Goal: Task Accomplishment & Management: Manage account settings

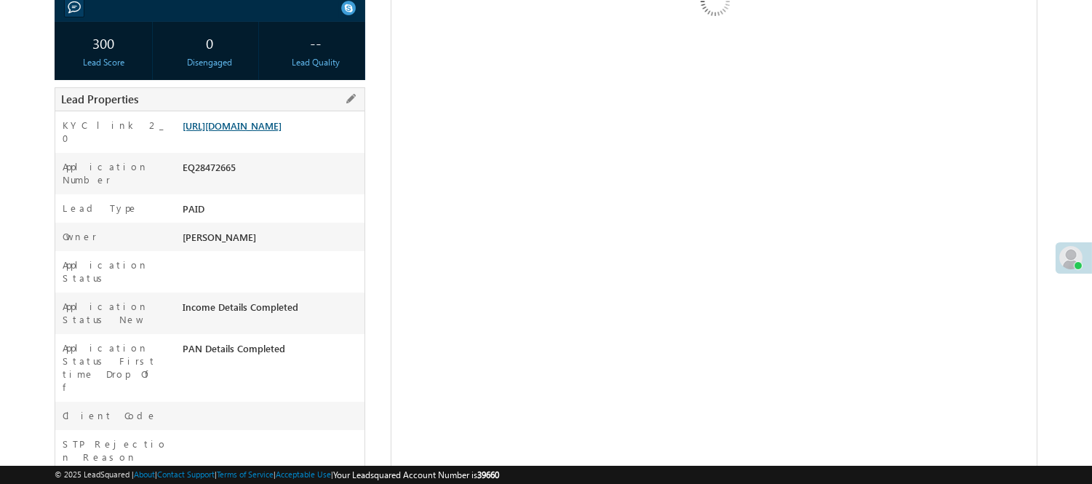
scroll to position [242, 0]
click at [271, 132] on link "https://angelbroking1-pk3em7sa.customui-test.leadsquared.com?leadId=ad687e56-16…" at bounding box center [232, 125] width 99 height 12
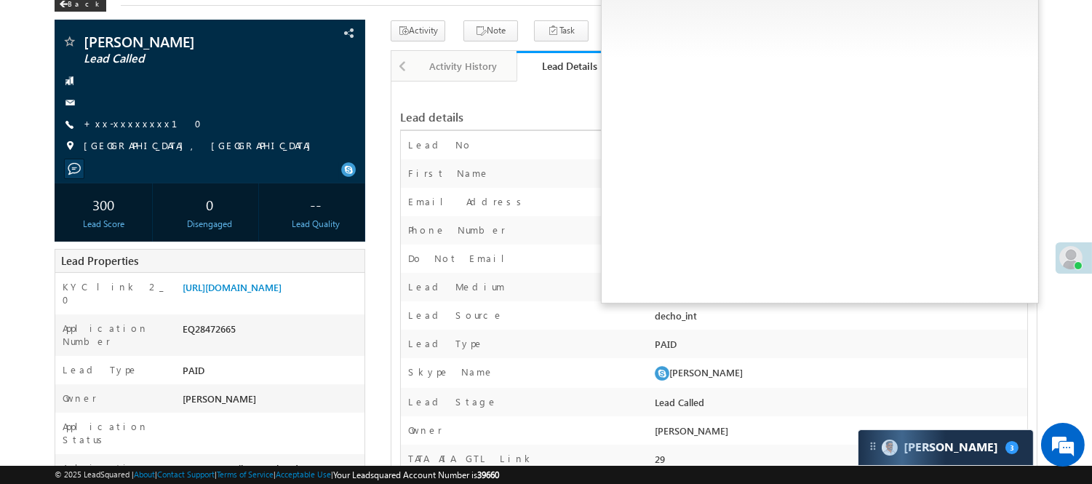
scroll to position [0, 0]
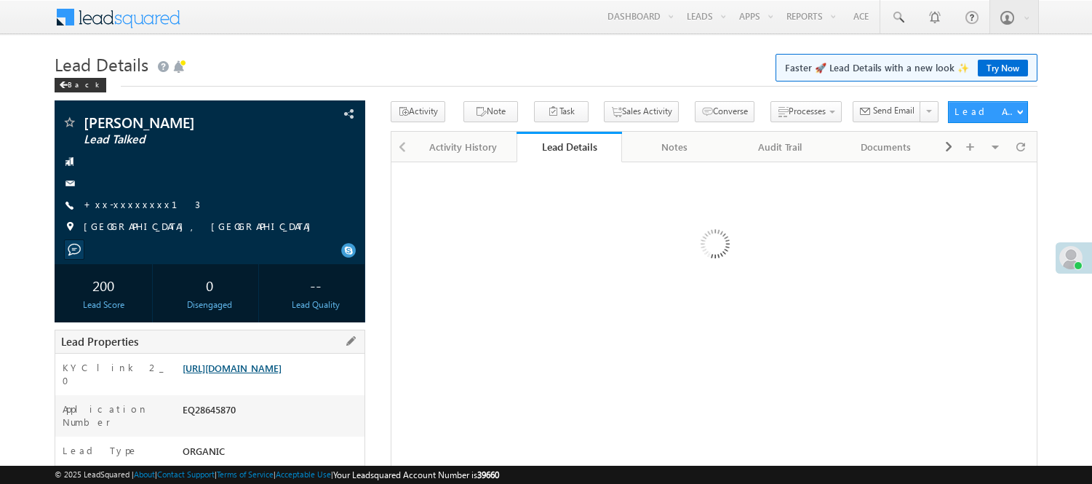
click at [251, 374] on link "[URL][DOMAIN_NAME]" at bounding box center [232, 368] width 99 height 12
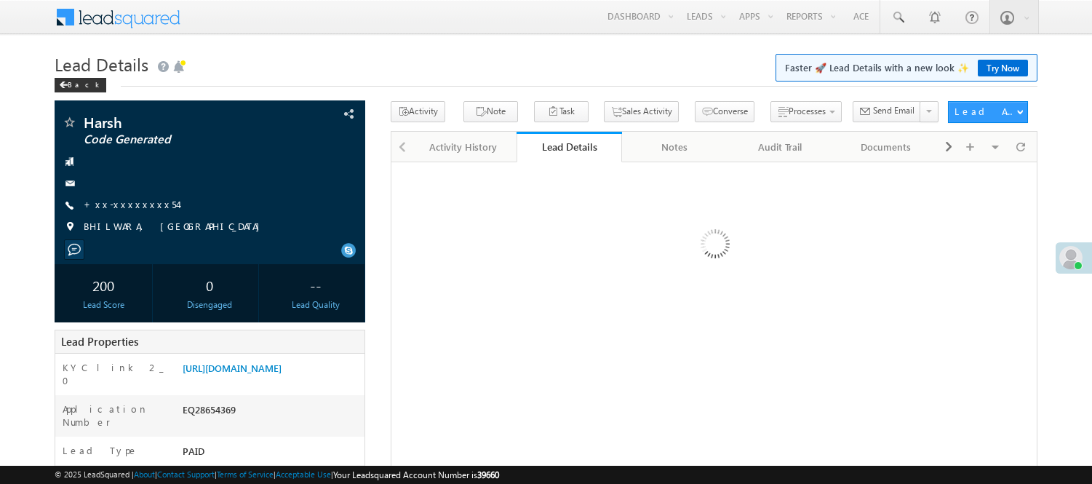
click at [210, 402] on div "EQ28654369" at bounding box center [272, 412] width 186 height 20
drag, startPoint x: 0, startPoint y: 0, endPoint x: 209, endPoint y: 180, distance: 276.0
click at [209, 402] on div "EQ28654369" at bounding box center [272, 412] width 186 height 20
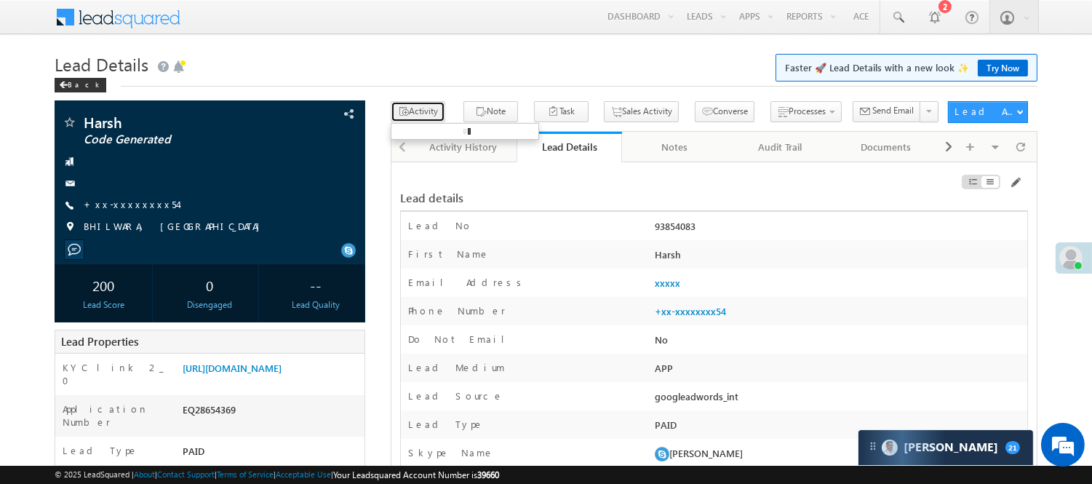
click at [433, 104] on button "Activity" at bounding box center [418, 111] width 55 height 21
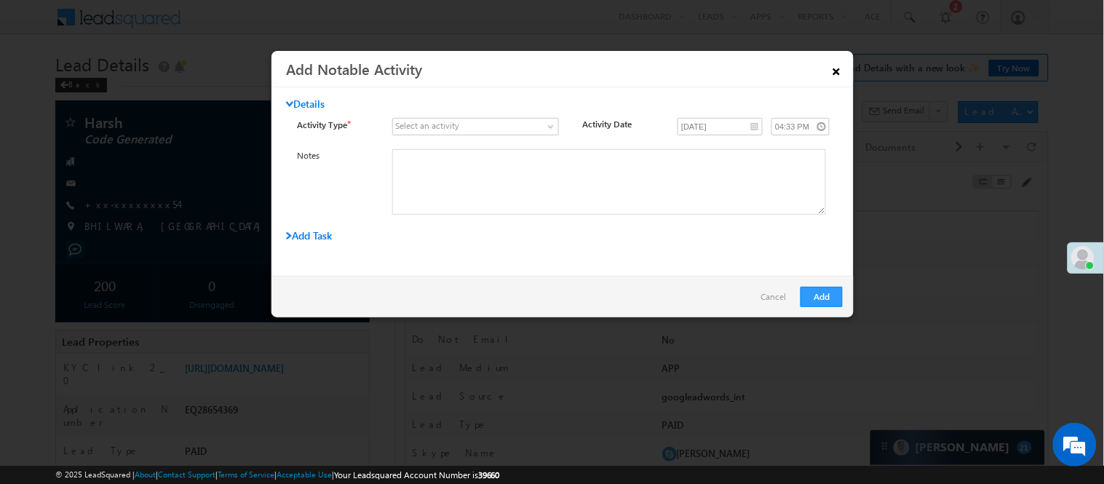
click at [838, 68] on link "×" at bounding box center [836, 68] width 25 height 25
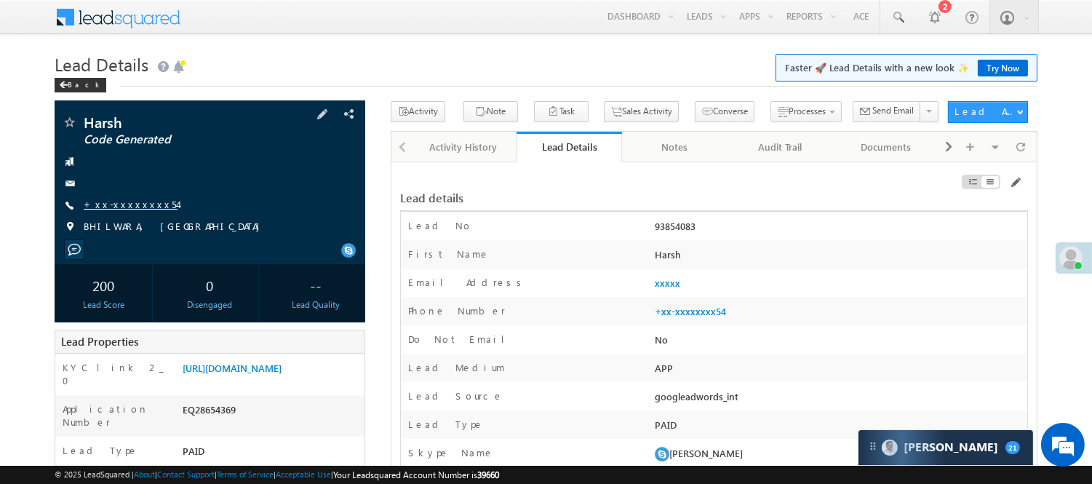
click at [114, 208] on link "+xx-xxxxxxxx54" at bounding box center [131, 204] width 94 height 12
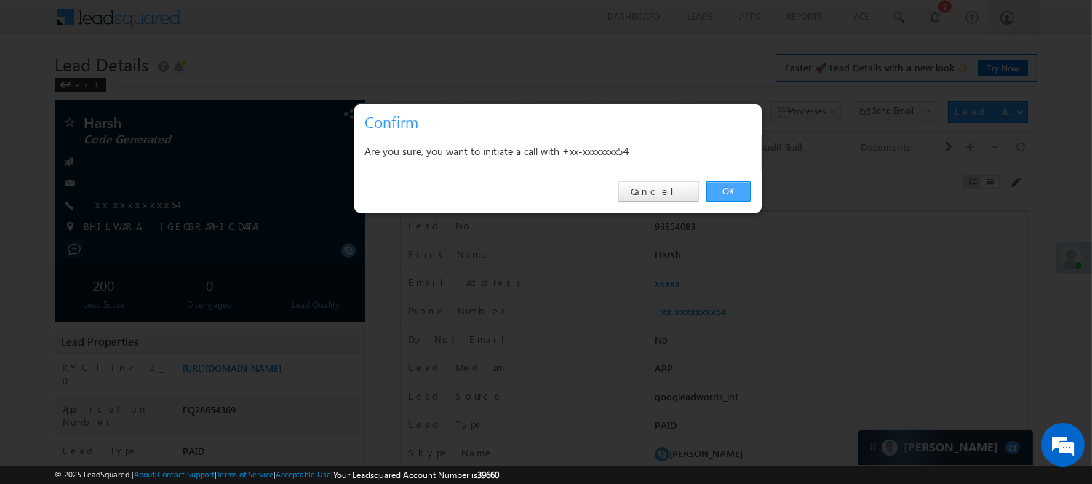
click at [734, 191] on link "OK" at bounding box center [729, 191] width 44 height 20
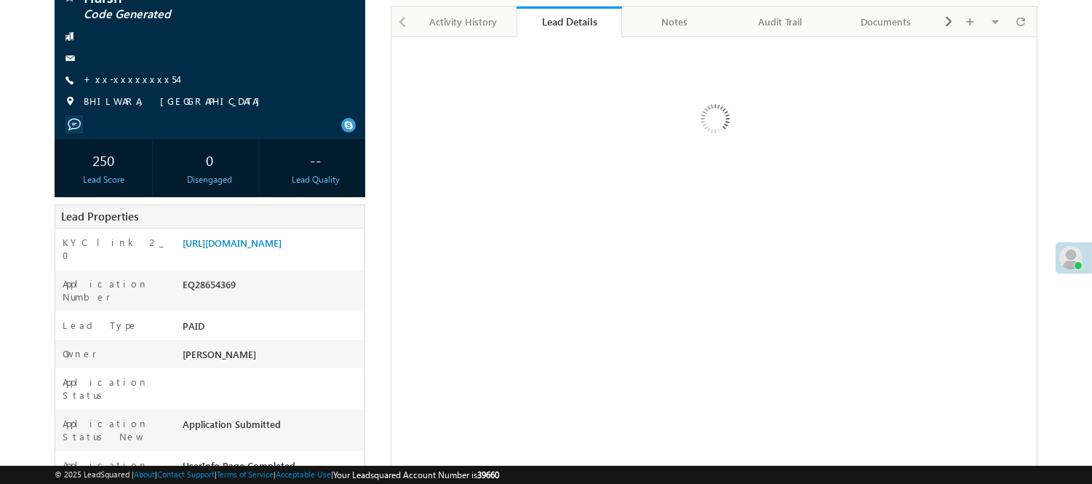
scroll to position [162, 0]
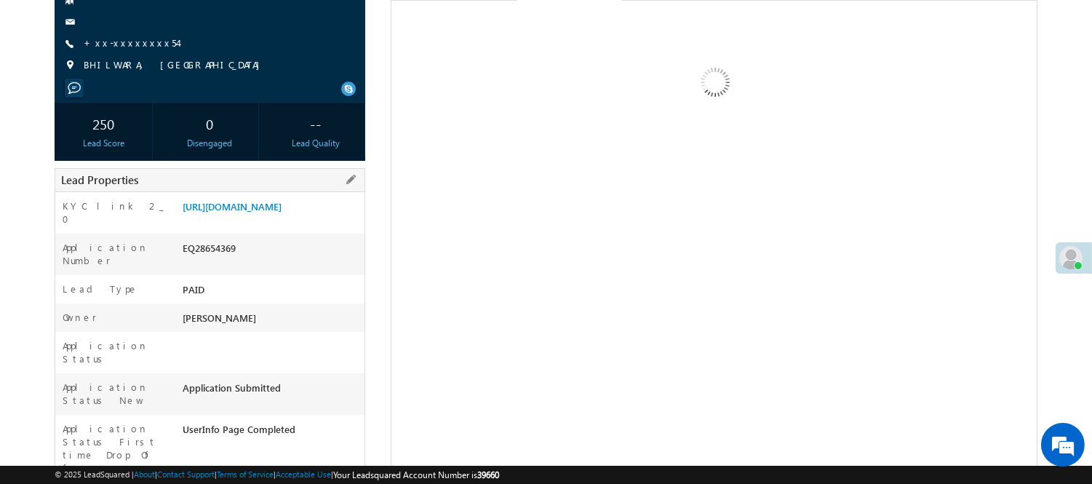
click at [206, 261] on div "EQ28654369" at bounding box center [272, 251] width 186 height 20
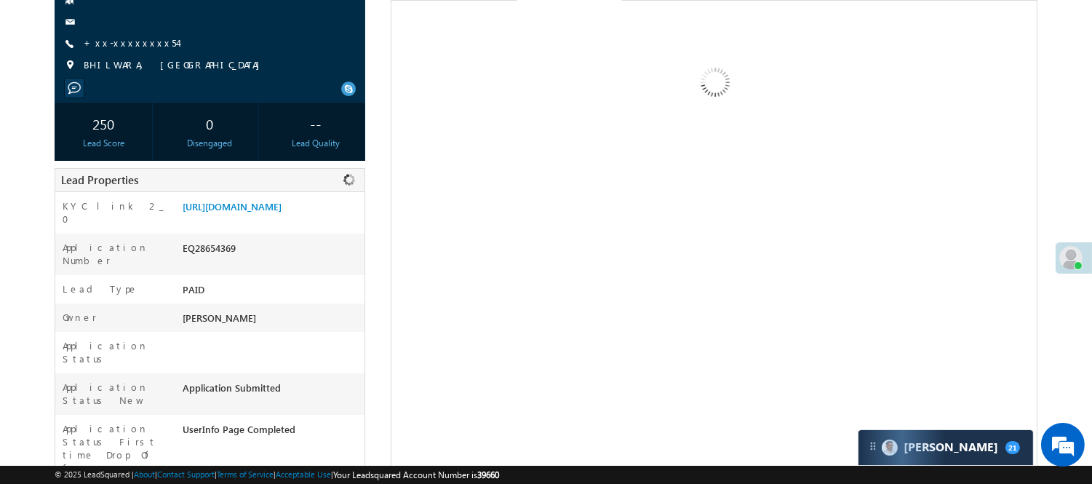
copy div "EQ28654369"
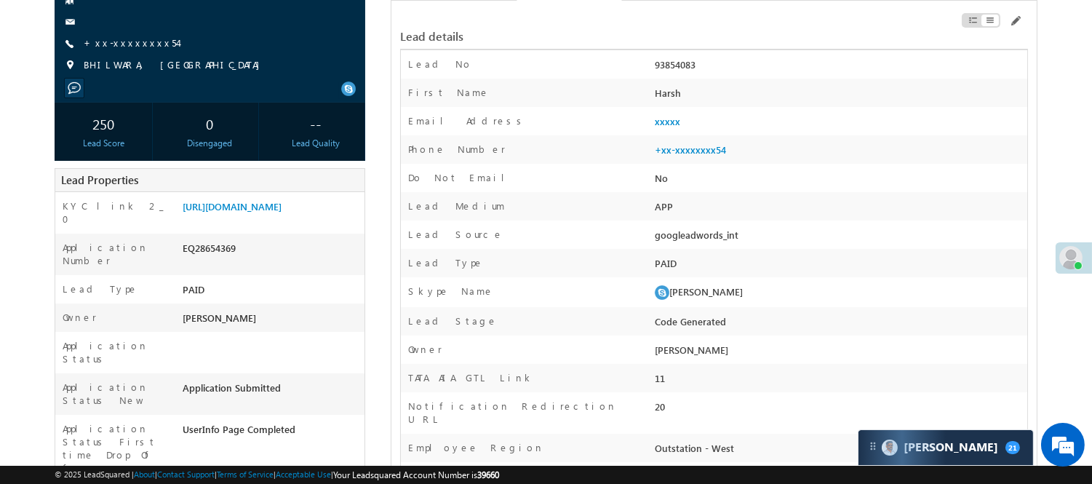
scroll to position [0, 0]
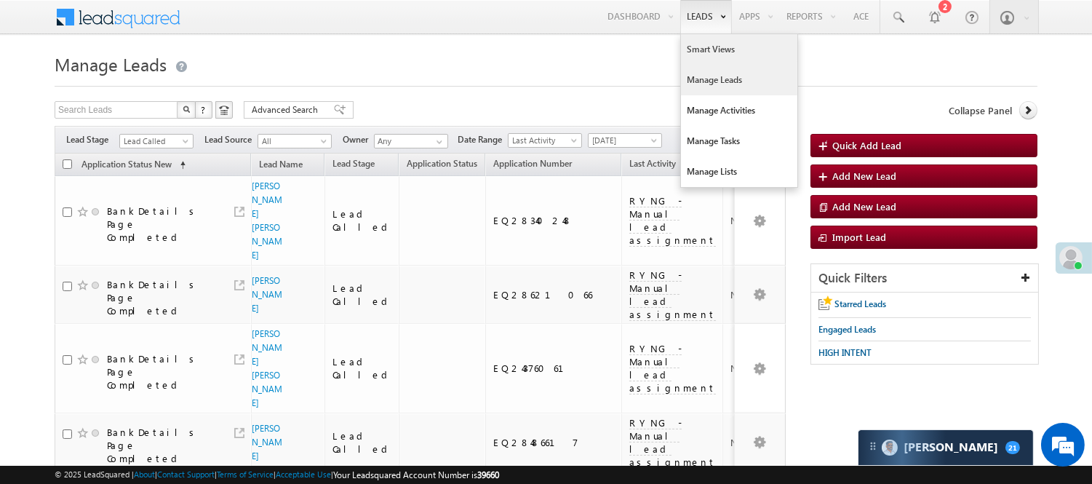
click at [692, 47] on link "Smart Views" at bounding box center [739, 49] width 116 height 31
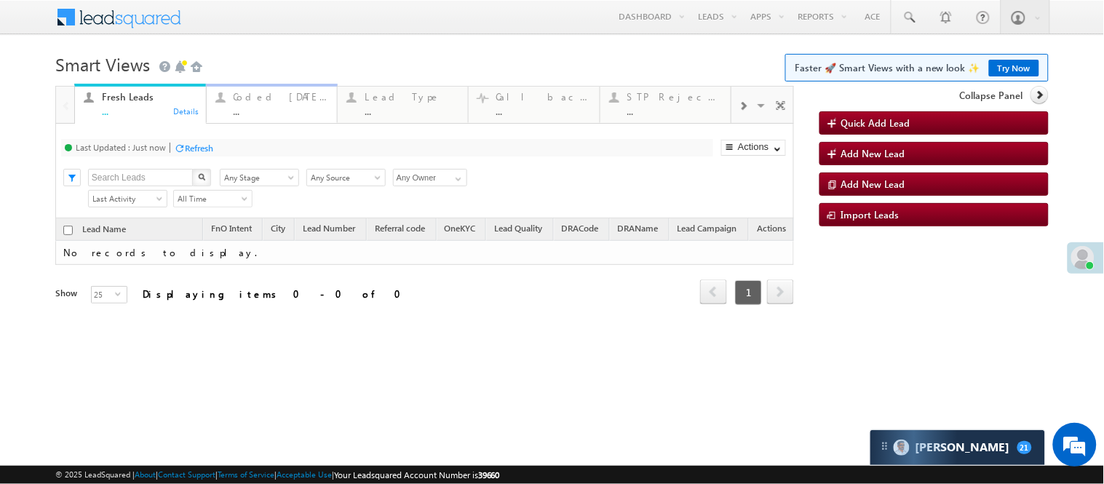
click at [271, 111] on div "Fresh Leads ... Details Coded Today ... Details Lead Type ... Details Call back…" at bounding box center [424, 215] width 739 height 259
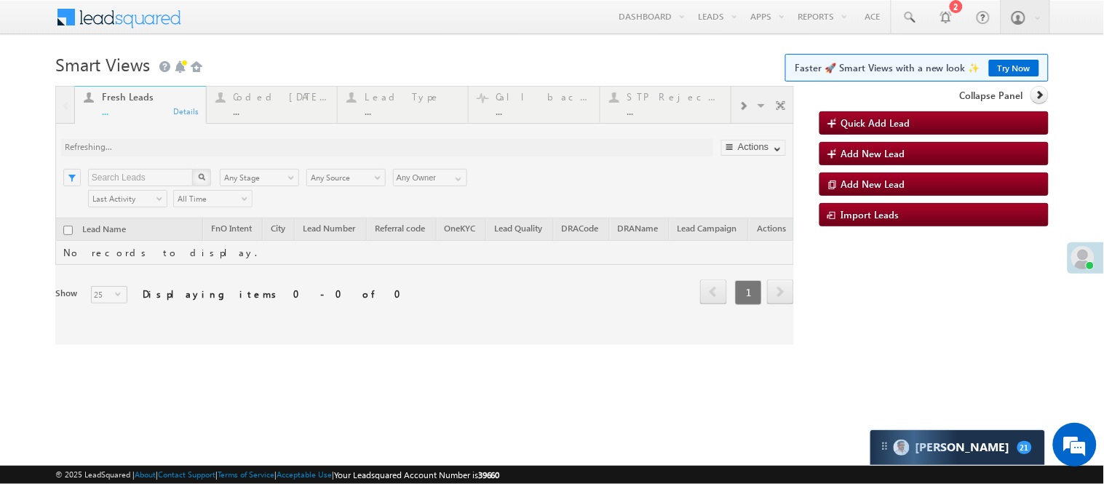
click at [268, 103] on div at bounding box center [424, 215] width 739 height 259
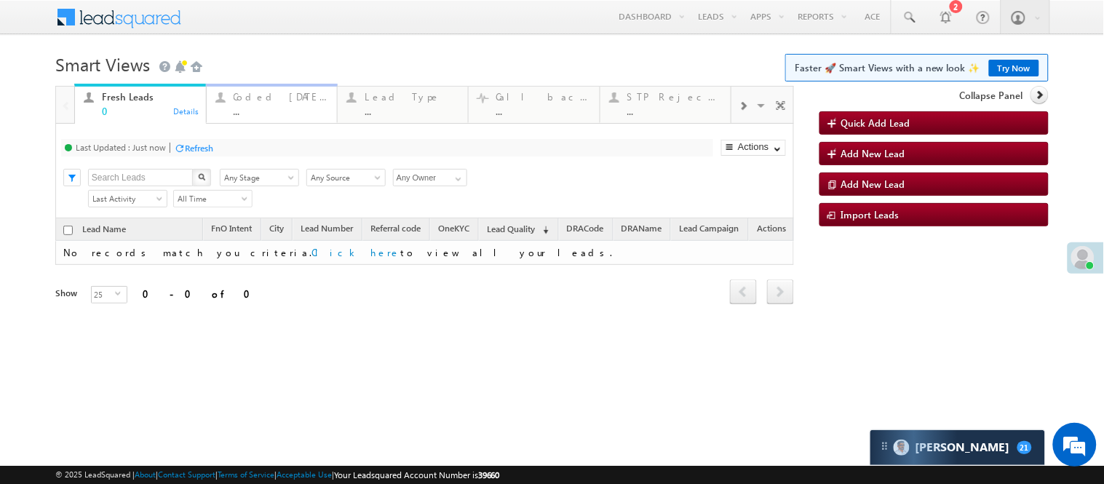
click at [263, 108] on div "..." at bounding box center [281, 111] width 95 height 11
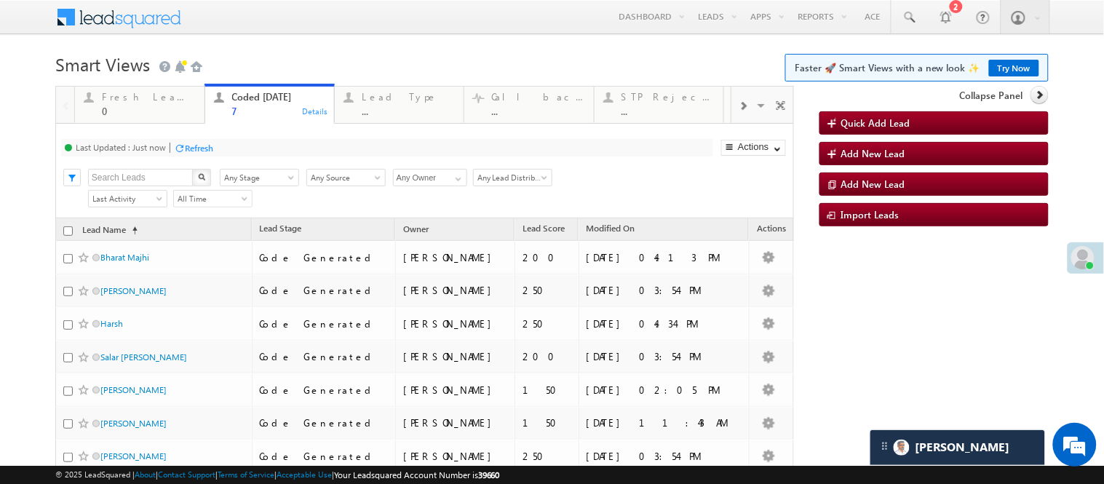
scroll to position [81, 0]
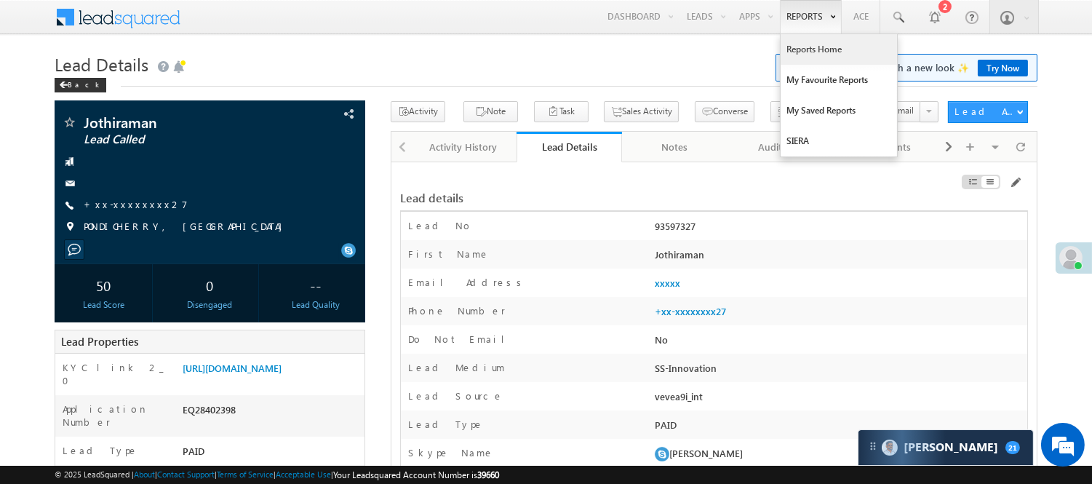
click at [815, 48] on link "Reports Home" at bounding box center [839, 49] width 116 height 31
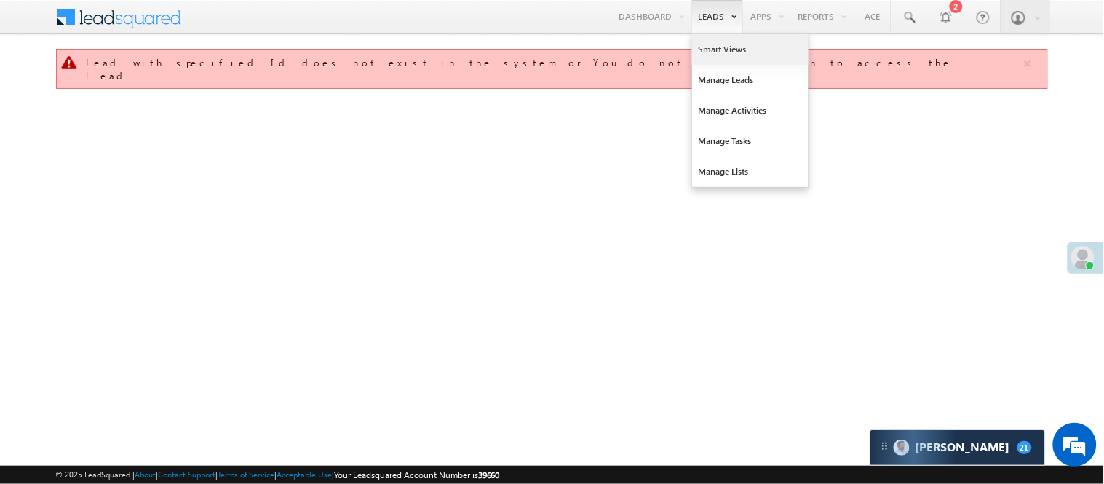
click at [715, 44] on link "Smart Views" at bounding box center [750, 49] width 116 height 31
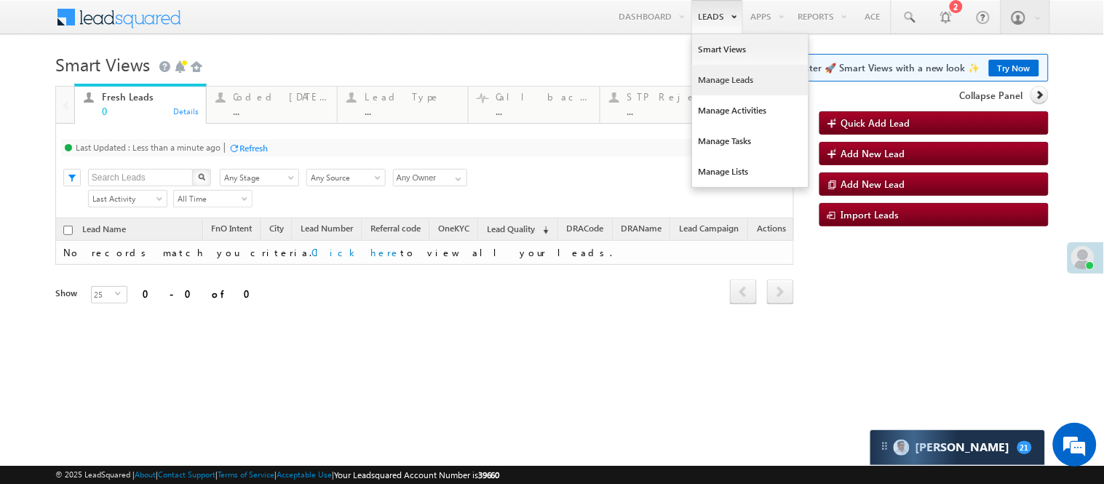
click at [728, 79] on link "Manage Leads" at bounding box center [750, 80] width 116 height 31
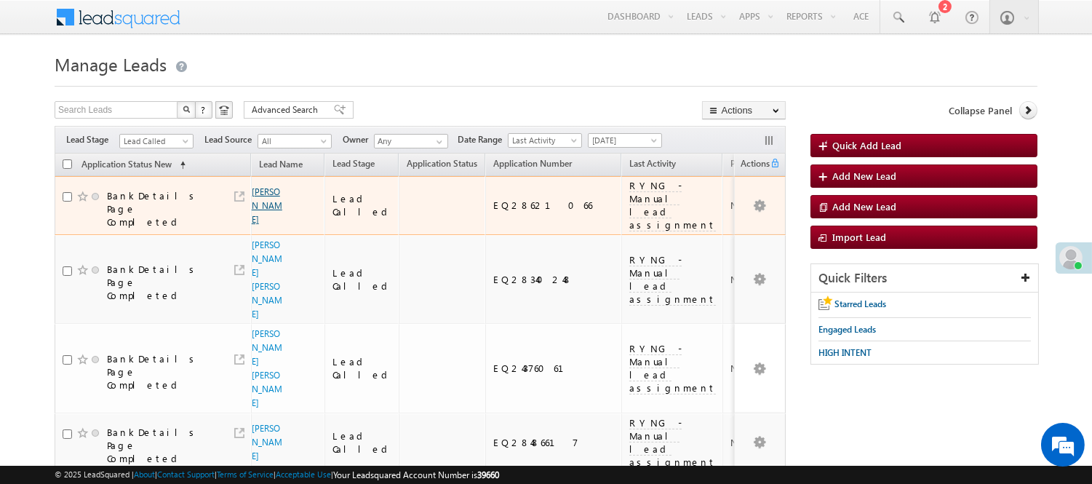
click at [266, 194] on link "[PERSON_NAME]" at bounding box center [267, 205] width 31 height 39
click at [259, 204] on link "[PERSON_NAME]" at bounding box center [267, 205] width 31 height 39
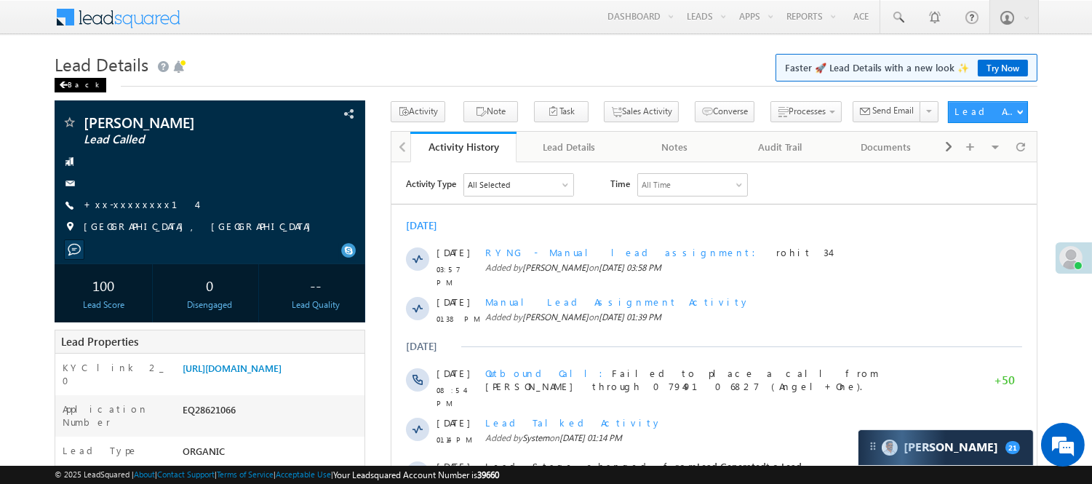
click at [73, 90] on div "Back" at bounding box center [81, 85] width 52 height 15
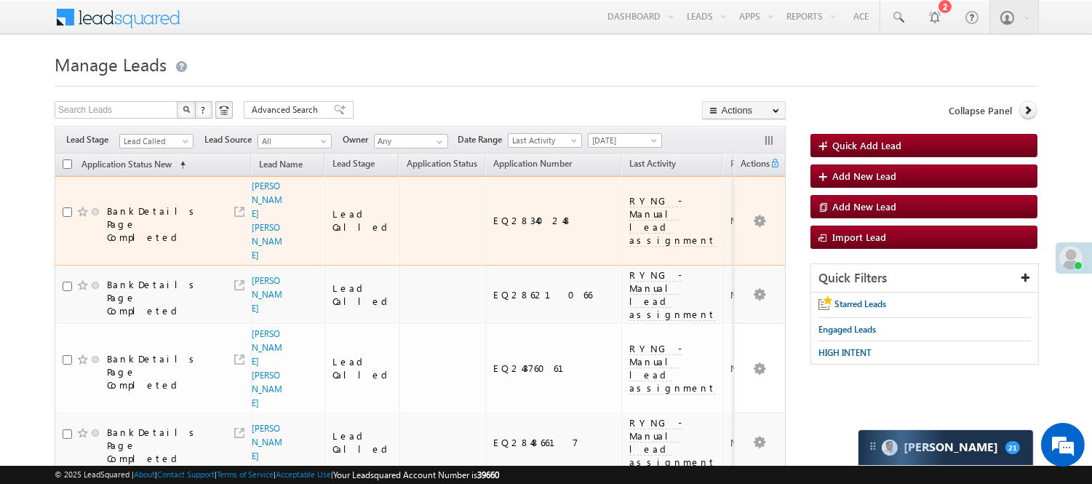
click at [336, 213] on div "Lead Called" at bounding box center [363, 220] width 60 height 26
click at [335, 207] on div "Lead Called" at bounding box center [363, 220] width 60 height 26
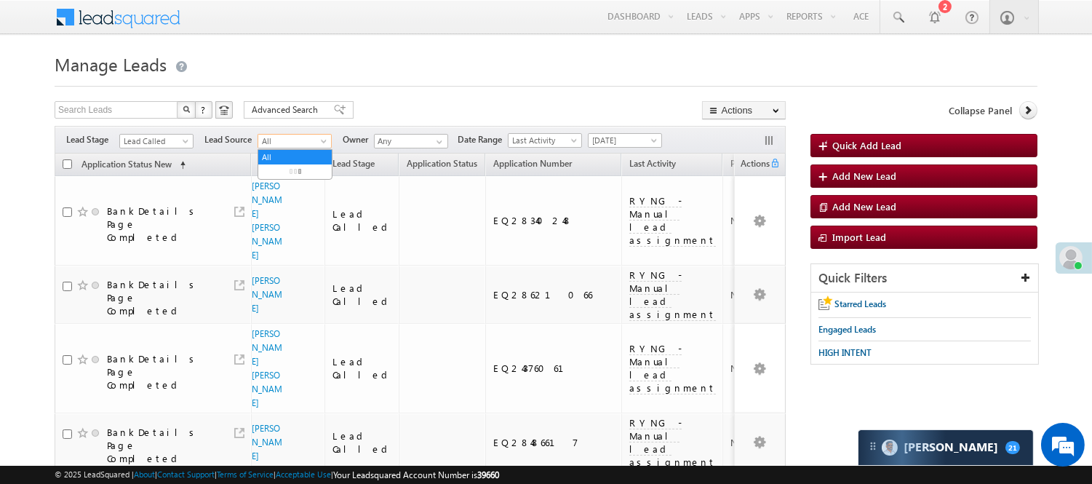
click at [299, 136] on span "All" at bounding box center [292, 141] width 69 height 13
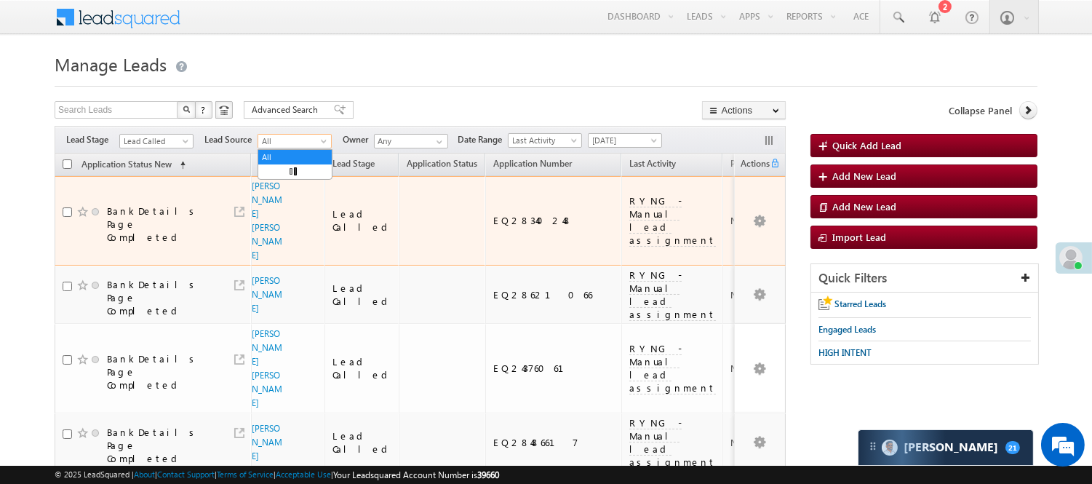
click at [613, 144] on span "[DATE]" at bounding box center [623, 140] width 69 height 13
click at [640, 140] on span "Today" at bounding box center [623, 140] width 69 height 13
click at [612, 149] on div "Filters Lead Stage Lead Called Lead Called Lead Source All All Owner Any Any Da…" at bounding box center [420, 140] width 731 height 28
click at [162, 140] on span "Lead Called" at bounding box center [154, 141] width 69 height 13
click at [160, 143] on span "Lead Called" at bounding box center [154, 141] width 69 height 13
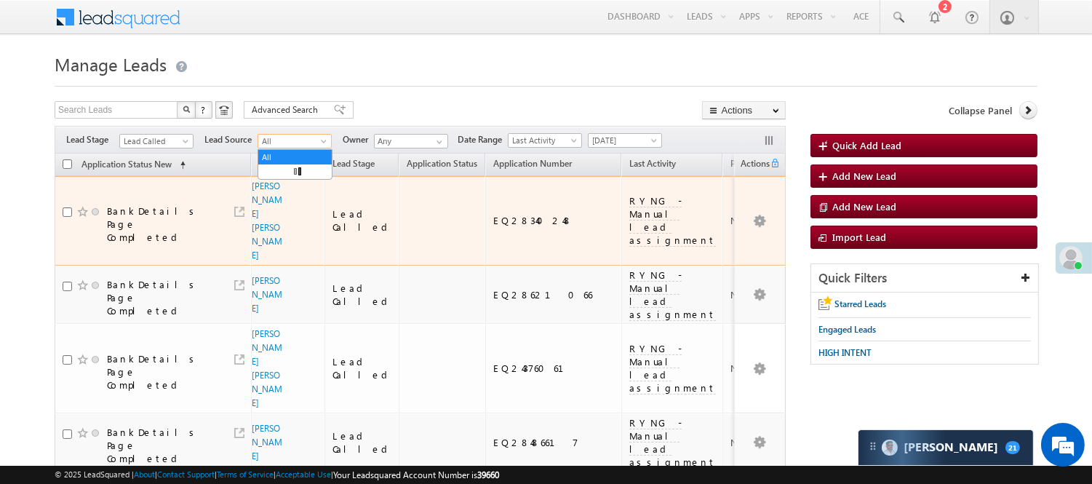
click at [160, 143] on span "Lead Called" at bounding box center [154, 141] width 69 height 13
click at [163, 134] on link "Lead Called" at bounding box center [156, 141] width 74 height 15
click at [157, 146] on span "Lead Called" at bounding box center [154, 141] width 69 height 13
click at [155, 143] on span "Lead Called" at bounding box center [154, 141] width 69 height 13
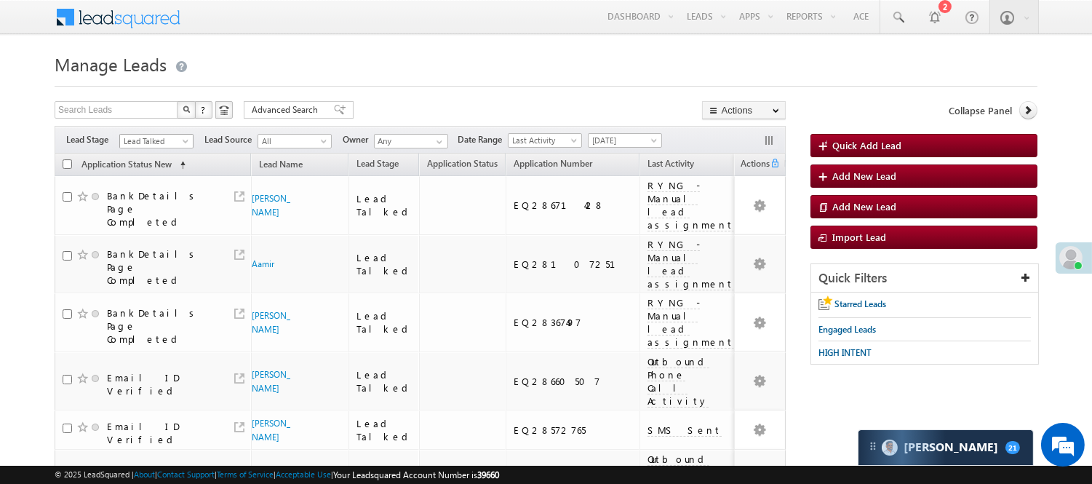
click at [170, 140] on span "Lead Talked" at bounding box center [154, 141] width 69 height 13
click at [557, 136] on span "Last Activity" at bounding box center [543, 140] width 69 height 13
click at [541, 184] on link "Modified On" at bounding box center [548, 185] width 73 height 13
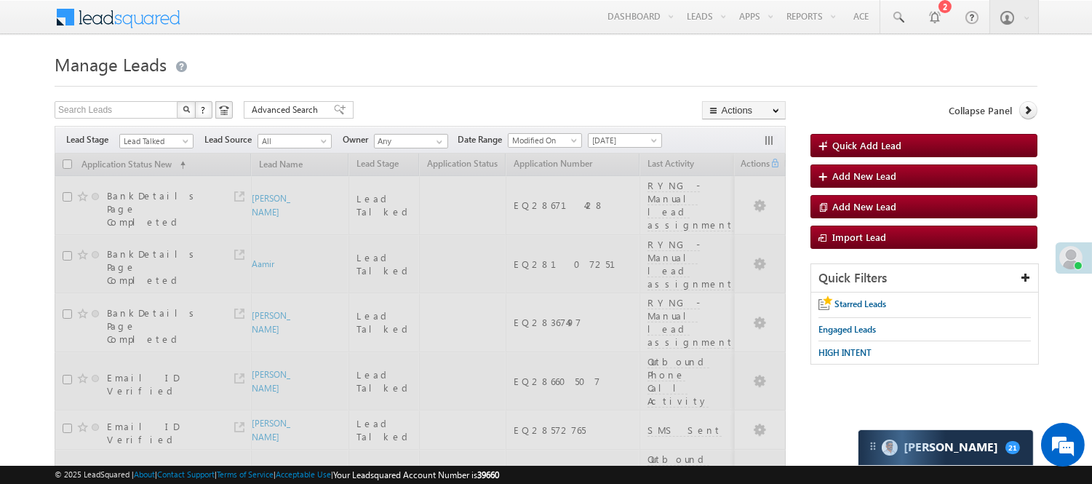
click at [490, 55] on h1 "Manage Leads" at bounding box center [546, 63] width 983 height 28
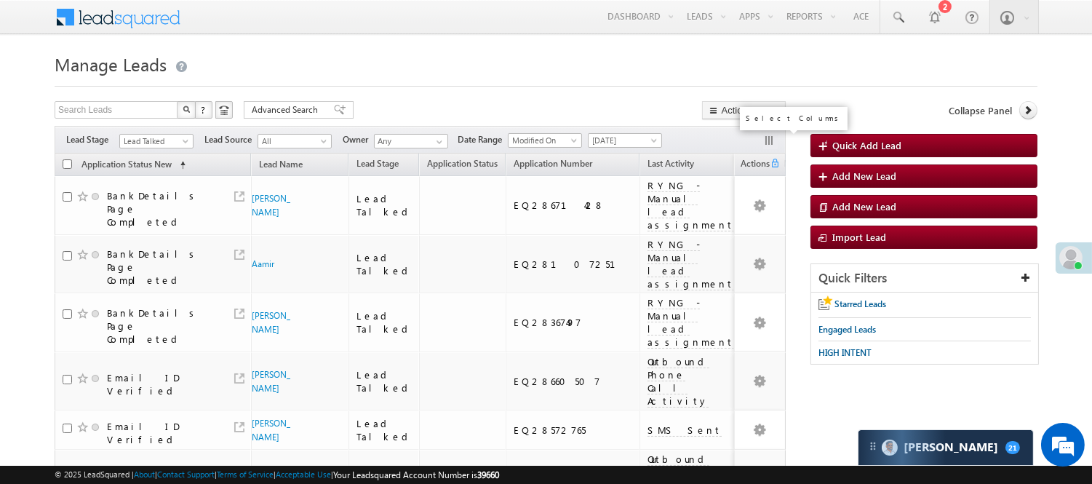
click at [766, 140] on button "button" at bounding box center [770, 142] width 15 height 15
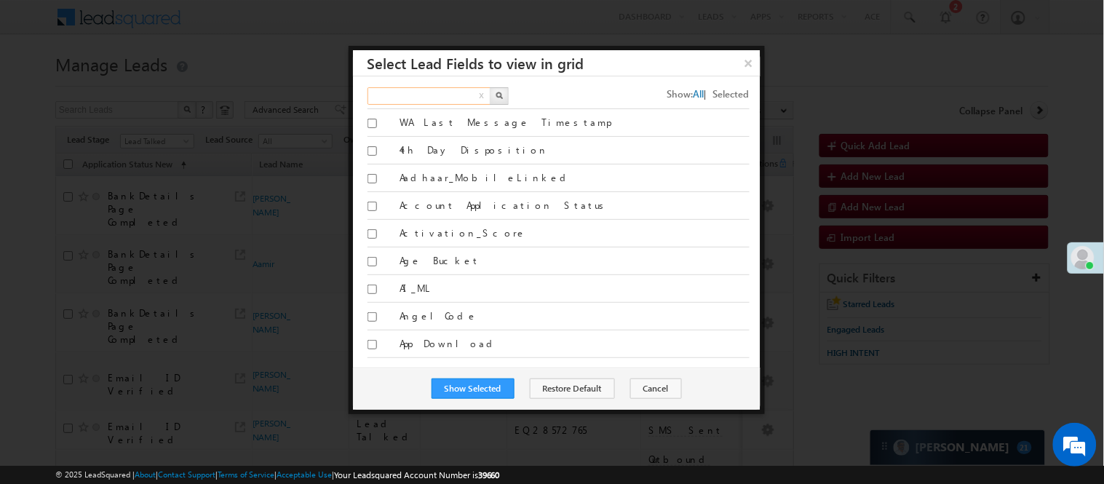
click at [462, 95] on input "text" at bounding box center [429, 95] width 124 height 17
click at [431, 95] on input "text" at bounding box center [429, 95] width 124 height 17
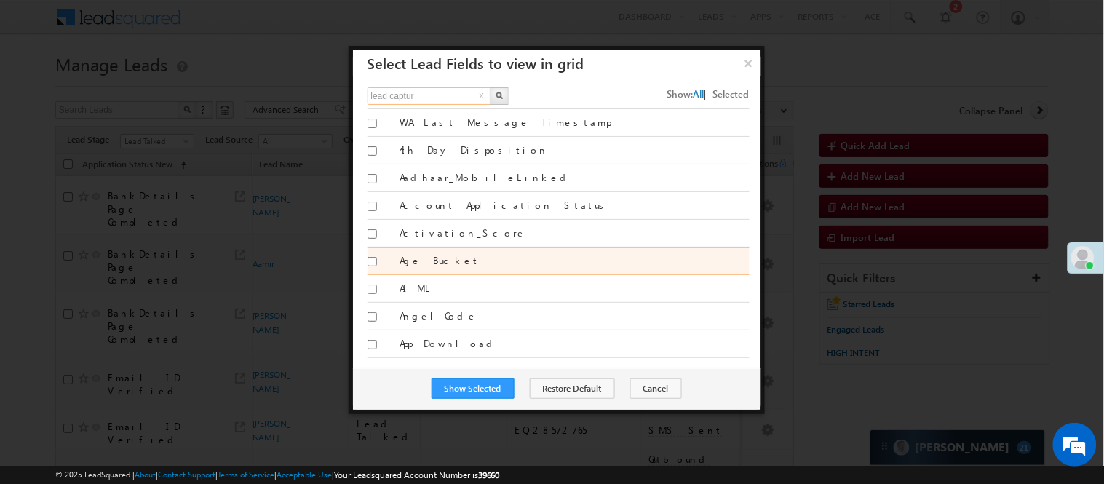
type input "lead capture"
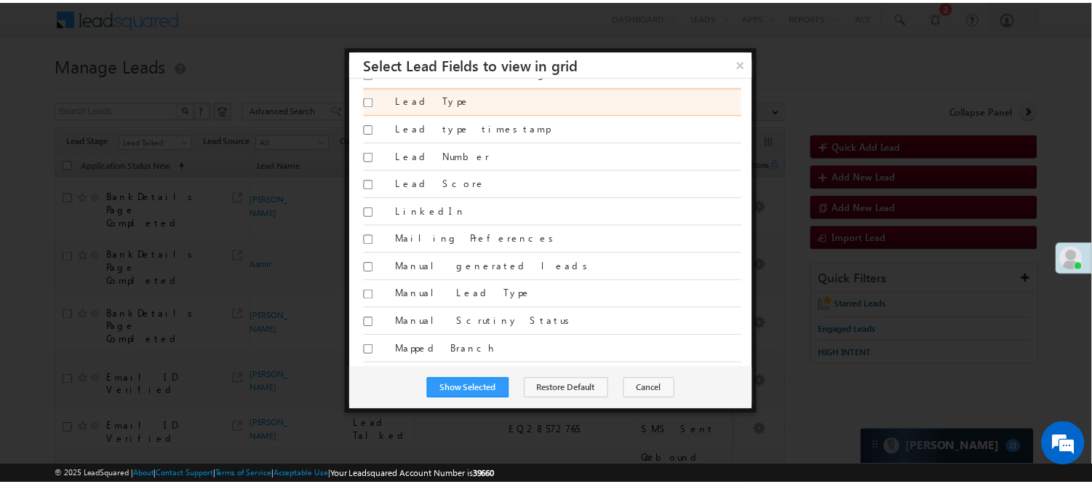
scroll to position [5336, 0]
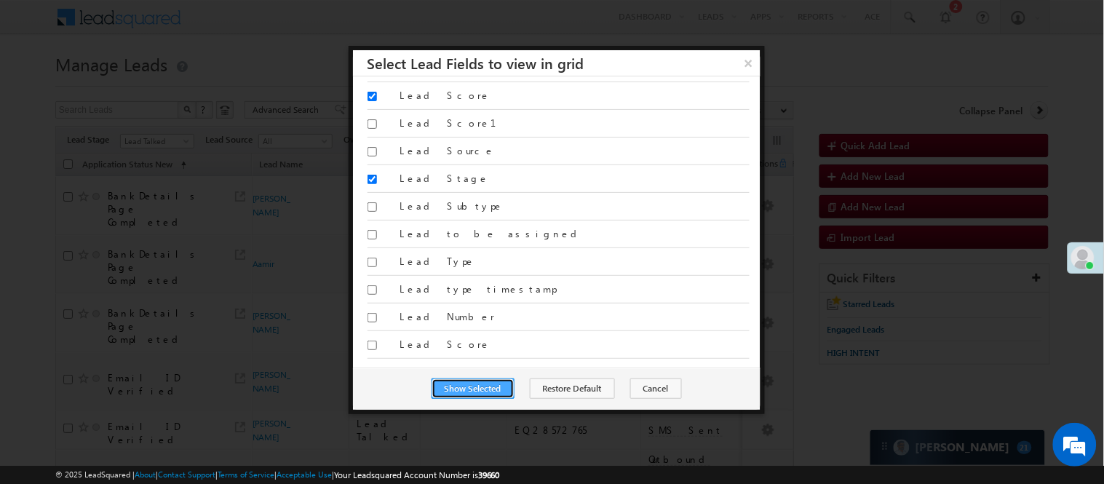
click at [473, 382] on button "Show Selected" at bounding box center [473, 388] width 83 height 20
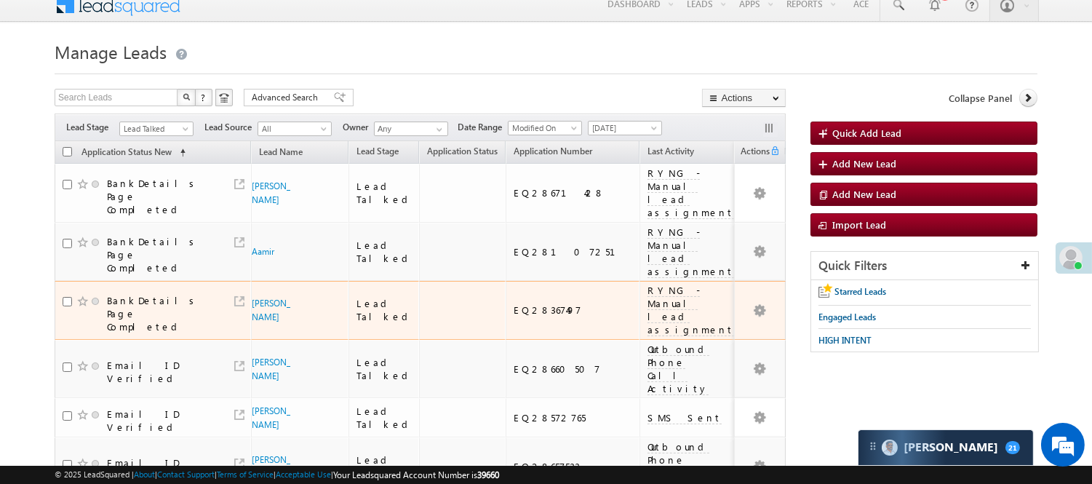
scroll to position [4, 0]
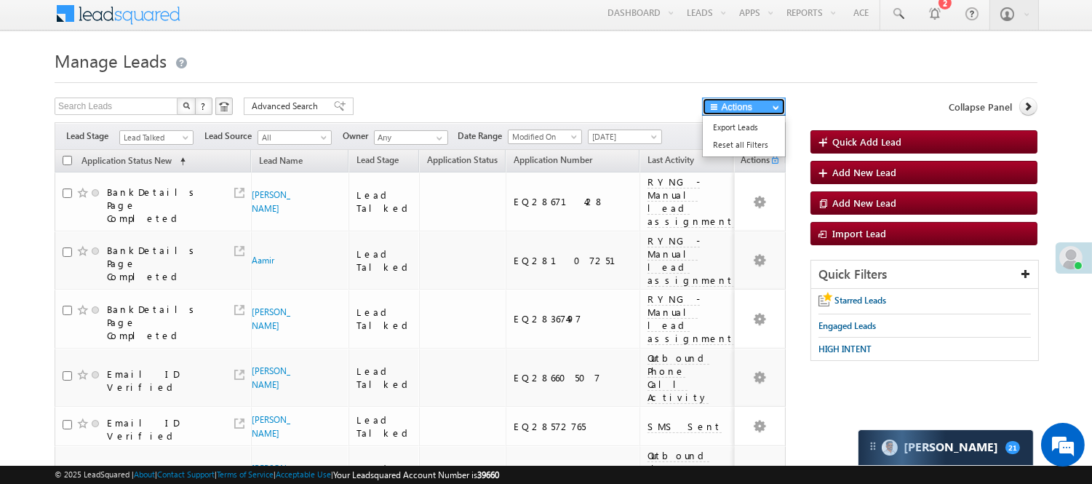
click at [752, 112] on button "Actions" at bounding box center [744, 107] width 84 height 18
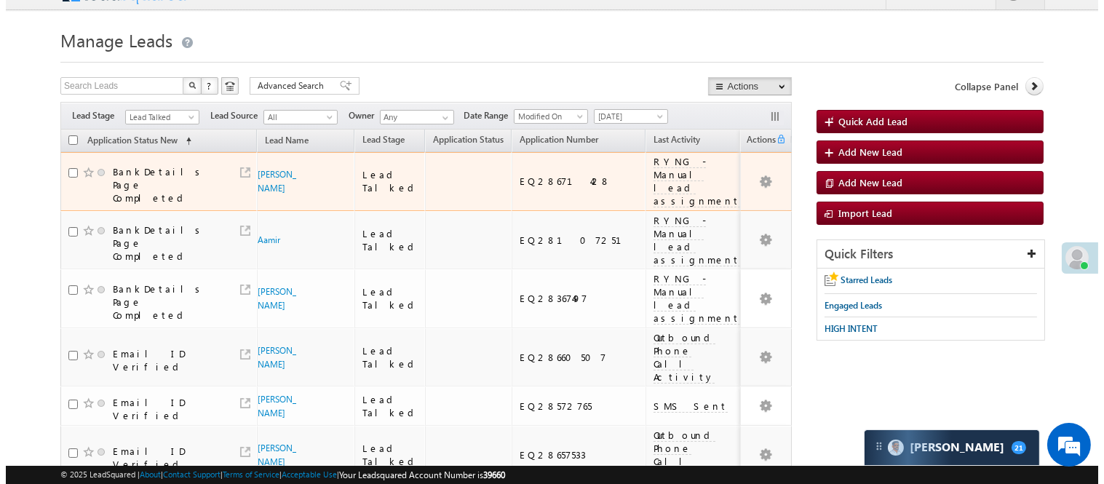
scroll to position [0, 0]
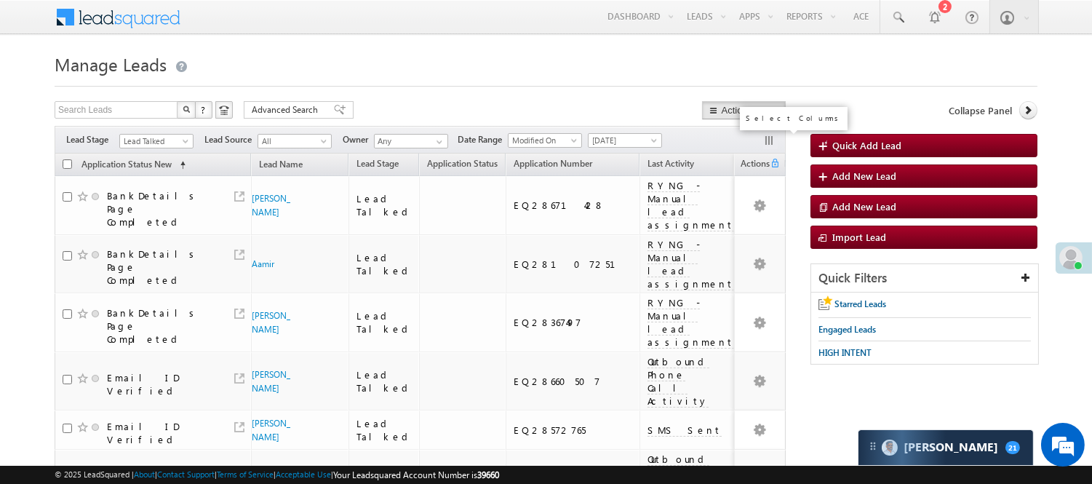
click at [770, 137] on button "button" at bounding box center [770, 142] width 15 height 15
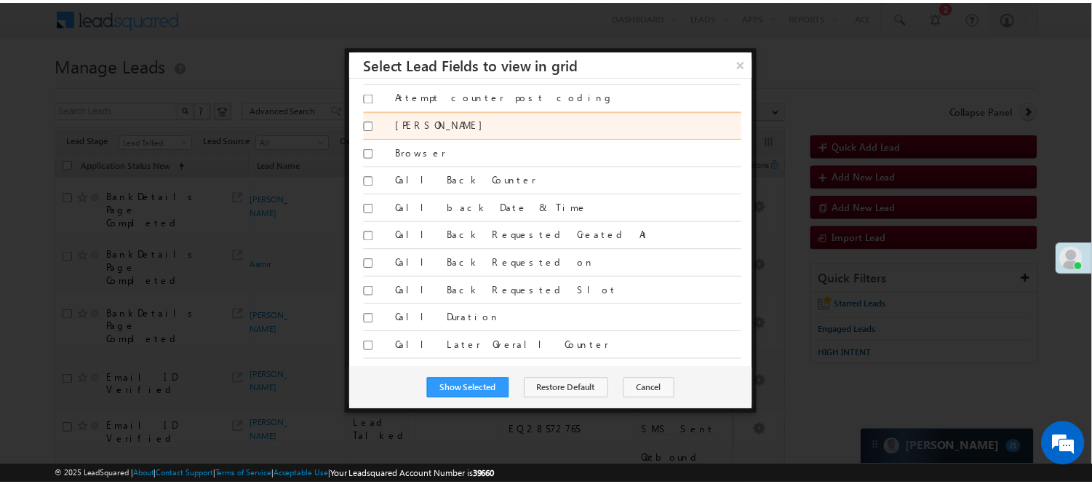
scroll to position [889, 0]
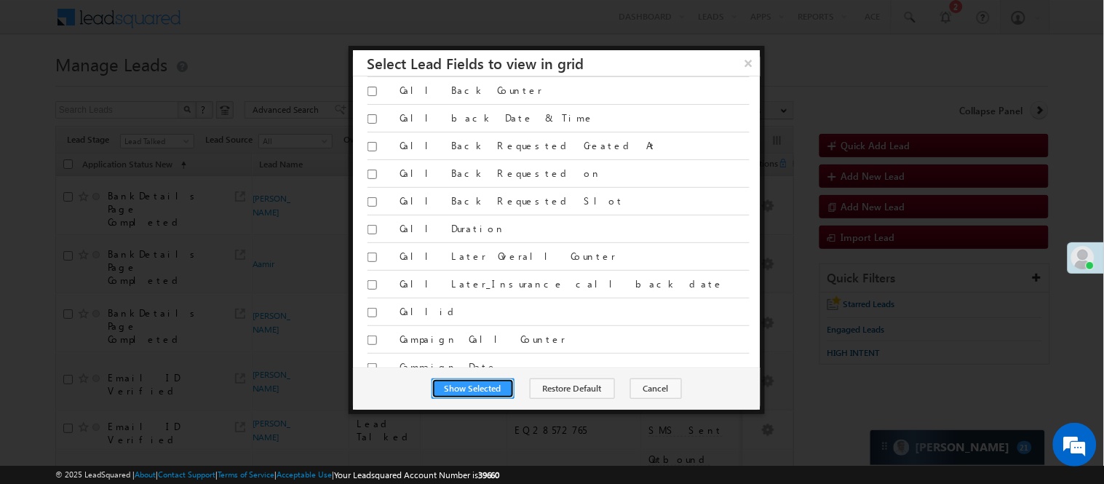
drag, startPoint x: 469, startPoint y: 384, endPoint x: 446, endPoint y: 377, distance: 23.7
click at [469, 384] on button "Show Selected" at bounding box center [473, 388] width 83 height 20
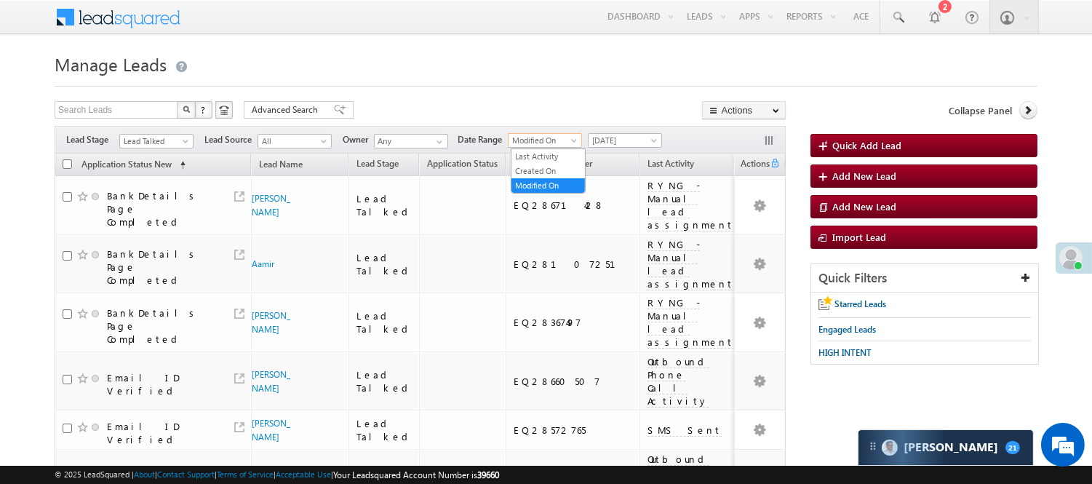
click at [541, 139] on span "Modified On" at bounding box center [543, 140] width 69 height 13
click at [547, 159] on link "Last Activity" at bounding box center [548, 156] width 73 height 13
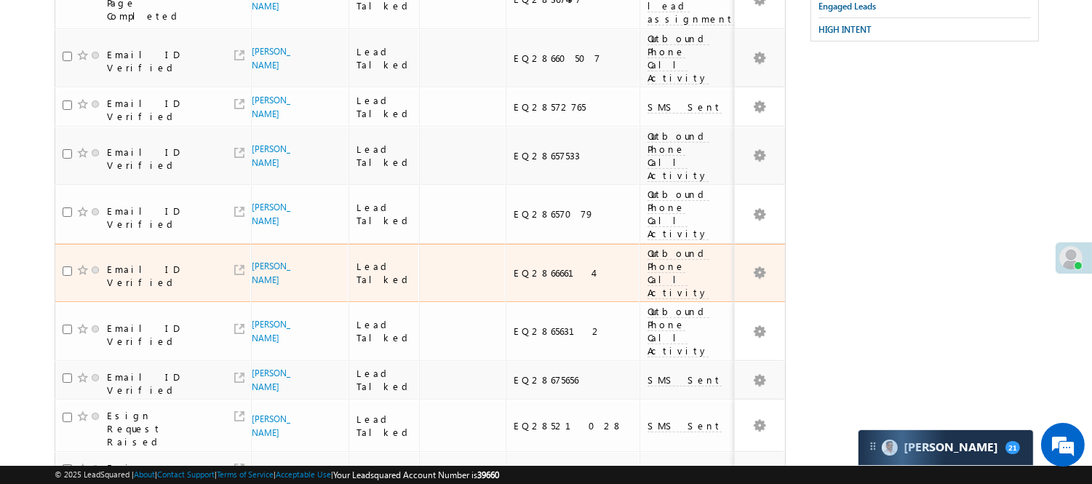
scroll to position [485, 0]
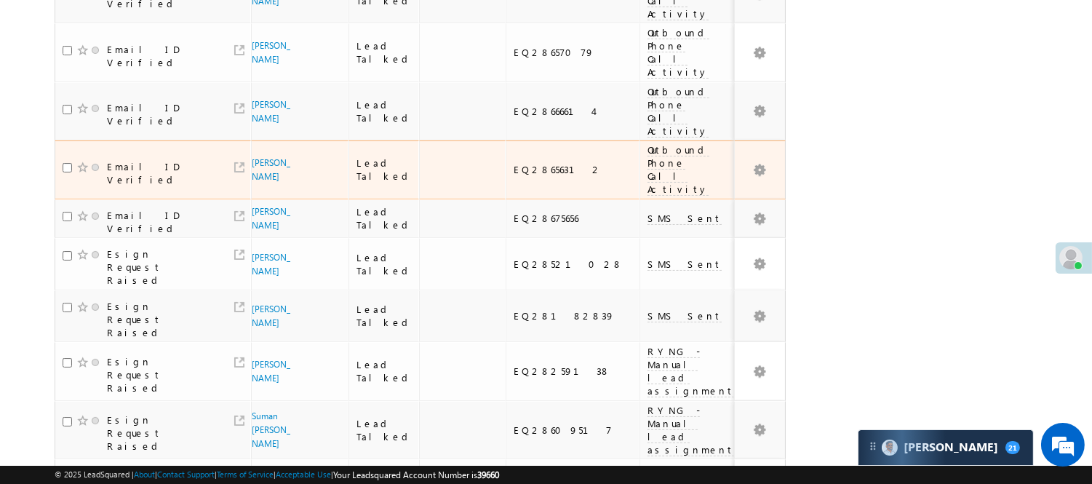
click at [648, 143] on span "Outbound Phone Call Activity" at bounding box center [679, 169] width 62 height 52
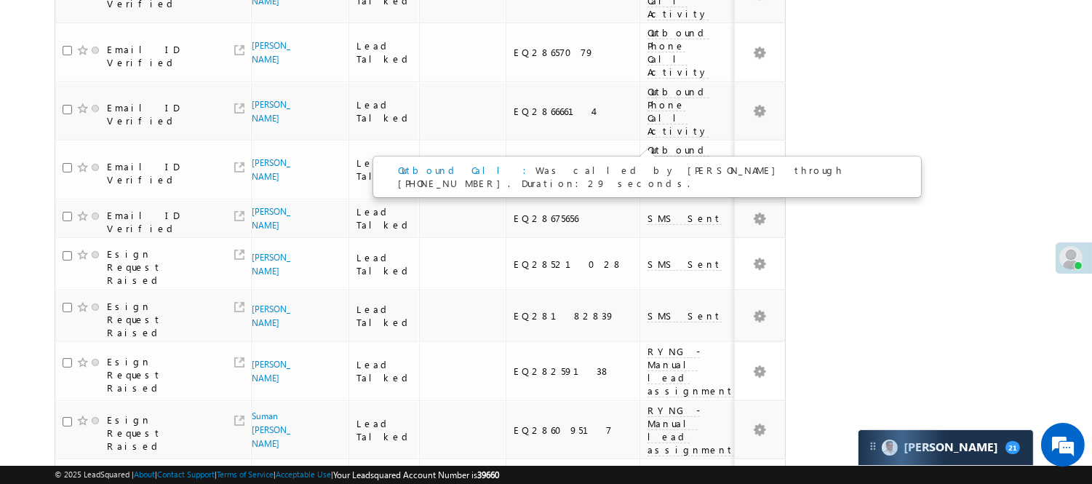
click at [664, 172] on span "Outbound Call : Was called by Nisha Anand Yadav through +917949107760. Duration…" at bounding box center [621, 176] width 446 height 25
copy span "917949107760"
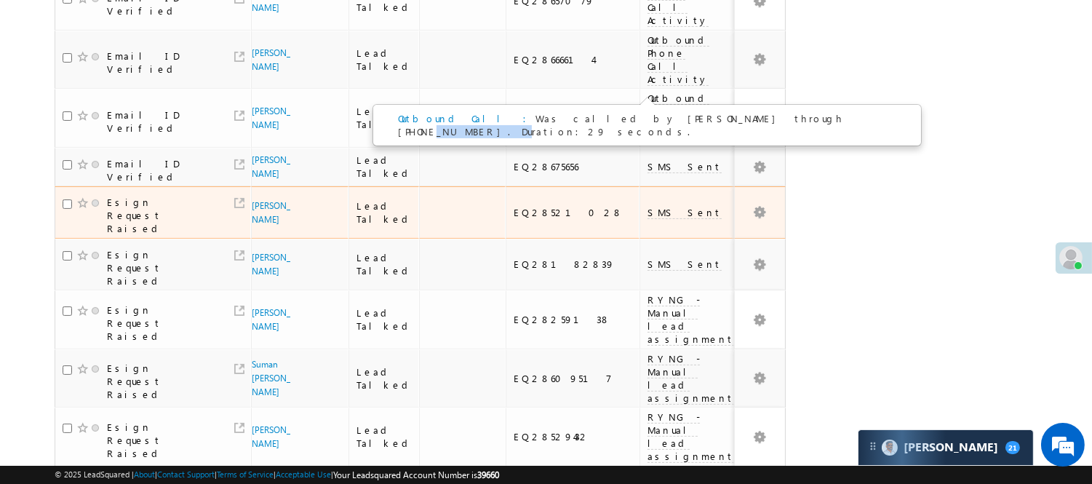
scroll to position [565, 0]
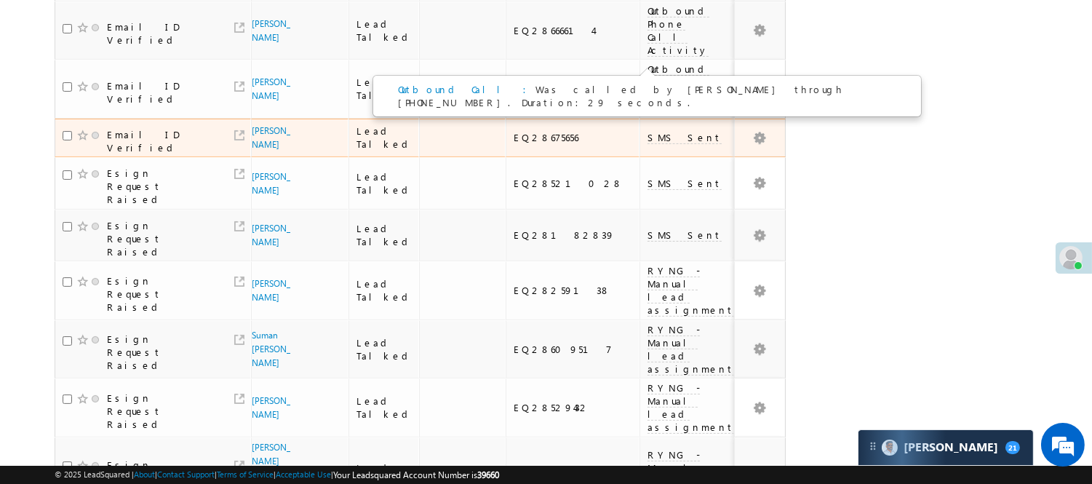
click at [278, 124] on div "Simon bhuriya" at bounding box center [277, 138] width 45 height 28
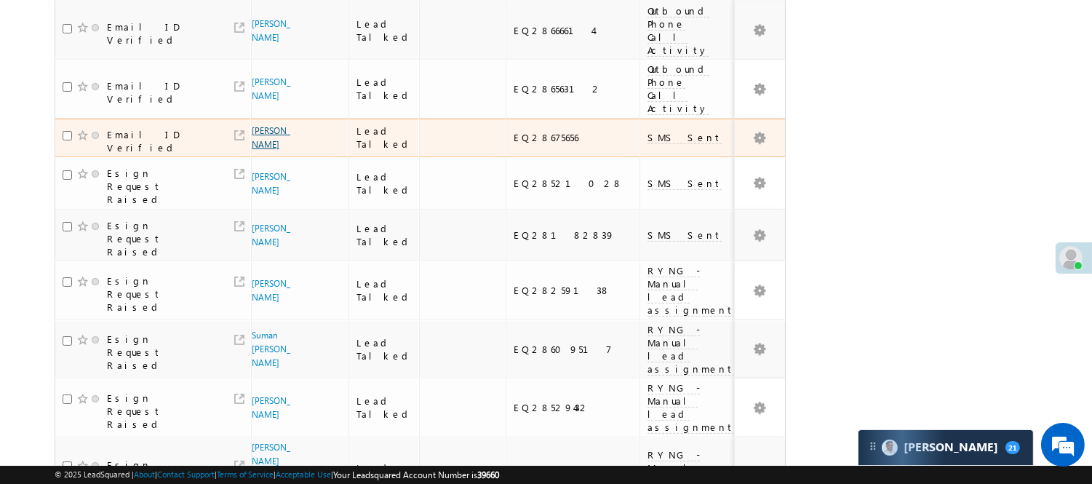
click at [269, 125] on link "Simon bhuriya" at bounding box center [271, 137] width 39 height 25
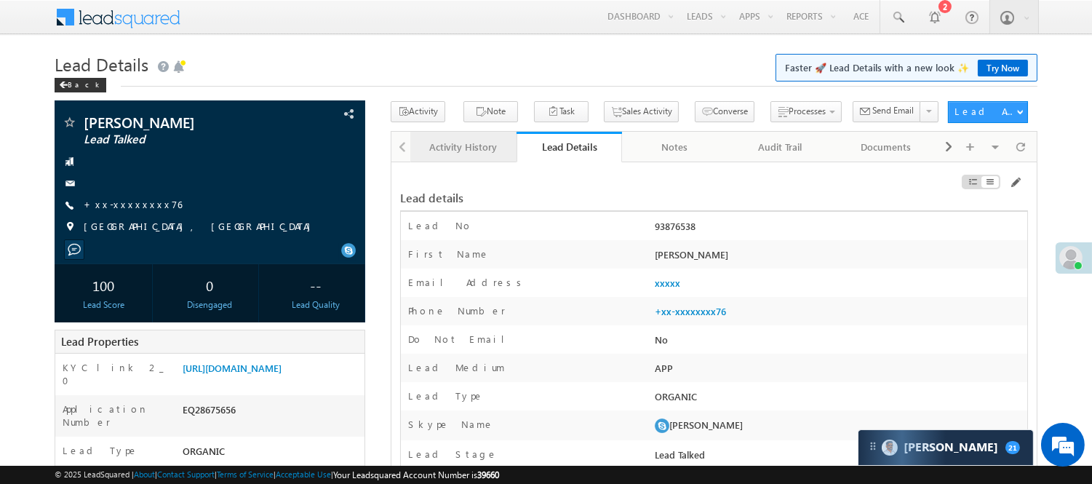
click at [458, 143] on div "Activity History" at bounding box center [462, 146] width 81 height 17
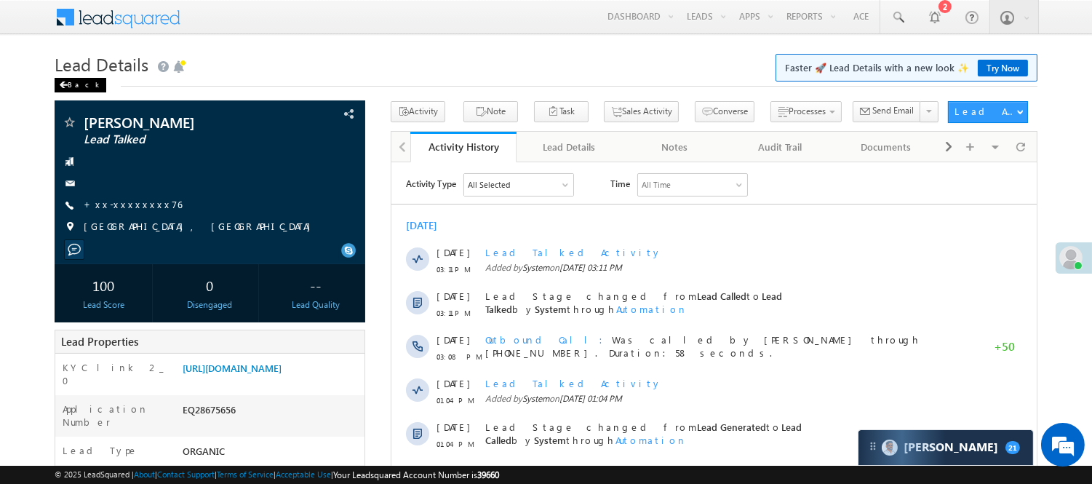
click at [81, 89] on div "Back" at bounding box center [81, 85] width 52 height 15
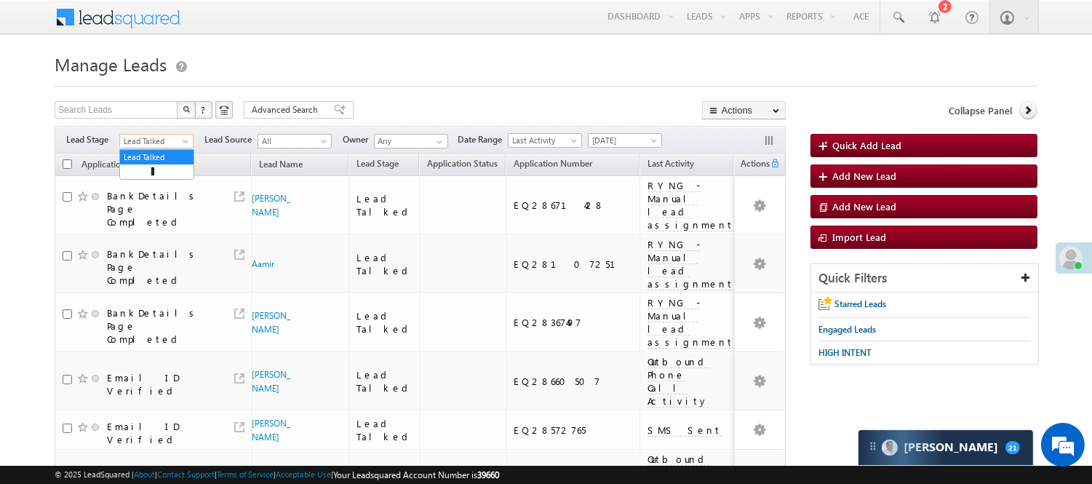
click at [164, 138] on span "Lead Talked" at bounding box center [154, 141] width 69 height 13
click at [172, 167] on link "Lead Called" at bounding box center [156, 160] width 73 height 13
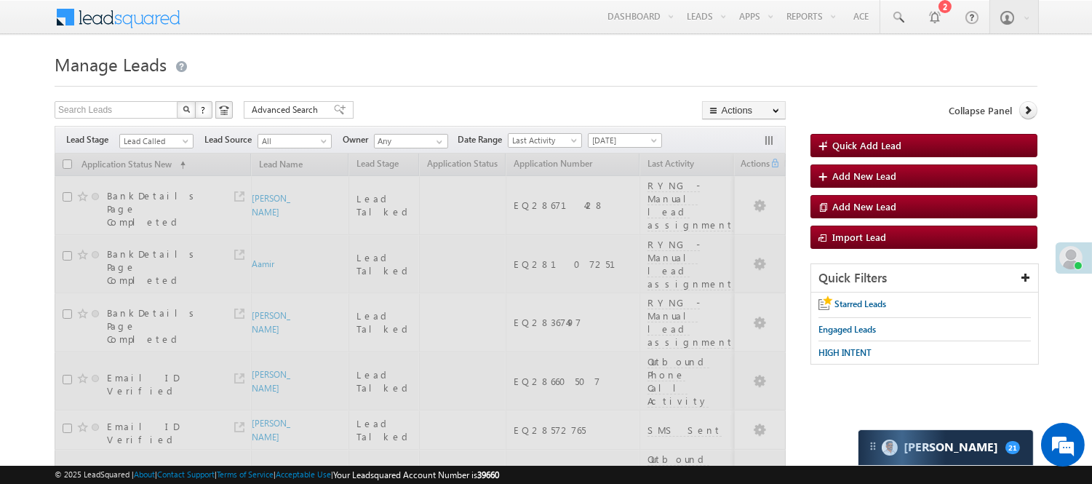
click at [496, 111] on div "Search Leads X ? 40 results found Advanced Search Advanced Search Advanced sear…" at bounding box center [420, 111] width 731 height 21
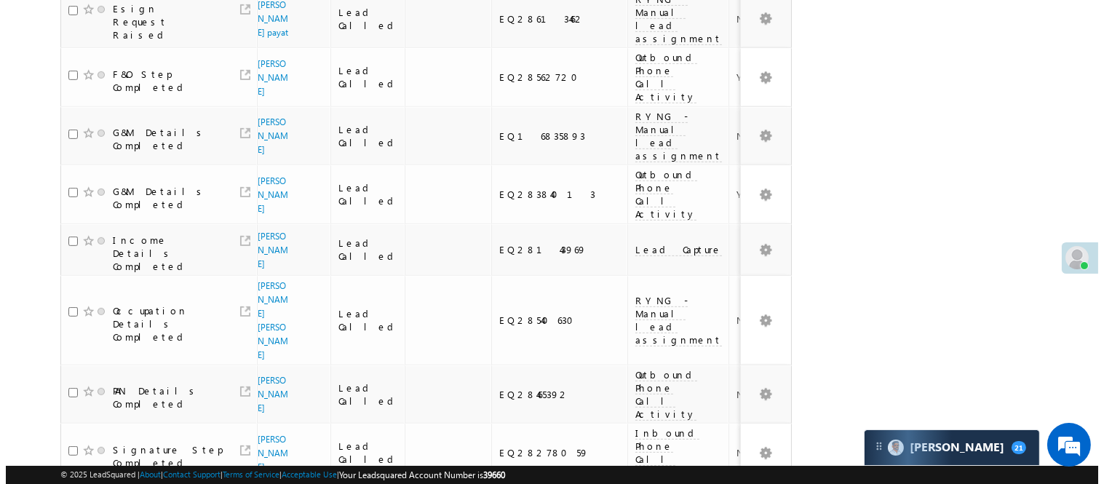
scroll to position [0, 76]
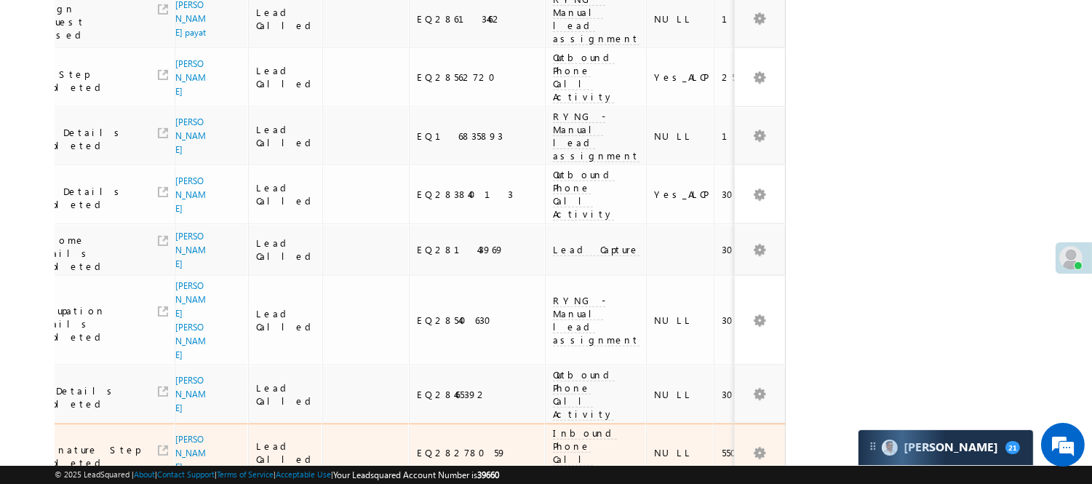
click at [553, 426] on span "Inbound Phone Call Activity" at bounding box center [585, 452] width 64 height 52
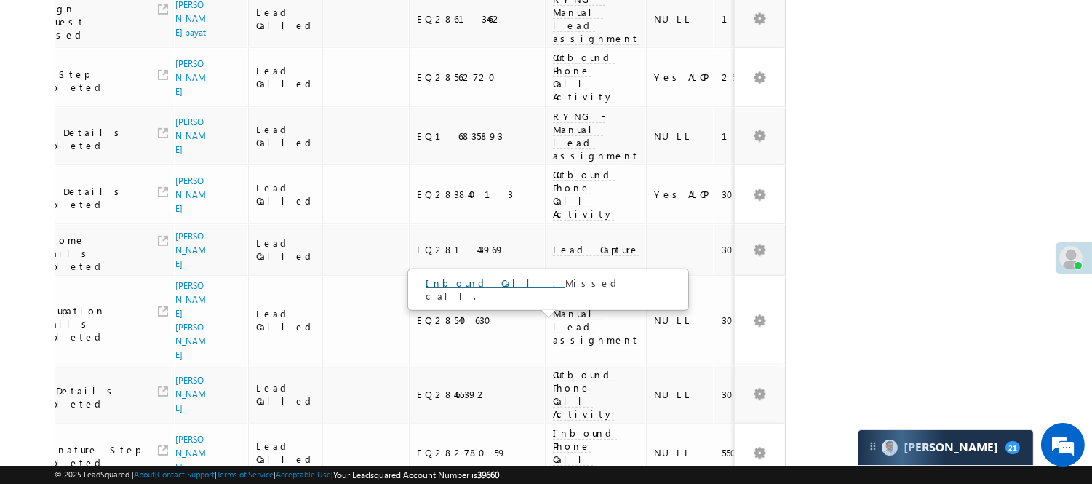
click at [457, 282] on link "Inbound Call :" at bounding box center [496, 283] width 140 height 12
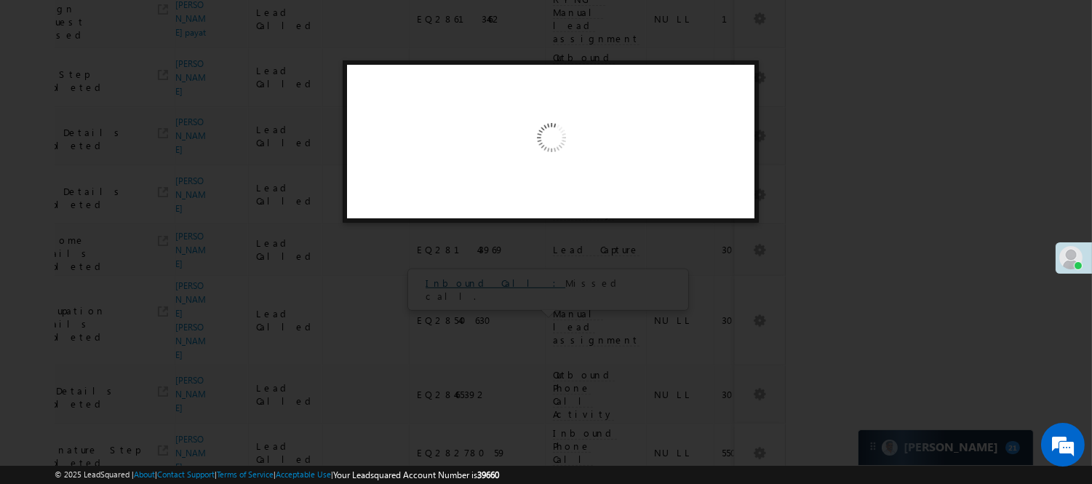
scroll to position [0, 69]
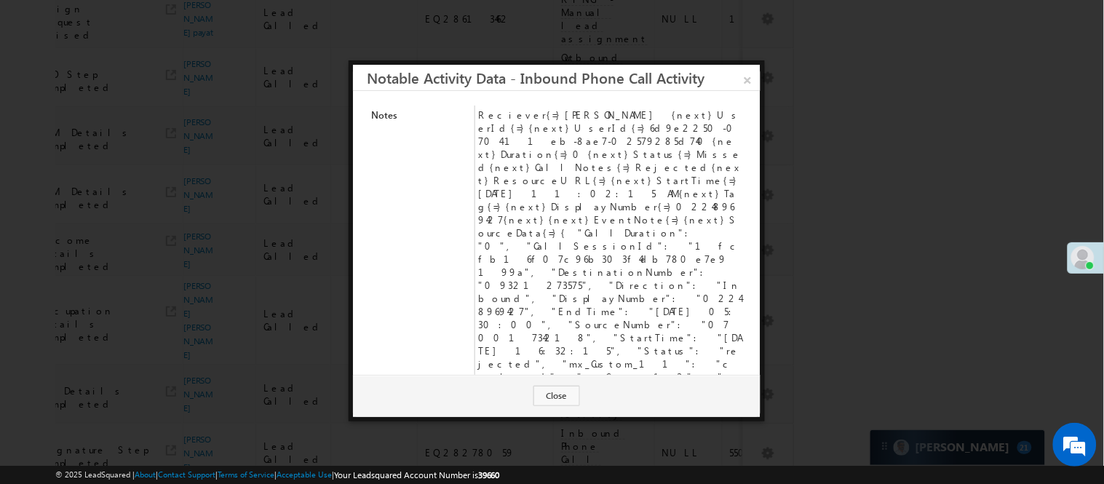
click at [591, 233] on td "Reciever{=}[PERSON_NAME] {next}UserId{=}{next}UserId{=}6d9e2250-0704-11eb-8ae7-…" at bounding box center [609, 253] width 271 height 294
copy td "07001734218"
click at [747, 74] on link "×" at bounding box center [747, 77] width 25 height 25
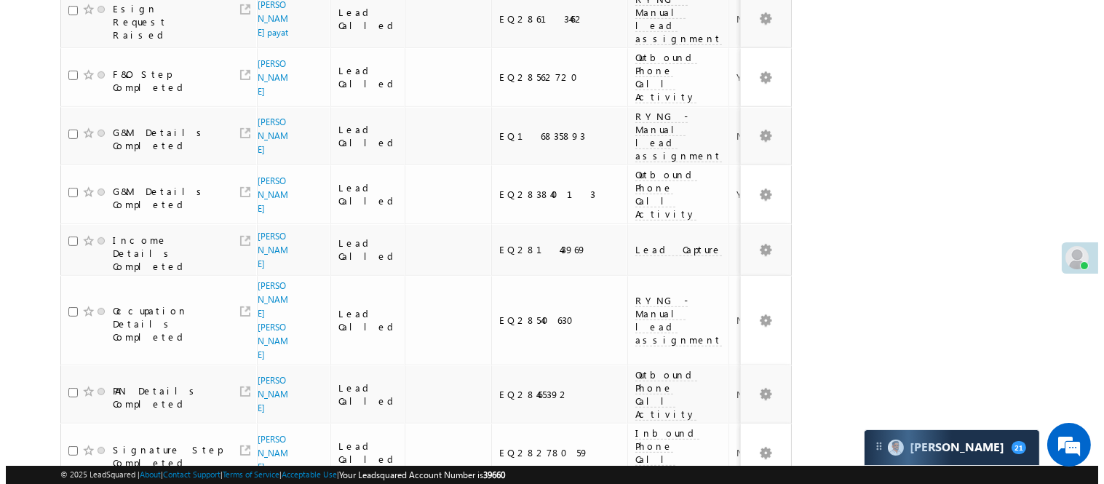
scroll to position [0, 76]
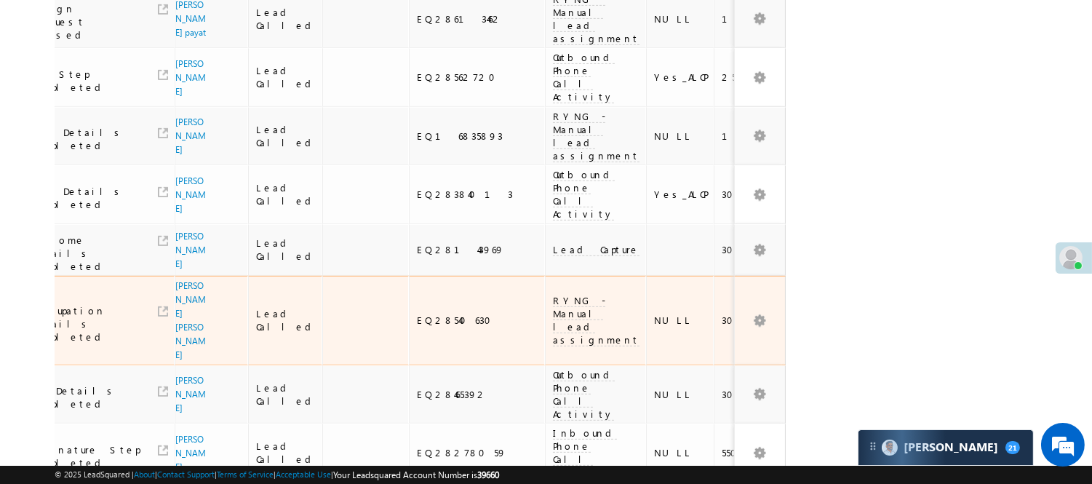
click at [553, 294] on span "RYNG - Manual lead assignment" at bounding box center [596, 320] width 87 height 52
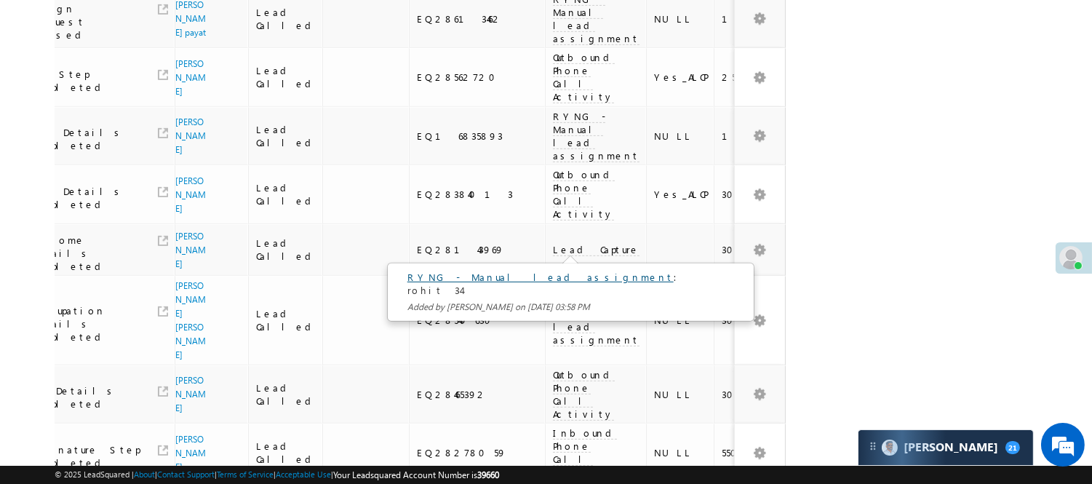
click at [495, 277] on link "RYNG - Manual lead assignment" at bounding box center [541, 277] width 266 height 12
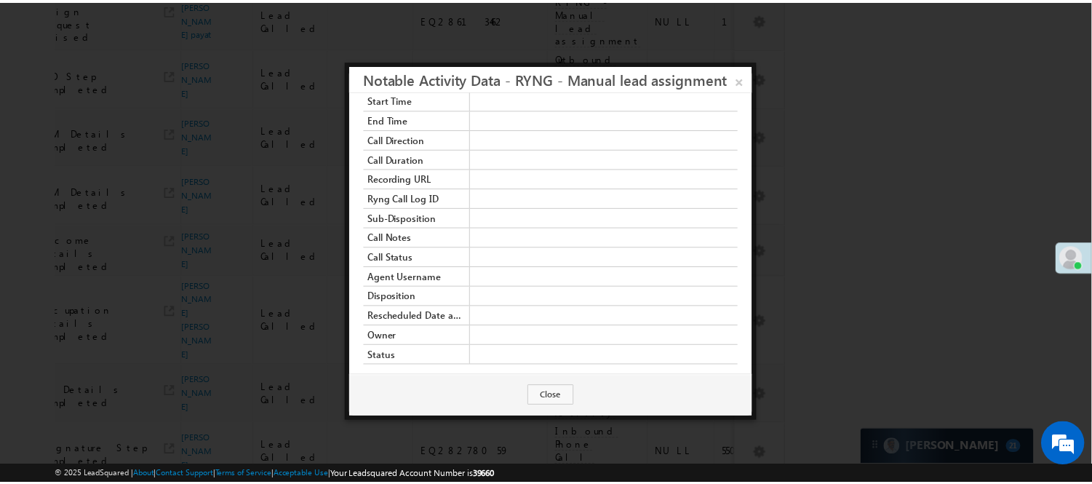
scroll to position [139, 0]
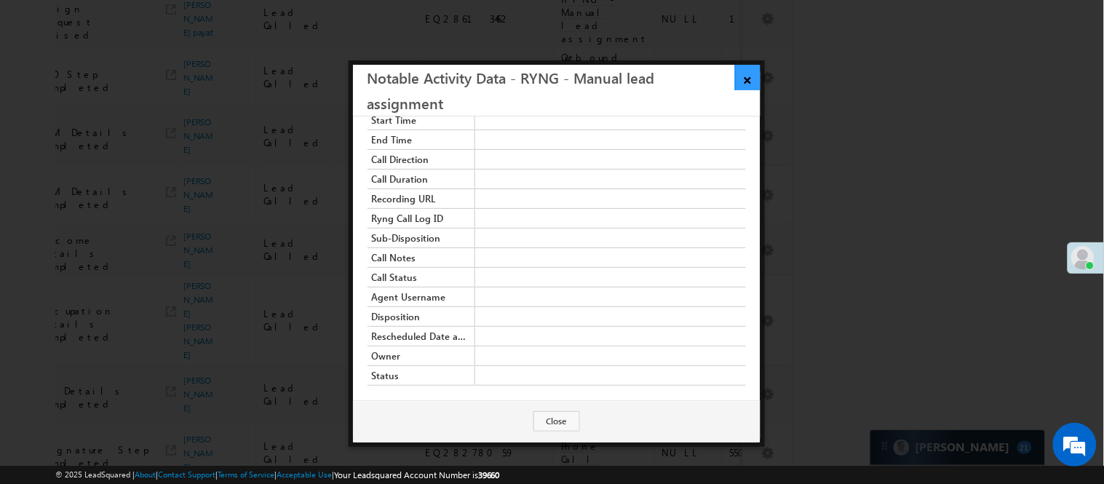
click at [752, 82] on link "×" at bounding box center [747, 77] width 25 height 25
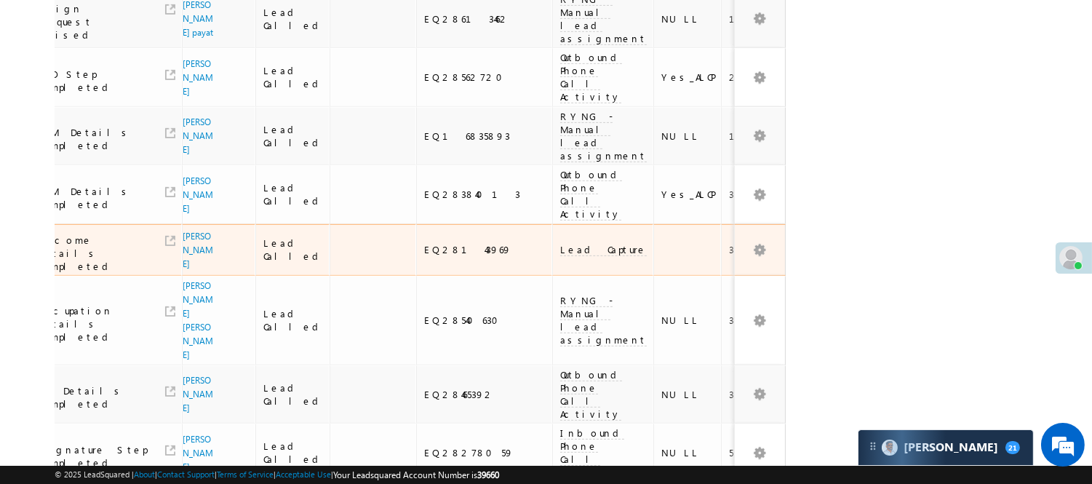
click at [560, 243] on span "Lead Capture" at bounding box center [603, 249] width 87 height 13
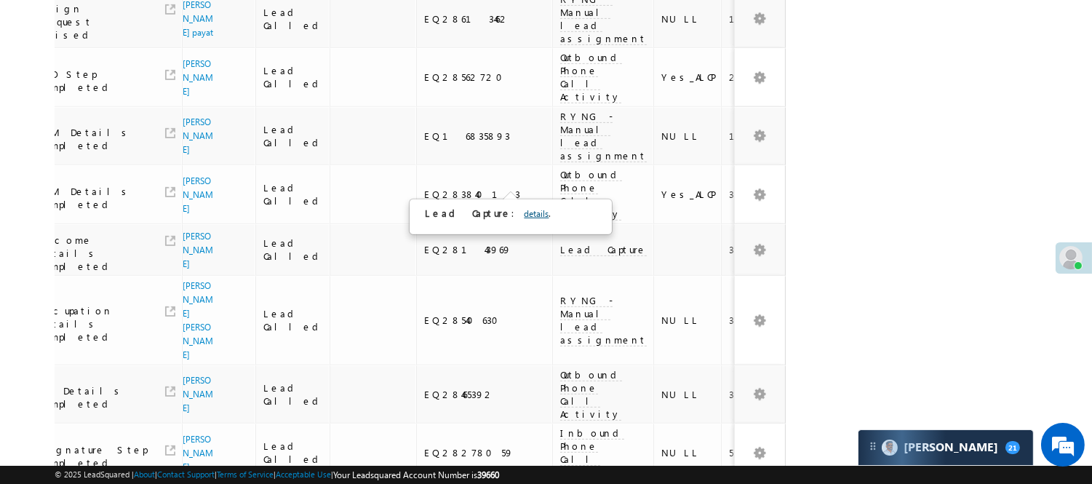
click at [524, 215] on link "details" at bounding box center [536, 213] width 25 height 11
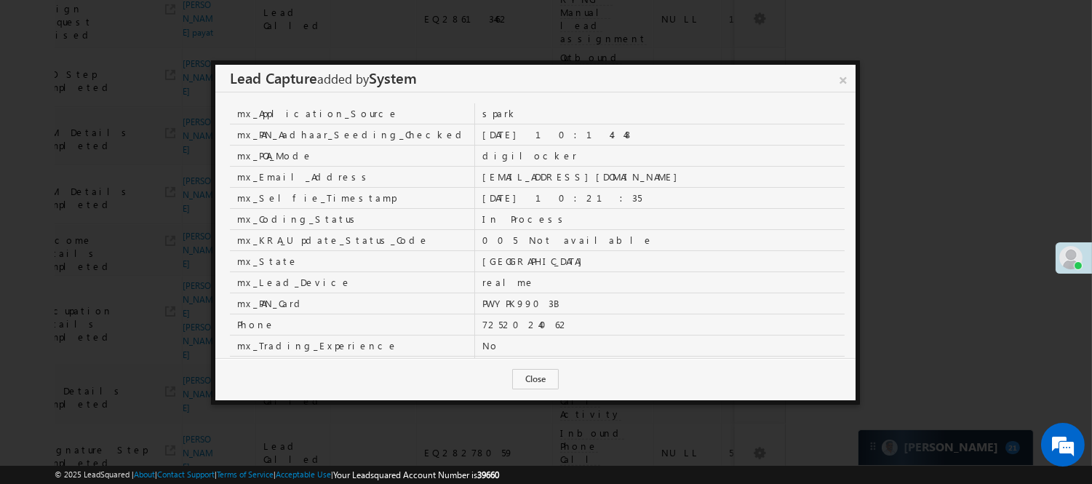
scroll to position [162, 0]
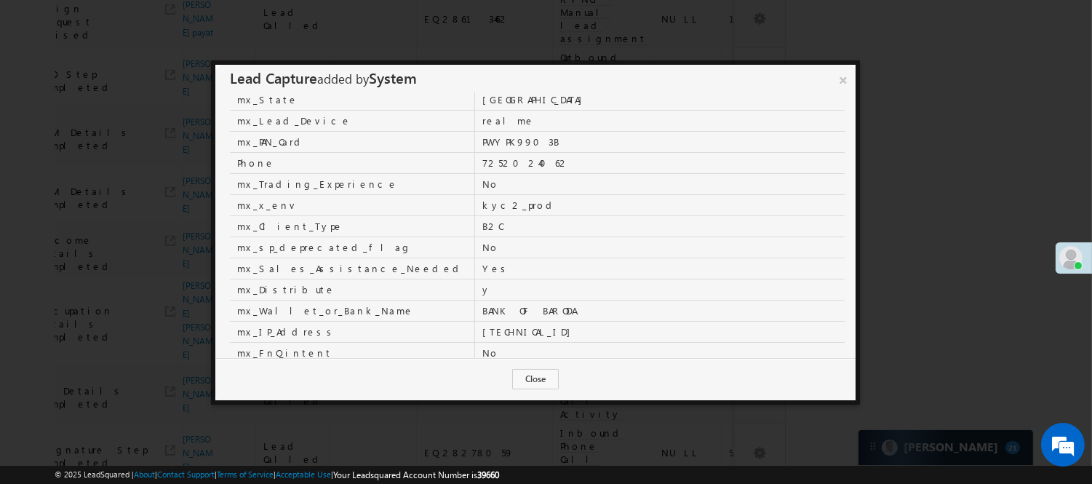
click at [475, 164] on td "7252024062" at bounding box center [660, 162] width 370 height 21
copy td "7252024062"
drag, startPoint x: 848, startPoint y: 82, endPoint x: 715, endPoint y: 168, distance: 158.2
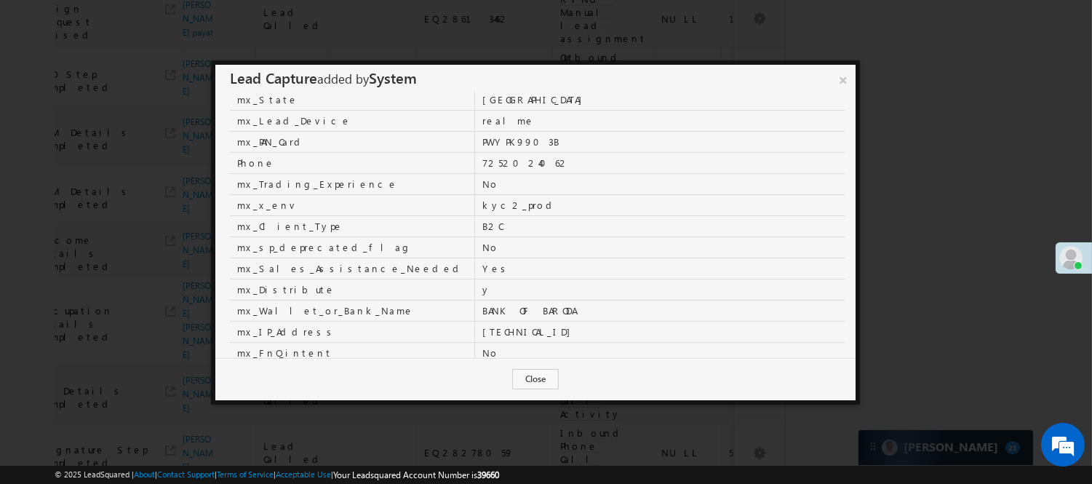
click at [849, 80] on link "×" at bounding box center [843, 77] width 25 height 25
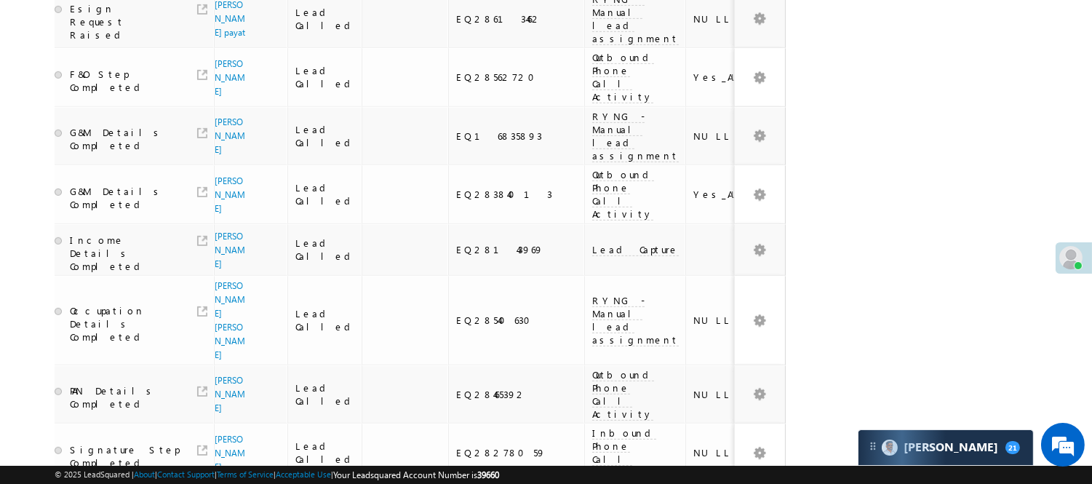
scroll to position [0, 0]
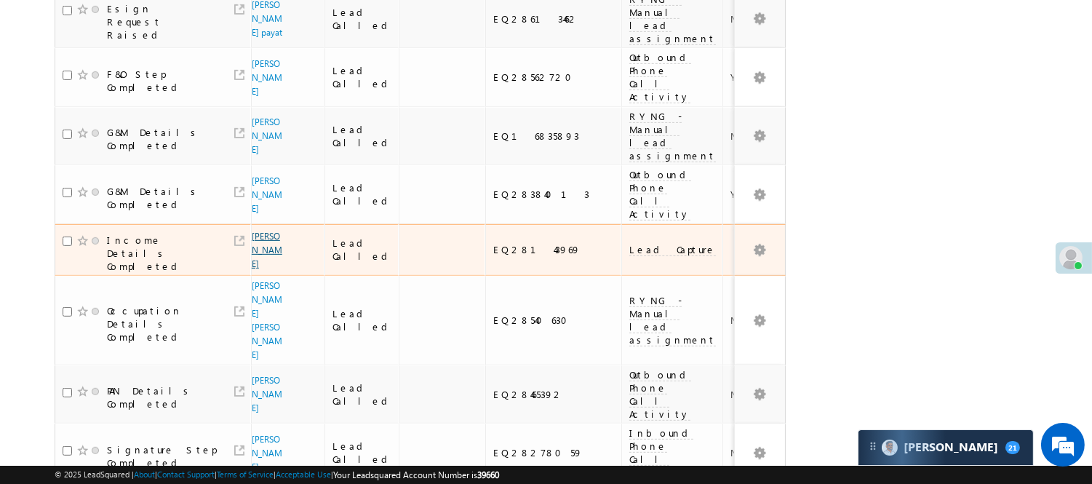
click at [263, 231] on link "[PERSON_NAME]" at bounding box center [267, 250] width 31 height 39
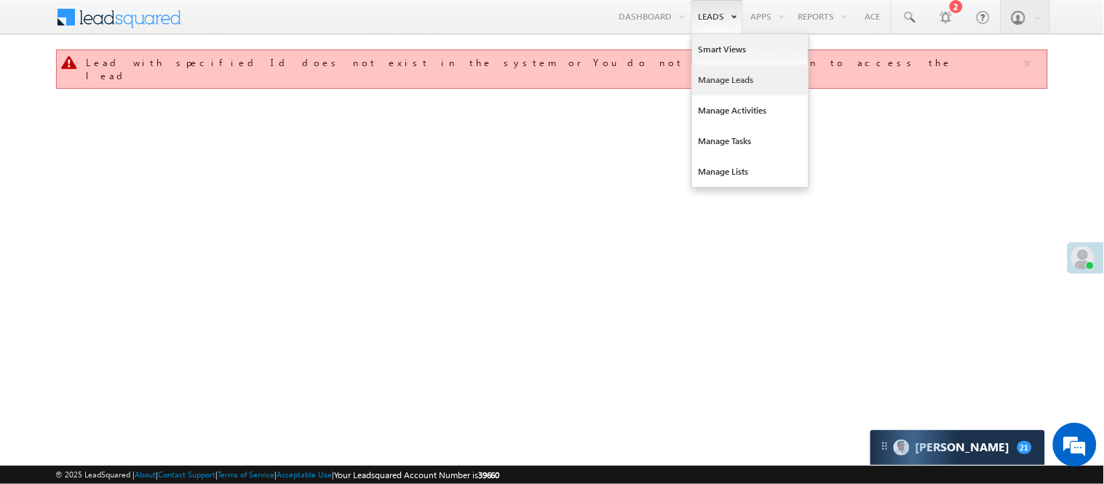
click at [718, 80] on link "Manage Leads" at bounding box center [750, 80] width 116 height 31
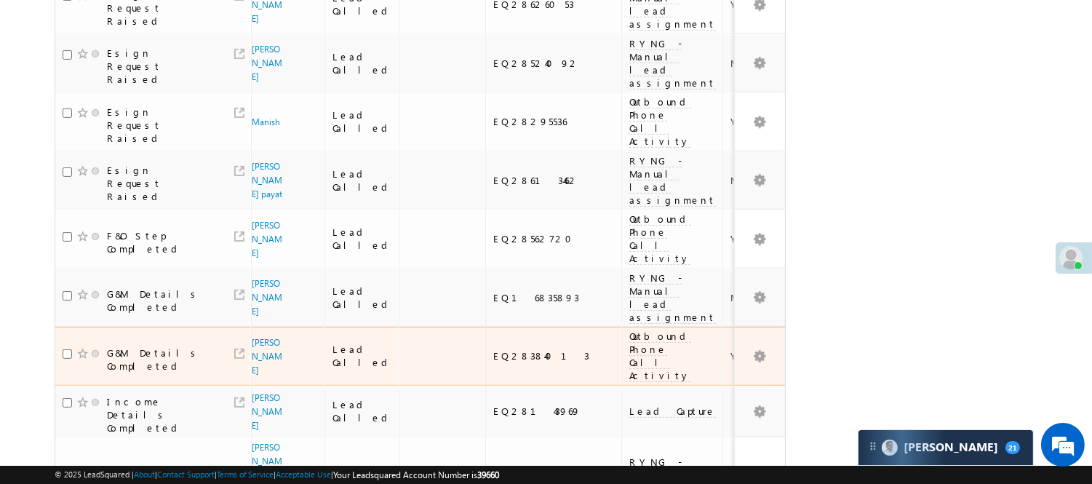
scroll to position [1224, 0]
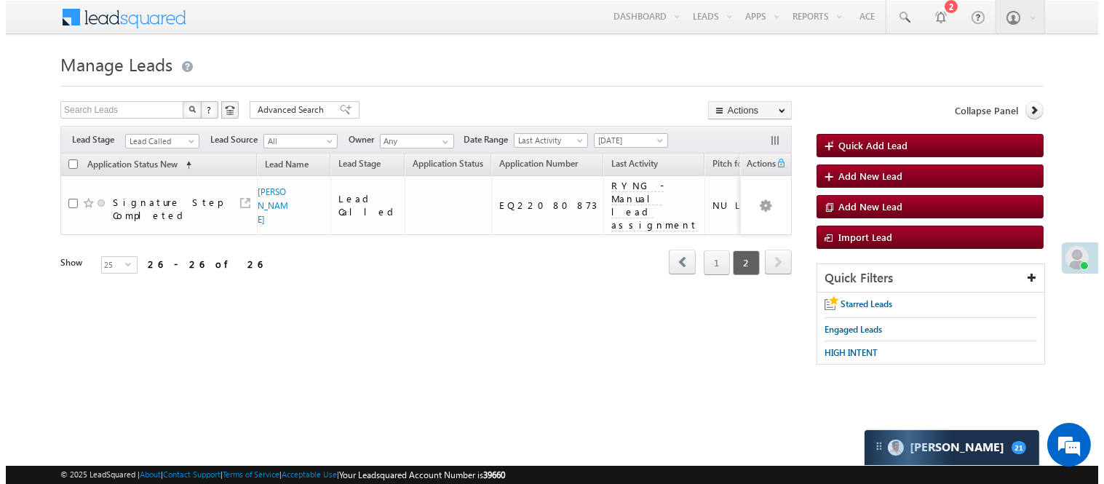
scroll to position [0, 0]
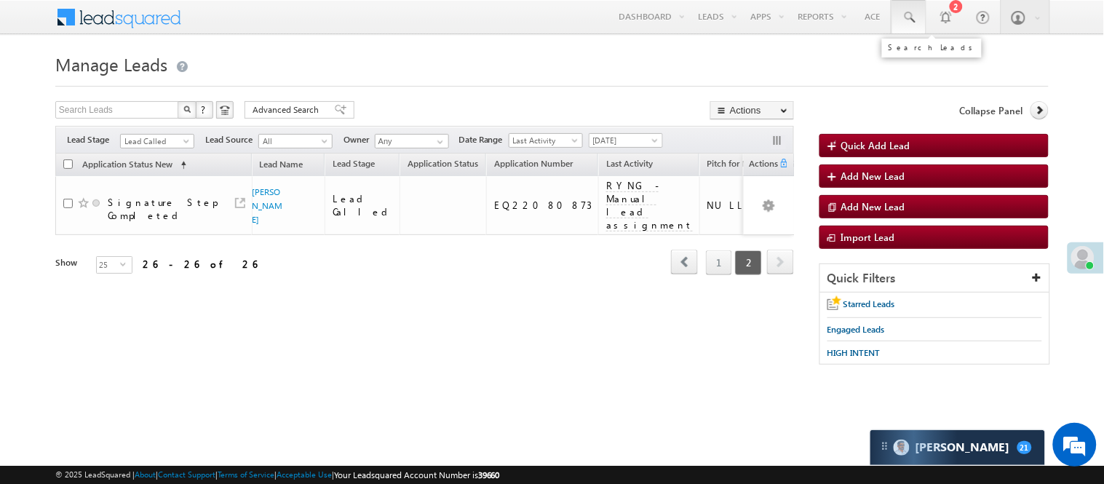
click at [913, 17] on span at bounding box center [909, 17] width 15 height 15
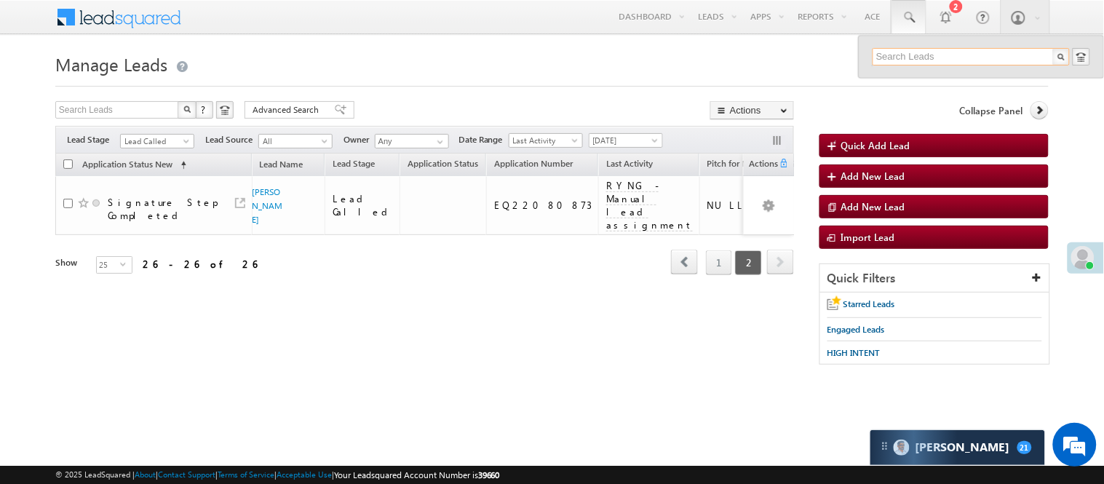
click at [939, 52] on input "text" at bounding box center [971, 56] width 197 height 17
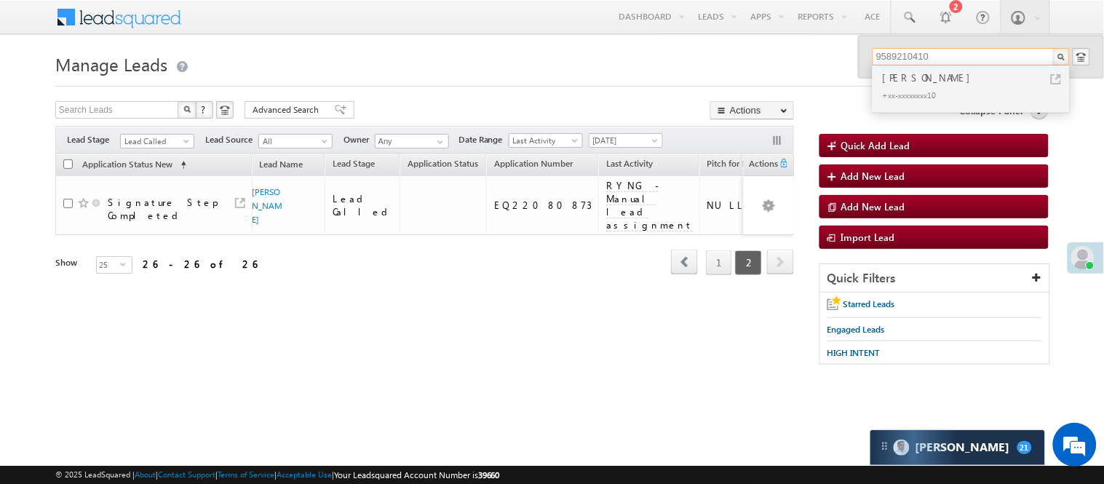
type input "9589210410"
click at [930, 77] on div "[PERSON_NAME]" at bounding box center [977, 78] width 195 height 16
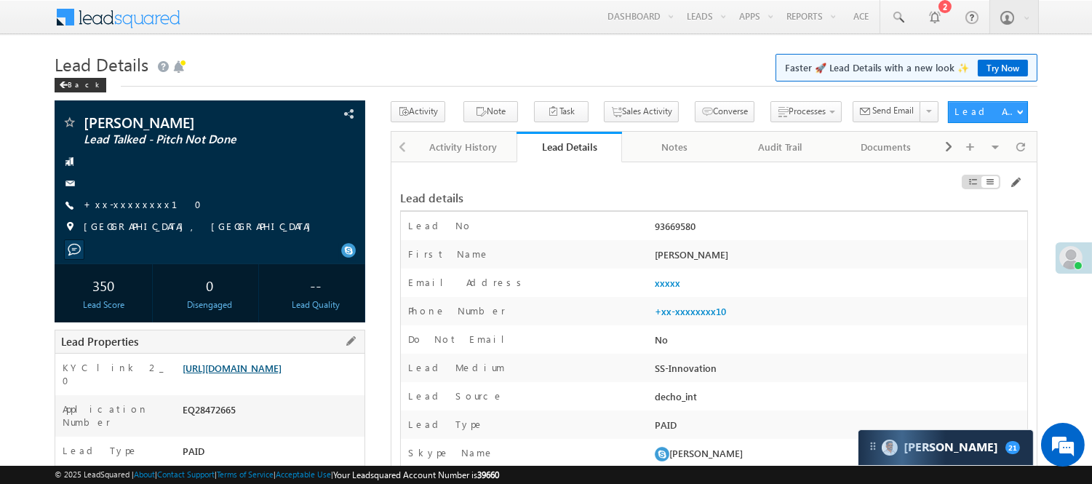
click at [280, 374] on link "https://angelbroking1-pk3em7sa.customui-test.leadsquared.com?leadId=ad687e56-16…" at bounding box center [232, 368] width 99 height 12
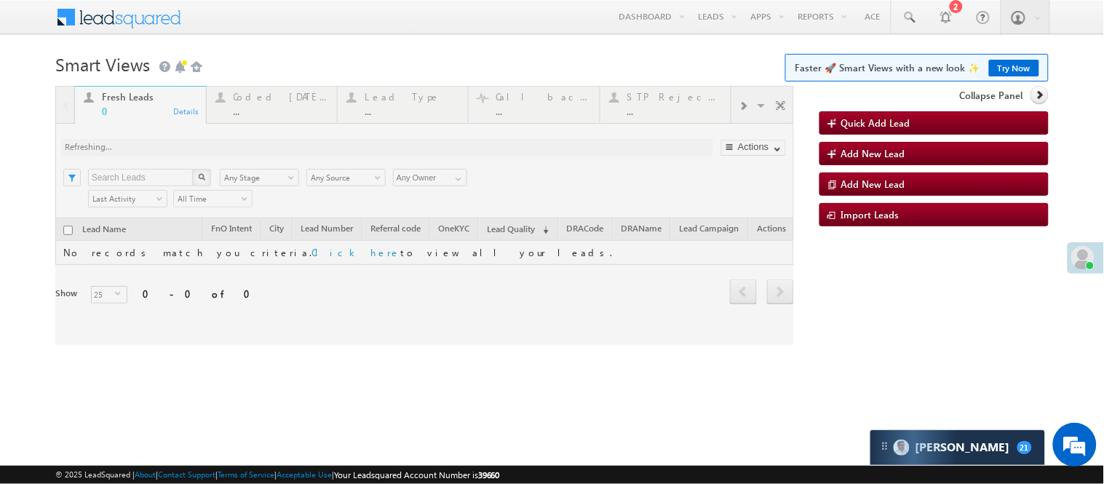
click at [238, 103] on div at bounding box center [424, 215] width 739 height 259
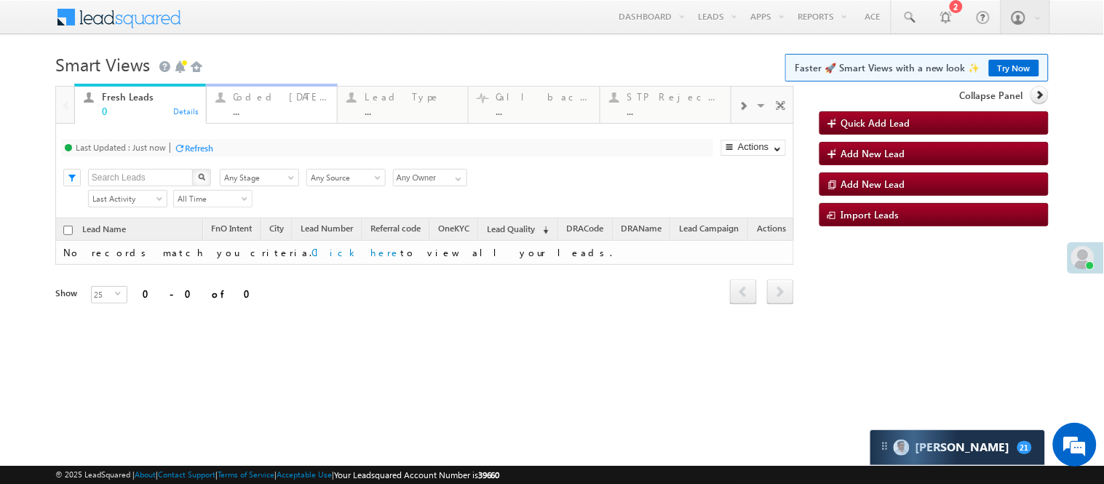
click at [261, 117] on link "Coded [DATE] ... Details" at bounding box center [272, 103] width 132 height 39
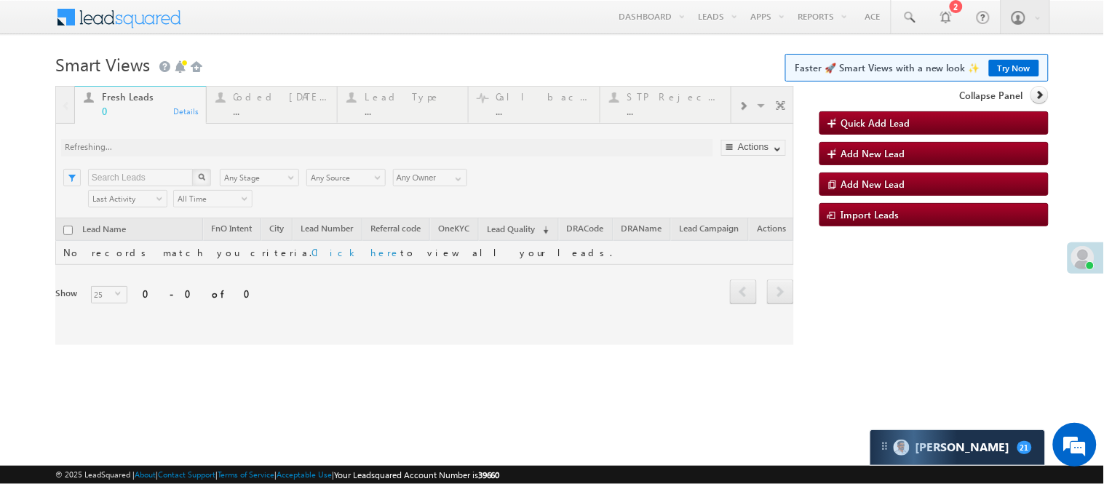
click at [266, 111] on div at bounding box center [424, 215] width 739 height 259
click at [260, 106] on div at bounding box center [424, 215] width 739 height 259
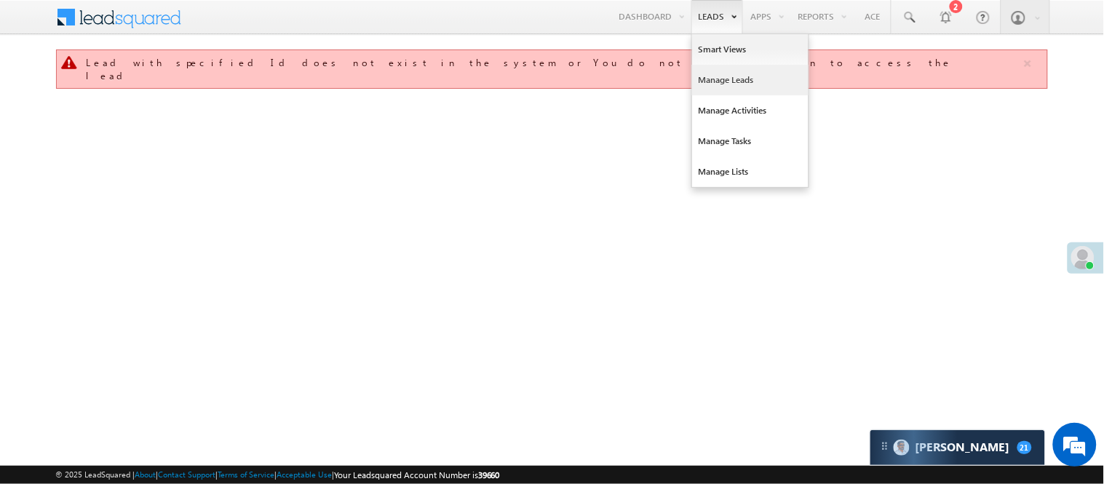
click at [731, 82] on link "Manage Leads" at bounding box center [750, 80] width 116 height 31
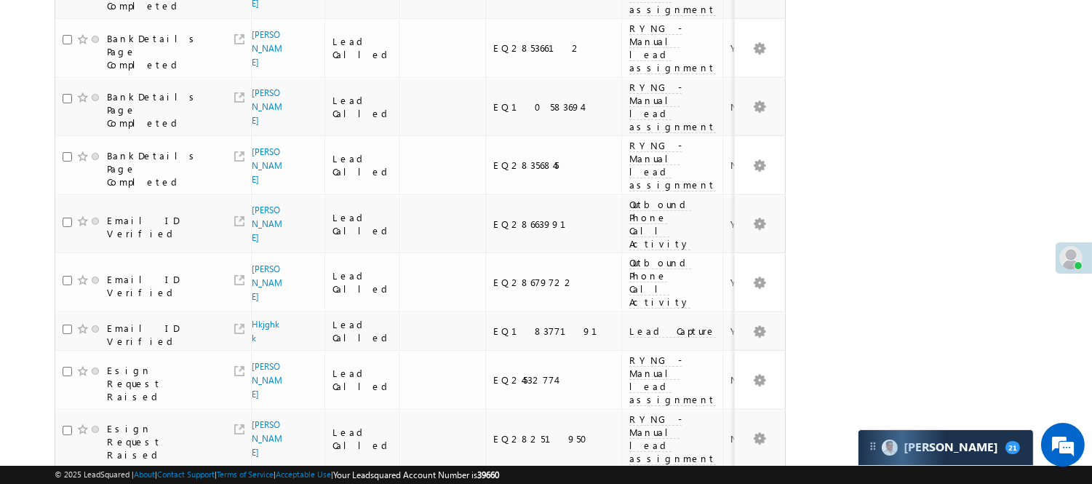
scroll to position [81, 0]
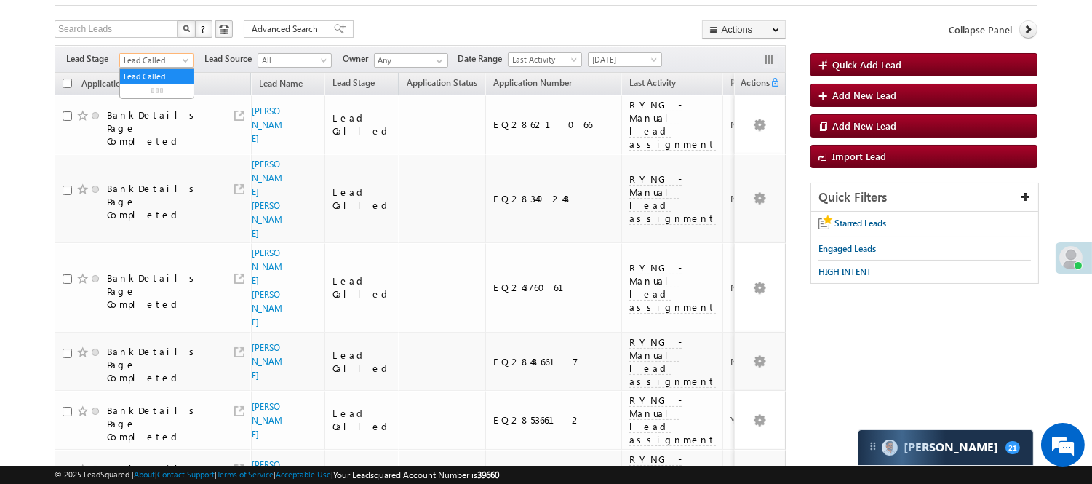
click at [164, 61] on span "Lead Called" at bounding box center [154, 60] width 69 height 13
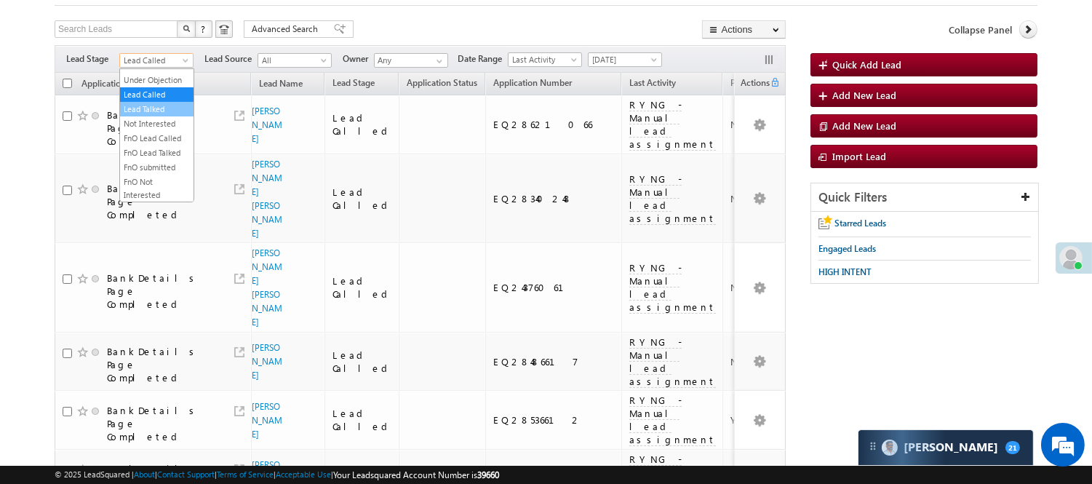
click at [153, 116] on link "Lead Talked" at bounding box center [156, 109] width 73 height 13
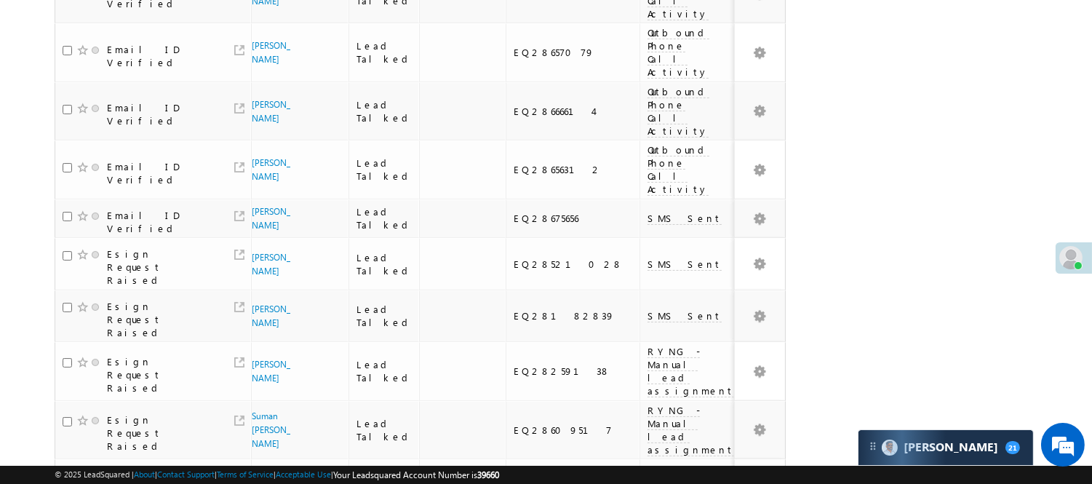
scroll to position [81, 0]
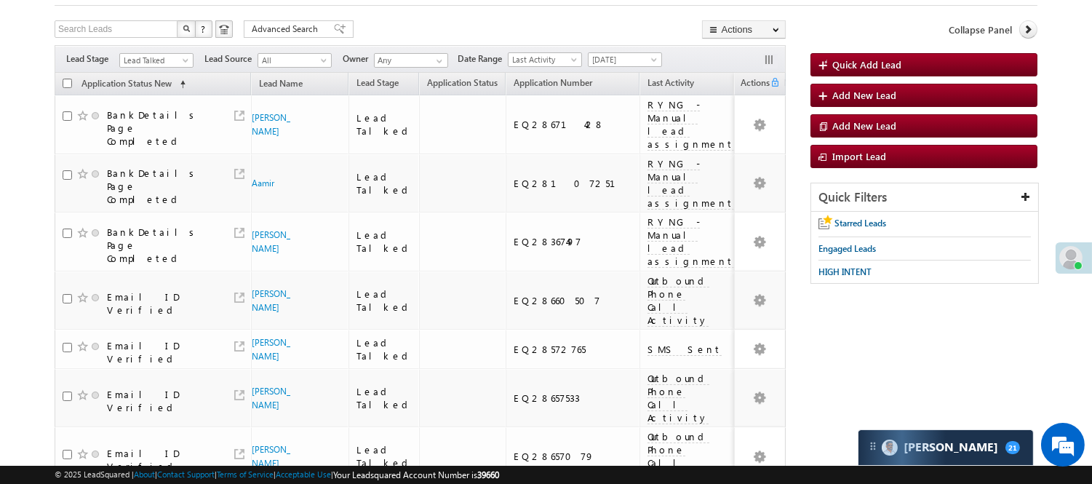
click at [156, 64] on span "Lead Talked" at bounding box center [154, 60] width 69 height 13
click at [153, 100] on link "Lead Talked - Pitch Not Done" at bounding box center [156, 95] width 73 height 26
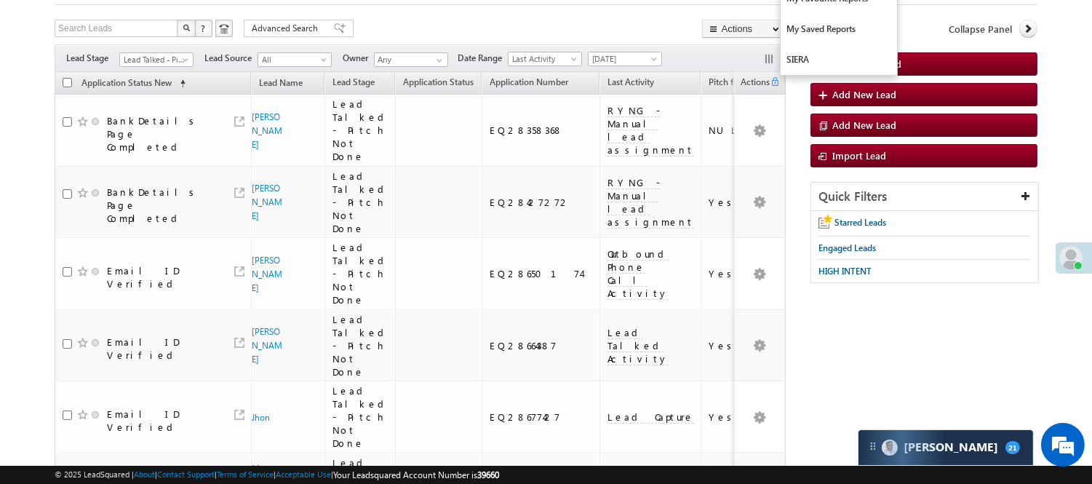
scroll to position [0, 0]
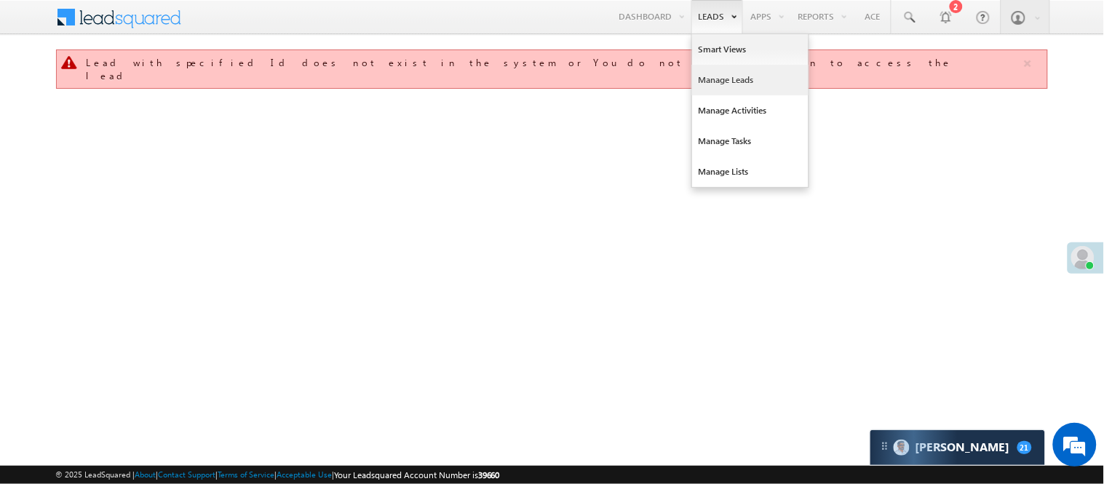
click at [724, 84] on link "Manage Leads" at bounding box center [750, 80] width 116 height 31
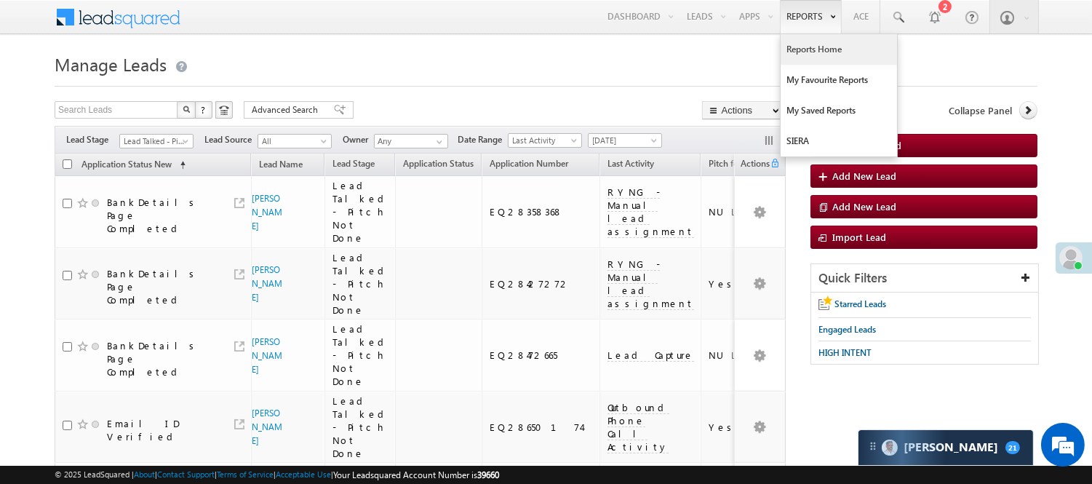
click at [828, 52] on link "Reports Home" at bounding box center [839, 49] width 116 height 31
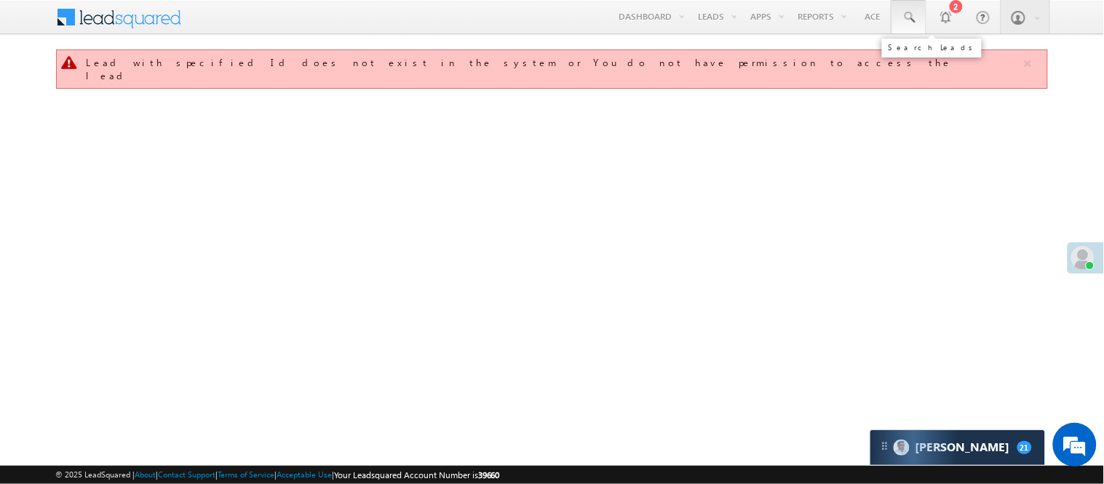
click at [918, 16] on link at bounding box center [908, 16] width 35 height 33
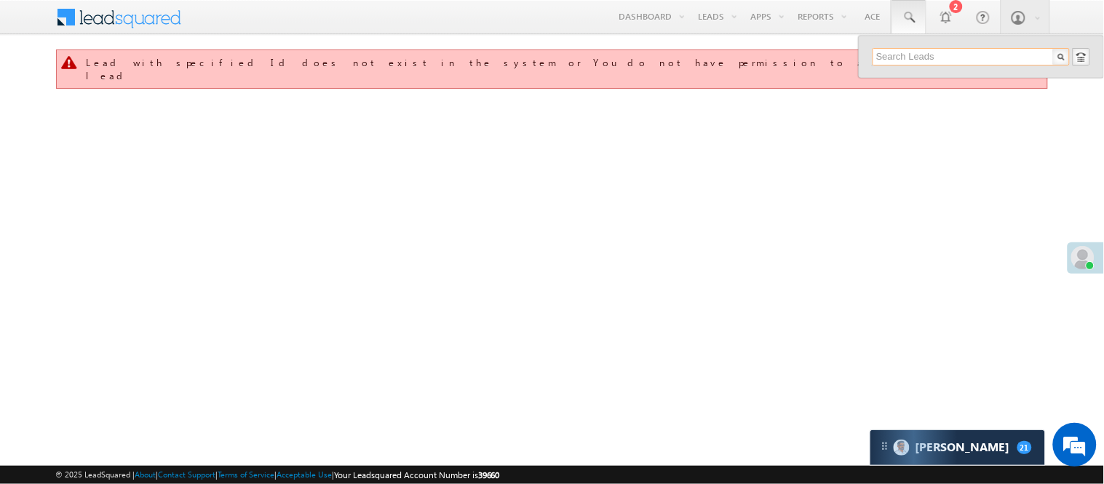
click at [907, 55] on input "text" at bounding box center [971, 56] width 197 height 17
paste input "EQ28158278"
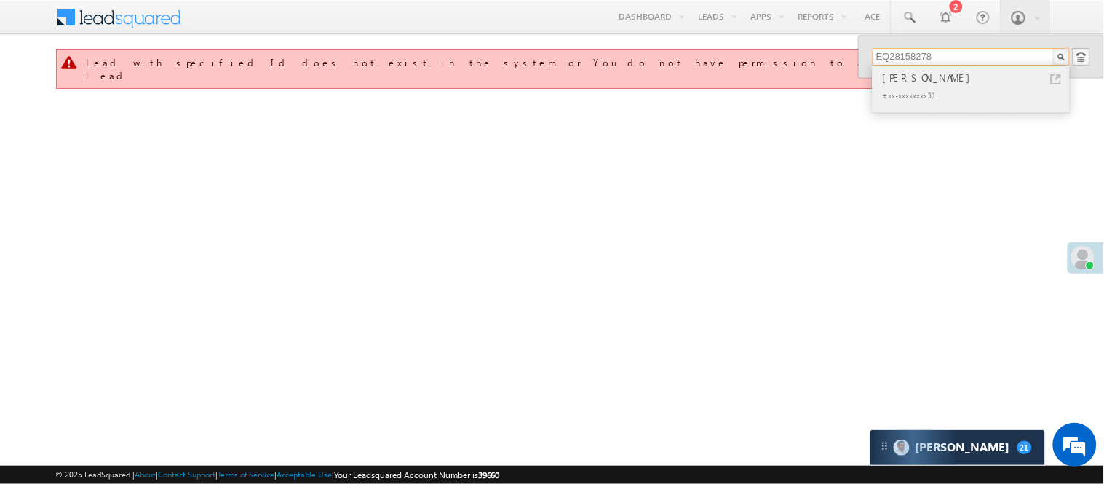
type input "EQ28158278"
click at [907, 84] on div "[PERSON_NAME]" at bounding box center [977, 78] width 195 height 16
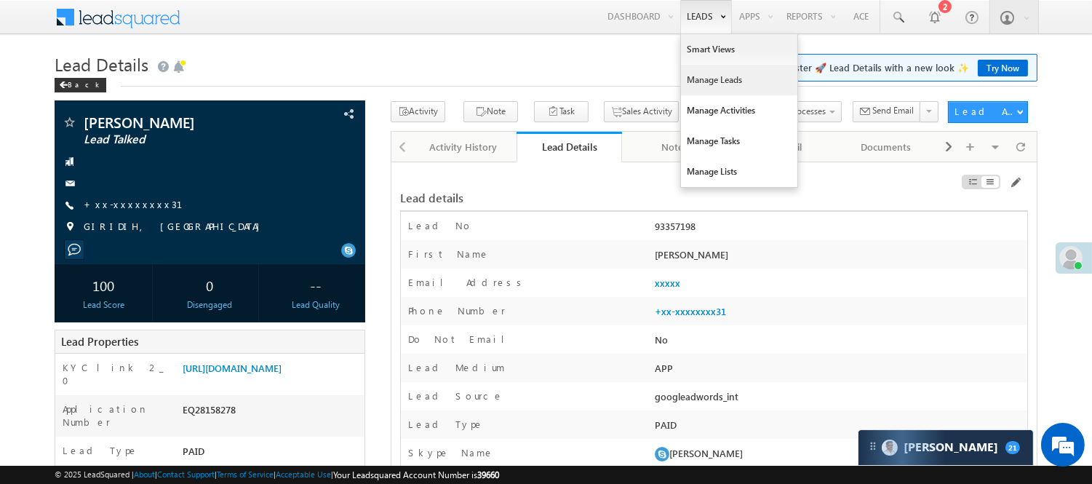
click at [699, 82] on link "Manage Leads" at bounding box center [739, 80] width 116 height 31
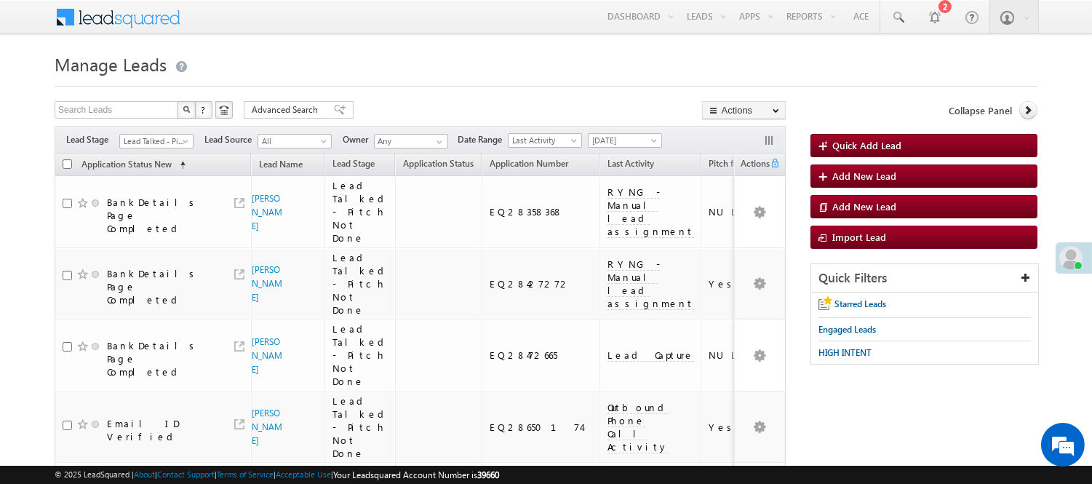
click at [151, 137] on span "Lead Talked - Pitch Not Done" at bounding box center [154, 141] width 69 height 13
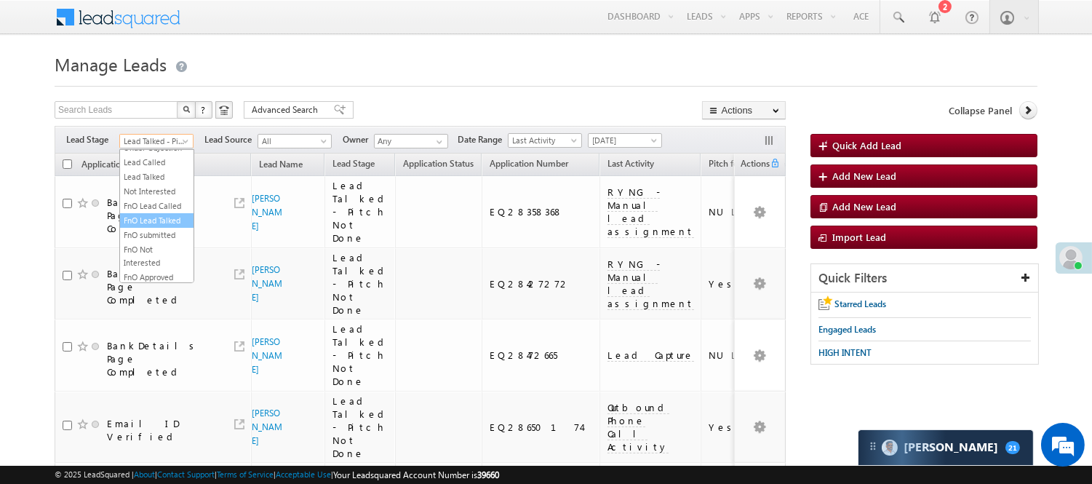
scroll to position [242, 0]
click at [146, 132] on link "Lead Talked" at bounding box center [156, 125] width 73 height 13
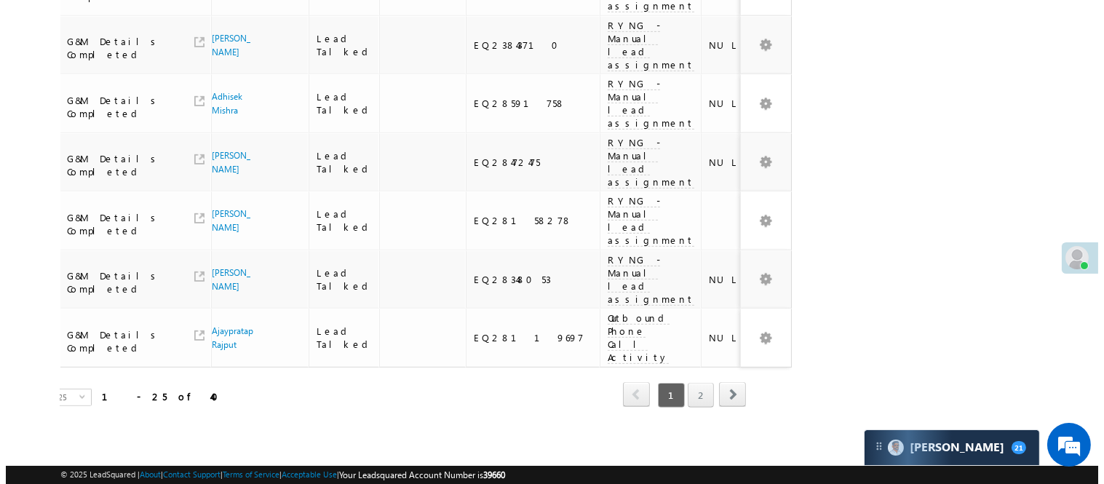
scroll to position [0, 78]
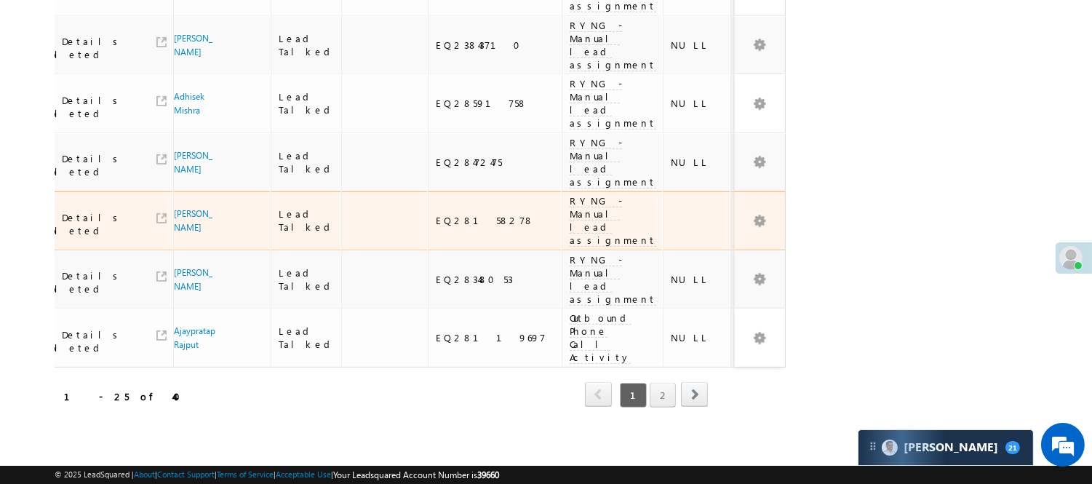
click at [570, 196] on span "RYNG - Manual lead assignment" at bounding box center [613, 220] width 87 height 52
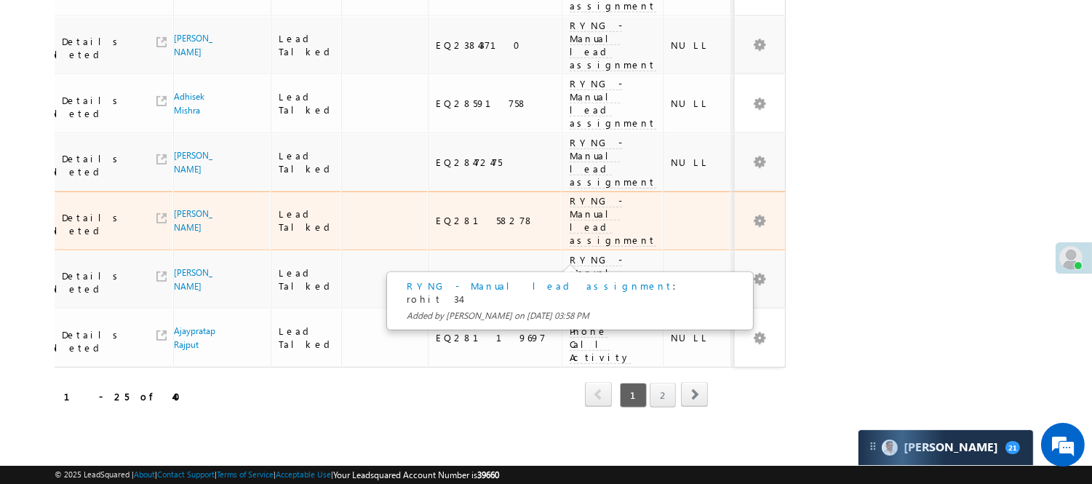
click at [739, 218] on div "100" at bounding box center [766, 220] width 54 height 13
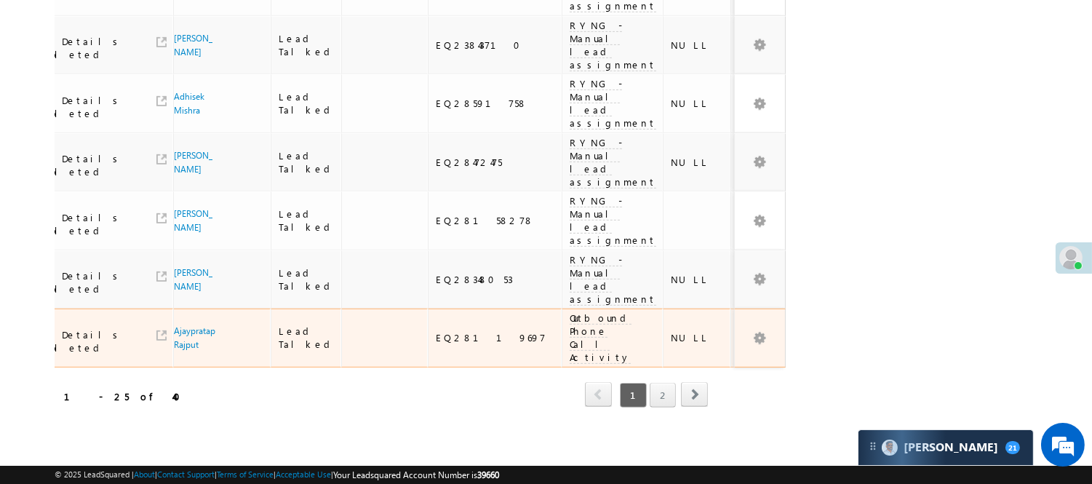
click at [570, 328] on span "Outbound Phone Call Activity" at bounding box center [601, 337] width 62 height 52
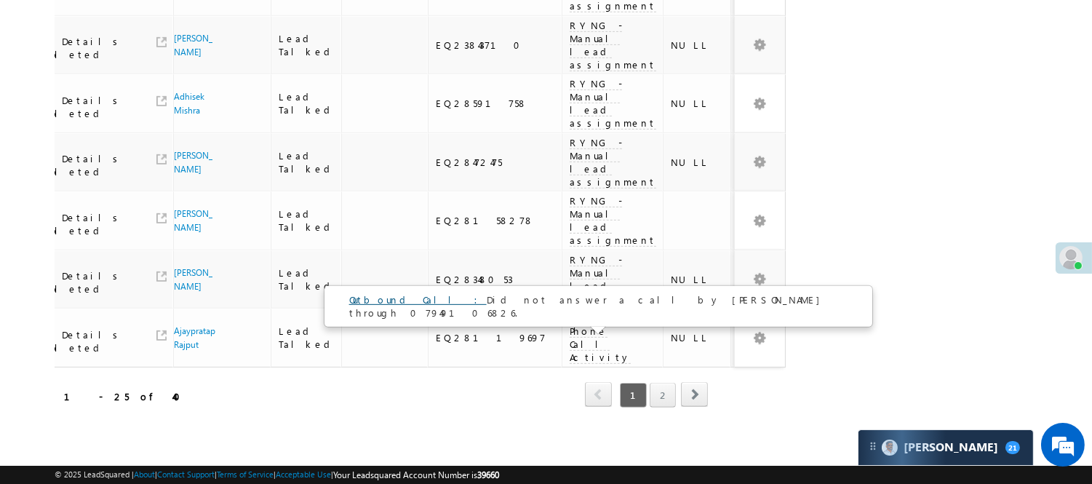
click at [377, 293] on link "Outbound Call :" at bounding box center [418, 299] width 138 height 12
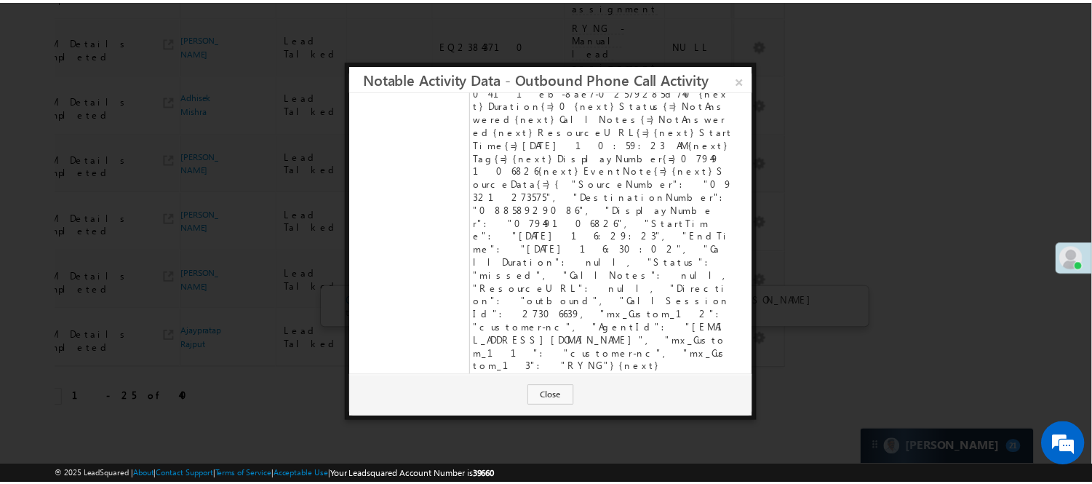
scroll to position [0, 0]
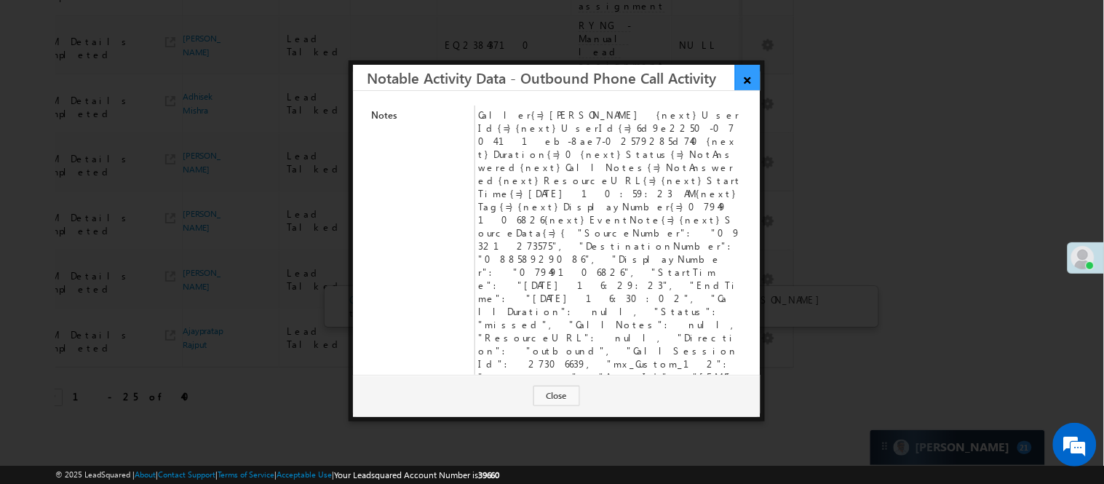
click at [754, 77] on link "×" at bounding box center [747, 77] width 25 height 25
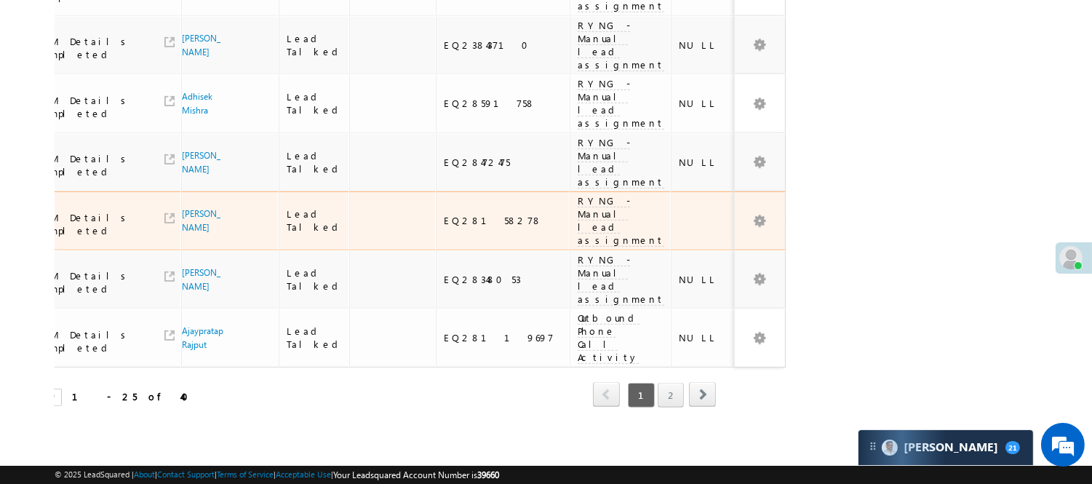
click at [447, 214] on div "EQ28158278" at bounding box center [503, 220] width 119 height 13
copy div "EQ28158278"
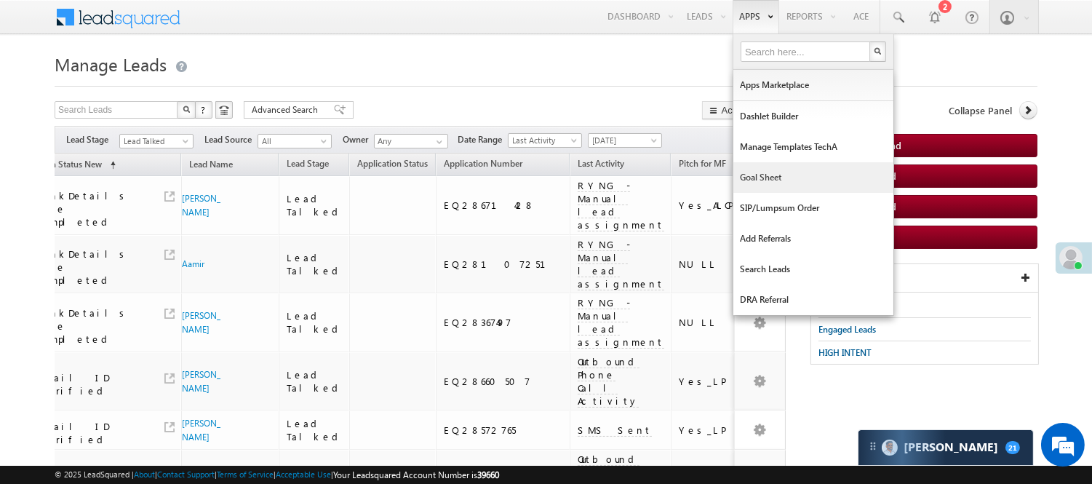
click at [744, 182] on link "Goal Sheet" at bounding box center [814, 177] width 160 height 31
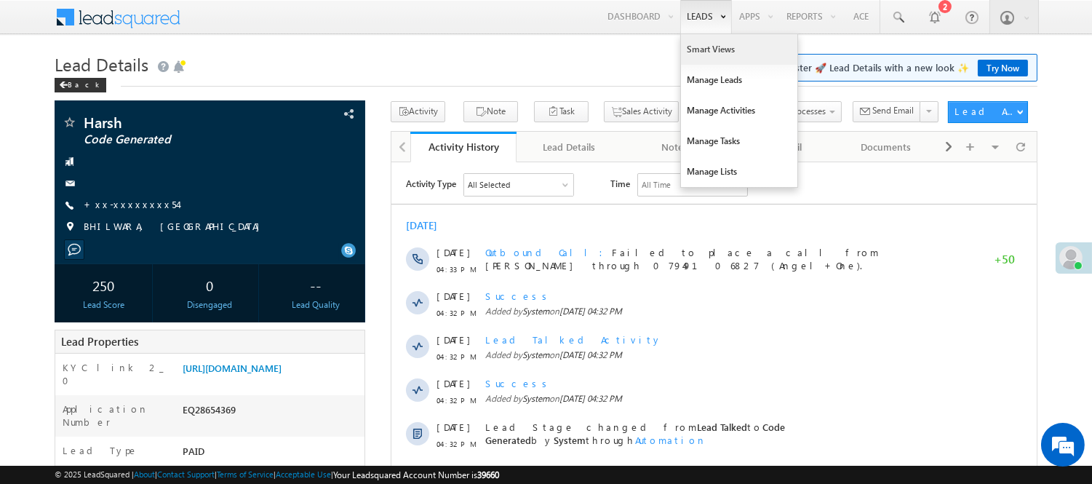
click at [710, 47] on link "Smart Views" at bounding box center [739, 49] width 116 height 31
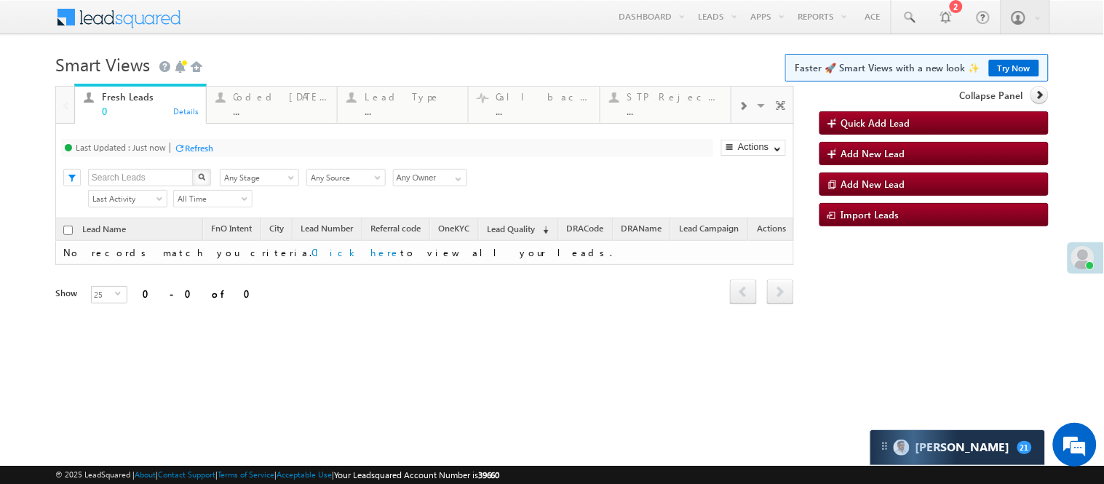
click at [739, 112] on span at bounding box center [743, 106] width 9 height 12
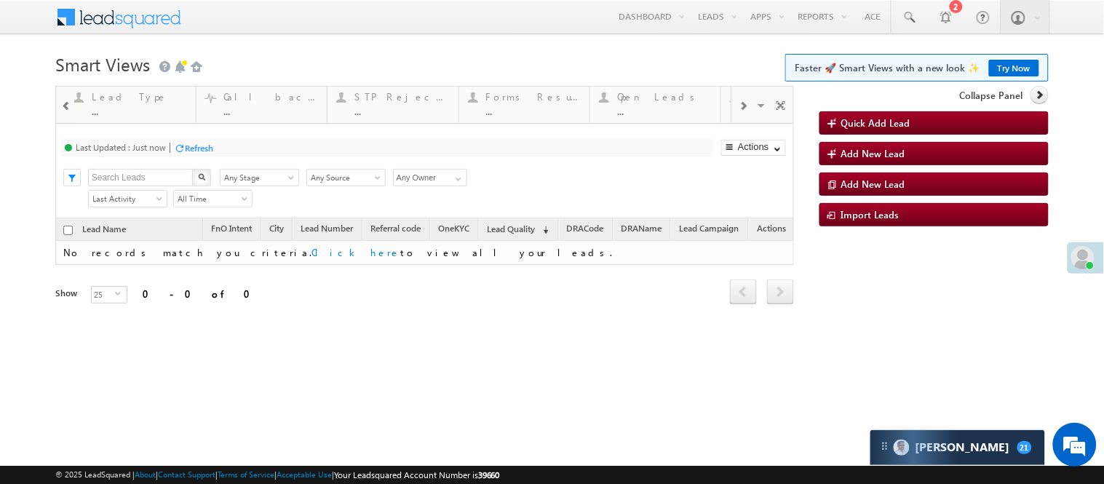
click at [739, 112] on span at bounding box center [743, 106] width 9 height 12
click at [421, 111] on div "..." at bounding box center [413, 111] width 95 height 11
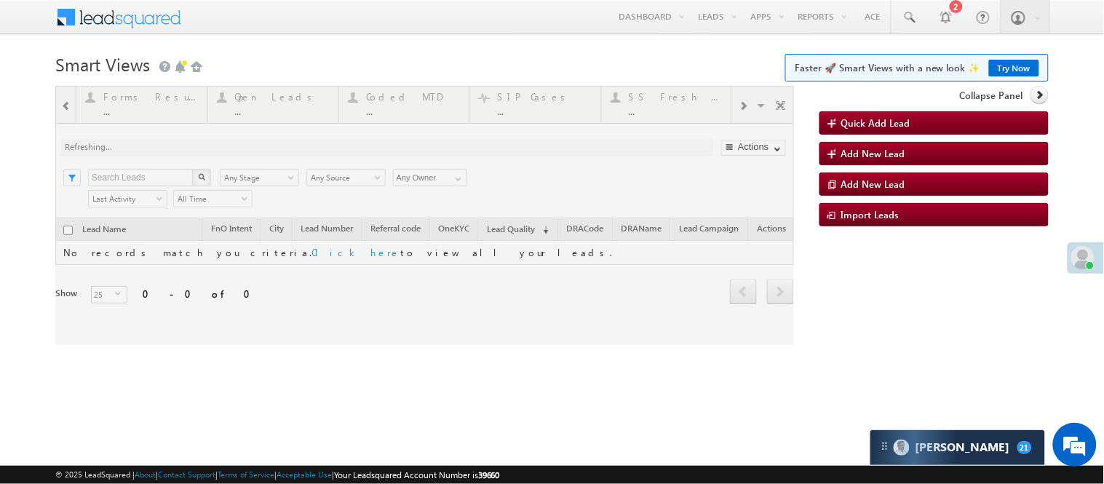
click at [406, 106] on div at bounding box center [424, 215] width 739 height 259
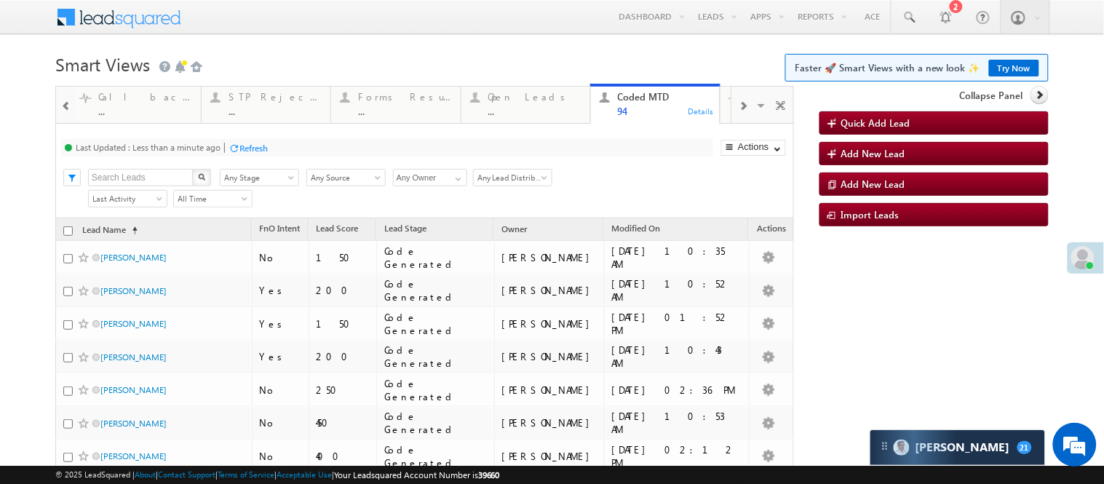
click at [59, 109] on div at bounding box center [65, 105] width 17 height 33
click at [59, 111] on div at bounding box center [65, 105] width 17 height 33
click at [61, 110] on span at bounding box center [66, 106] width 10 height 12
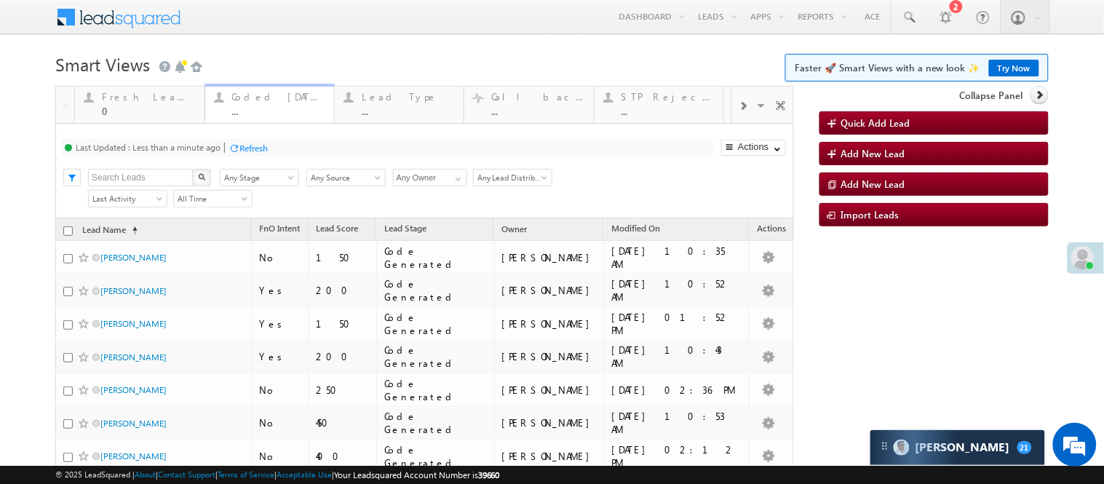
click at [251, 106] on div "..." at bounding box center [278, 111] width 93 height 11
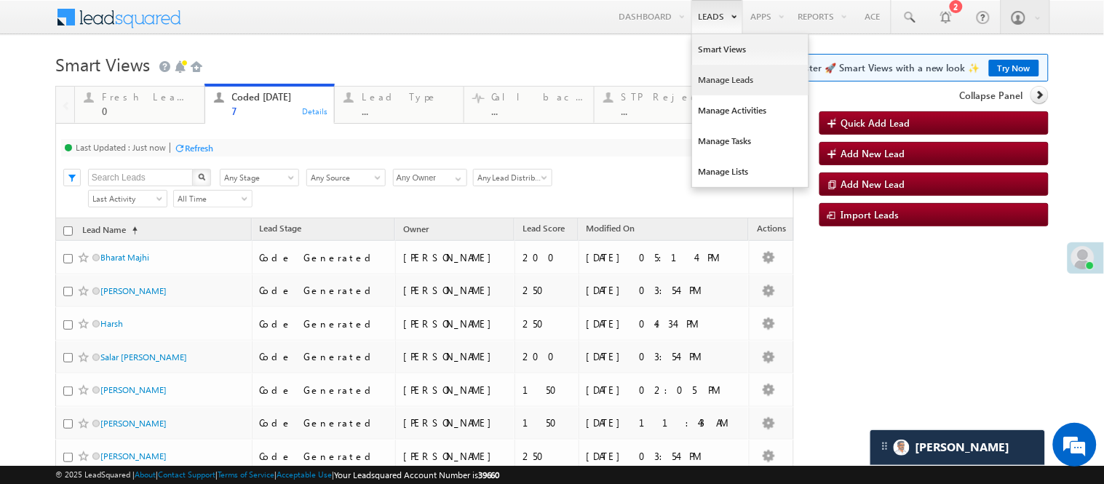
click at [706, 88] on link "Manage Leads" at bounding box center [750, 80] width 116 height 31
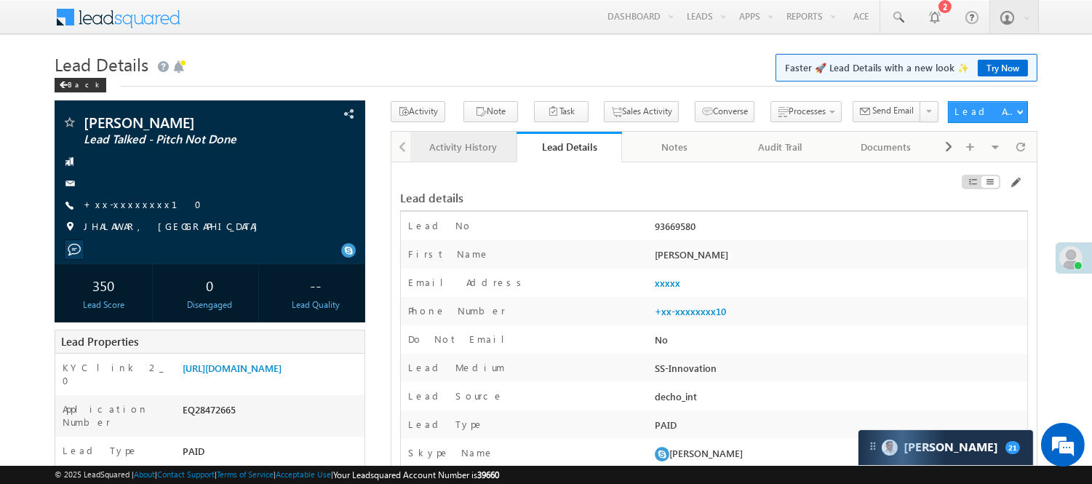
click at [460, 144] on div "Activity History" at bounding box center [462, 146] width 81 height 17
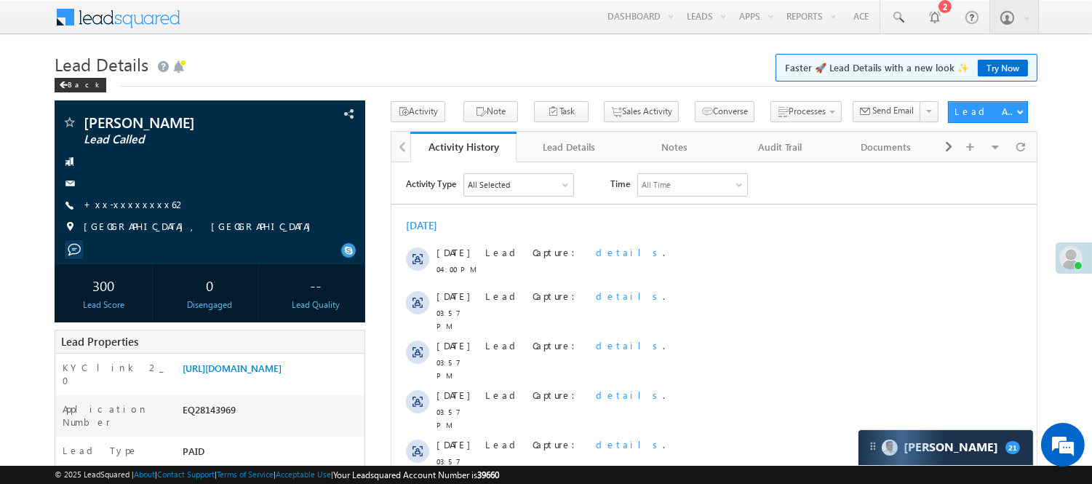
scroll to position [162, 0]
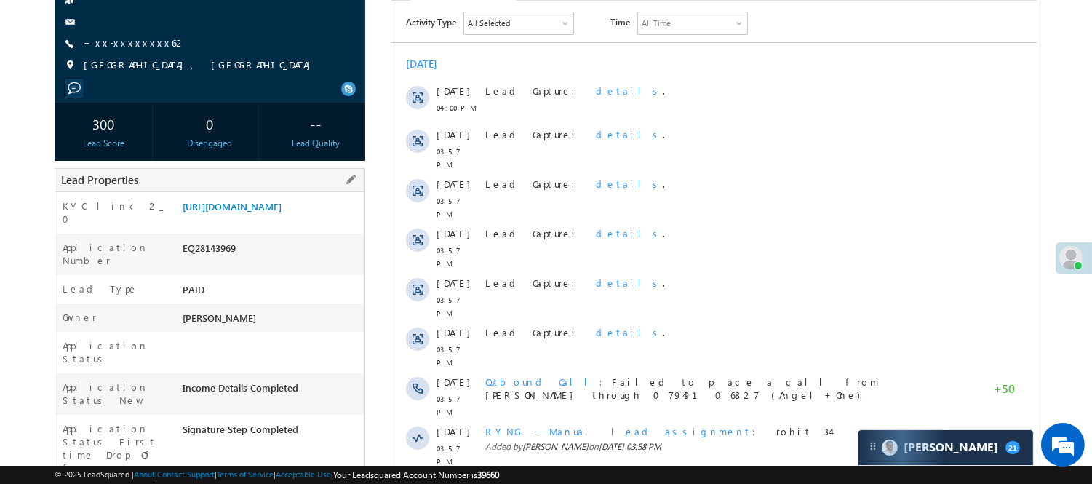
click at [214, 261] on div "EQ28143969" at bounding box center [272, 251] width 186 height 20
copy div "EQ28143969"
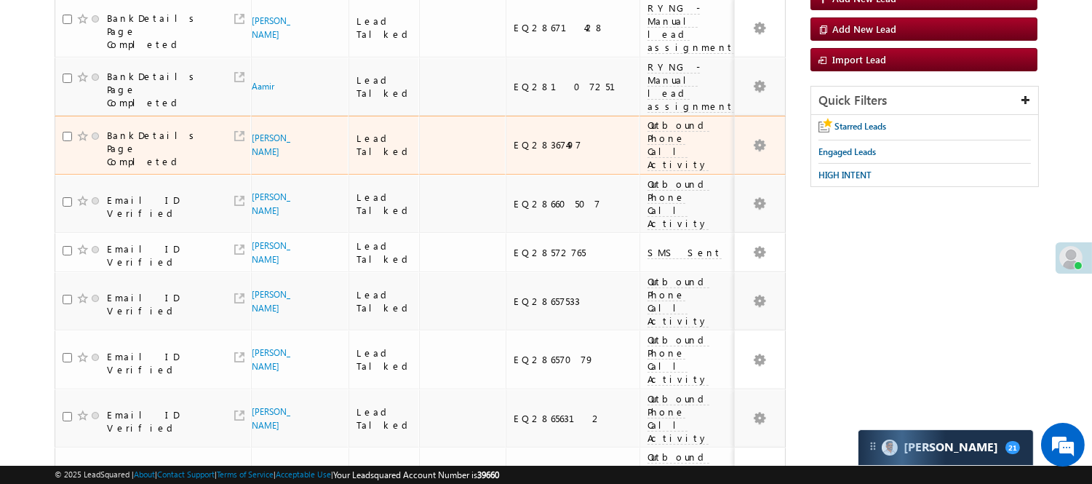
scroll to position [115, 0]
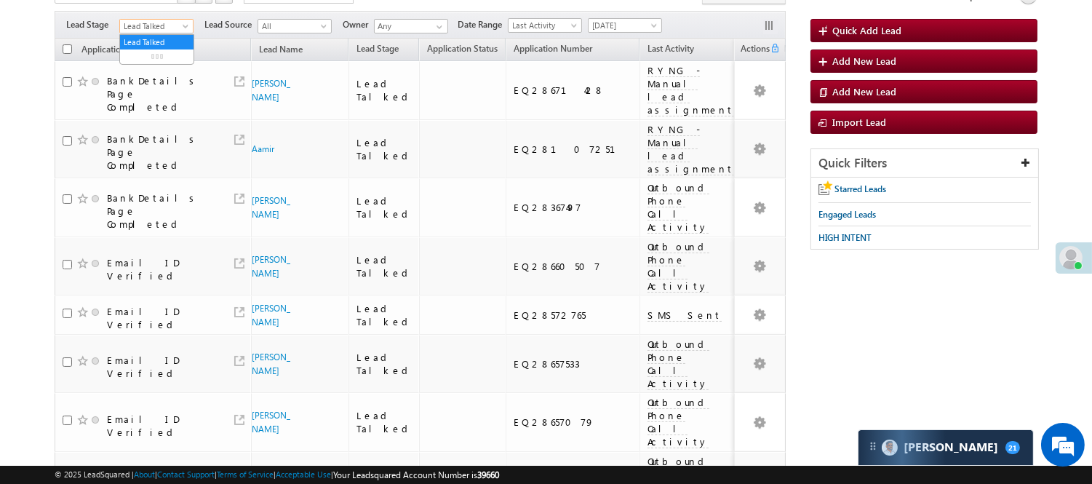
click at [162, 30] on span "Lead Talked" at bounding box center [154, 26] width 69 height 13
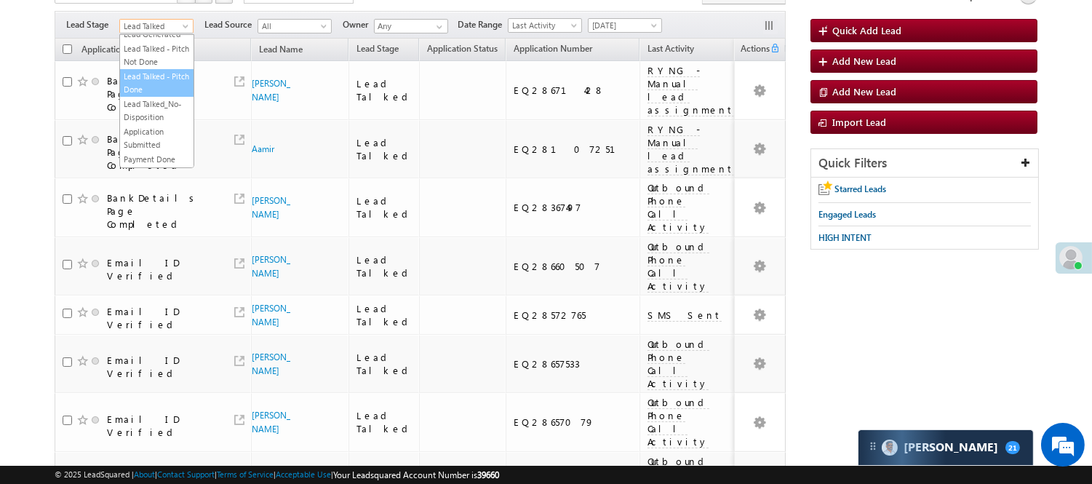
scroll to position [0, 0]
click at [139, 63] on link "Lead Generated" at bounding box center [156, 56] width 73 height 13
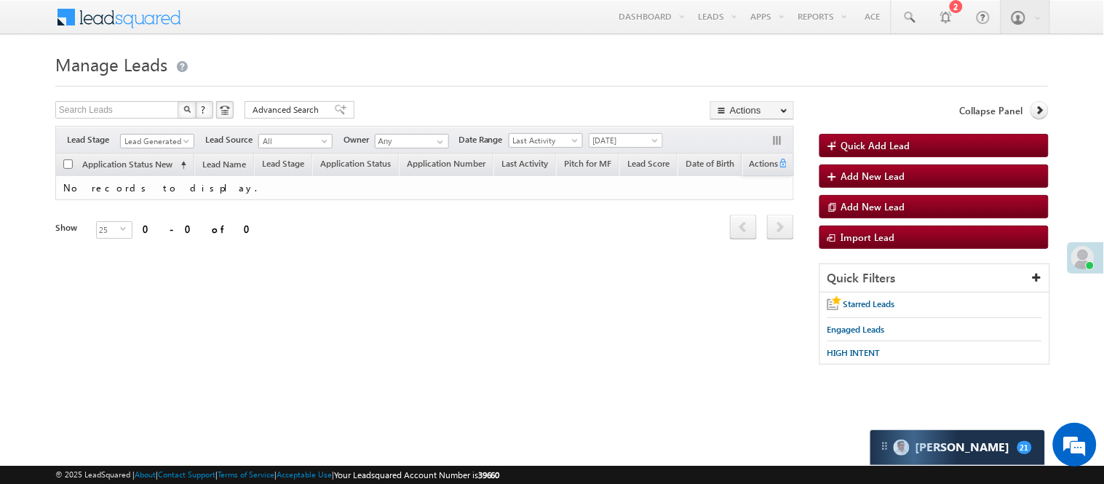
click at [180, 135] on span "Lead Generated" at bounding box center [157, 139] width 74 height 12
click at [182, 138] on link "Lead Generated" at bounding box center [157, 141] width 74 height 15
click at [182, 138] on span at bounding box center [188, 144] width 12 height 12
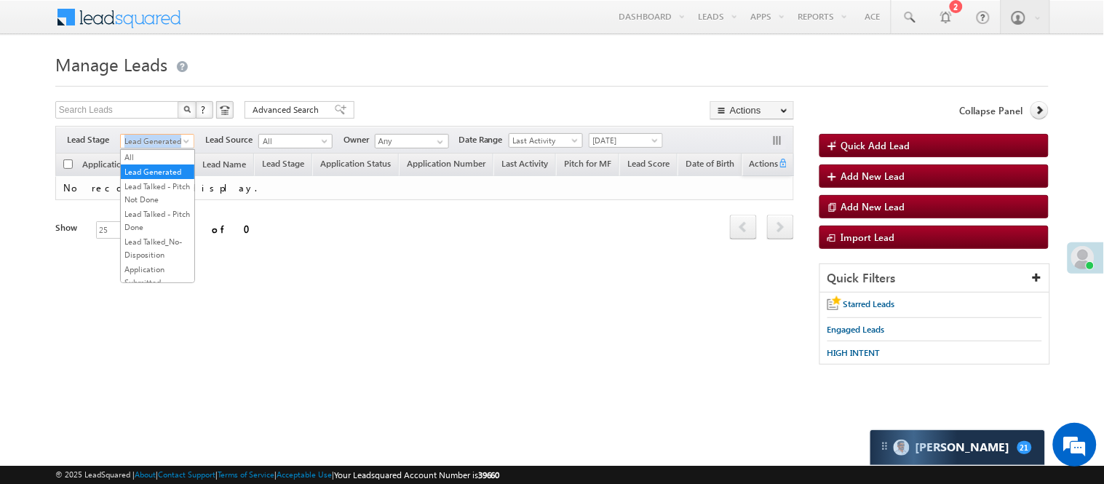
click at [183, 143] on span at bounding box center [188, 144] width 12 height 12
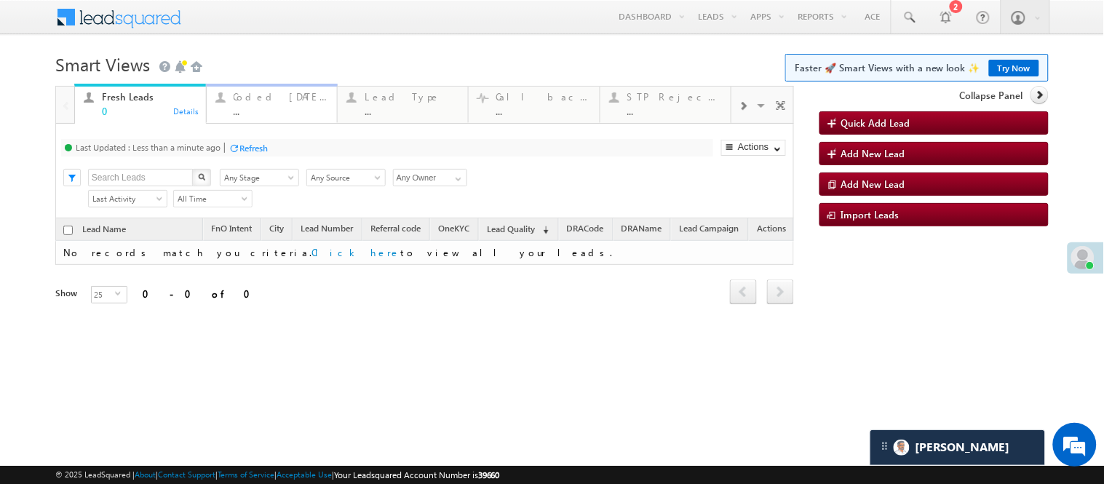
click at [265, 108] on div "..." at bounding box center [281, 111] width 95 height 11
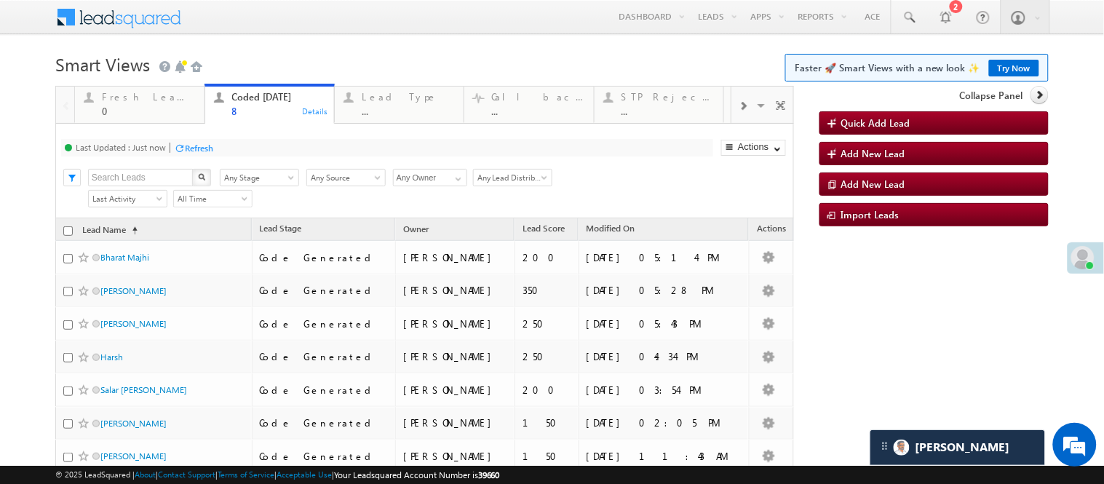
click at [373, 49] on h1 "Smart Views Getting Started Faster 🚀 Smart Views with a new look ✨ Try Now" at bounding box center [551, 63] width 993 height 28
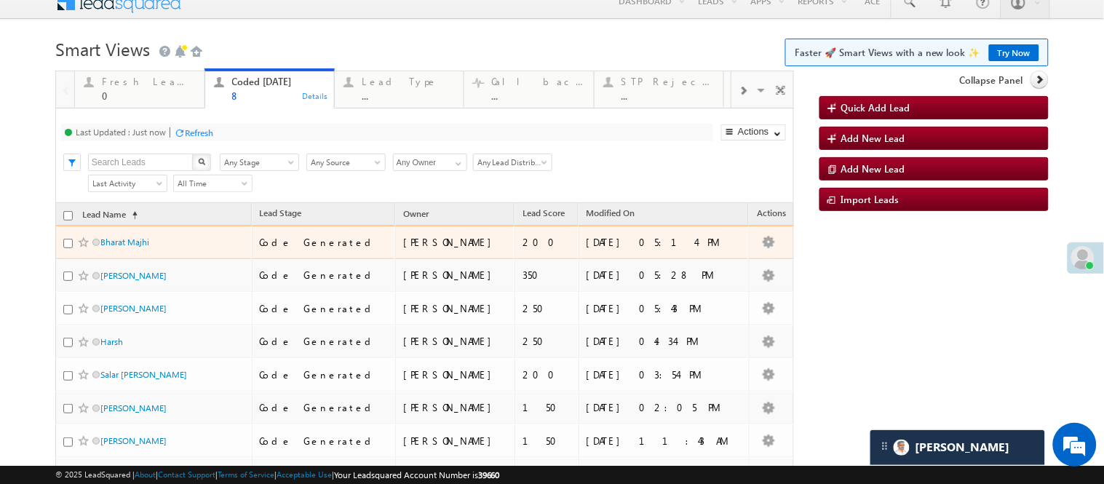
scroll to position [15, 0]
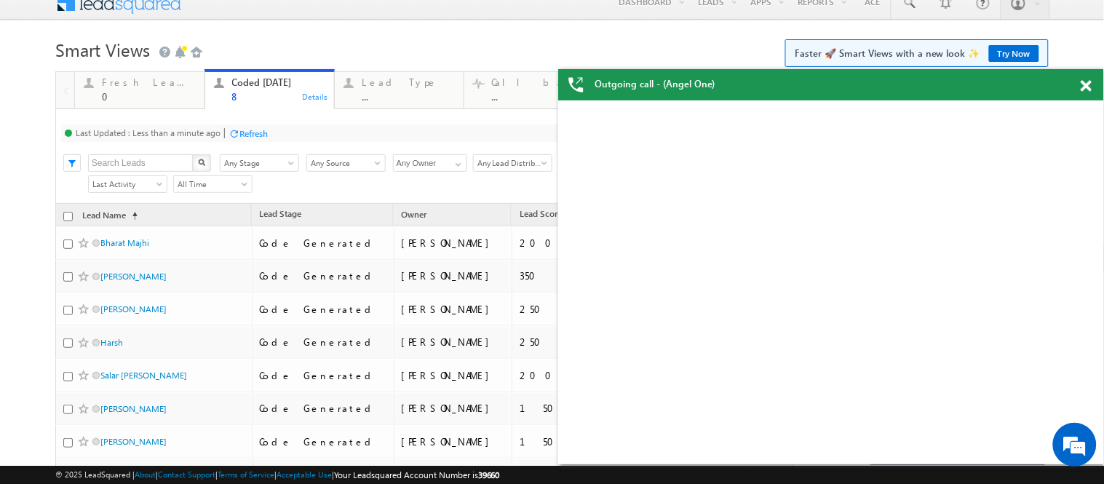
click at [1089, 90] on span at bounding box center [1086, 86] width 11 height 12
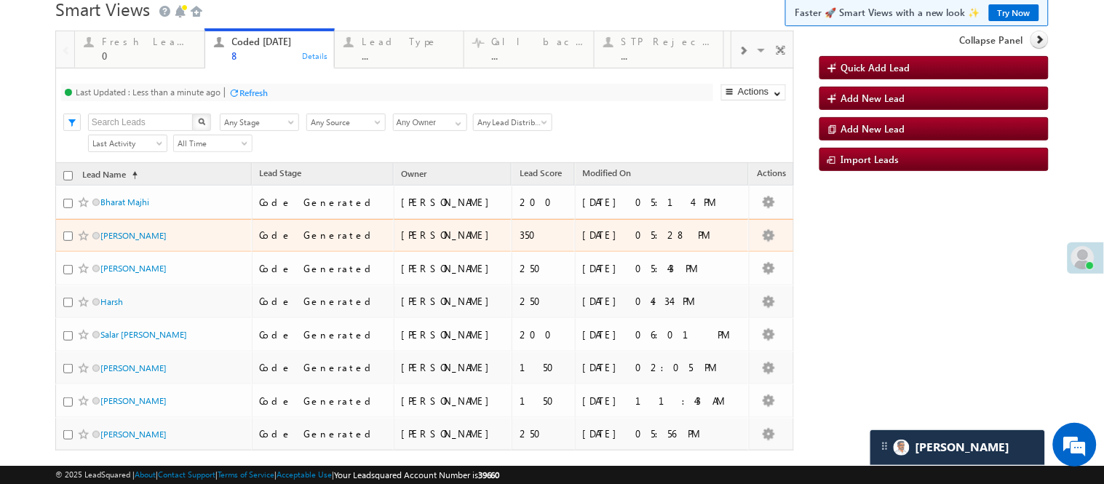
scroll to position [0, 0]
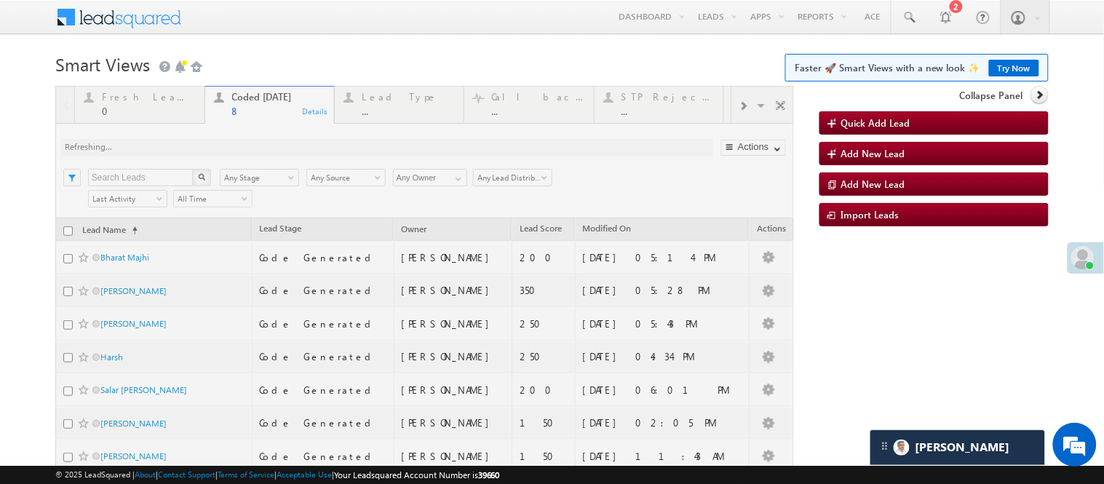
click at [354, 47] on body "Menu Nisha Anand Yadav Nisha .Yada v@ang elbro king. com" at bounding box center [552, 293] width 1104 height 587
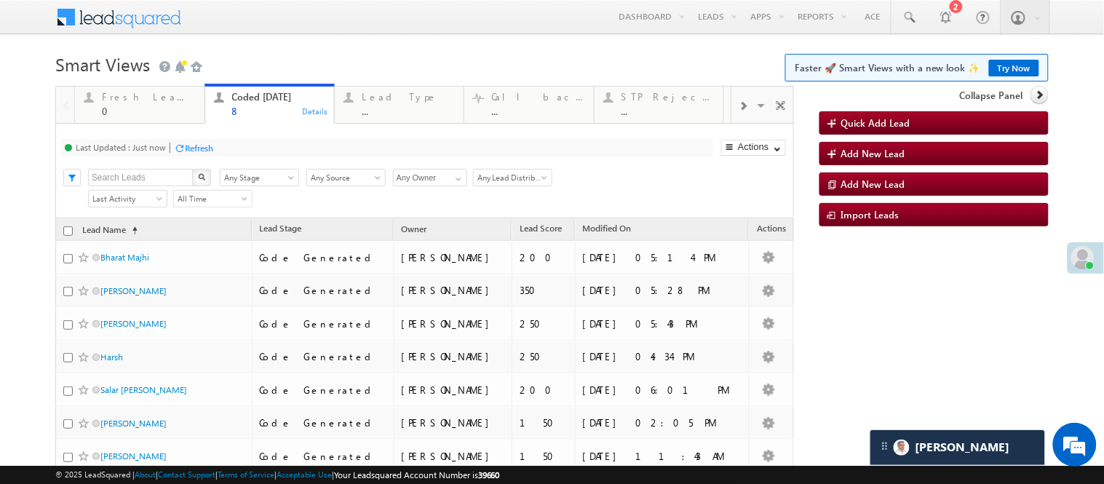
click at [353, 47] on body "Menu Nisha Anand Yadav Nisha .Yada v@ang elbro king. com" at bounding box center [552, 293] width 1104 height 587
click at [367, 54] on h1 "Smart Views Getting Started Faster 🚀 Smart Views with a new look ✨ Try Now" at bounding box center [551, 63] width 993 height 28
click at [406, 39] on body "Menu Nisha Anand Yadav Nisha .Yada v@ang elbro king. com" at bounding box center [552, 293] width 1104 height 587
click at [344, 63] on h1 "Smart Views Getting Started Faster 🚀 Smart Views with a new look ✨ Try Now" at bounding box center [551, 63] width 993 height 28
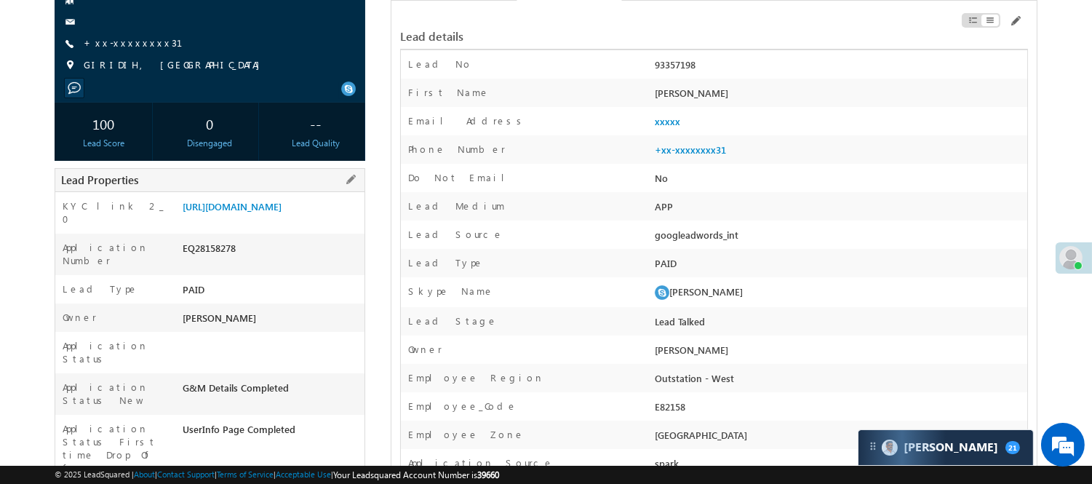
click at [228, 261] on div "EQ28158278" at bounding box center [272, 251] width 186 height 20
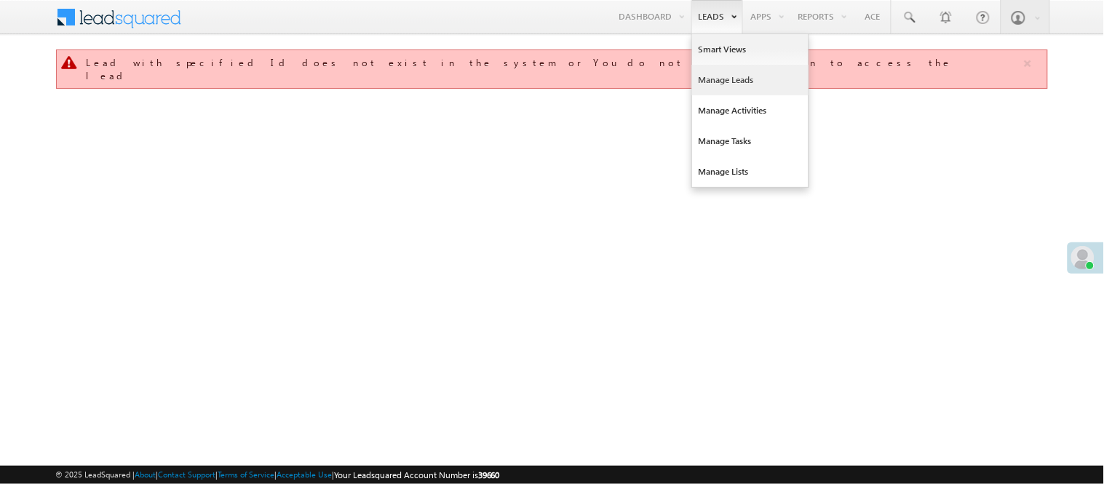
click at [736, 82] on link "Manage Leads" at bounding box center [750, 80] width 116 height 31
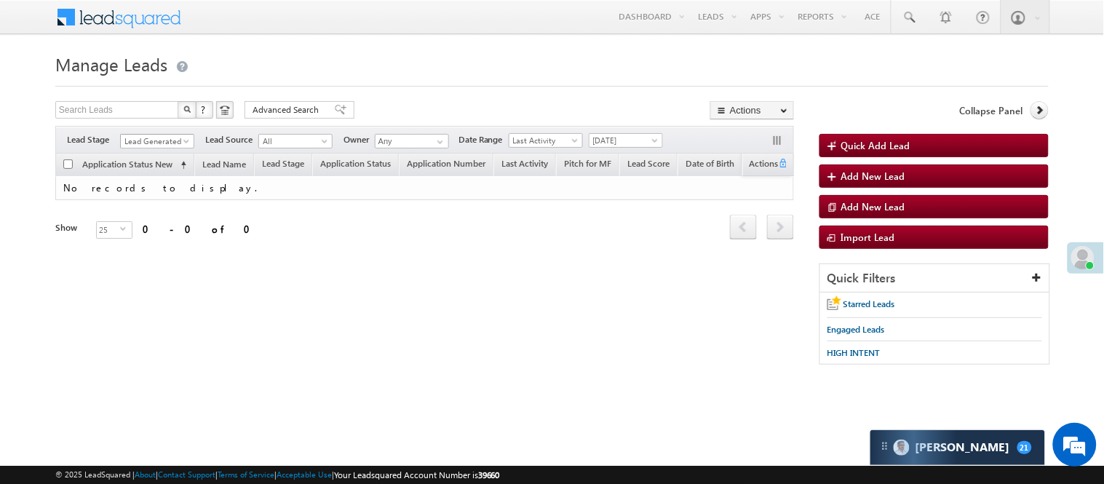
click at [158, 144] on span "Lead Generated" at bounding box center [155, 141] width 69 height 13
click at [158, 246] on link "Code Generated" at bounding box center [157, 245] width 73 height 13
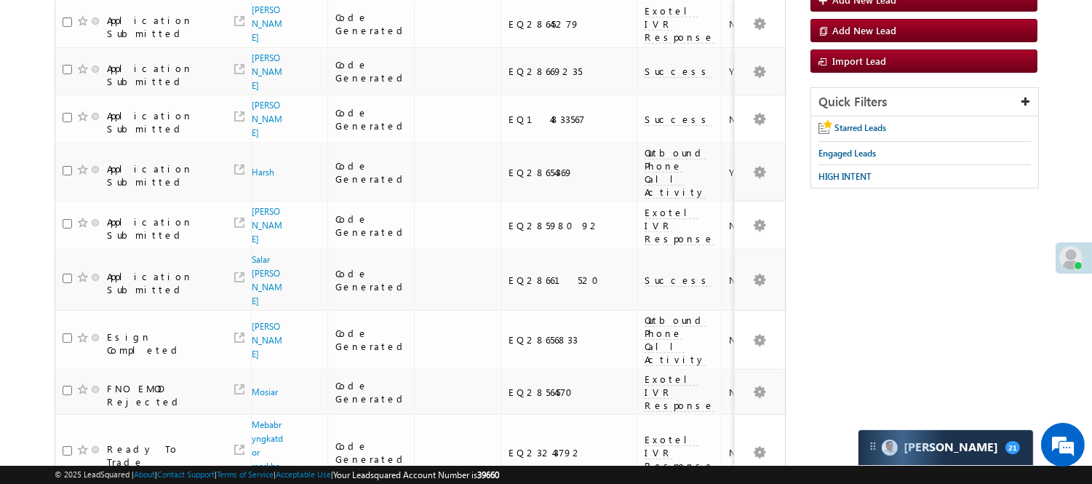
scroll to position [0, 0]
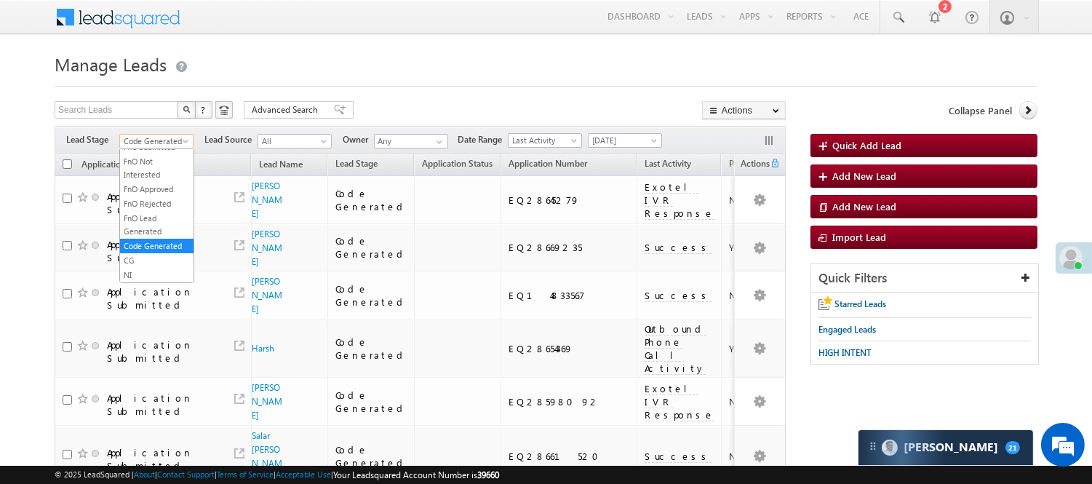
click at [173, 147] on span "Code Generated" at bounding box center [154, 141] width 69 height 13
click at [160, 173] on link "Lead Generated" at bounding box center [156, 171] width 73 height 13
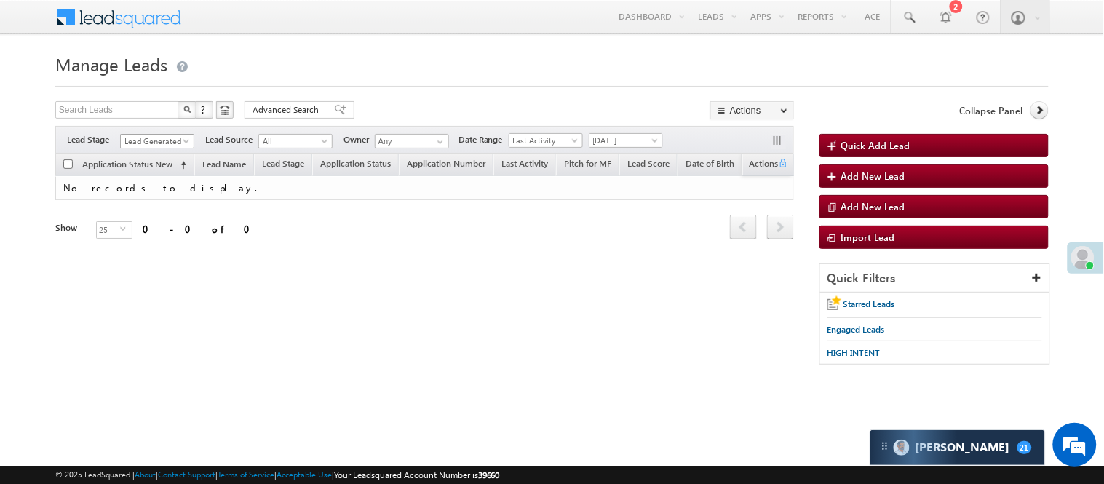
click at [144, 137] on span "Lead Generated" at bounding box center [155, 141] width 69 height 13
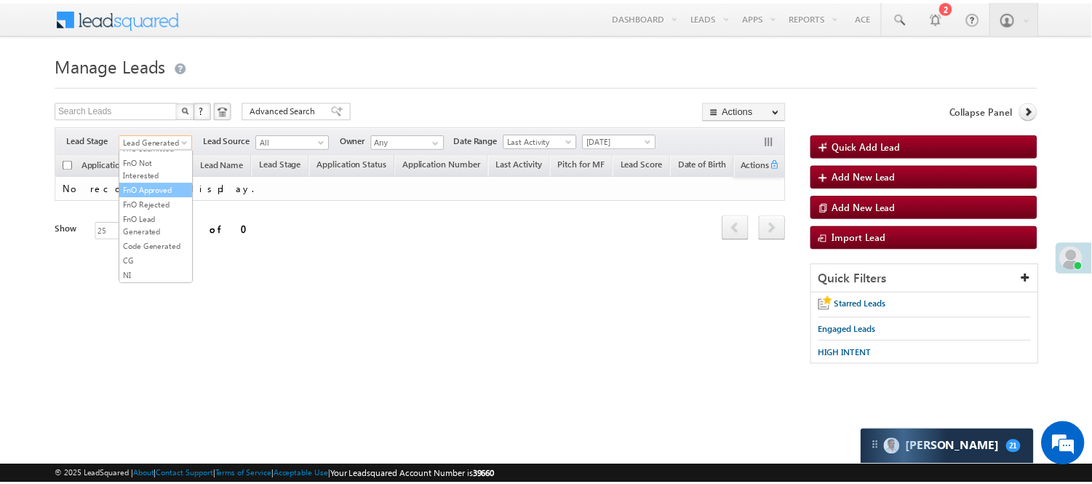
scroll to position [242, 0]
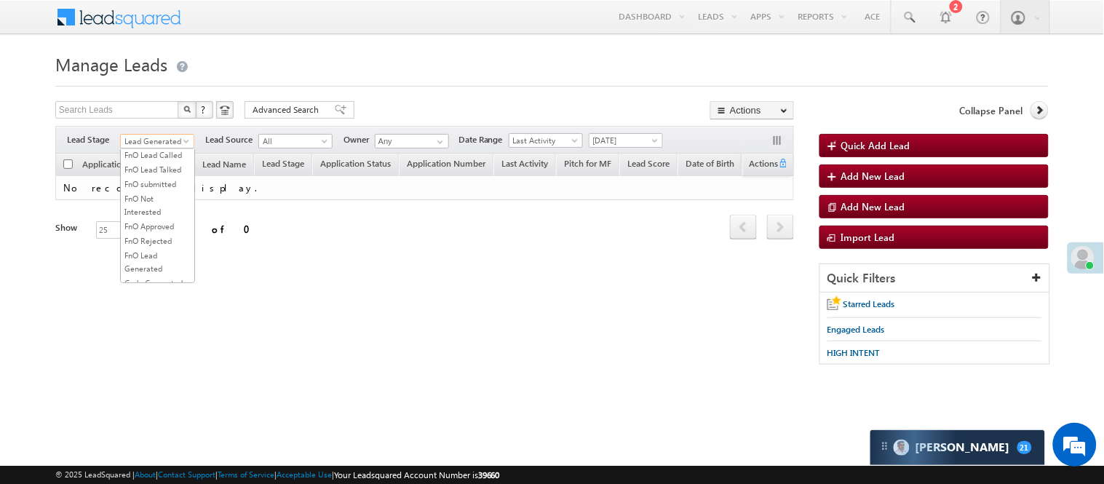
click at [154, 132] on link "Lead Talked" at bounding box center [157, 125] width 73 height 13
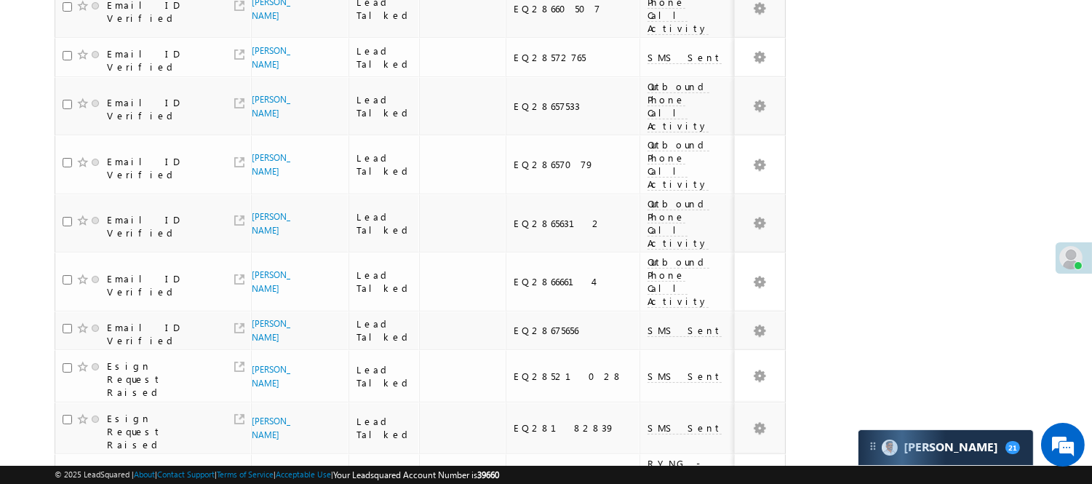
scroll to position [0, 0]
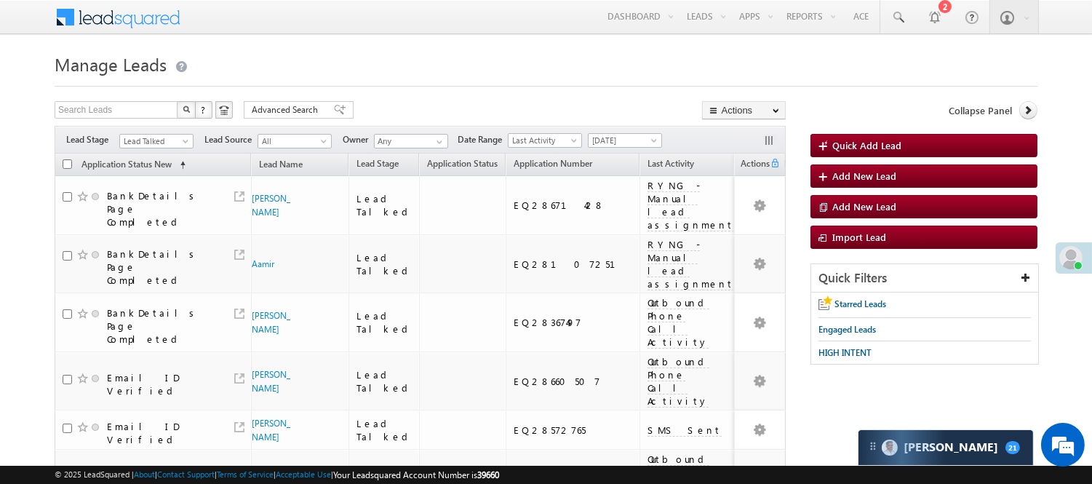
click at [170, 136] on span "Lead Talked" at bounding box center [154, 141] width 69 height 13
click at [147, 178] on link "Lead Generated" at bounding box center [156, 171] width 73 height 13
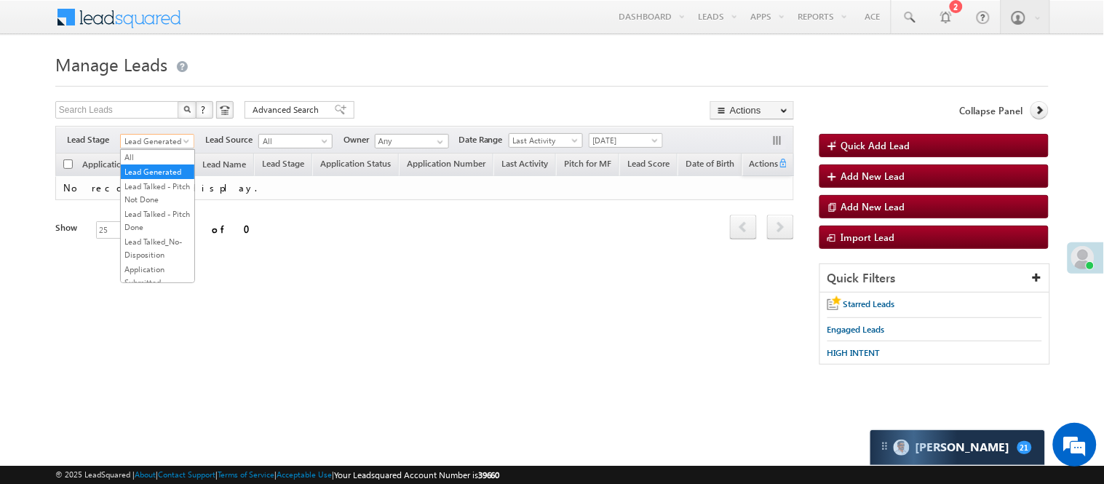
click at [146, 139] on span "Lead Generated" at bounding box center [155, 141] width 69 height 13
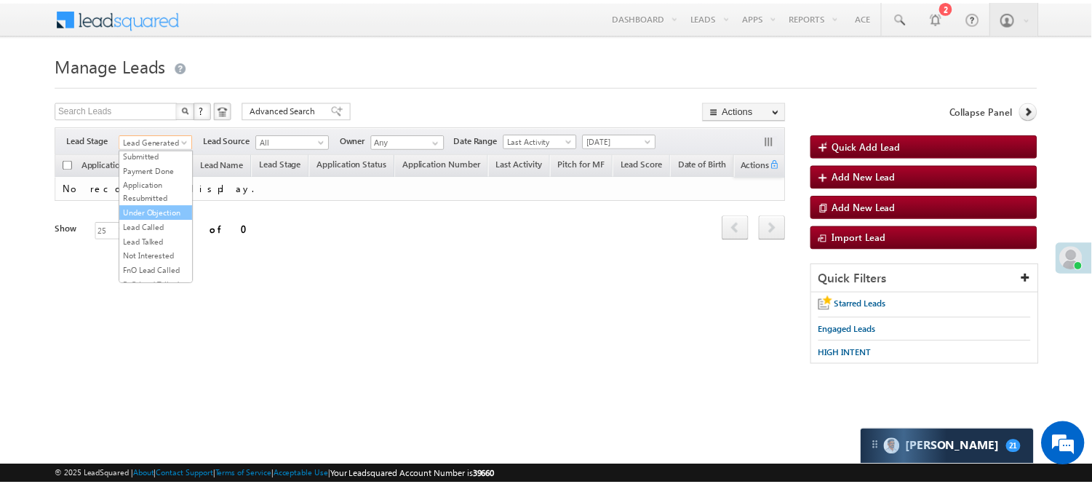
scroll to position [162, 0]
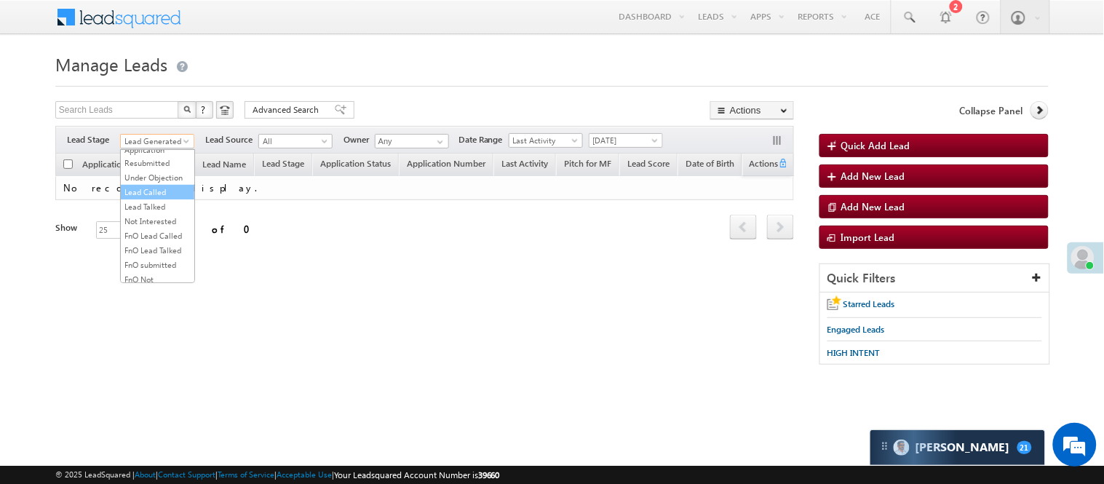
click at [157, 199] on link "Lead Called" at bounding box center [157, 192] width 73 height 13
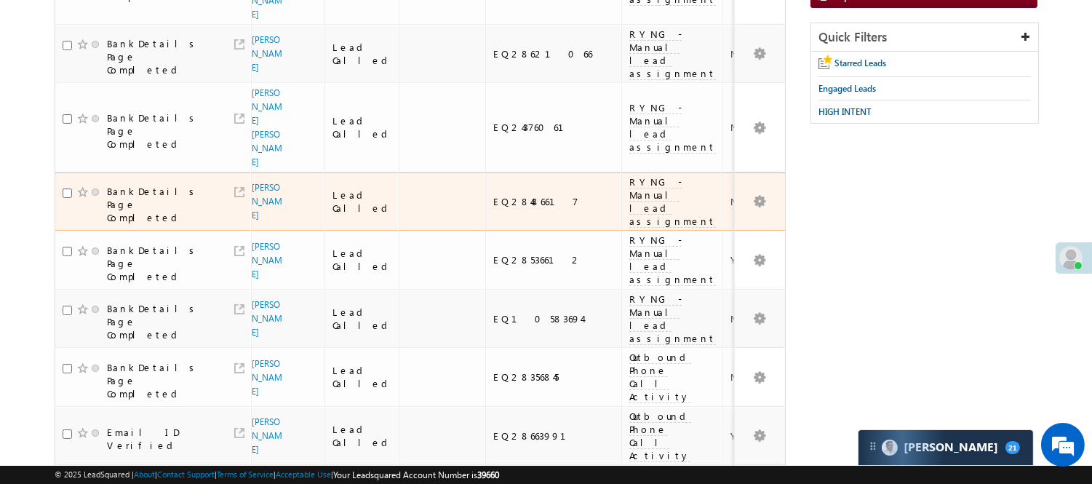
scroll to position [0, 0]
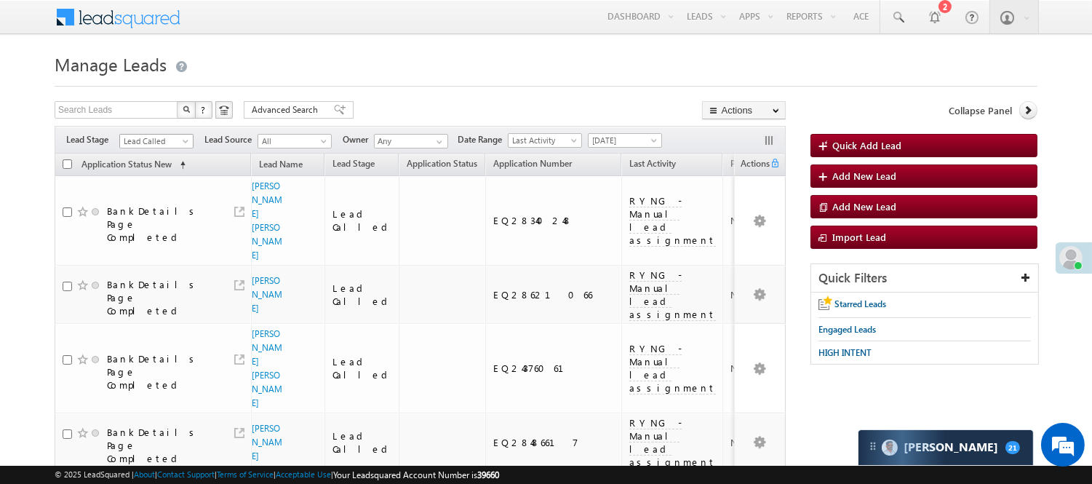
click at [161, 141] on span "Lead Called" at bounding box center [154, 141] width 69 height 13
click at [160, 204] on link "Lead Talked - Pitch Not Done" at bounding box center [156, 193] width 73 height 26
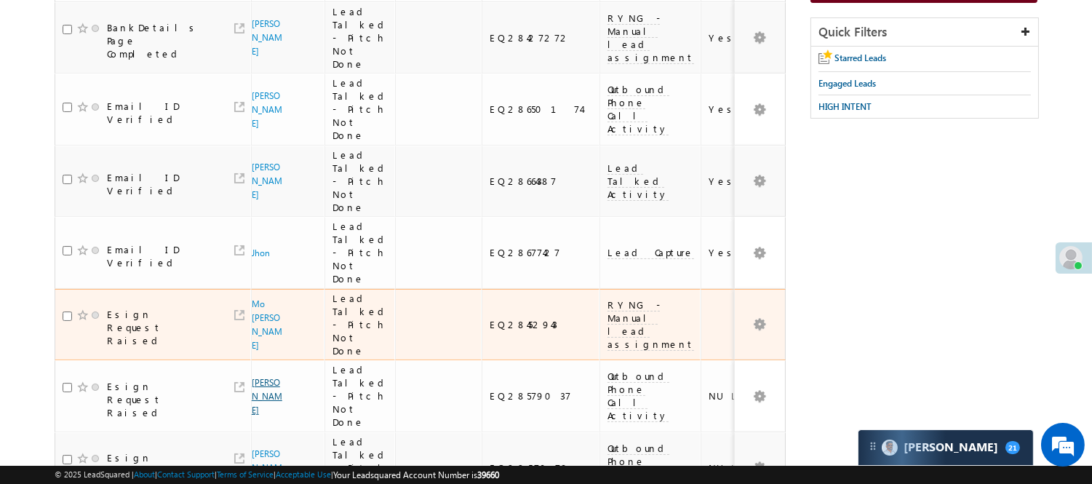
scroll to position [84, 0]
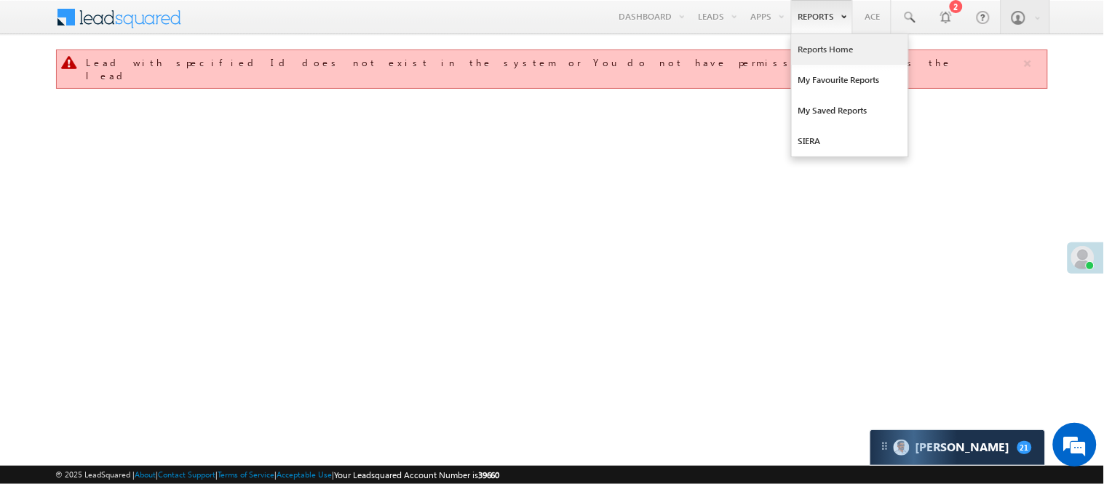
click at [828, 47] on link "Reports Home" at bounding box center [850, 49] width 116 height 31
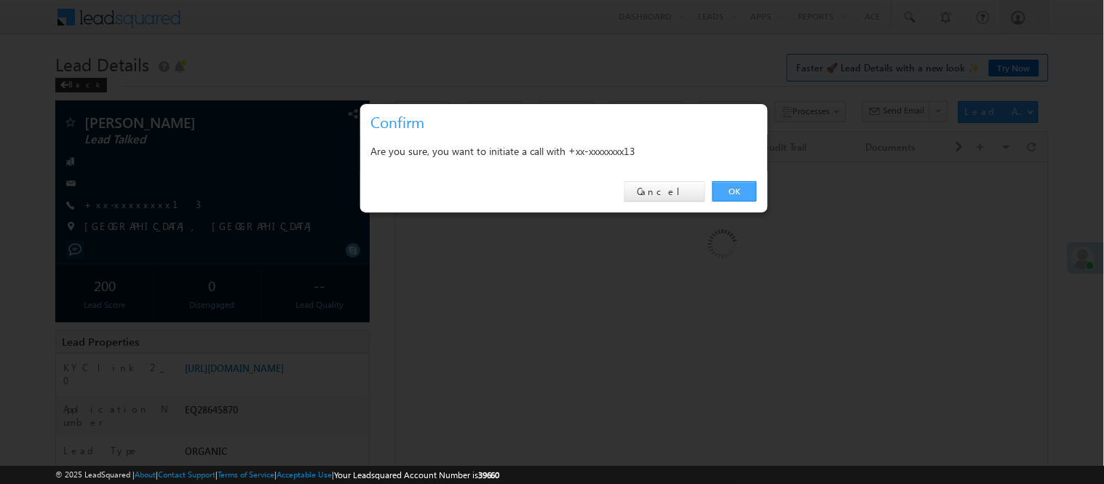
click at [748, 183] on link "OK" at bounding box center [734, 191] width 44 height 20
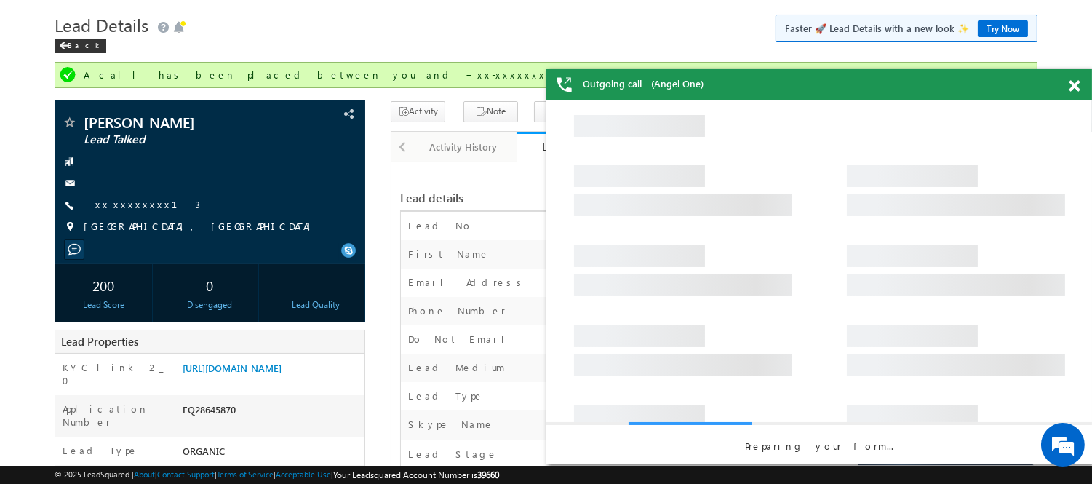
click at [1070, 90] on span at bounding box center [1074, 86] width 11 height 12
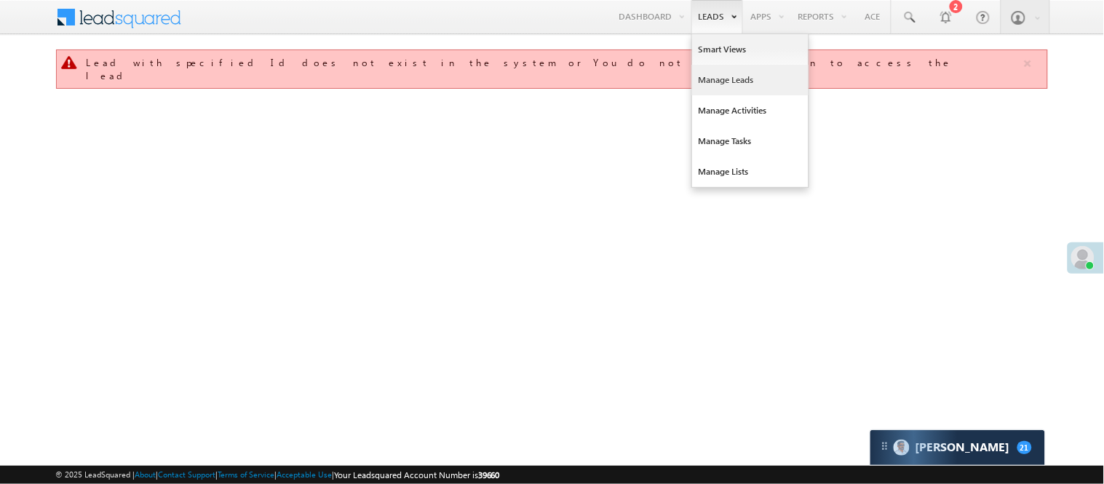
drag, startPoint x: 715, startPoint y: 79, endPoint x: 688, endPoint y: 80, distance: 27.0
click at [715, 80] on link "Manage Leads" at bounding box center [750, 80] width 116 height 31
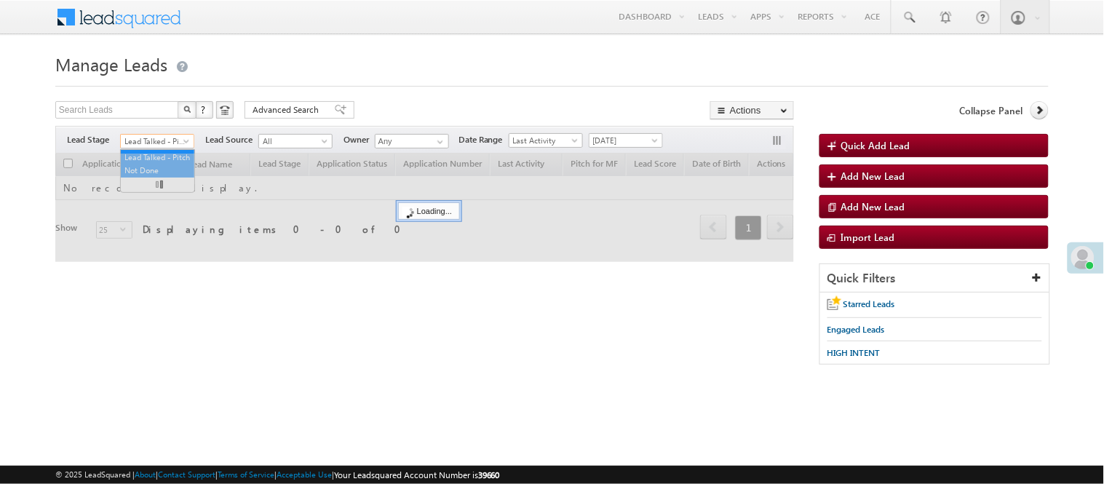
click at [162, 140] on span "Lead Talked - Pitch Not Done" at bounding box center [155, 141] width 69 height 13
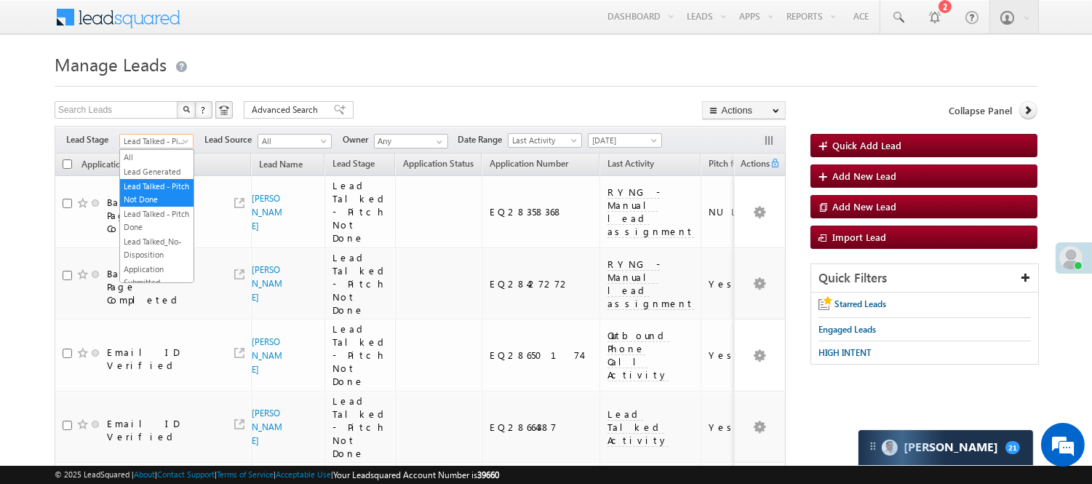
scroll to position [242, 0]
drag, startPoint x: 143, startPoint y: 156, endPoint x: 143, endPoint y: 166, distance: 9.5
click at [143, 166] on ul "All Lead Generated Lead Talked - Pitch Not Done Lead Talked - Pitch Done Lead T…" at bounding box center [156, 216] width 75 height 134
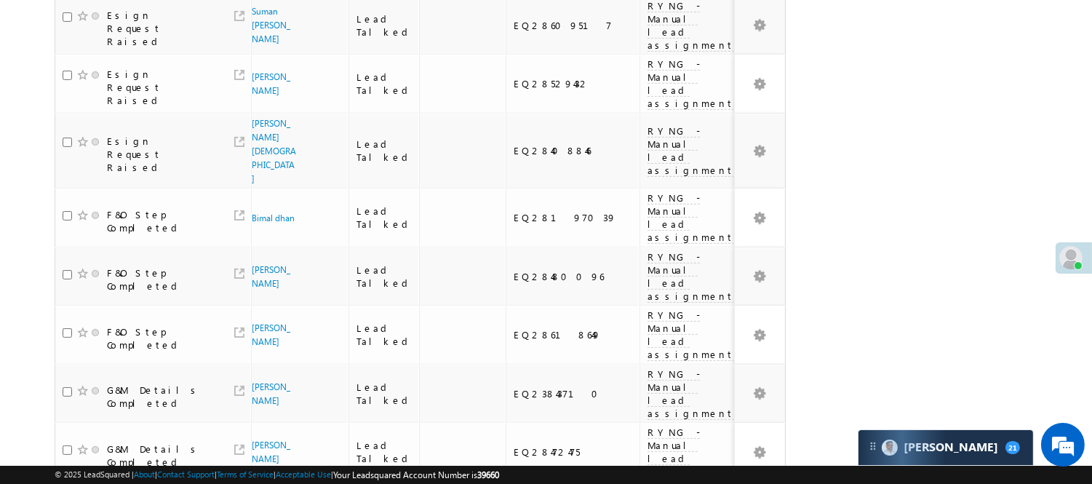
scroll to position [1262, 0]
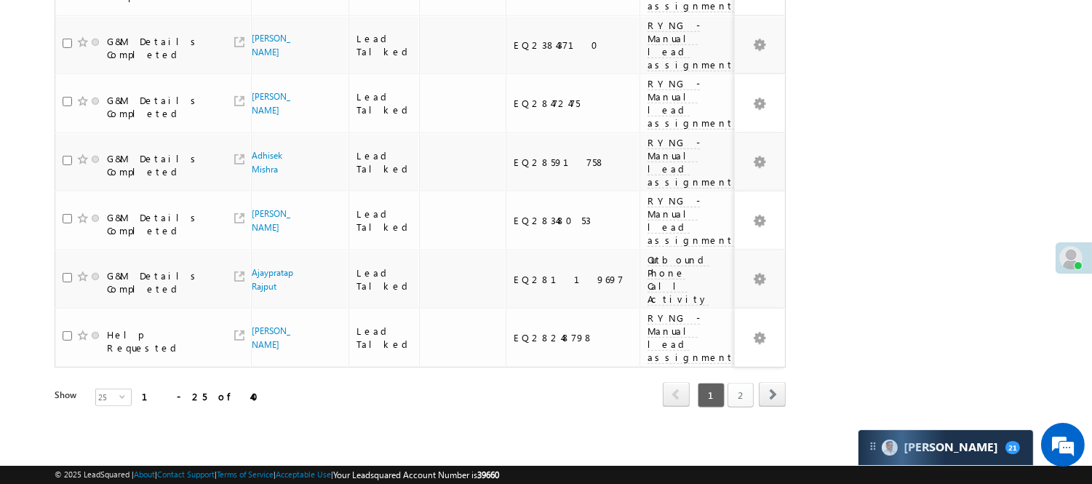
click at [734, 383] on link "2" at bounding box center [741, 395] width 26 height 25
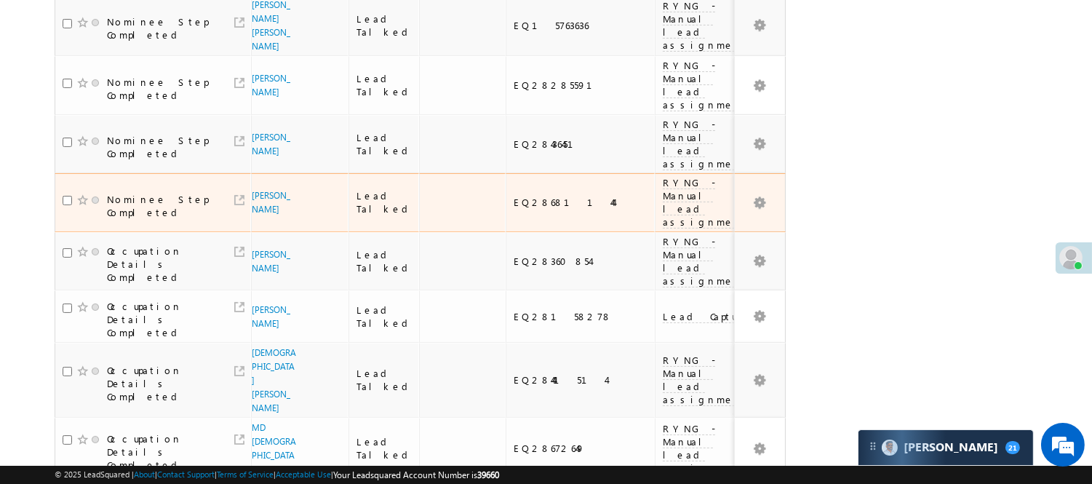
scroll to position [463, 0]
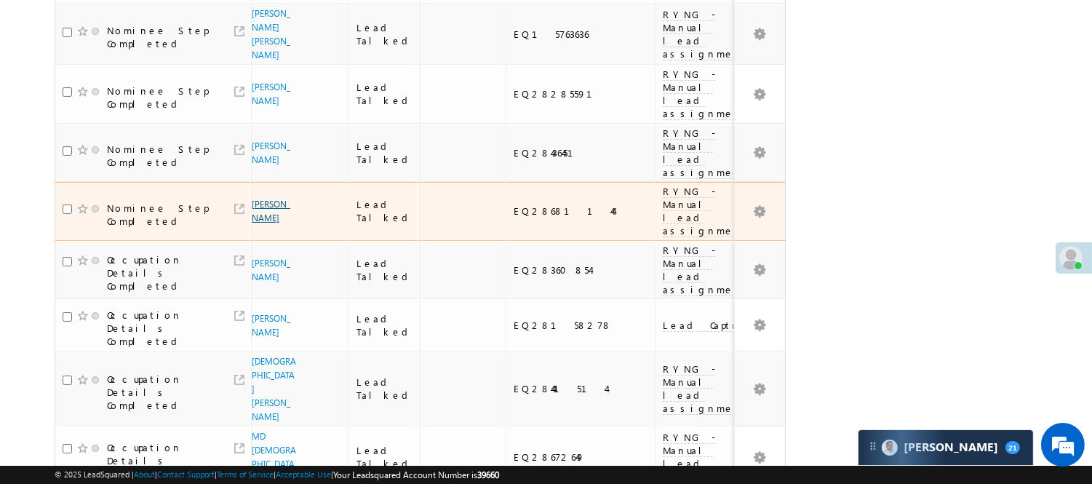
click at [268, 217] on link "[PERSON_NAME]" at bounding box center [271, 211] width 39 height 25
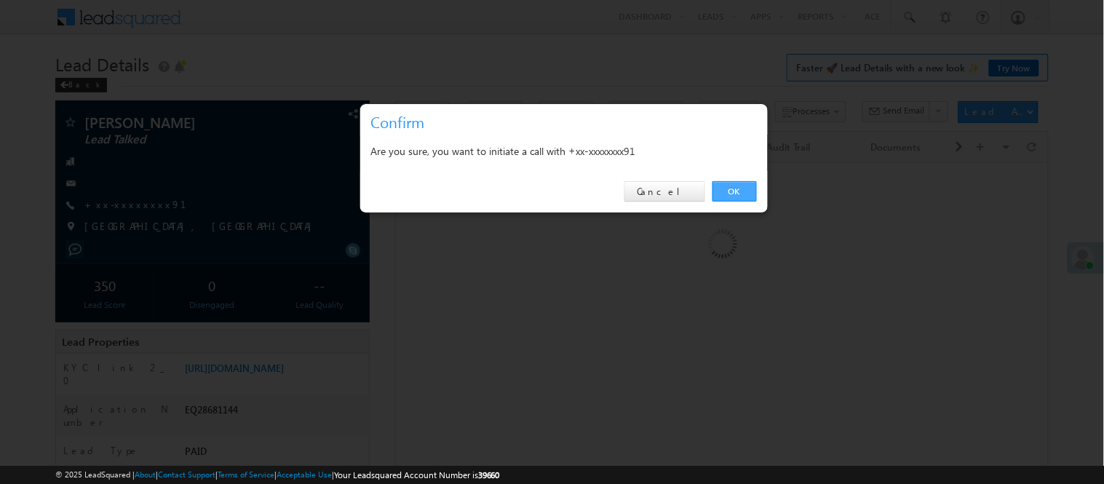
click at [731, 186] on link "OK" at bounding box center [734, 191] width 44 height 20
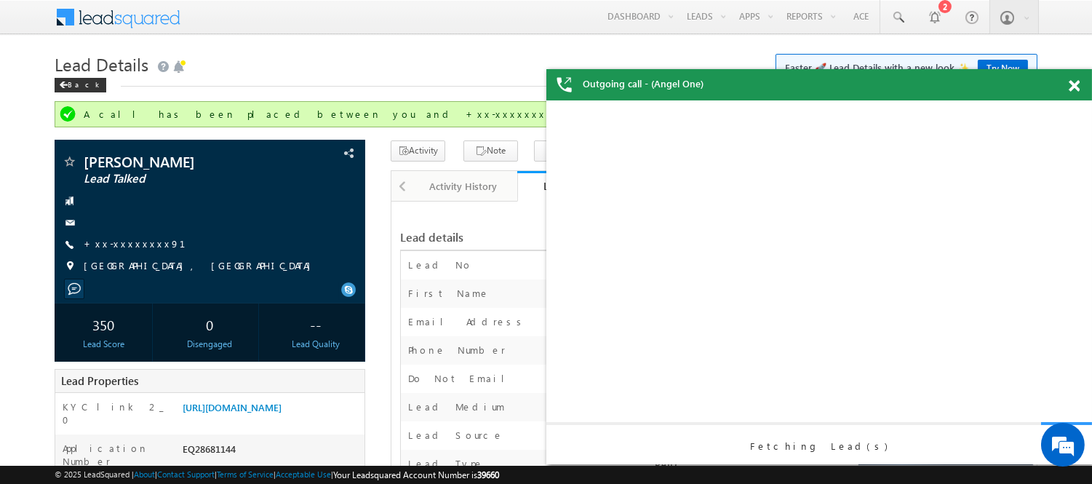
click at [1074, 85] on span at bounding box center [1074, 86] width 11 height 12
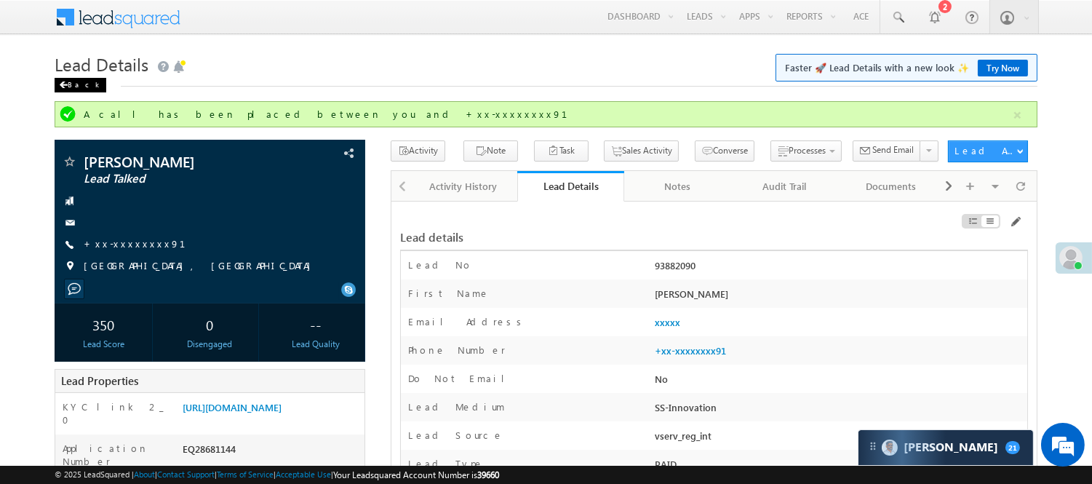
click at [81, 83] on div "Back" at bounding box center [81, 85] width 52 height 15
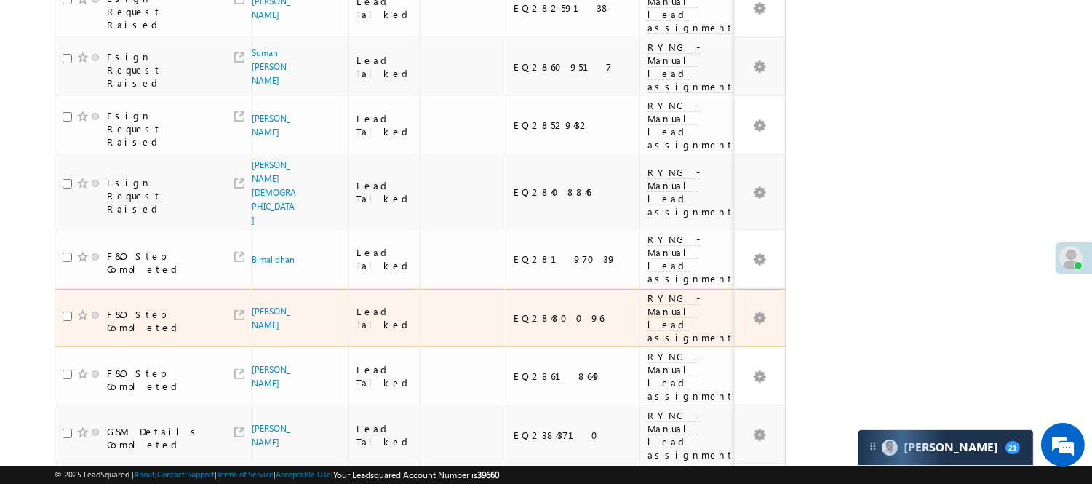
scroll to position [970, 0]
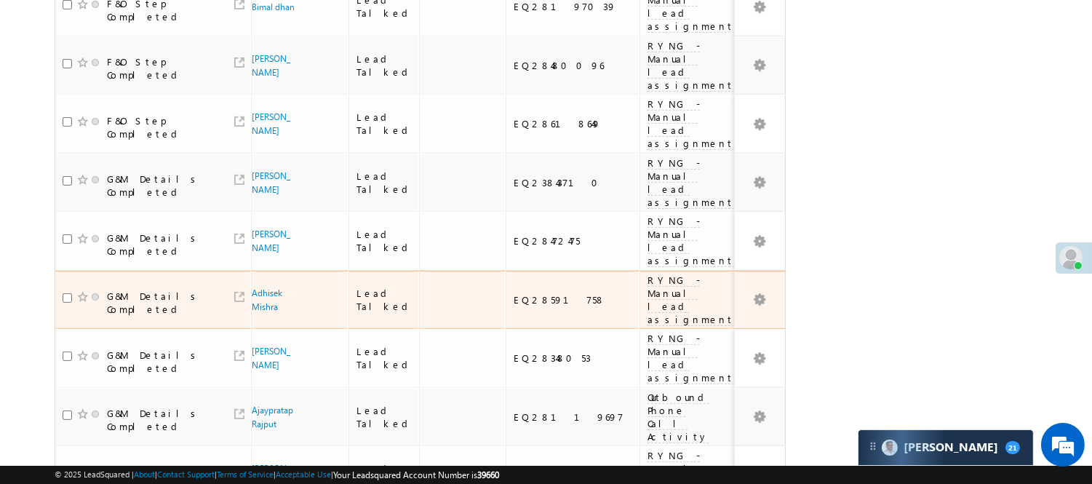
scroll to position [1262, 0]
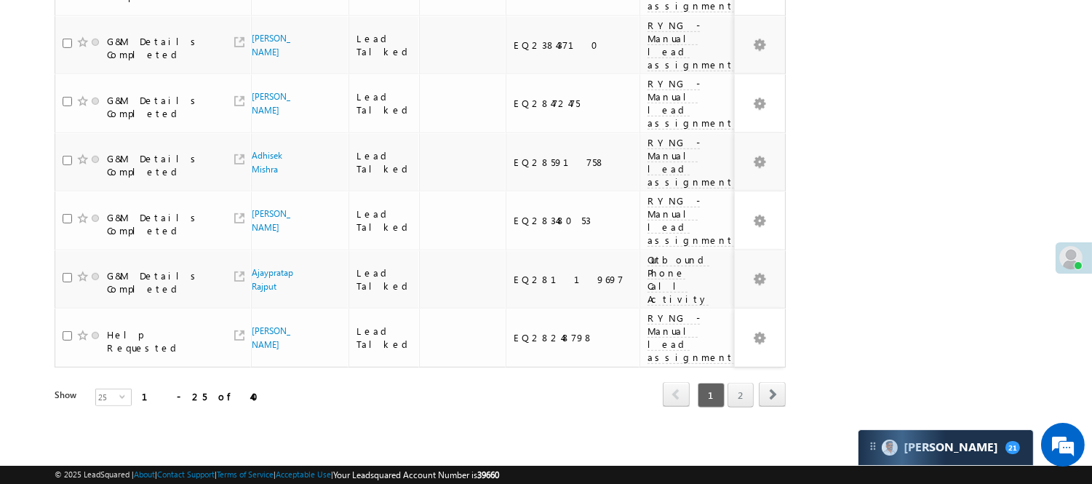
click at [743, 383] on link "2" at bounding box center [741, 395] width 26 height 25
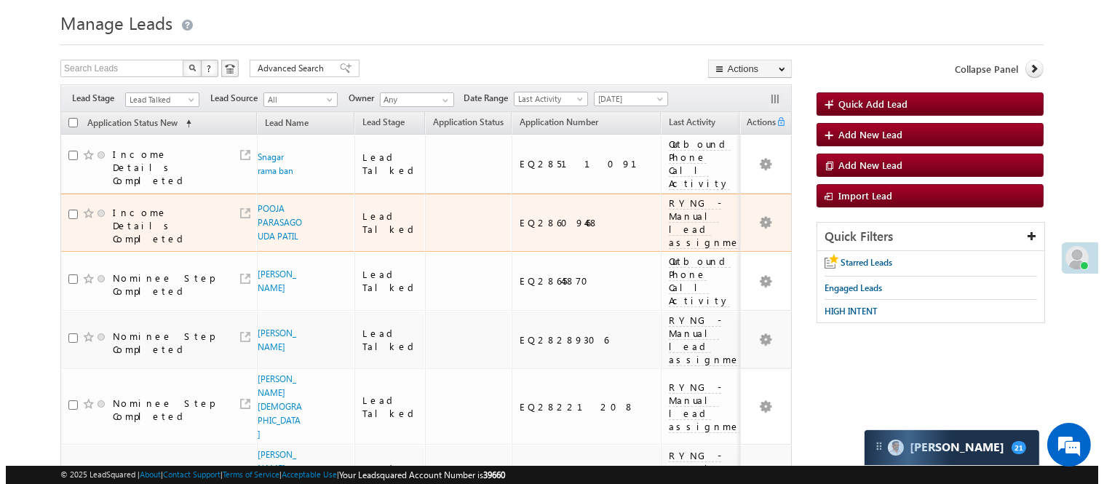
scroll to position [0, 0]
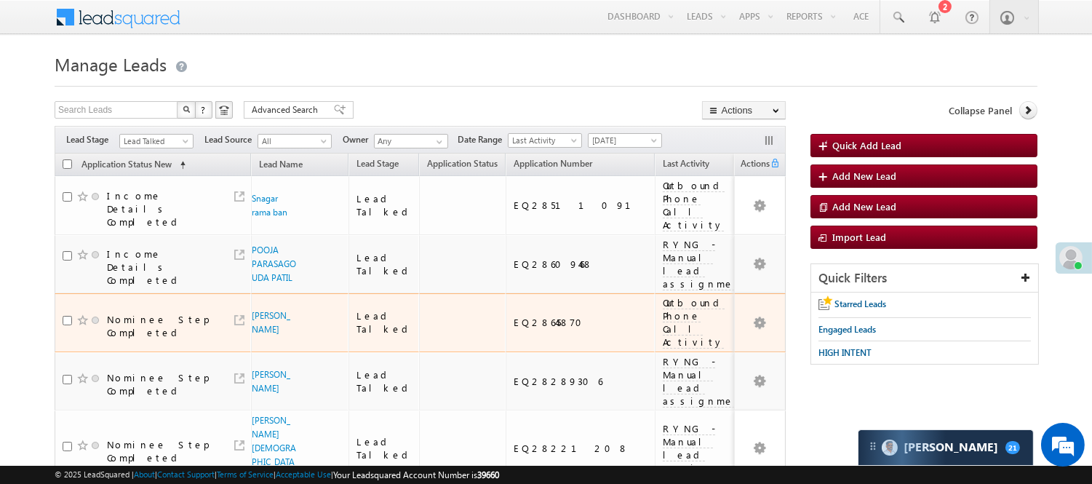
click at [663, 311] on span "Outbound Phone Call Activity" at bounding box center [694, 322] width 62 height 52
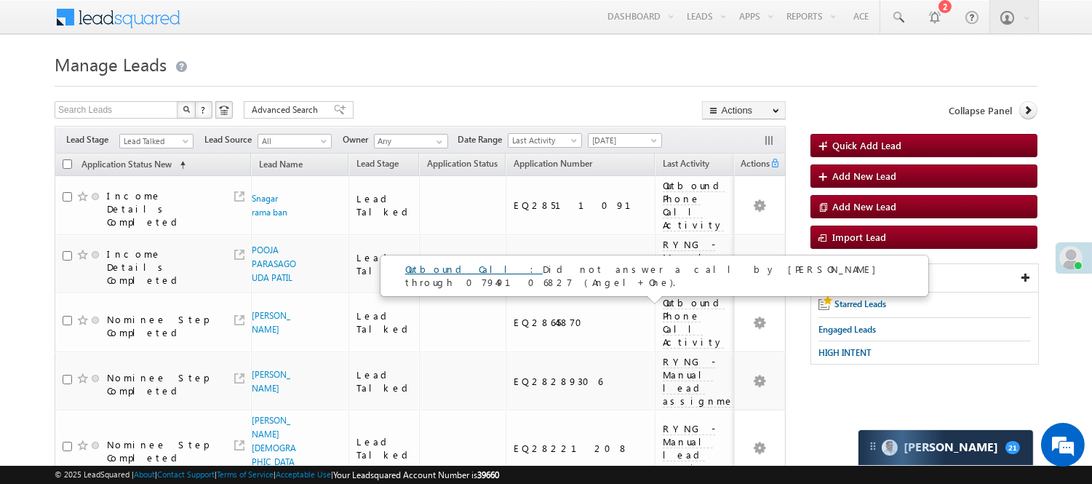
click at [440, 268] on link "Outbound Call :" at bounding box center [474, 269] width 138 height 12
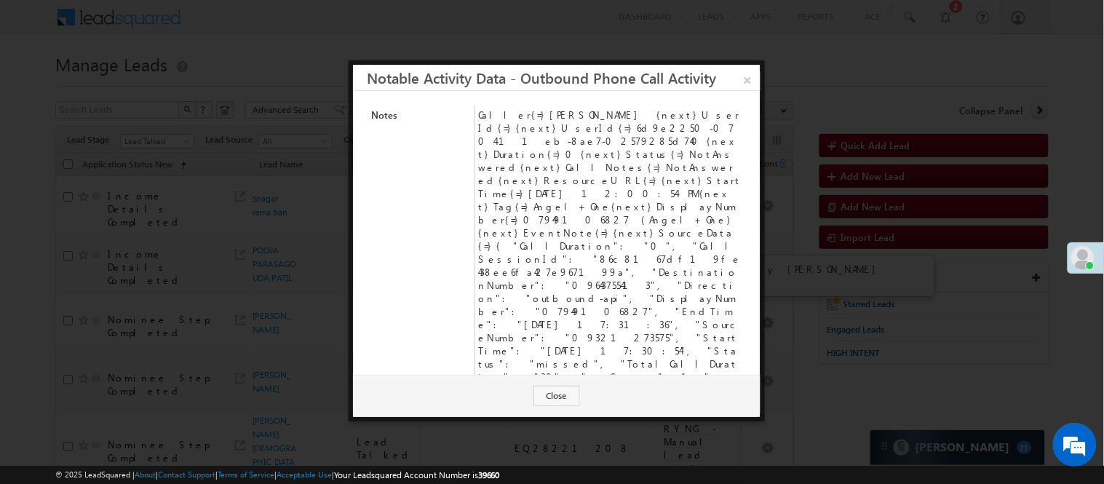
click at [657, 205] on td "Caller{=}Nisha Anand Yadav {next}UserId{=}{next}UserId{=}6d9e2250-0704-11eb-8ae…" at bounding box center [609, 259] width 271 height 307
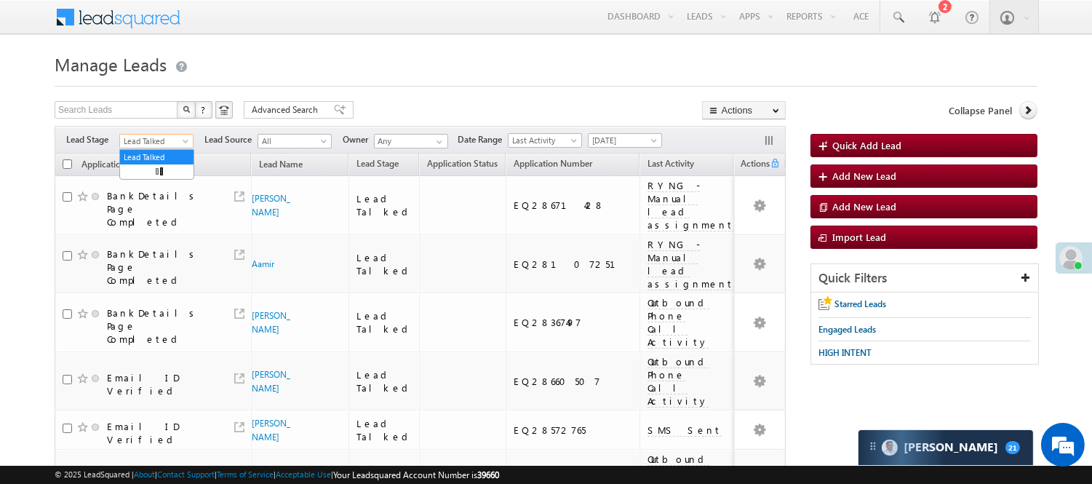
click at [164, 137] on span "Lead Talked" at bounding box center [154, 141] width 69 height 13
click at [160, 167] on link "Lead Called" at bounding box center [156, 160] width 73 height 13
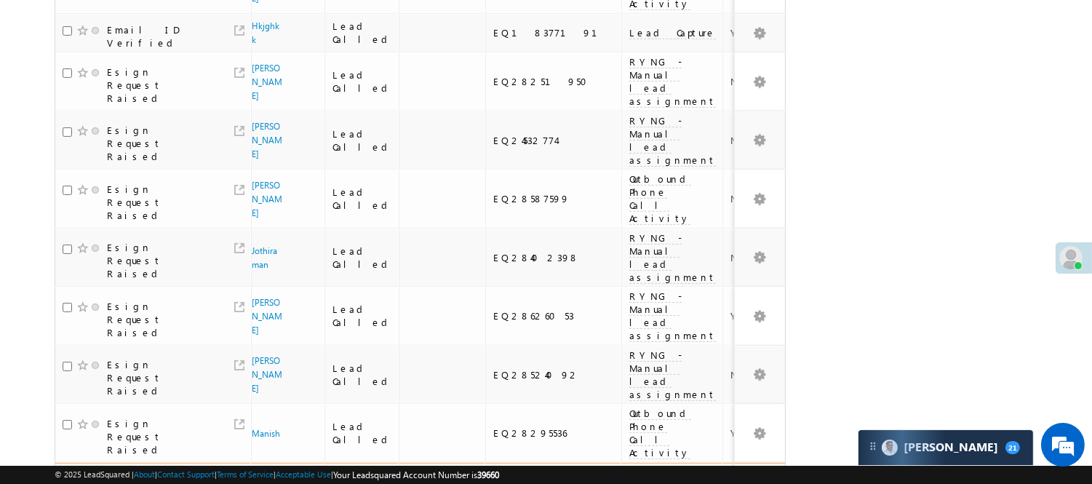
scroll to position [1211, 0]
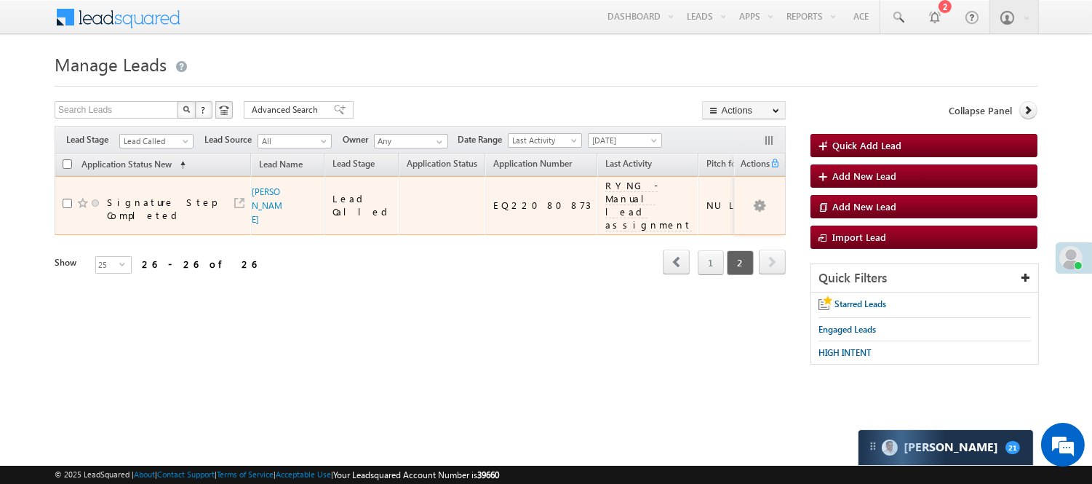
scroll to position [0, 0]
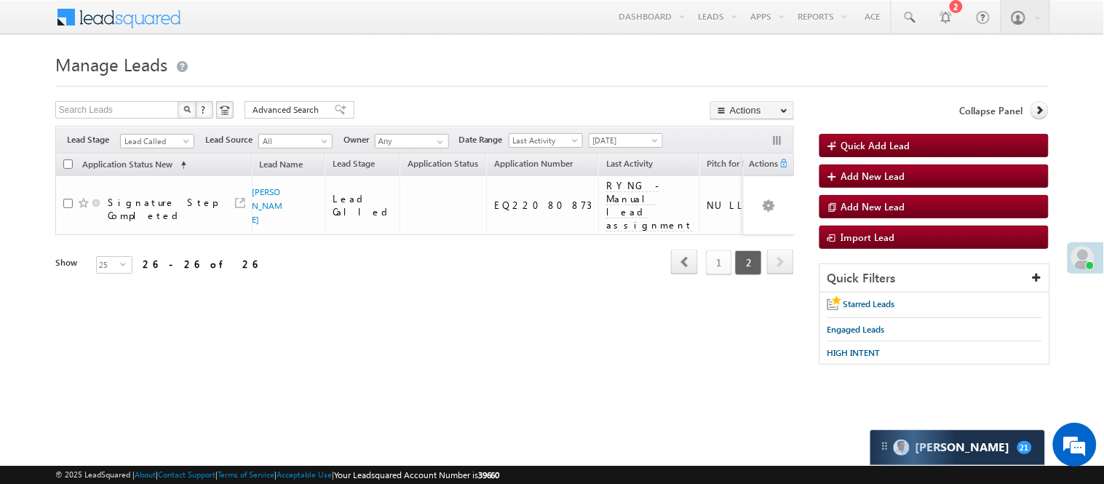
click at [162, 138] on span "Lead Called" at bounding box center [155, 141] width 69 height 13
click at [156, 182] on link "Lead Talked" at bounding box center [157, 175] width 73 height 13
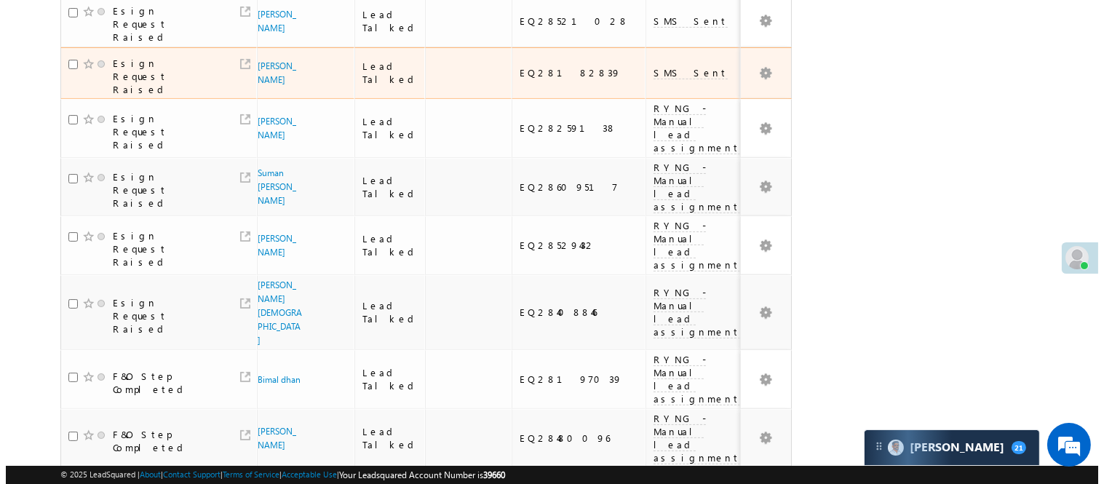
scroll to position [646, 0]
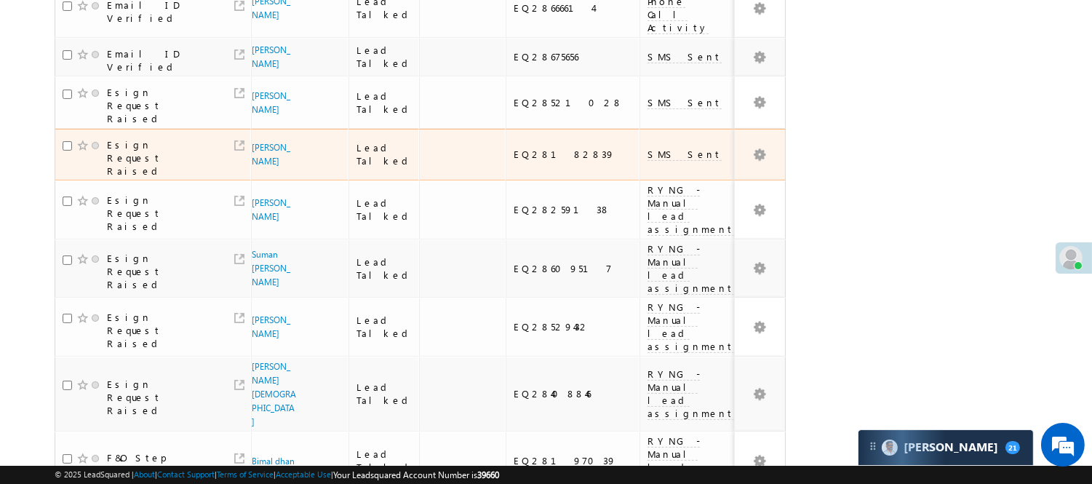
click at [648, 153] on span "SMS Sent" at bounding box center [685, 154] width 74 height 13
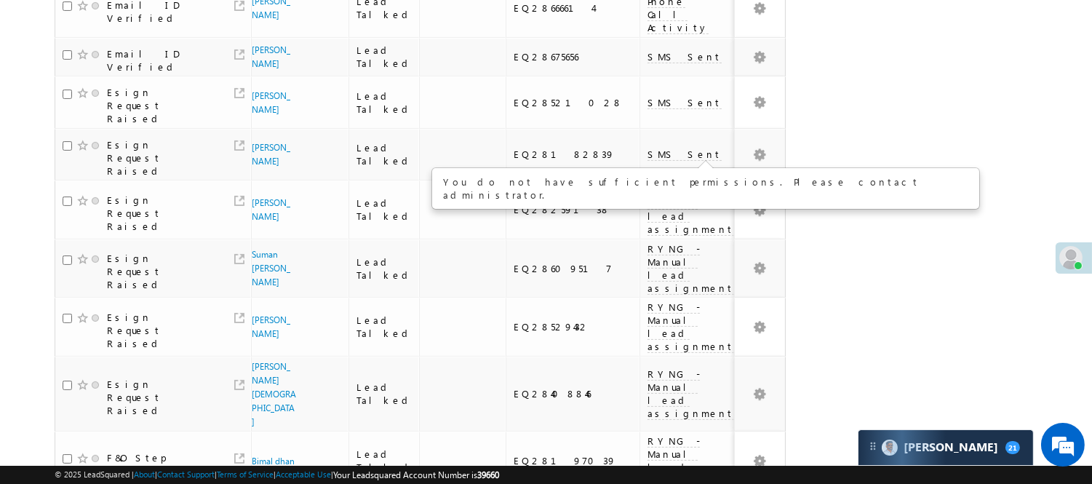
click at [840, 221] on div "Search Leads X ? 40 results found Advanced Search Advanced Search Advanced sear…" at bounding box center [546, 247] width 983 height 1584
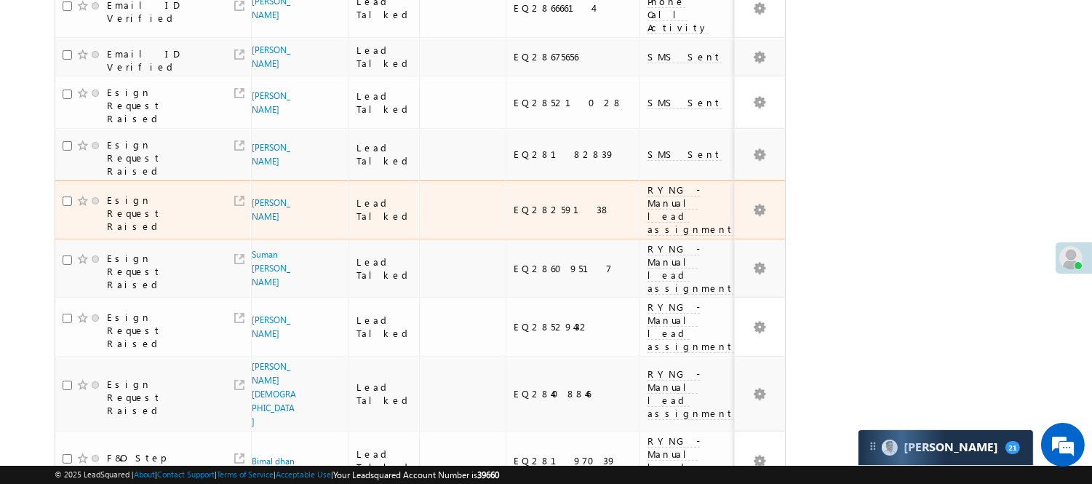
click at [648, 200] on span "RYNG - Manual lead assignment" at bounding box center [691, 209] width 87 height 52
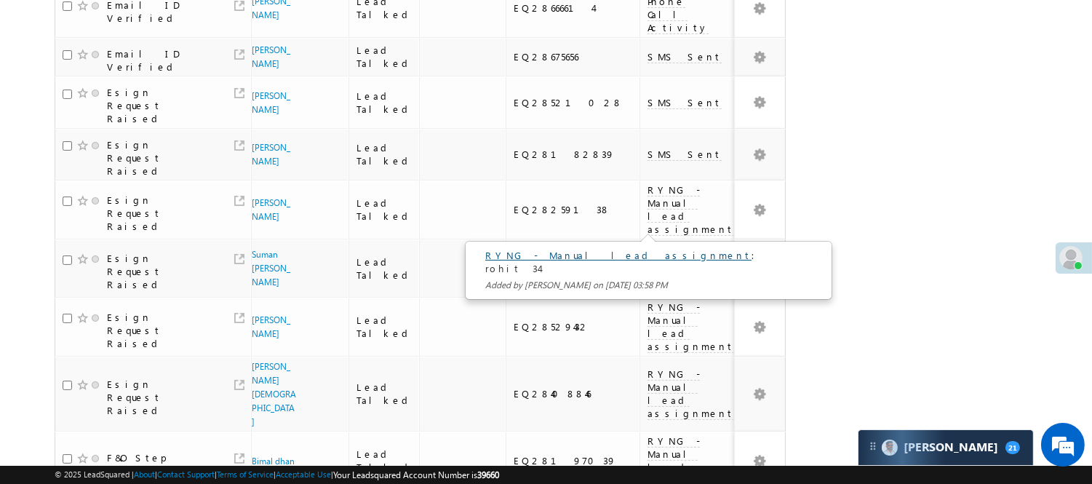
click at [570, 255] on link "RYNG - Manual lead assignment" at bounding box center [618, 255] width 266 height 12
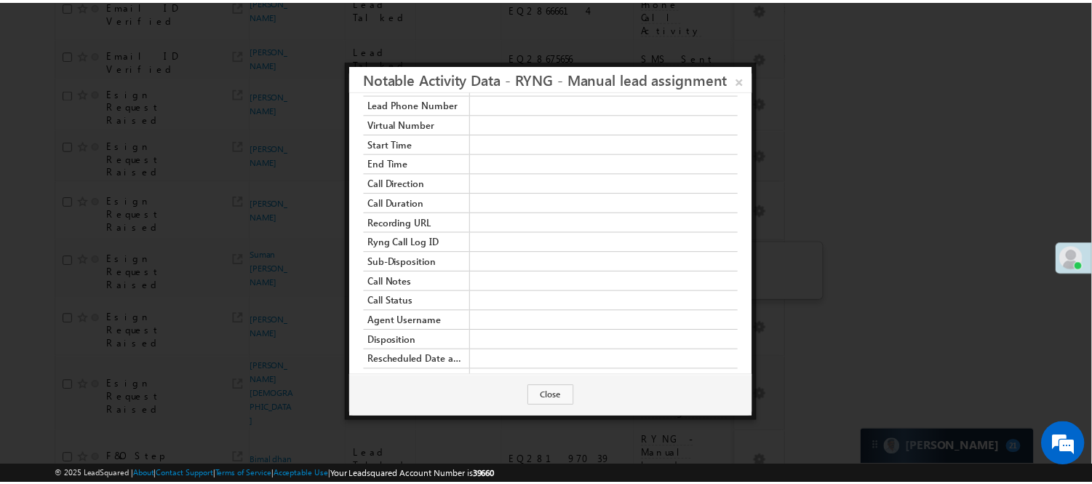
scroll to position [139, 0]
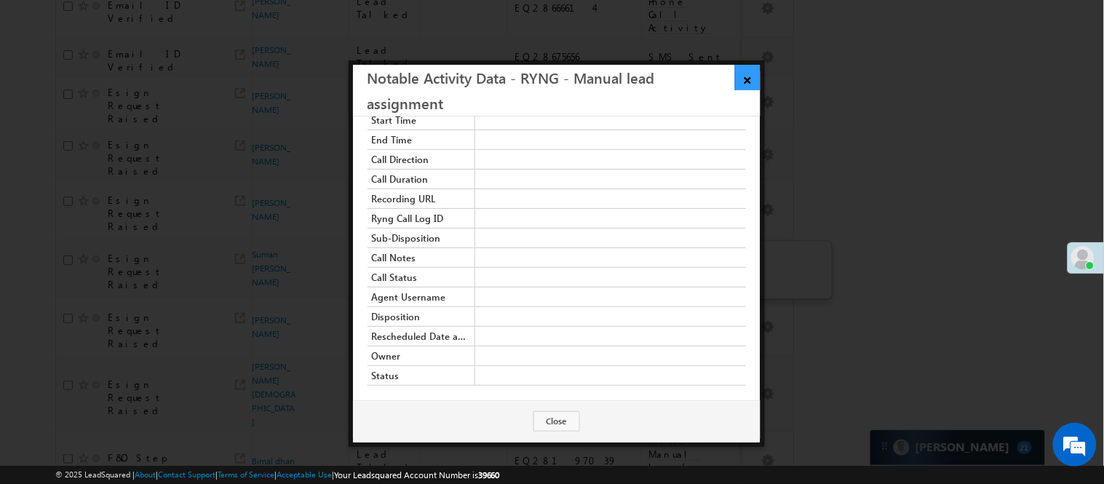
click at [744, 75] on link "×" at bounding box center [747, 77] width 25 height 25
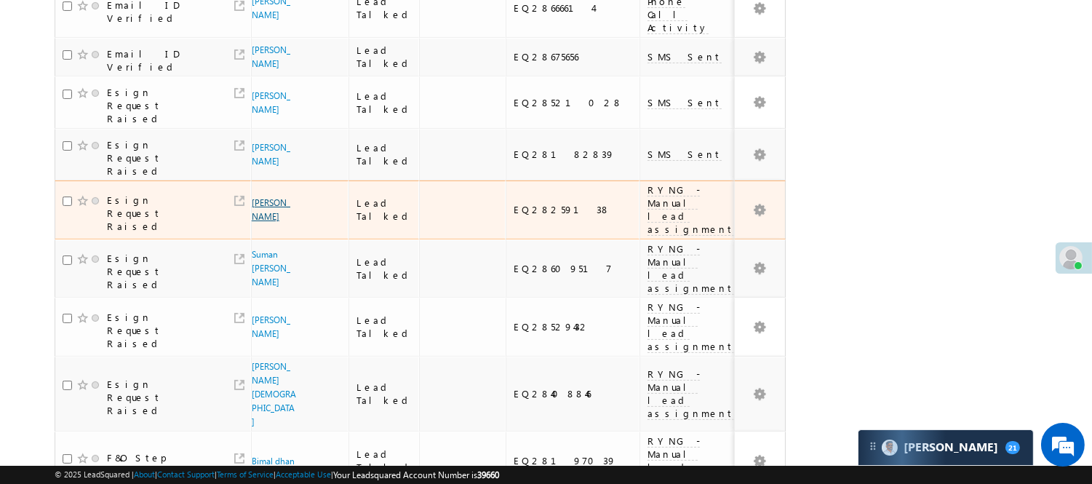
click at [253, 220] on link "[PERSON_NAME]" at bounding box center [271, 209] width 39 height 25
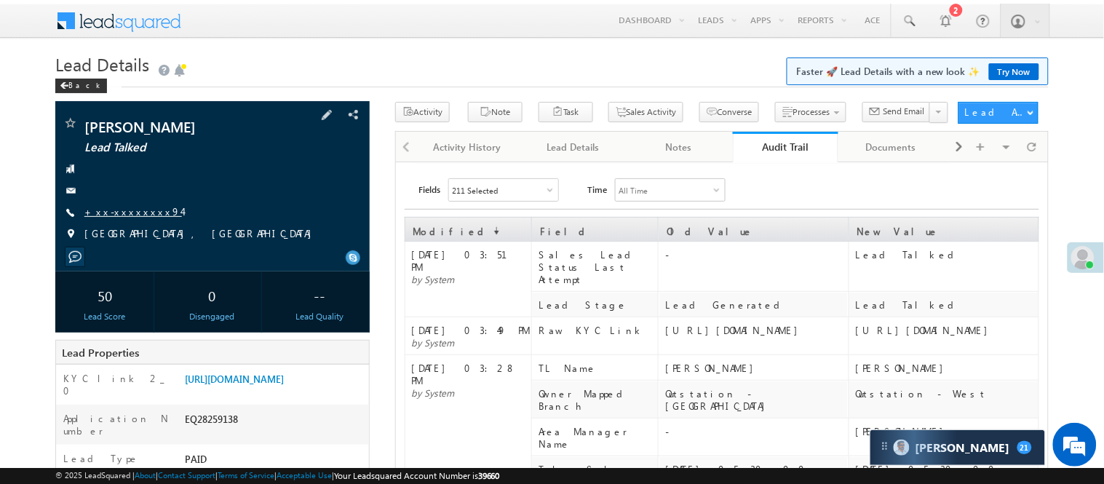
click at [122, 205] on link "+xx-xxxxxxxx94" at bounding box center [133, 211] width 98 height 12
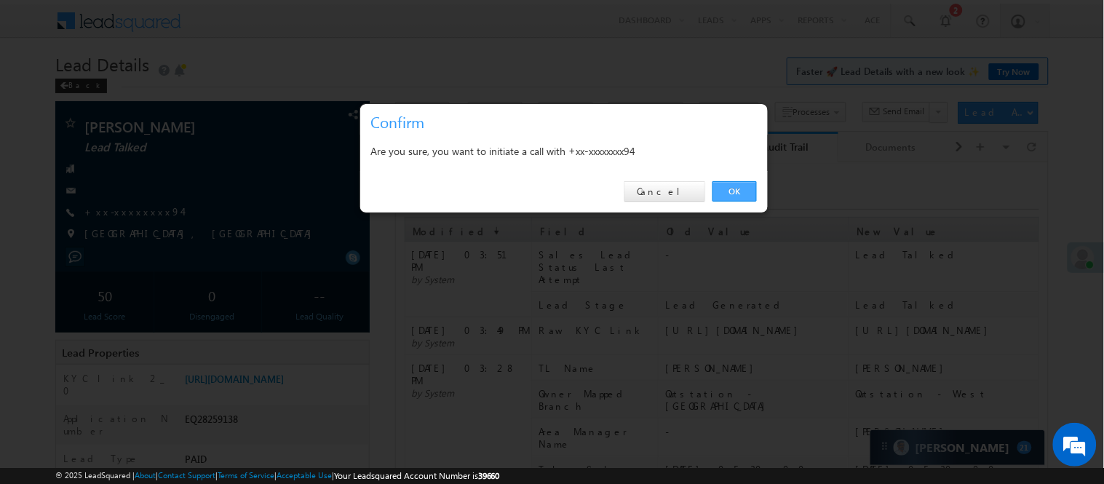
click at [726, 191] on link "OK" at bounding box center [734, 191] width 44 height 20
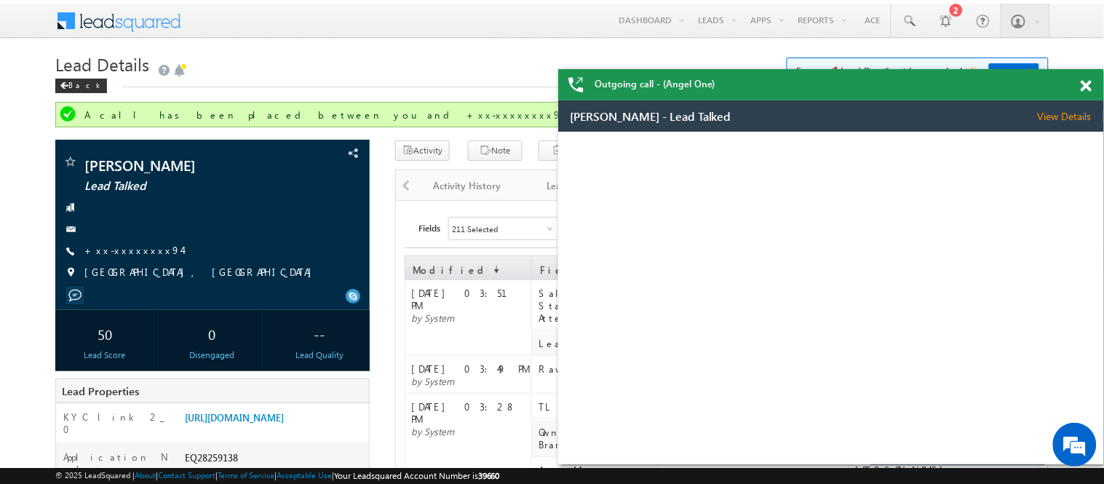
click at [1089, 86] on span at bounding box center [1086, 86] width 11 height 12
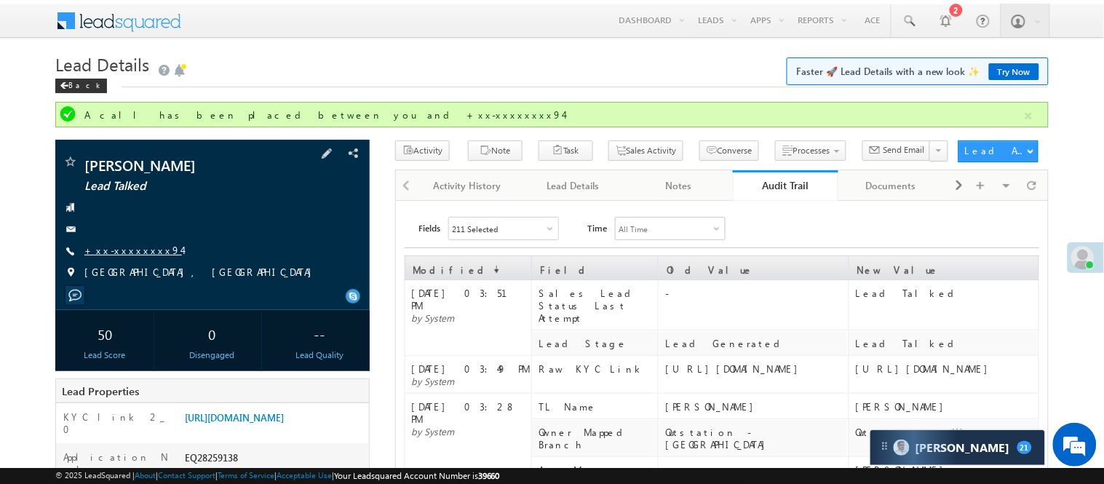
click at [138, 250] on link "+xx-xxxxxxxx94" at bounding box center [133, 250] width 98 height 12
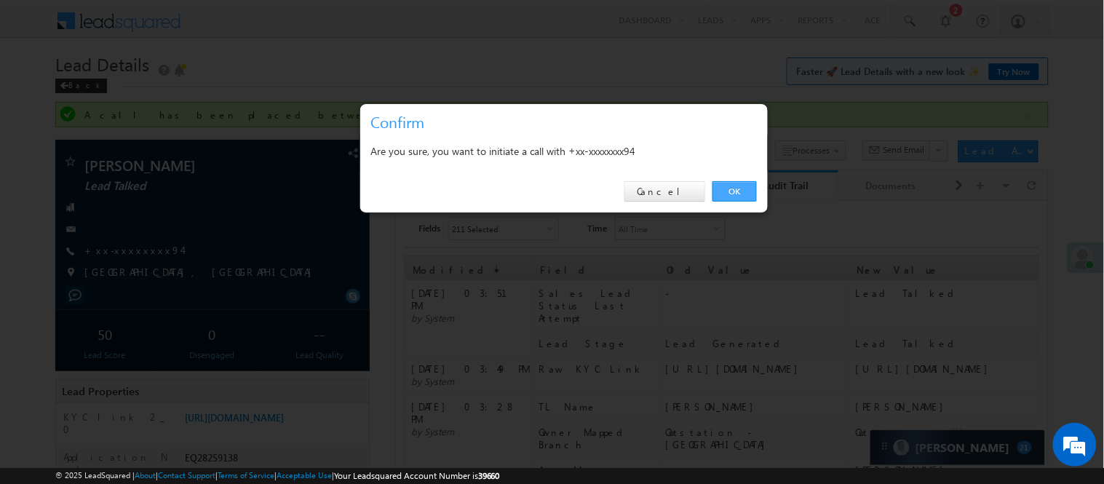
click at [728, 189] on link "OK" at bounding box center [734, 191] width 44 height 20
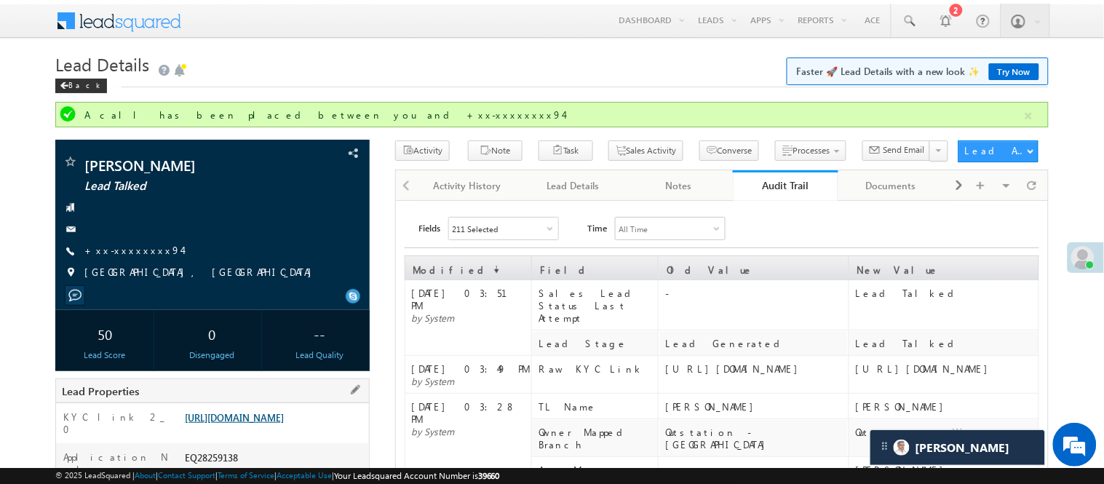
click at [202, 424] on link "https://angelbroking1-pk3em7sa.customui-test.leadsquared.com?leadId=f31d57a4-9a…" at bounding box center [234, 417] width 99 height 12
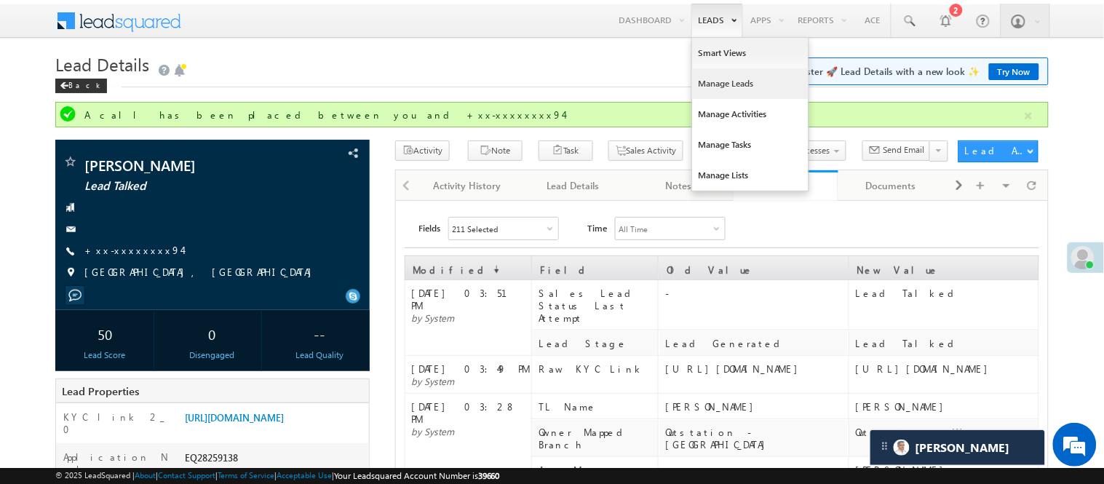
click at [712, 78] on link "Manage Leads" at bounding box center [750, 83] width 116 height 31
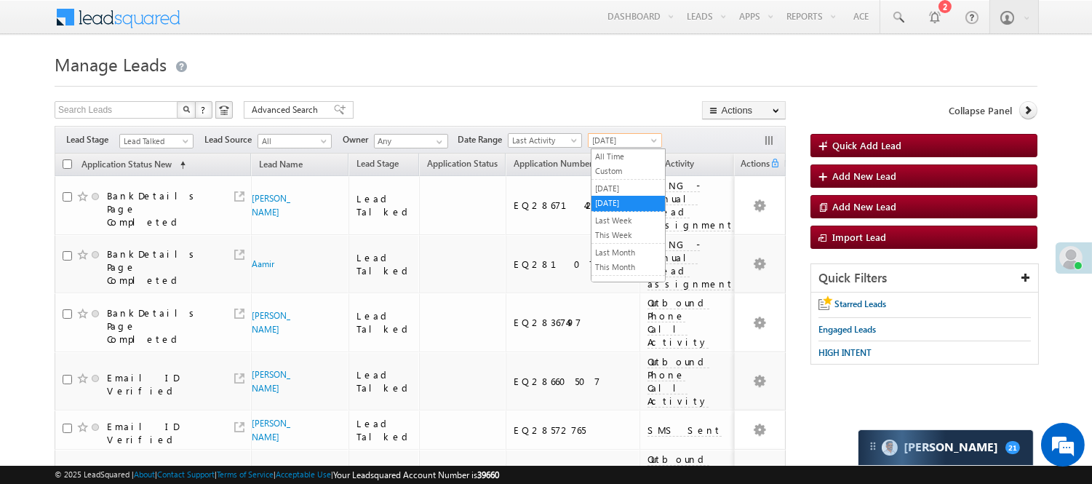
click at [646, 143] on span "[DATE]" at bounding box center [623, 140] width 69 height 13
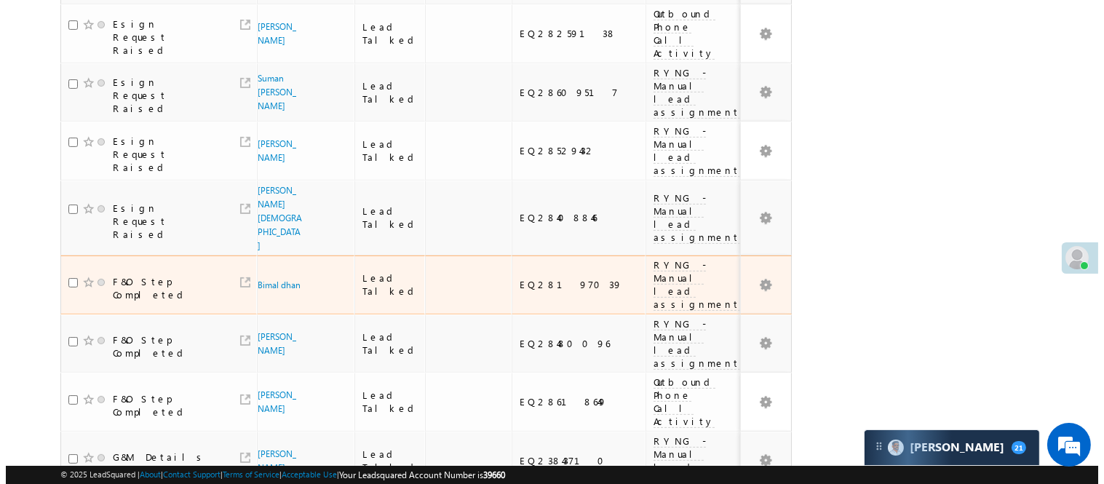
scroll to position [752, 0]
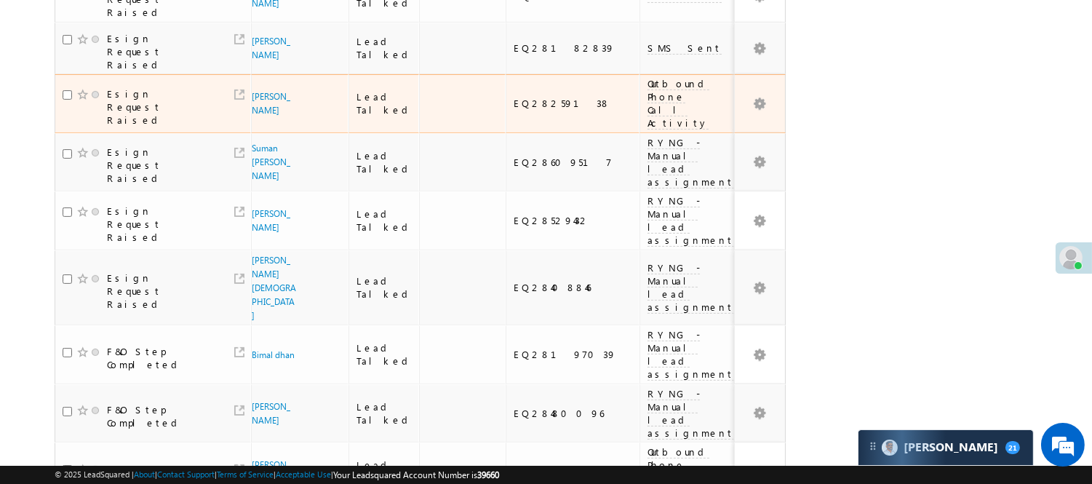
click at [648, 93] on span "Outbound Phone Call Activity" at bounding box center [679, 103] width 62 height 52
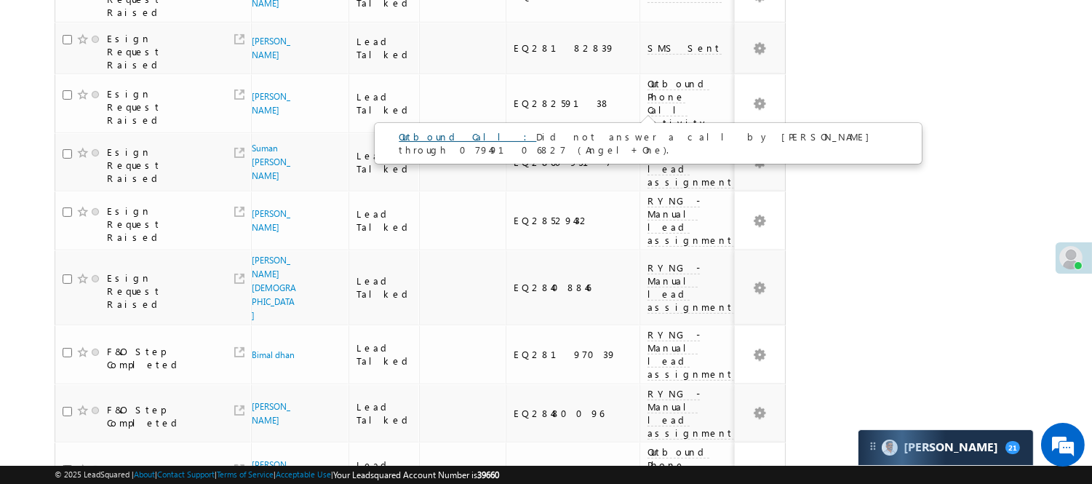
click at [428, 137] on link "Outbound Call :" at bounding box center [468, 136] width 138 height 12
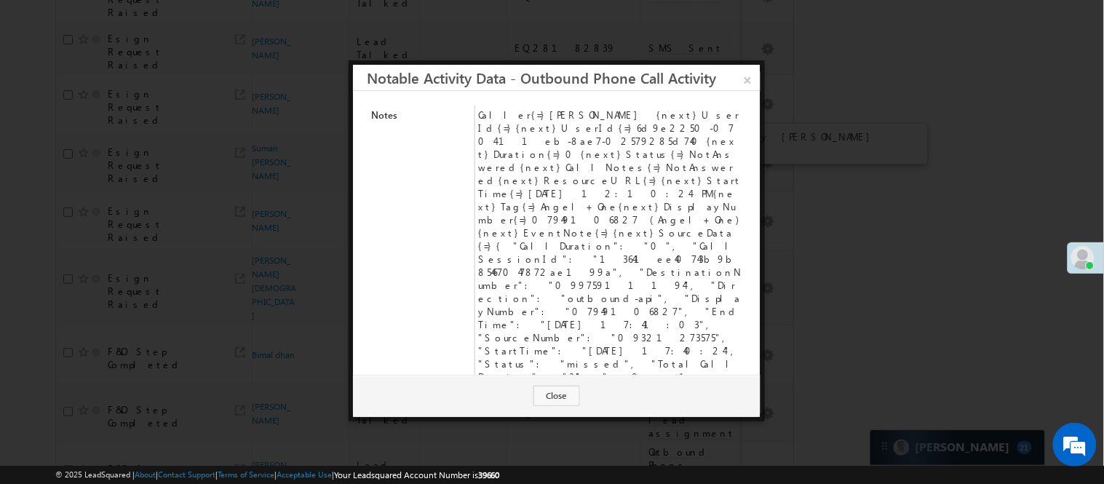
click at [683, 206] on td "Caller{=}[PERSON_NAME] {next}UserId{=}{next}UserId{=}6d9e2250-0704-11eb-8ae7-02…" at bounding box center [609, 259] width 271 height 307
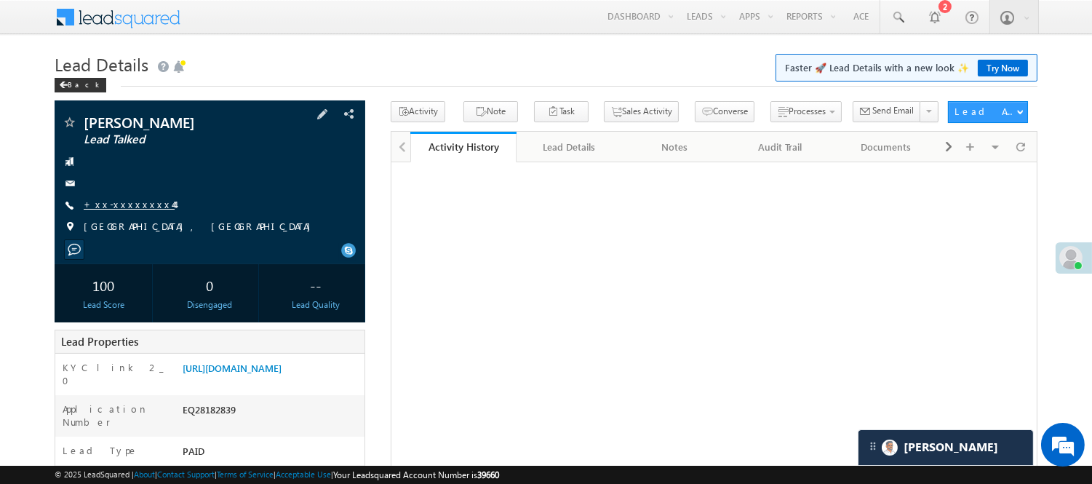
click at [124, 198] on link "+xx-xxxxxxxx44" at bounding box center [129, 204] width 91 height 12
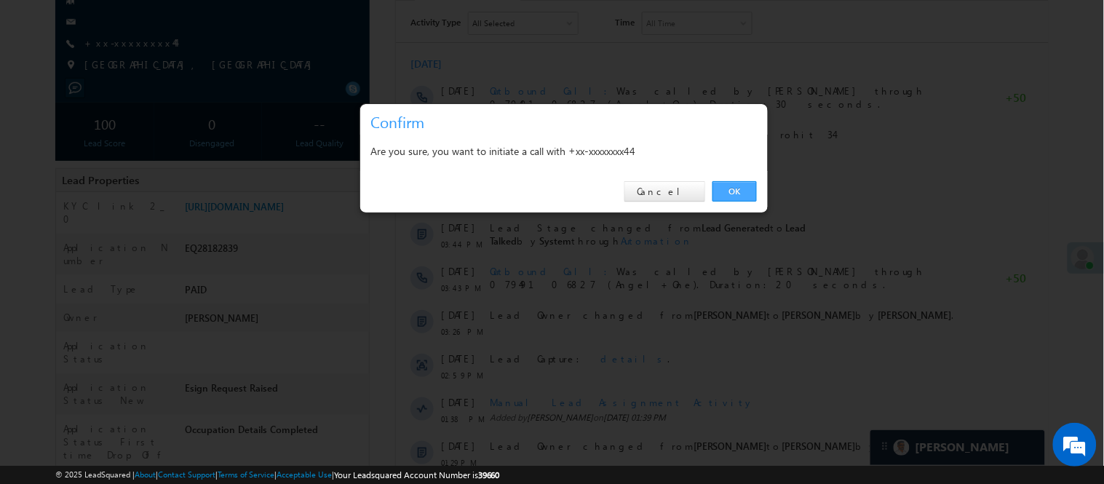
click at [747, 186] on link "OK" at bounding box center [734, 191] width 44 height 20
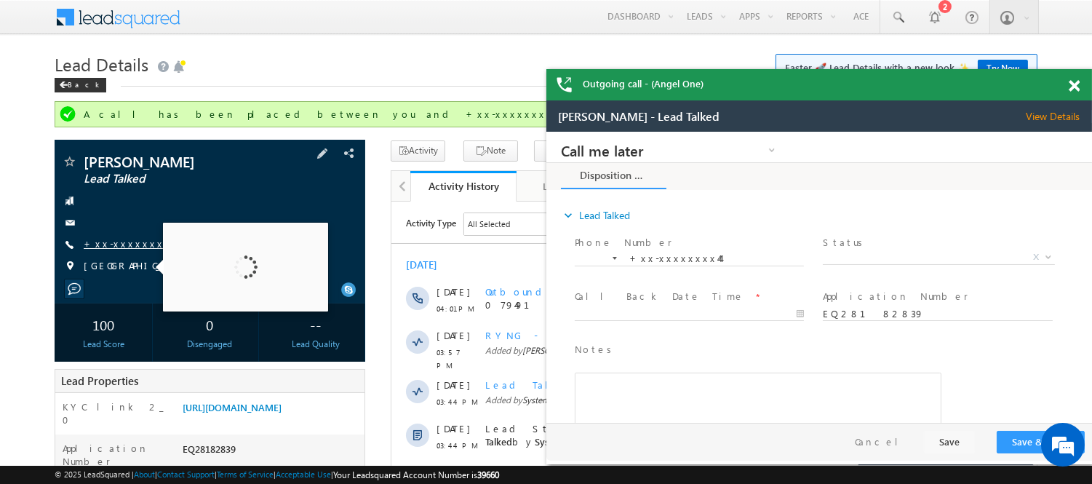
click at [120, 248] on link "+xx-xxxxxxxx44" at bounding box center [129, 243] width 91 height 12
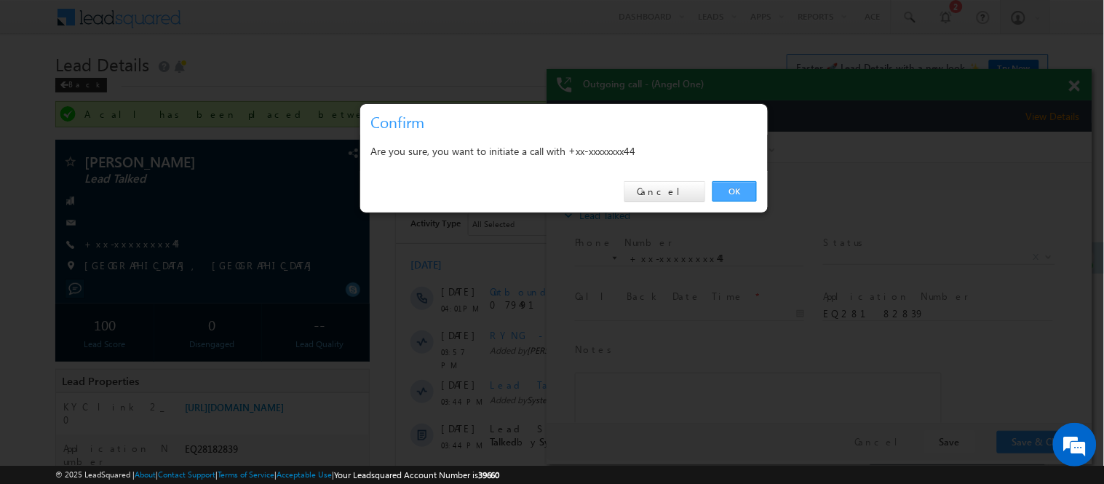
click at [722, 191] on link "OK" at bounding box center [734, 191] width 44 height 20
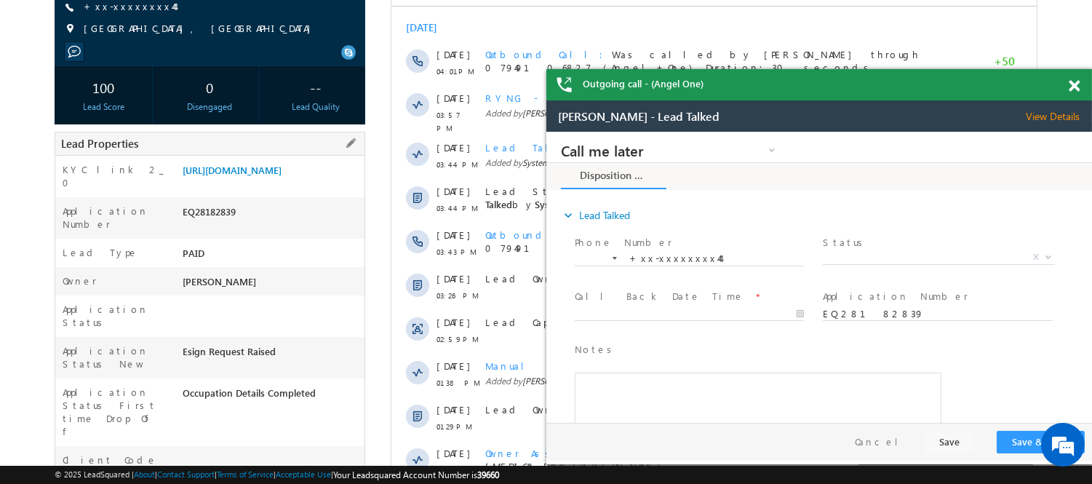
scroll to position [323, 0]
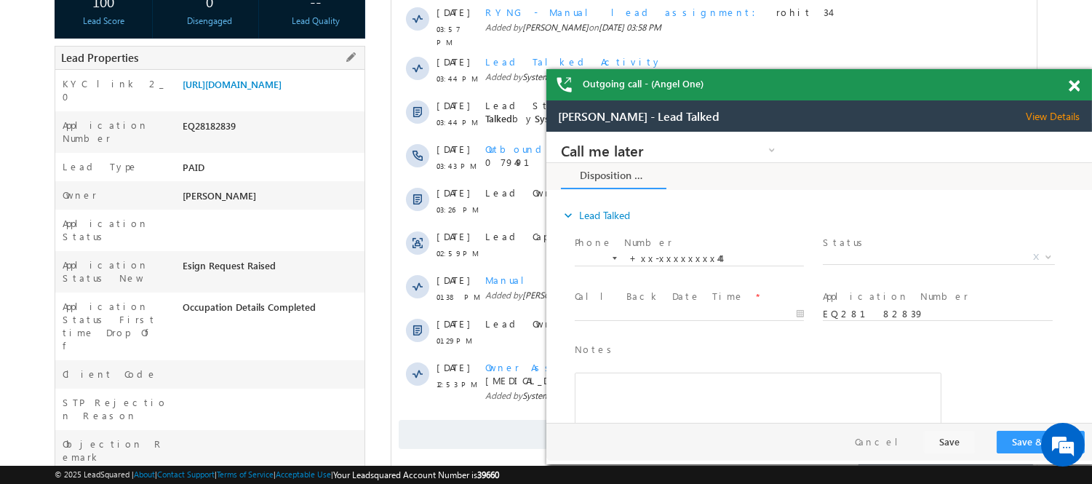
click at [220, 139] on div "EQ28182839" at bounding box center [272, 129] width 186 height 20
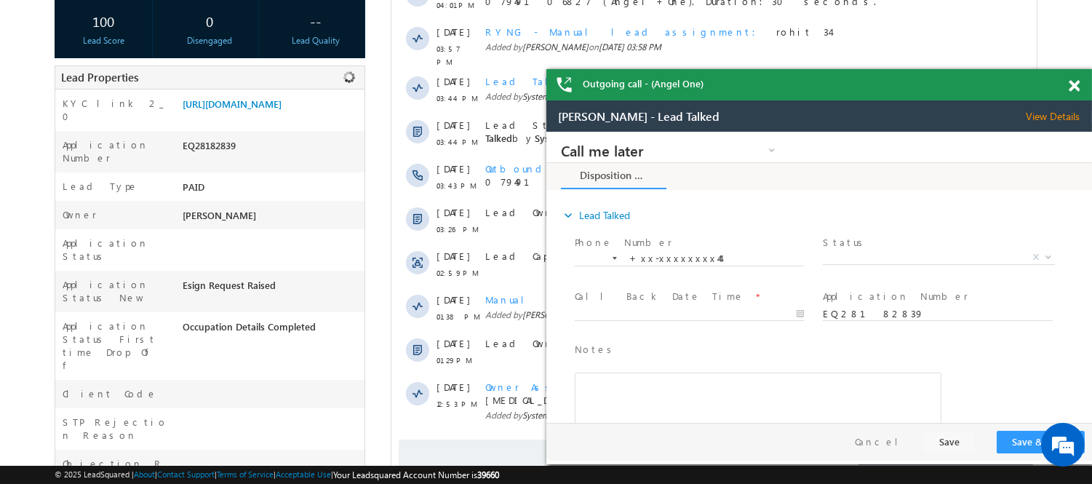
scroll to position [343, 0]
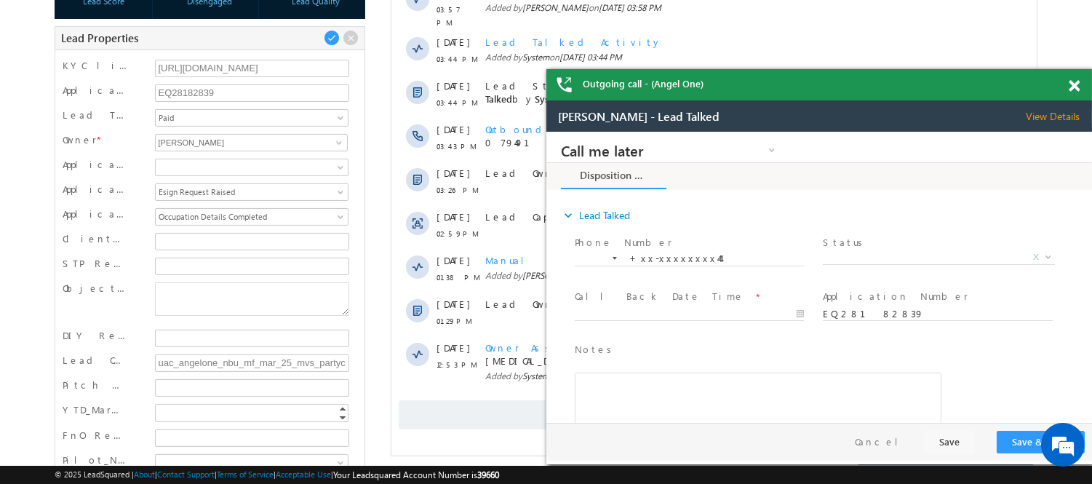
click at [1081, 84] on div at bounding box center [1083, 83] width 20 height 28
click at [1072, 90] on span at bounding box center [1074, 86] width 11 height 12
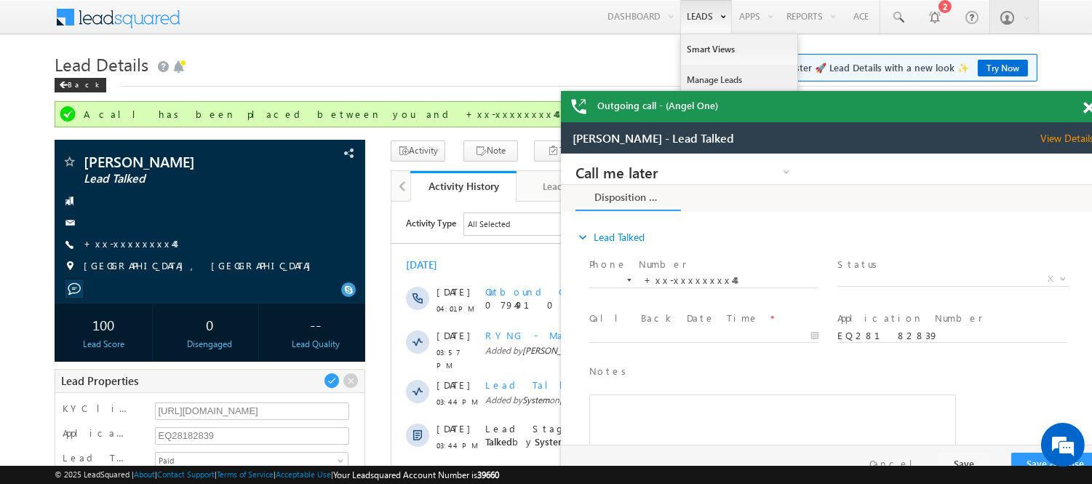
click at [714, 68] on link "Manage Leads" at bounding box center [739, 80] width 116 height 31
click at [716, 73] on link "Manage Leads" at bounding box center [739, 80] width 116 height 31
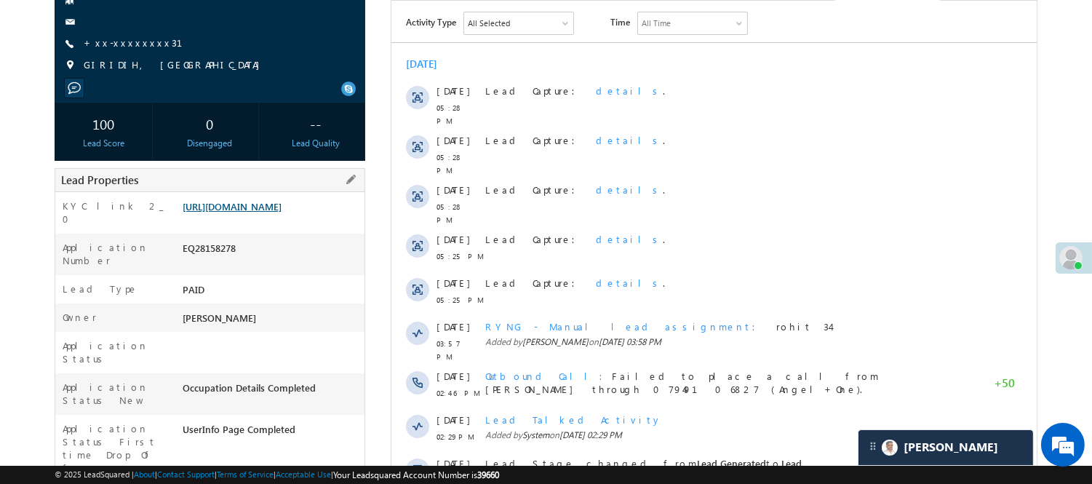
click at [277, 212] on link "[URL][DOMAIN_NAME]" at bounding box center [232, 206] width 99 height 12
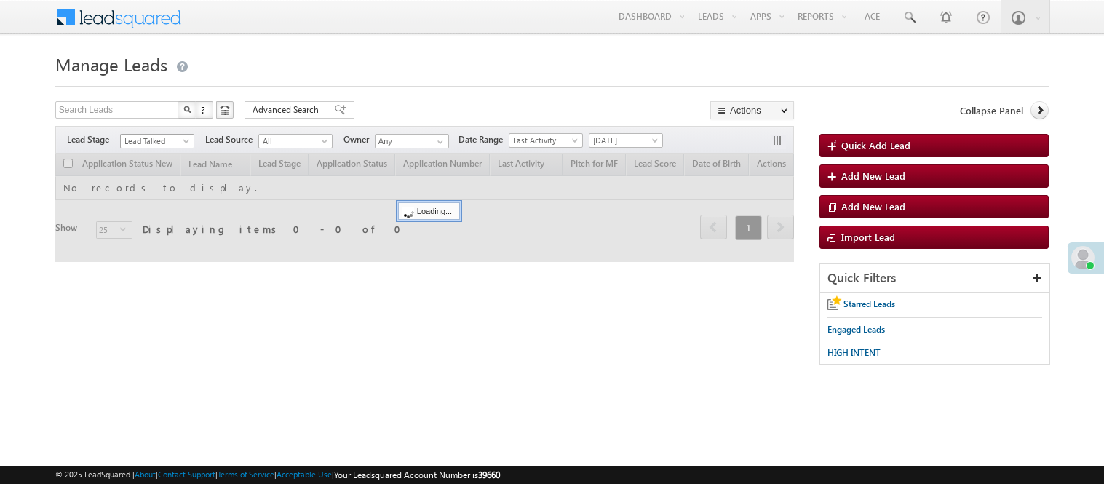
click at [163, 140] on span "Lead Talked" at bounding box center [155, 141] width 69 height 13
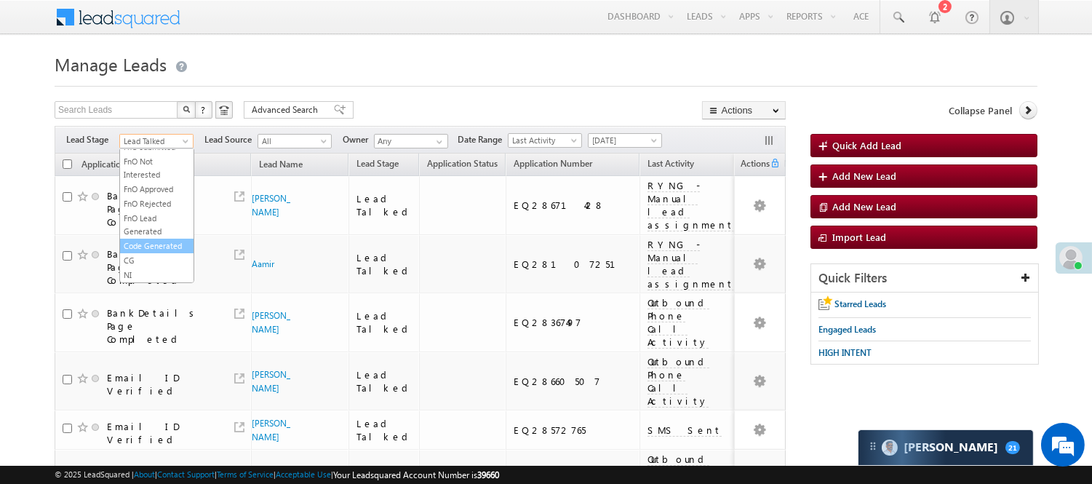
click at [154, 239] on link "Code Generated" at bounding box center [156, 245] width 73 height 13
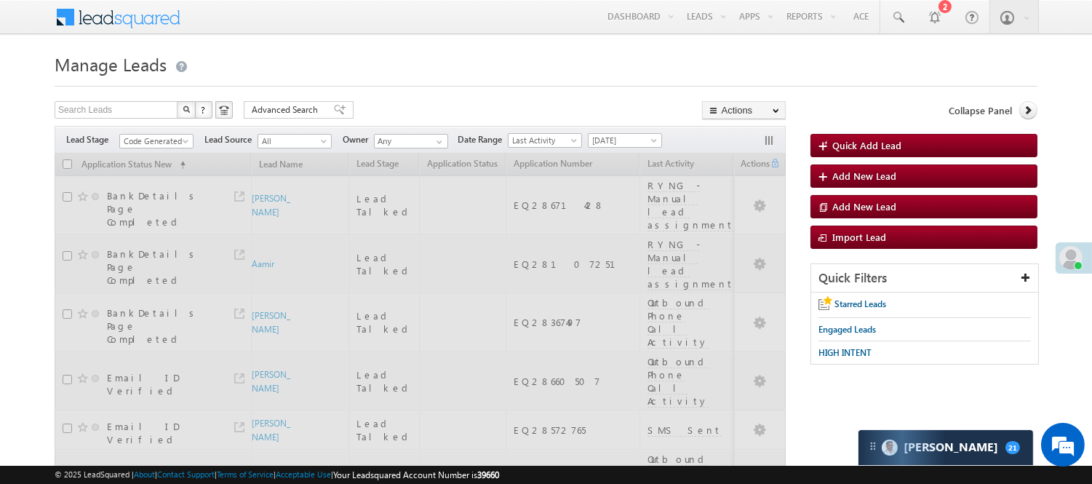
click at [444, 81] on div at bounding box center [546, 81] width 983 height 9
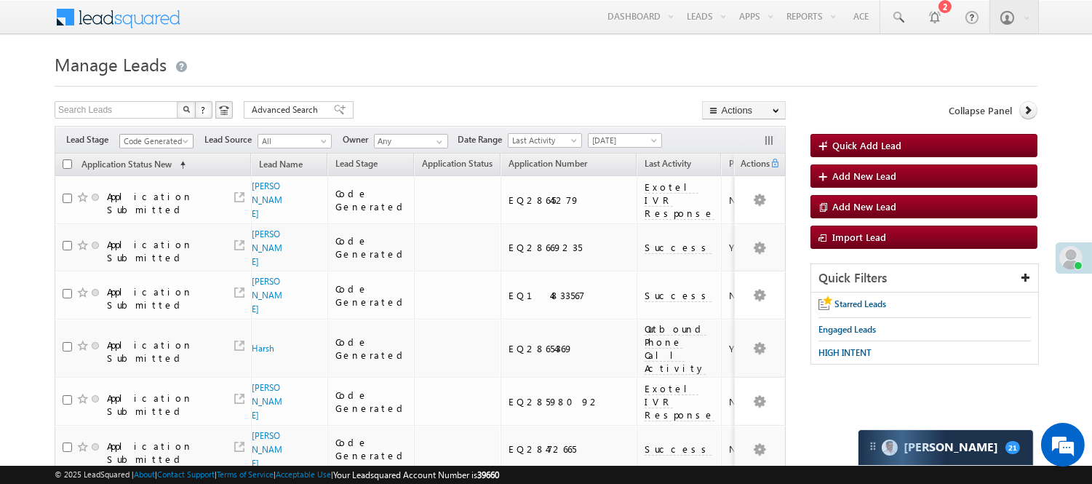
click at [172, 135] on span "Code Generated" at bounding box center [154, 141] width 69 height 13
click at [150, 175] on link "Lead Generated" at bounding box center [156, 171] width 73 height 13
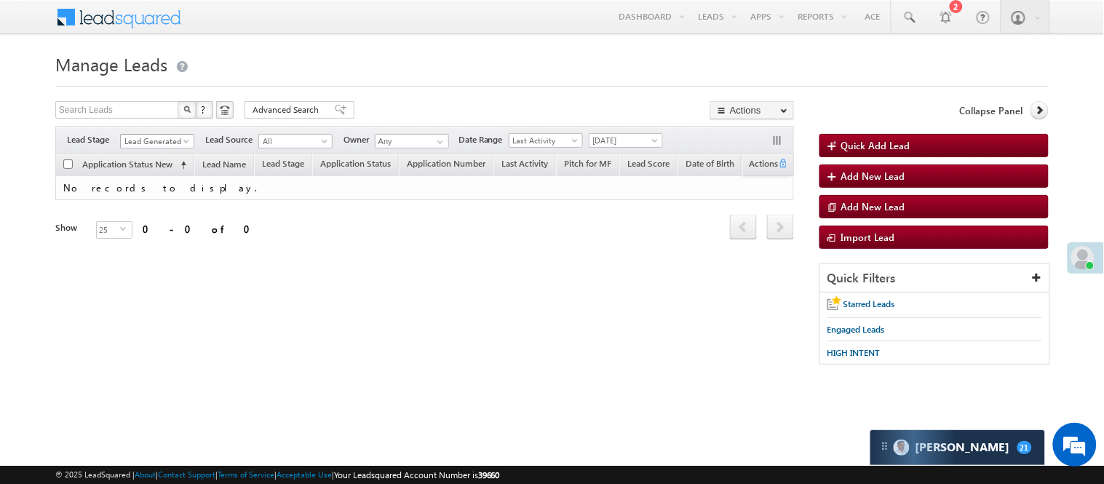
click at [137, 138] on span "Lead Generated" at bounding box center [155, 141] width 69 height 13
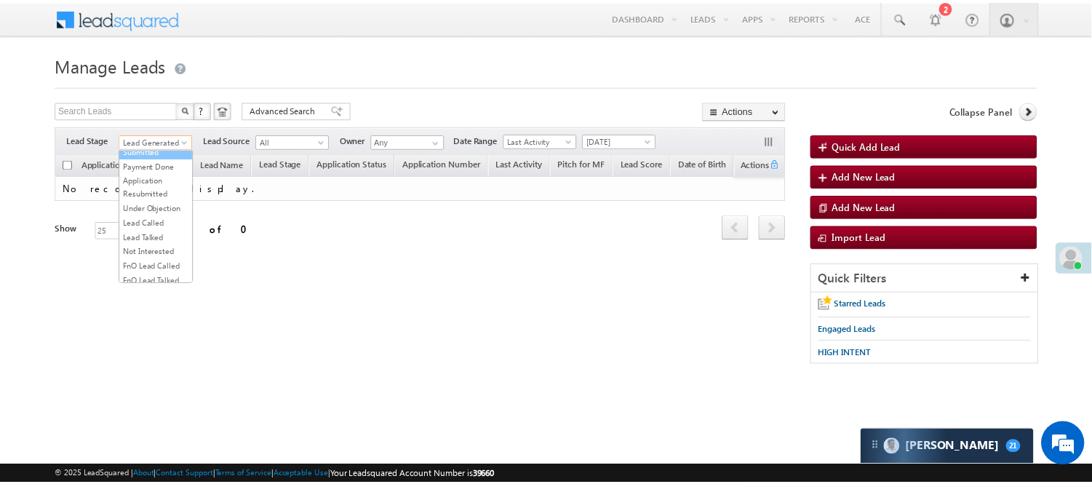
scroll to position [162, 0]
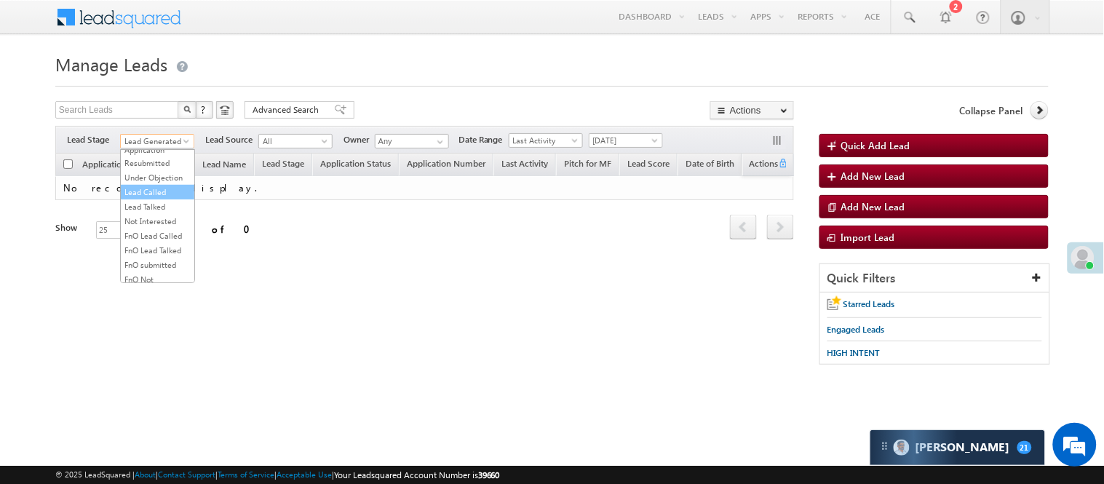
click at [157, 199] on link "Lead Called" at bounding box center [157, 192] width 73 height 13
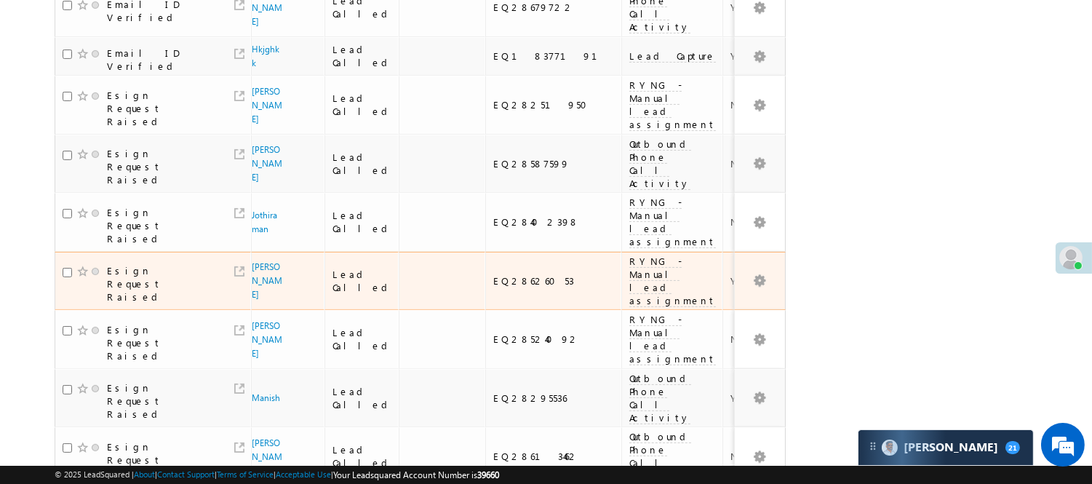
scroll to position [808, 0]
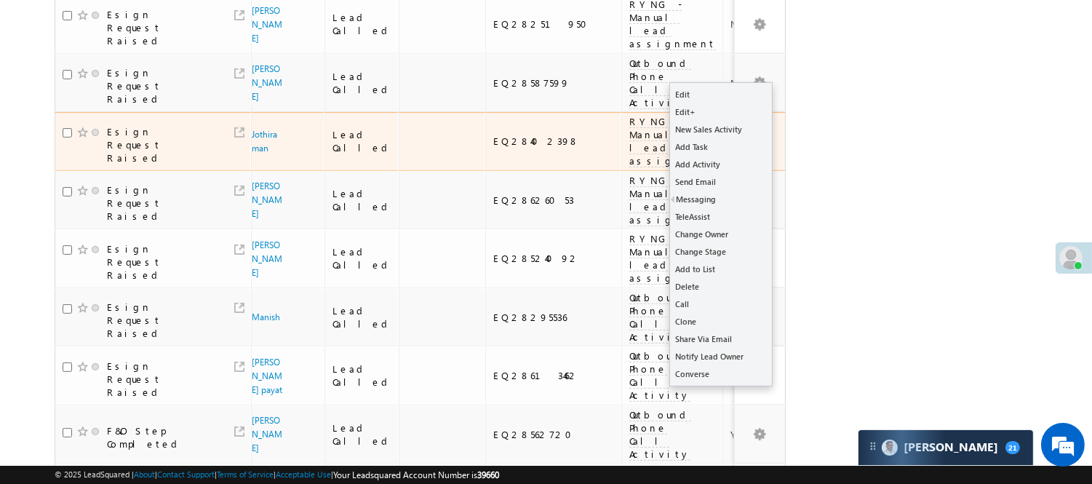
click at [760, 135] on button "button" at bounding box center [759, 142] width 15 height 15
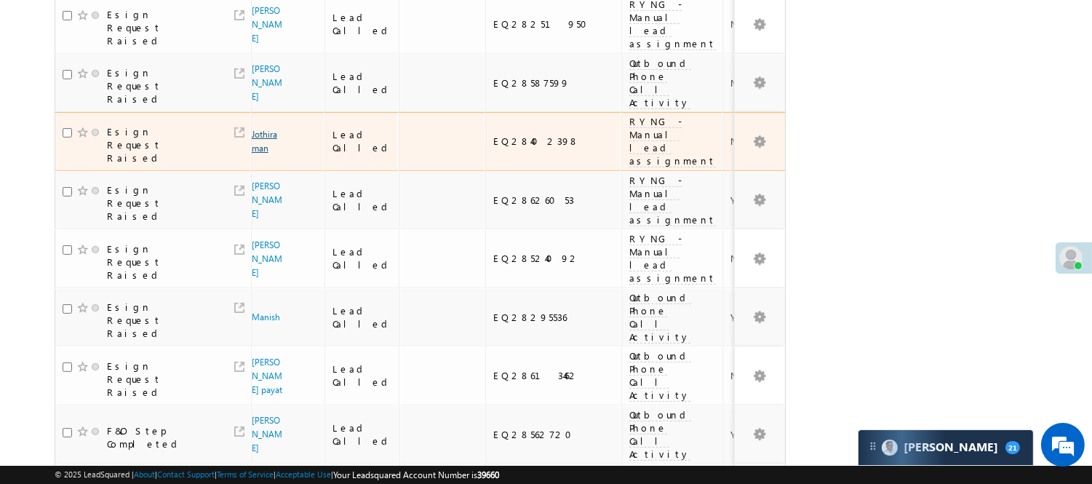
click at [270, 129] on link "Jothiraman" at bounding box center [264, 141] width 25 height 25
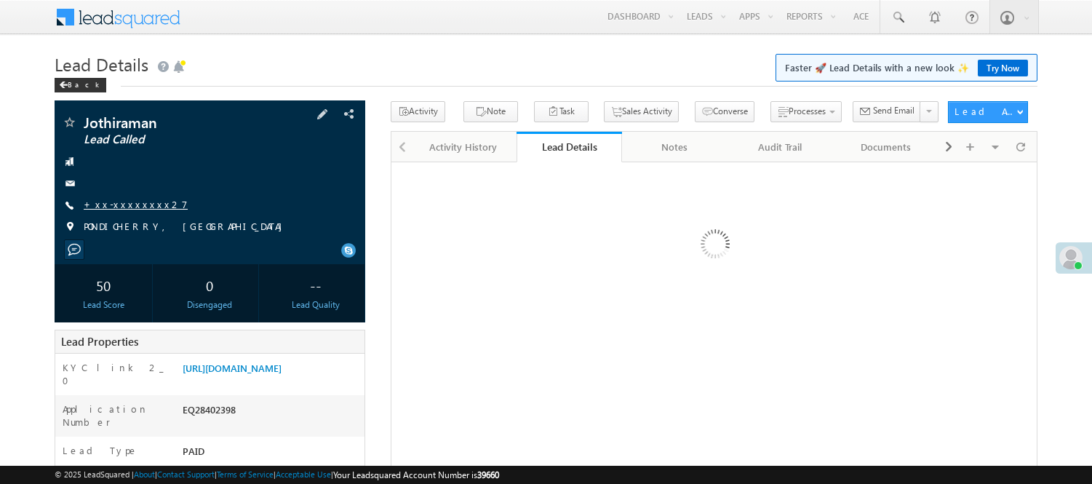
click at [106, 202] on link "+xx-xxxxxxxx27" at bounding box center [136, 204] width 104 height 12
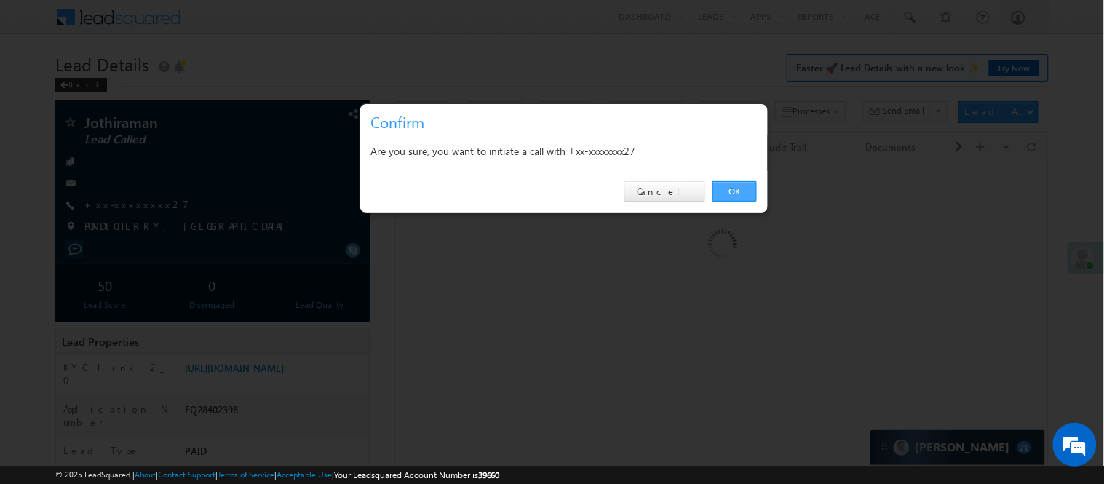
click at [746, 184] on link "OK" at bounding box center [734, 191] width 44 height 20
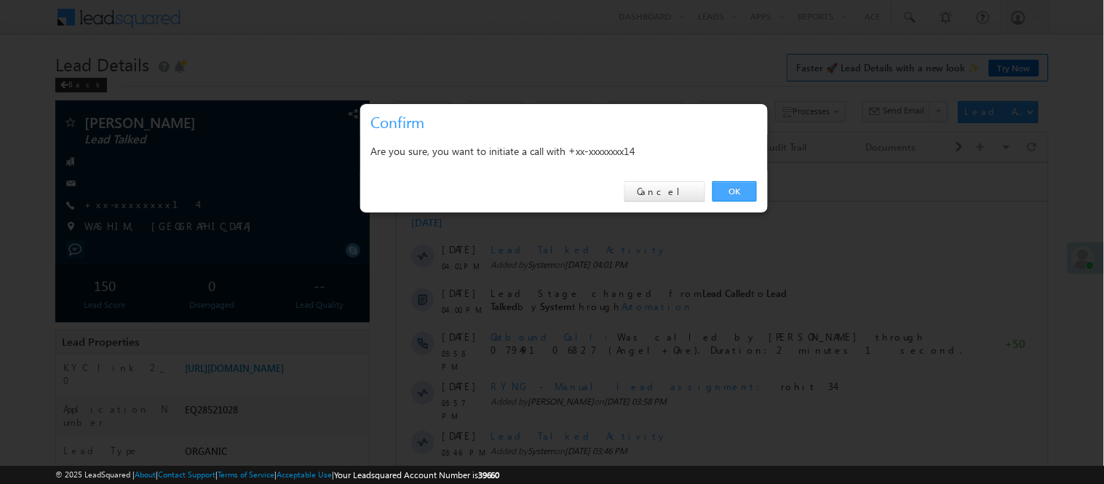
click at [733, 186] on link "OK" at bounding box center [734, 191] width 44 height 20
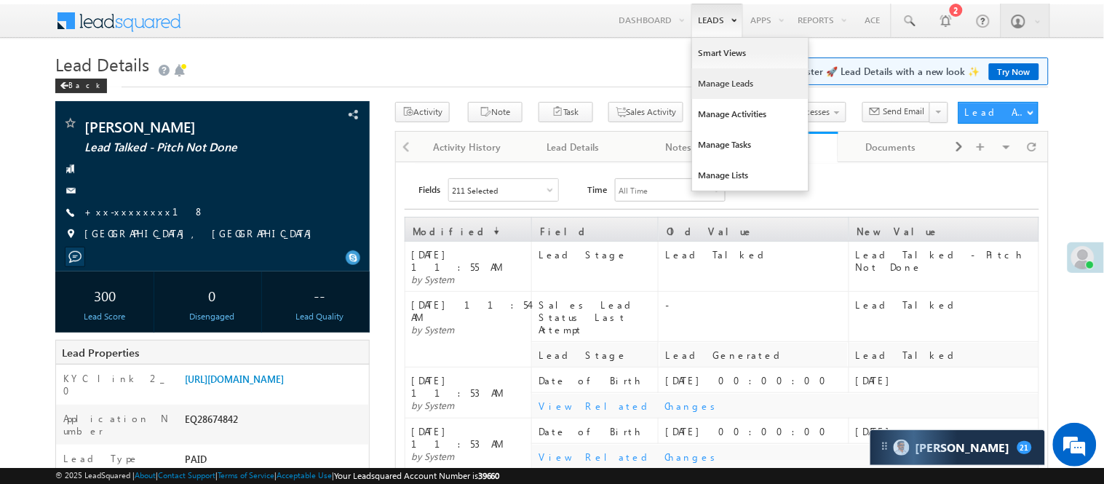
click at [734, 78] on link "Manage Leads" at bounding box center [750, 83] width 116 height 31
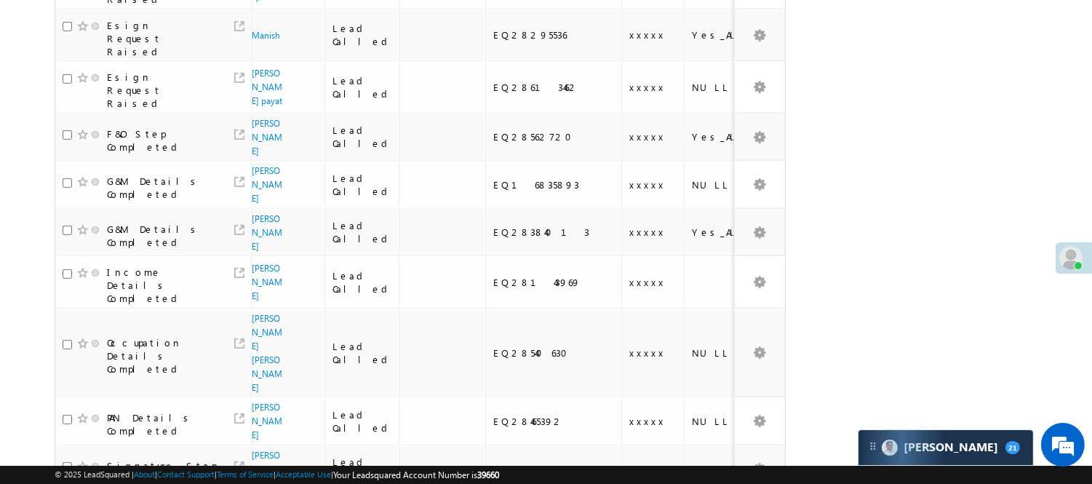
scroll to position [1006, 0]
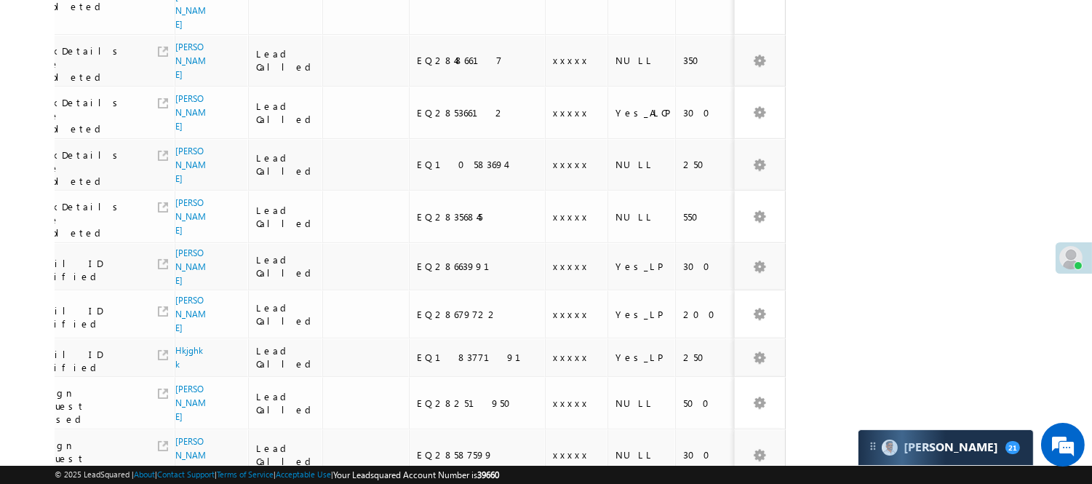
scroll to position [35, 0]
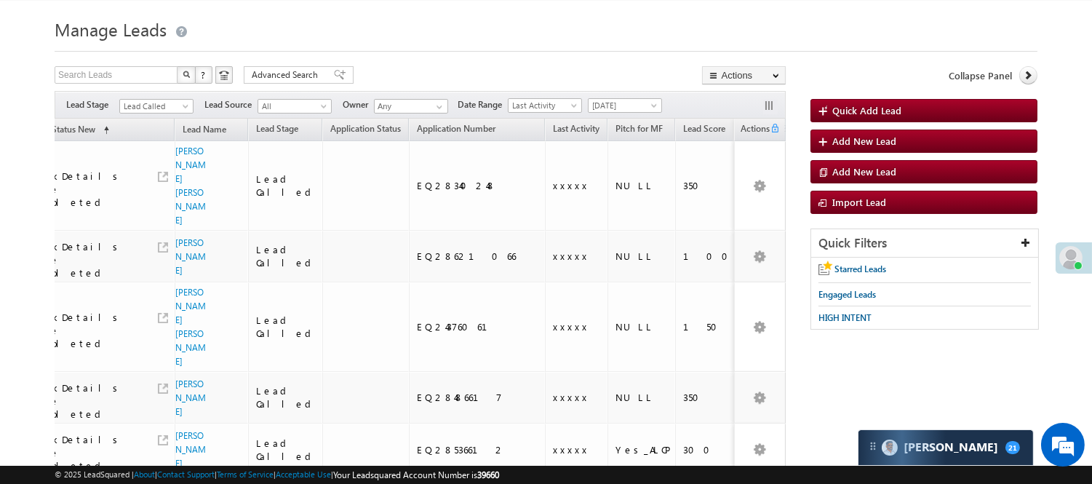
click at [151, 112] on link "Lead Called" at bounding box center [156, 106] width 74 height 15
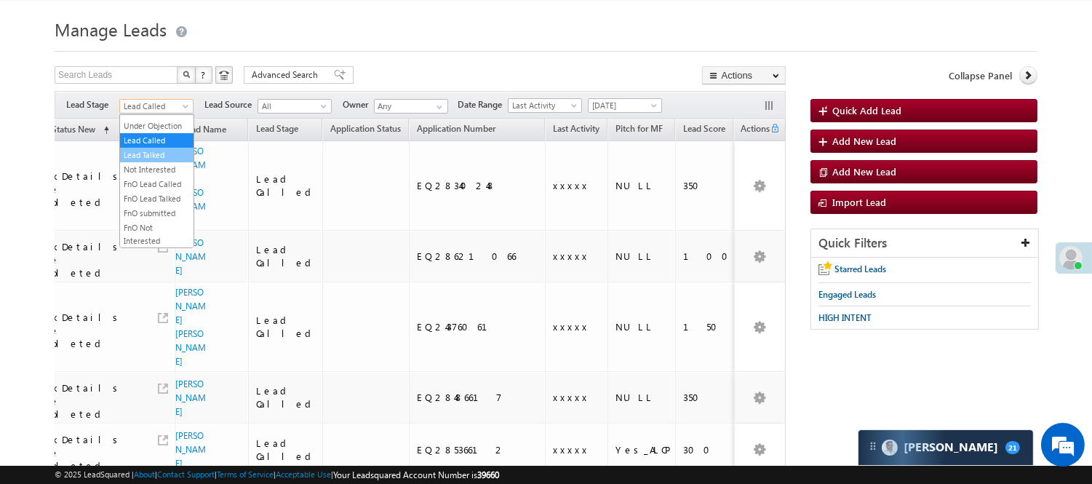
click at [166, 162] on link "Lead Talked" at bounding box center [156, 154] width 73 height 13
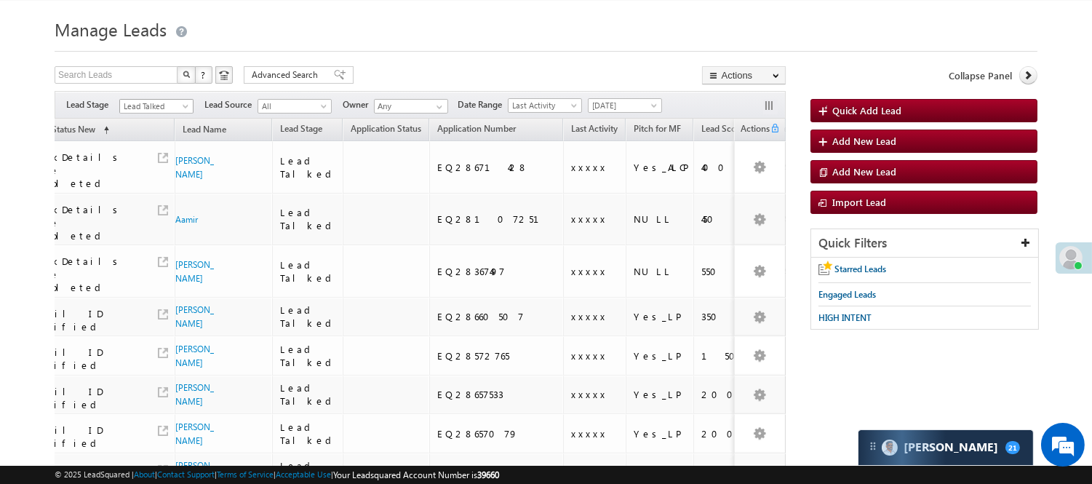
click at [165, 103] on span "Lead Talked" at bounding box center [154, 106] width 69 height 13
click at [161, 143] on link "Lead Generated" at bounding box center [156, 136] width 73 height 13
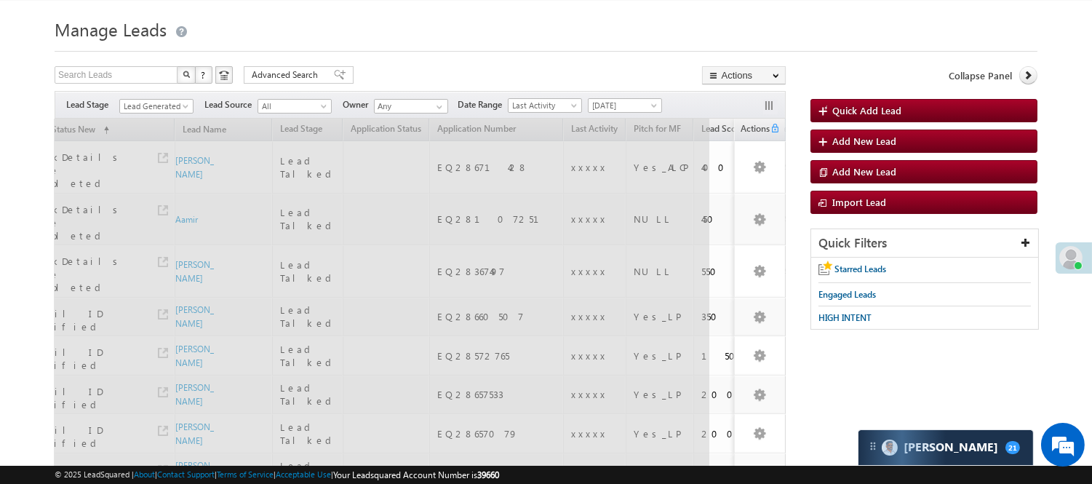
scroll to position [0, 15]
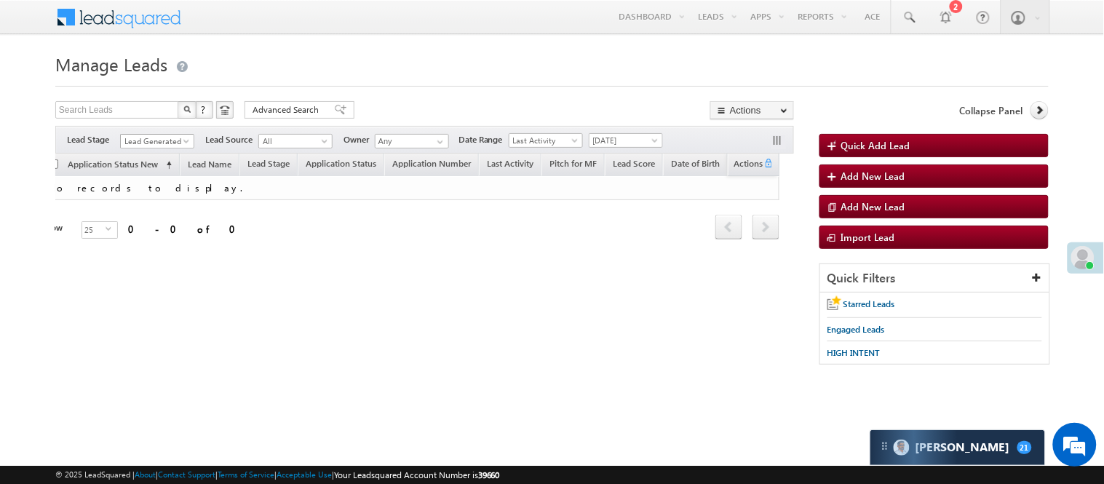
click at [162, 135] on span "Lead Generated" at bounding box center [155, 141] width 69 height 13
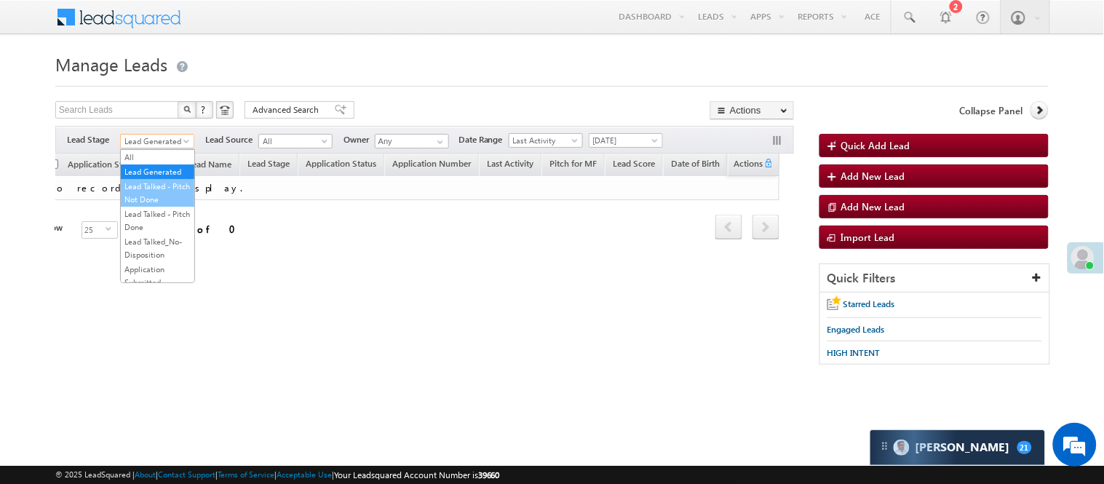
click at [161, 195] on link "Lead Talked - Pitch Not Done" at bounding box center [157, 193] width 73 height 26
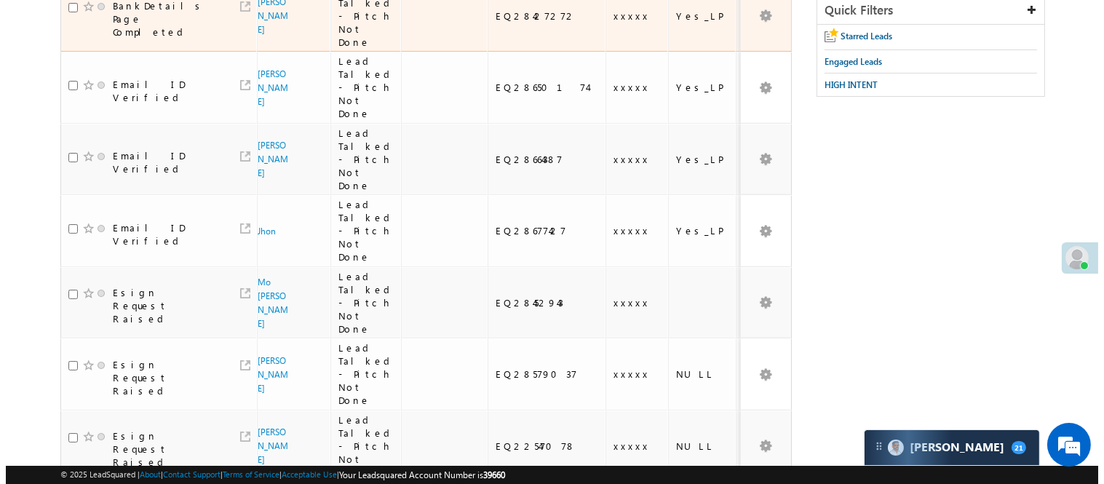
scroll to position [0, 0]
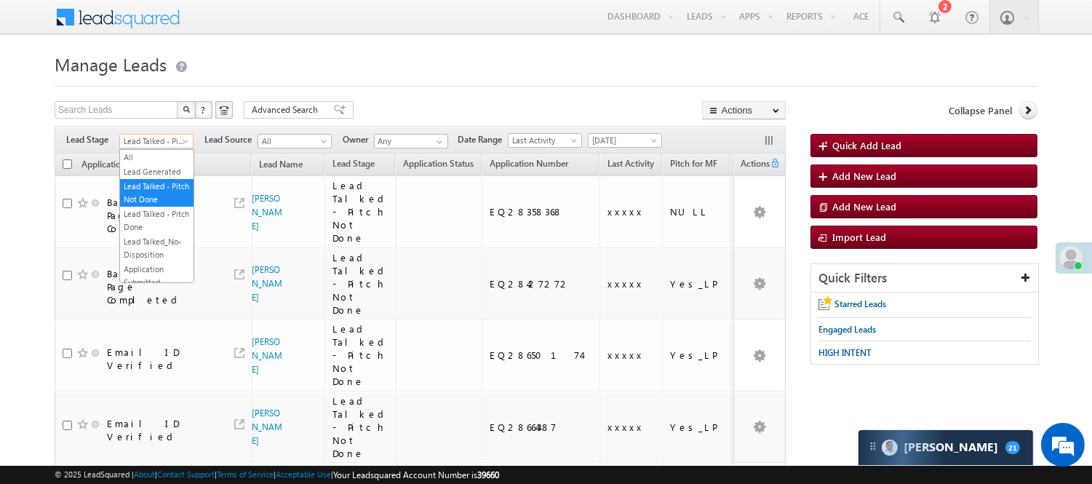
click at [173, 143] on span "Lead Talked - Pitch Not Done" at bounding box center [154, 141] width 69 height 13
click at [165, 178] on link "Lead Generated" at bounding box center [156, 171] width 73 height 13
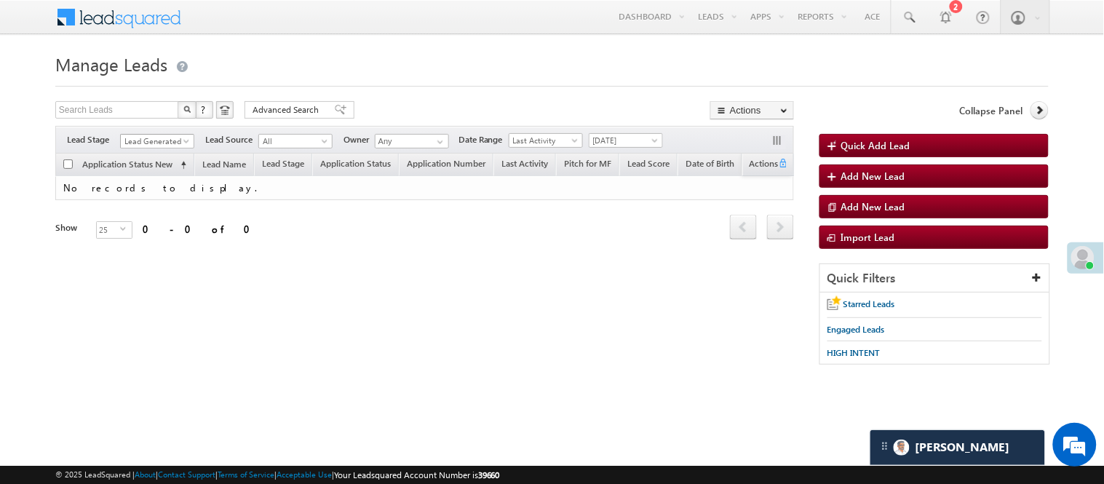
click at [162, 143] on span "Lead Generated" at bounding box center [155, 141] width 69 height 13
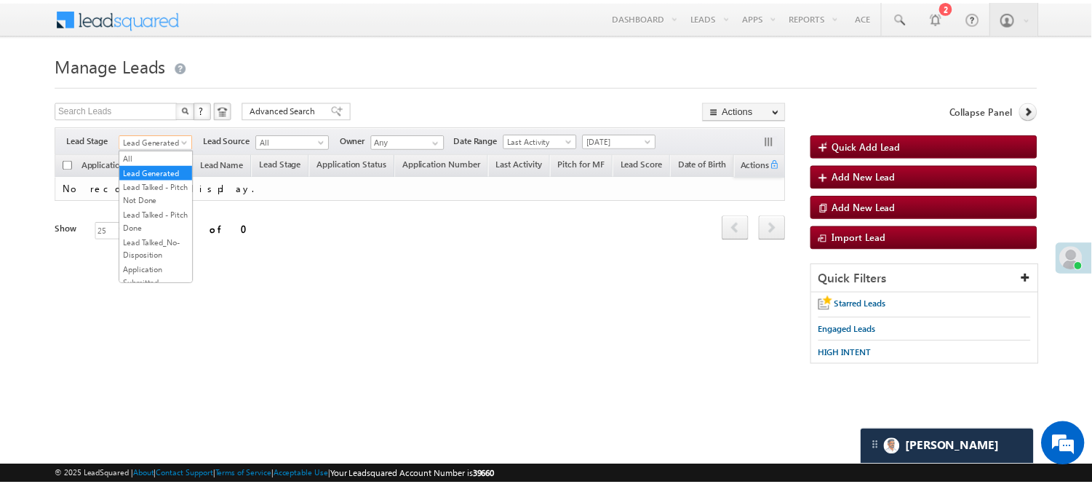
scroll to position [361, 0]
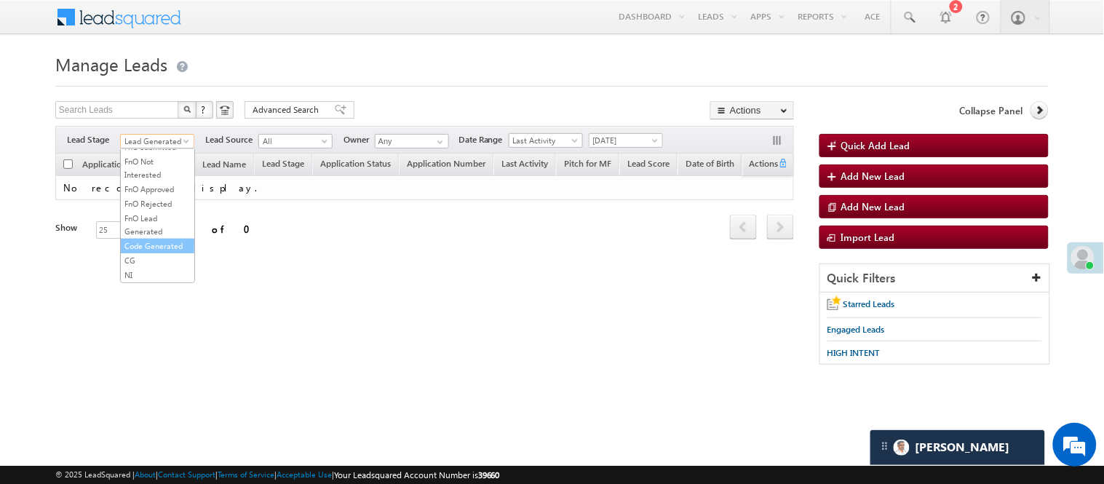
click at [178, 240] on link "Code Generated" at bounding box center [157, 245] width 73 height 13
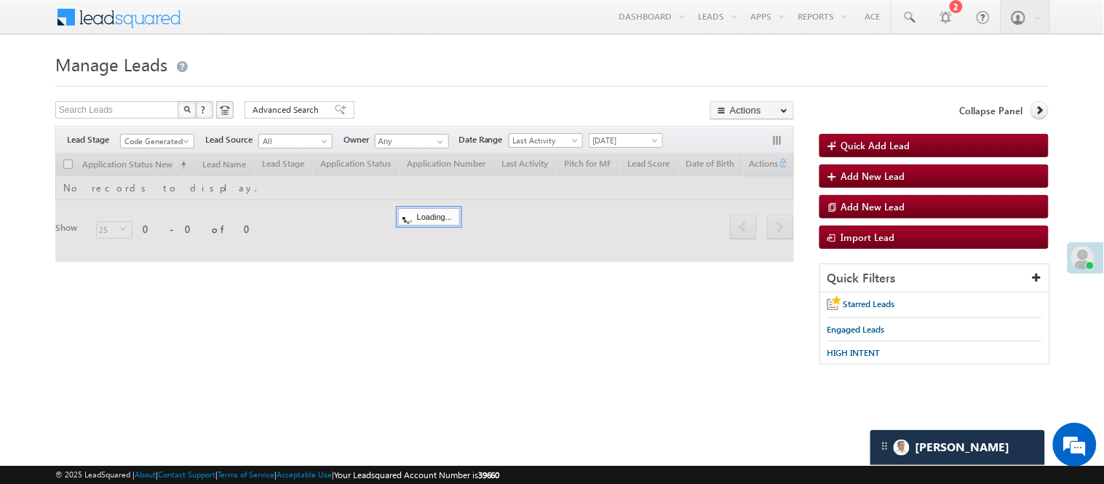
click at [425, 79] on div at bounding box center [551, 81] width 993 height 9
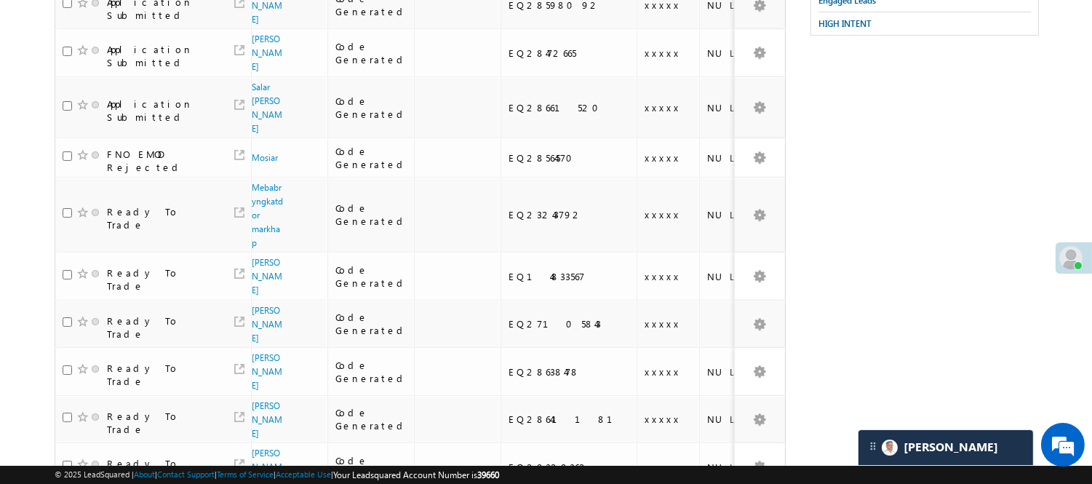
scroll to position [0, 0]
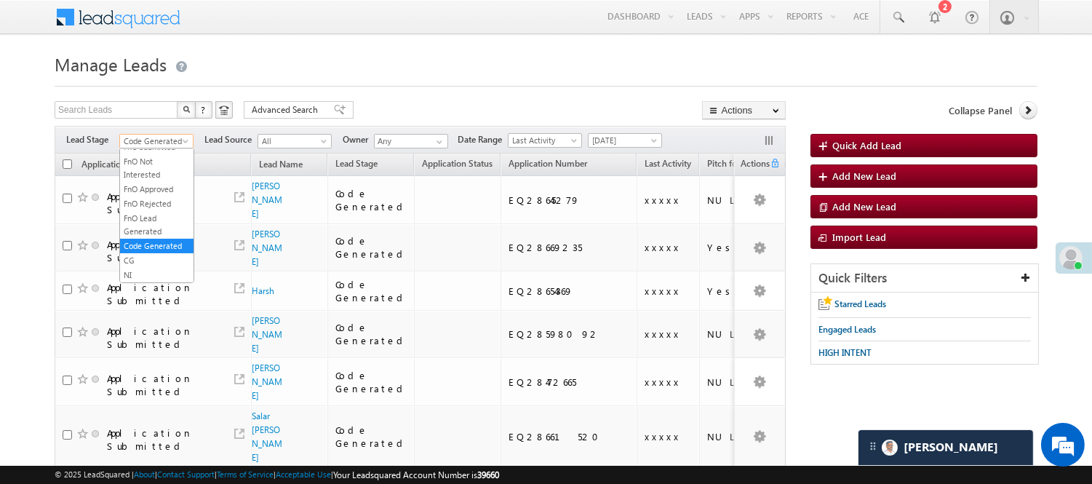
click at [154, 141] on span "Code Generated" at bounding box center [154, 141] width 69 height 13
click at [133, 168] on link "Lead Generated" at bounding box center [156, 171] width 73 height 13
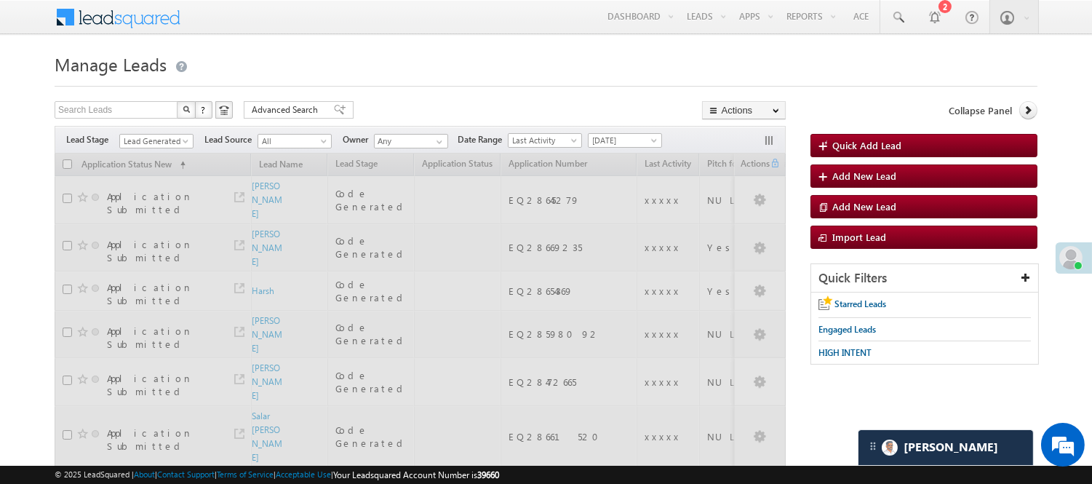
click at [500, 49] on h1 "Manage Leads" at bounding box center [546, 63] width 983 height 28
click at [163, 138] on span "Lead Generated" at bounding box center [154, 141] width 69 height 13
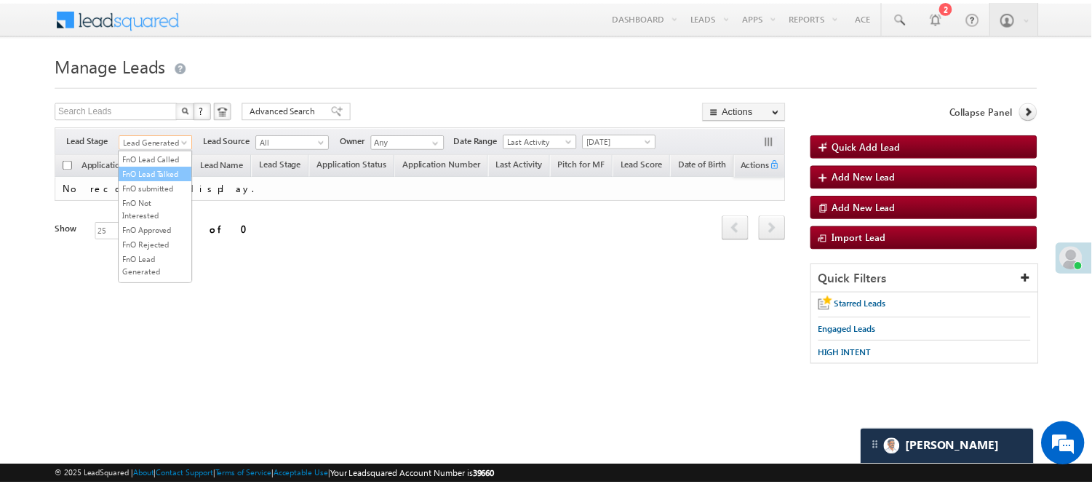
scroll to position [242, 0]
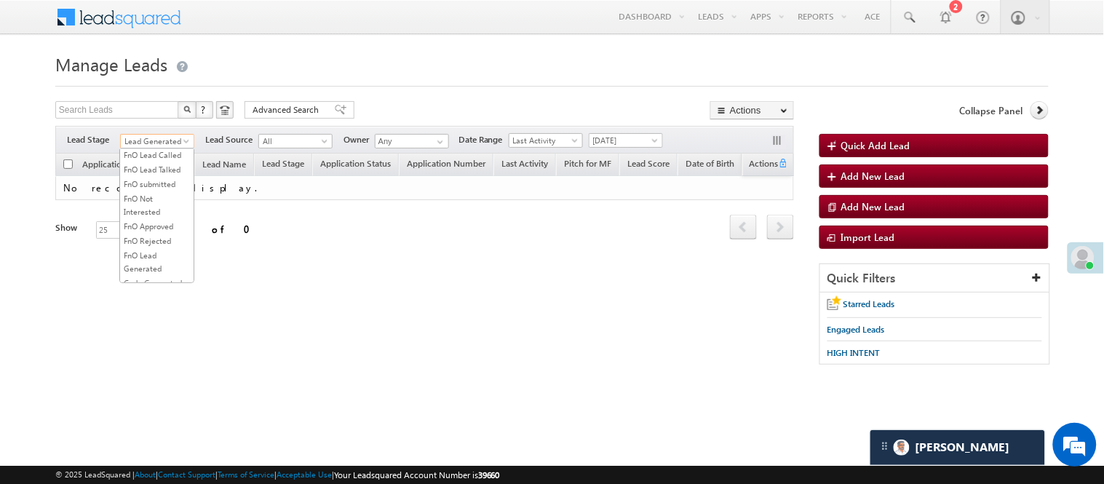
click at [146, 132] on link "Lead Talked" at bounding box center [156, 125] width 73 height 13
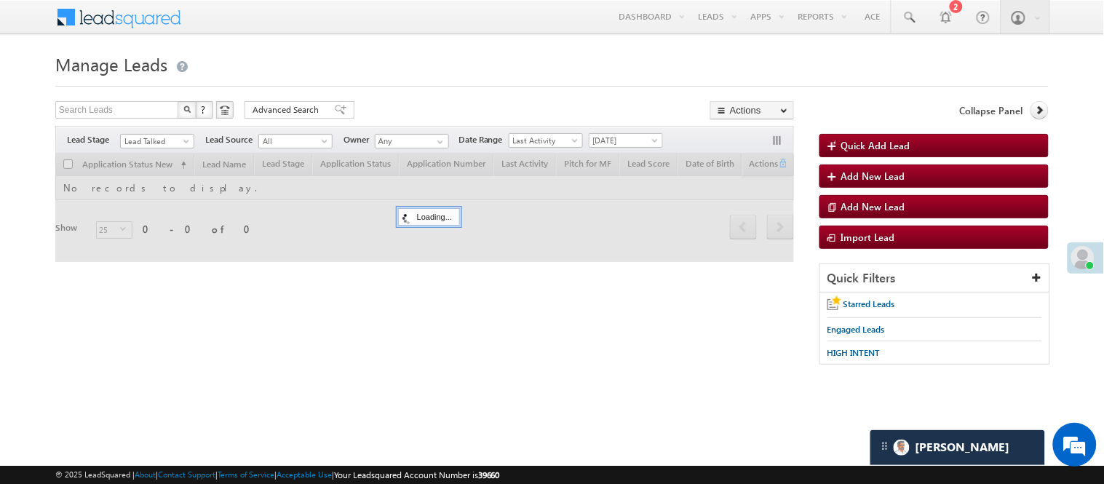
click at [438, 95] on form "Manage Leads Quick Add Lead Search Leads X ? 0 results found Advanced Search Ad…" at bounding box center [551, 214] width 993 height 330
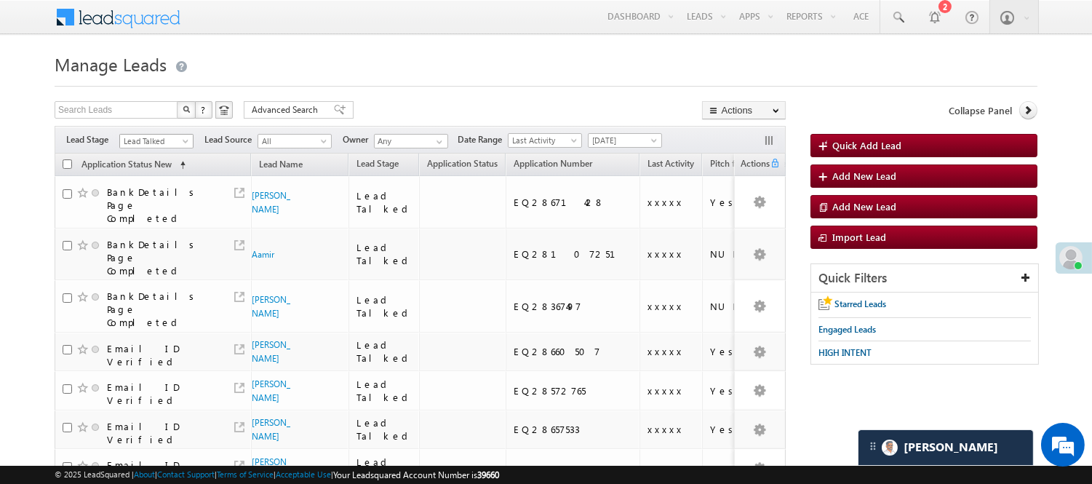
click at [164, 141] on span "Lead Talked" at bounding box center [154, 141] width 69 height 13
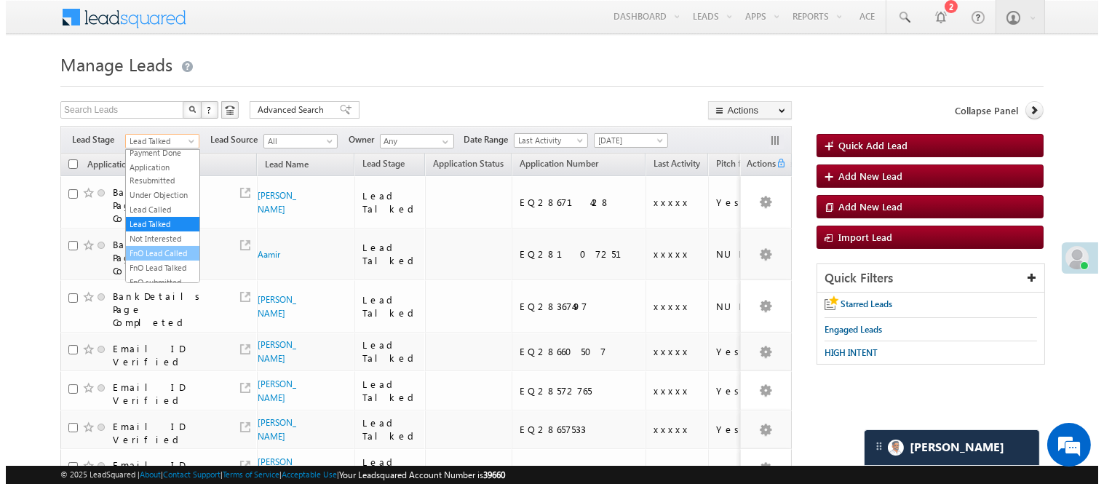
scroll to position [0, 0]
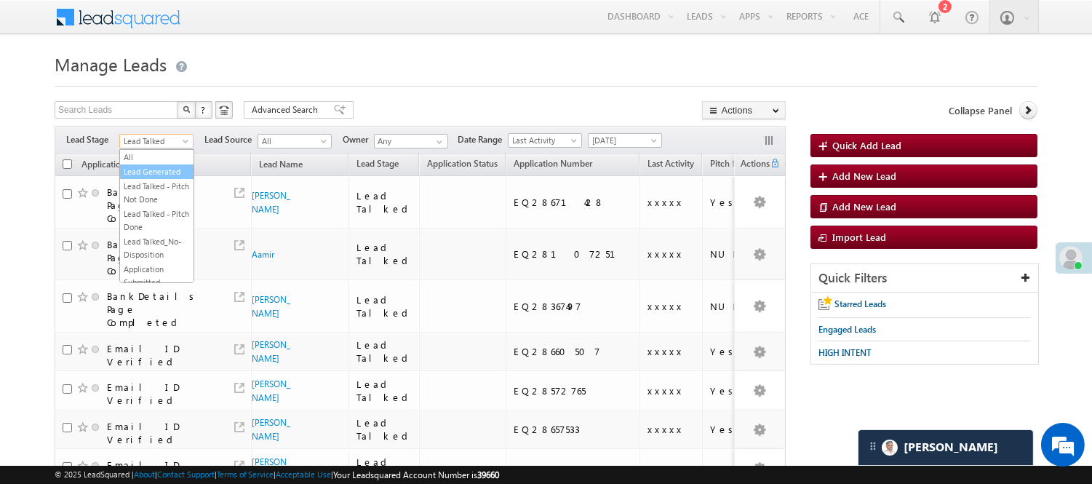
click at [162, 178] on link "Lead Generated" at bounding box center [156, 171] width 73 height 13
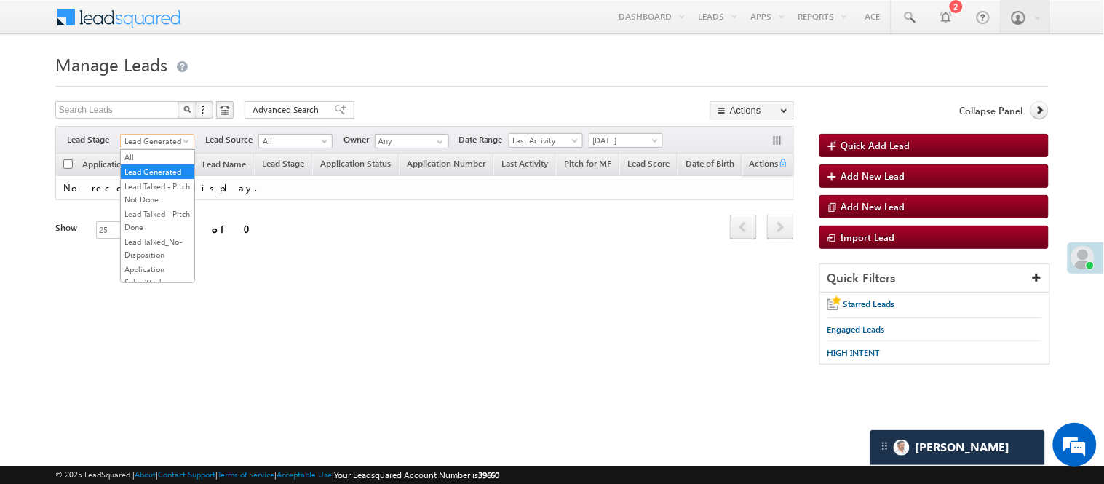
click at [168, 134] on link "Lead Generated" at bounding box center [157, 141] width 74 height 15
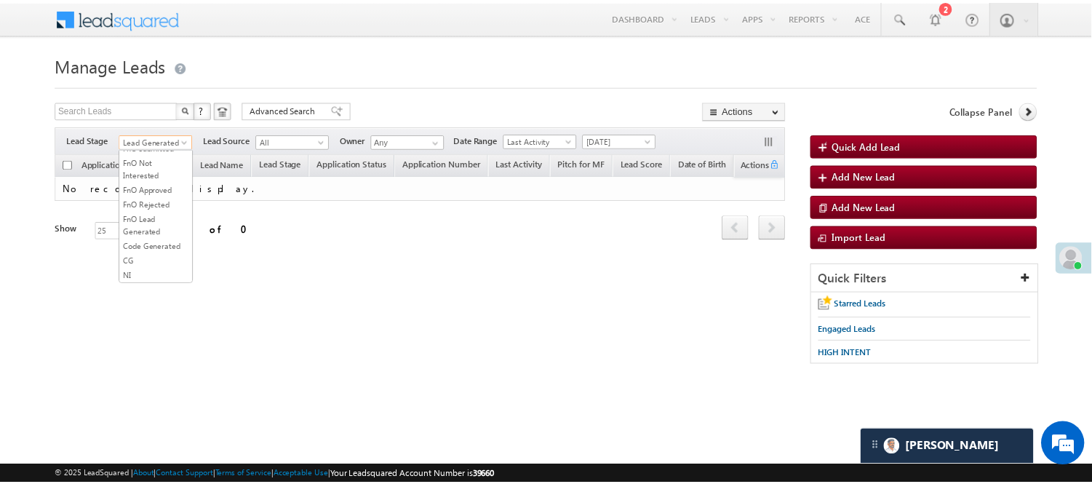
scroll to position [361, 0]
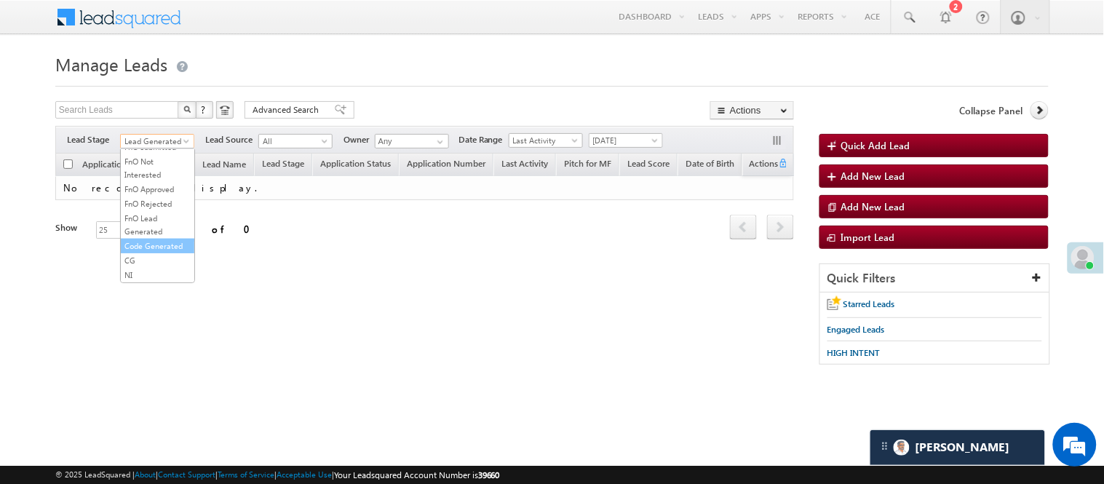
click at [144, 239] on link "Code Generated" at bounding box center [157, 245] width 73 height 13
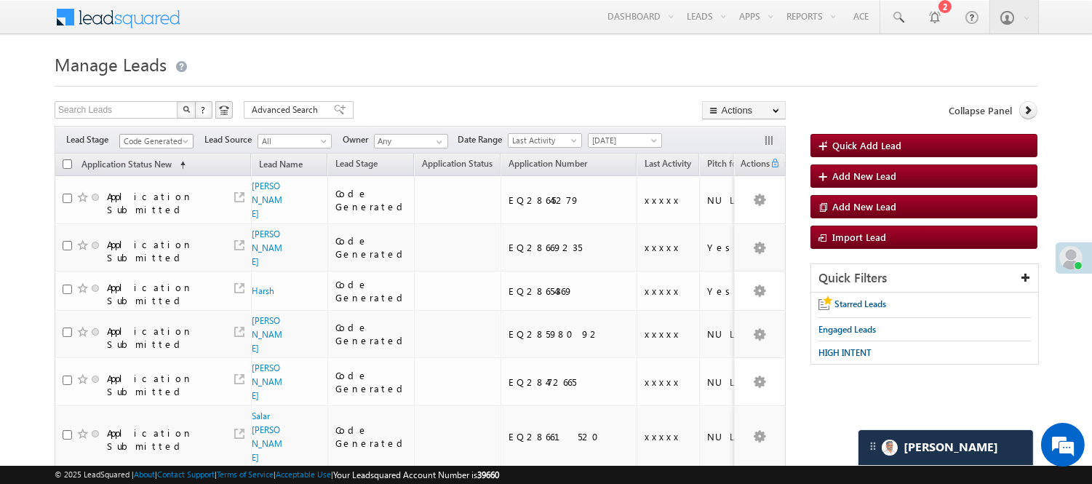
click at [172, 144] on span "Code Generated" at bounding box center [154, 141] width 69 height 13
click at [163, 199] on link "Lead Called" at bounding box center [156, 192] width 73 height 13
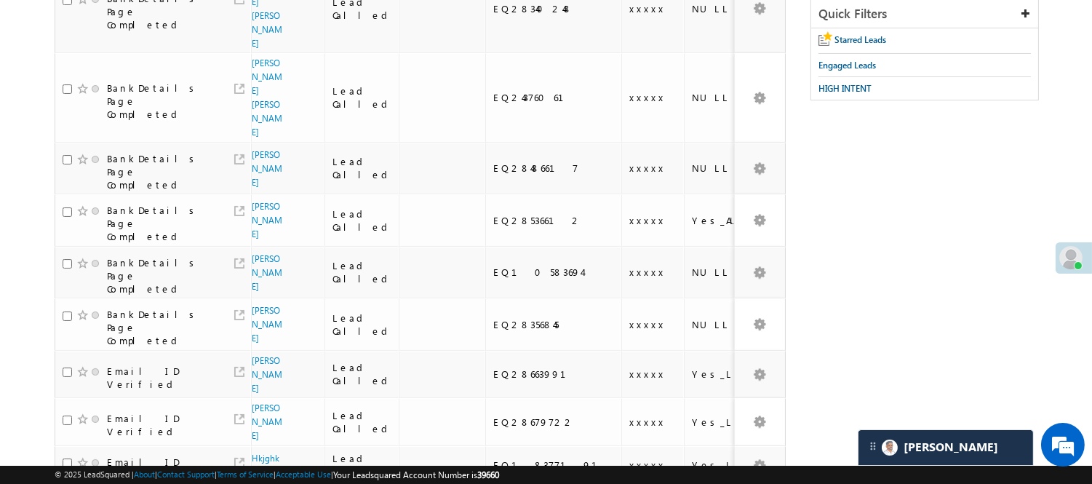
scroll to position [35, 0]
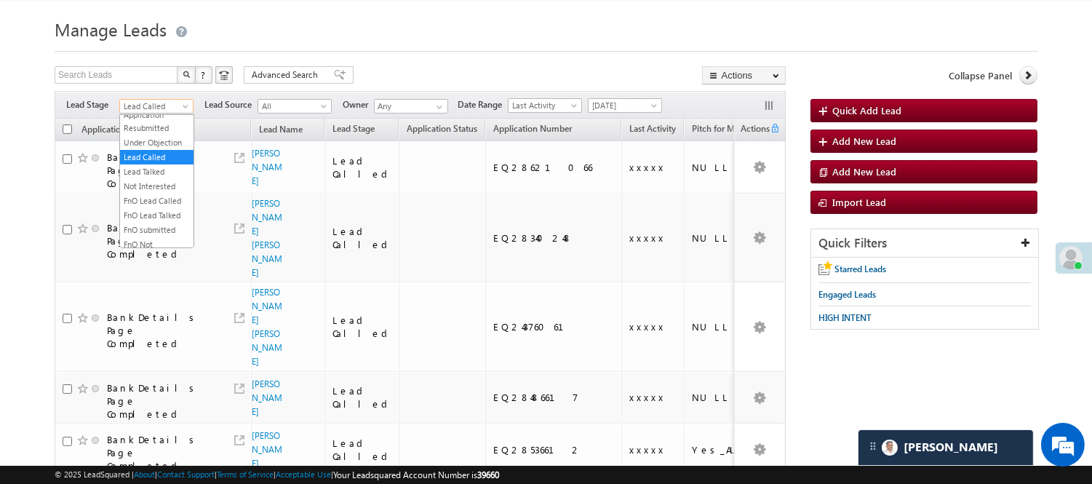
click at [142, 104] on span "Lead Called" at bounding box center [154, 106] width 69 height 13
click at [161, 178] on link "Lead Talked" at bounding box center [156, 171] width 73 height 13
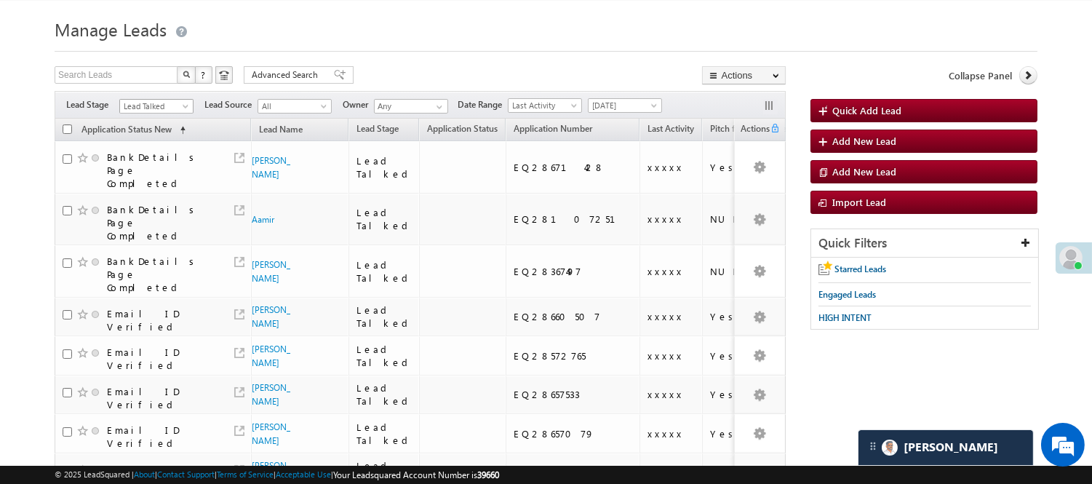
click at [159, 105] on span "Lead Talked" at bounding box center [154, 106] width 69 height 13
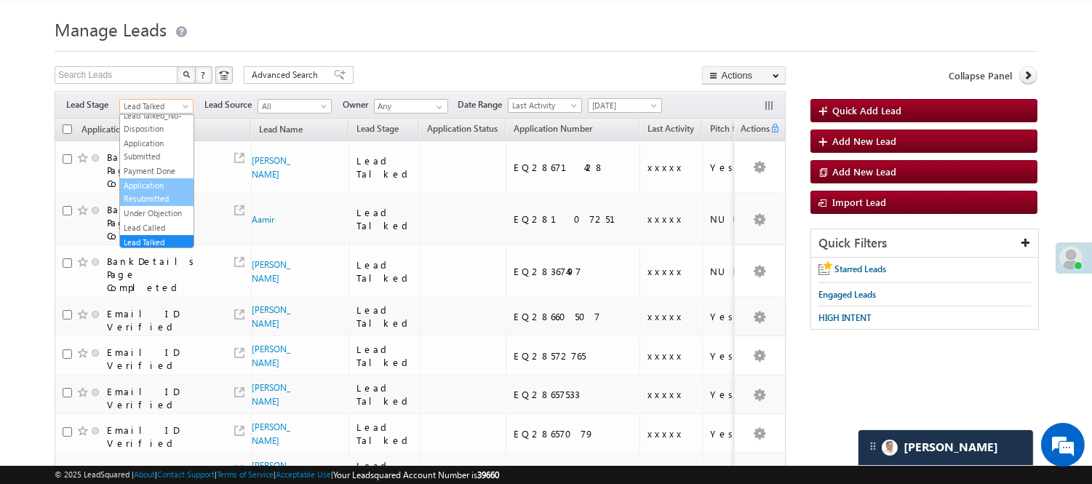
scroll to position [0, 0]
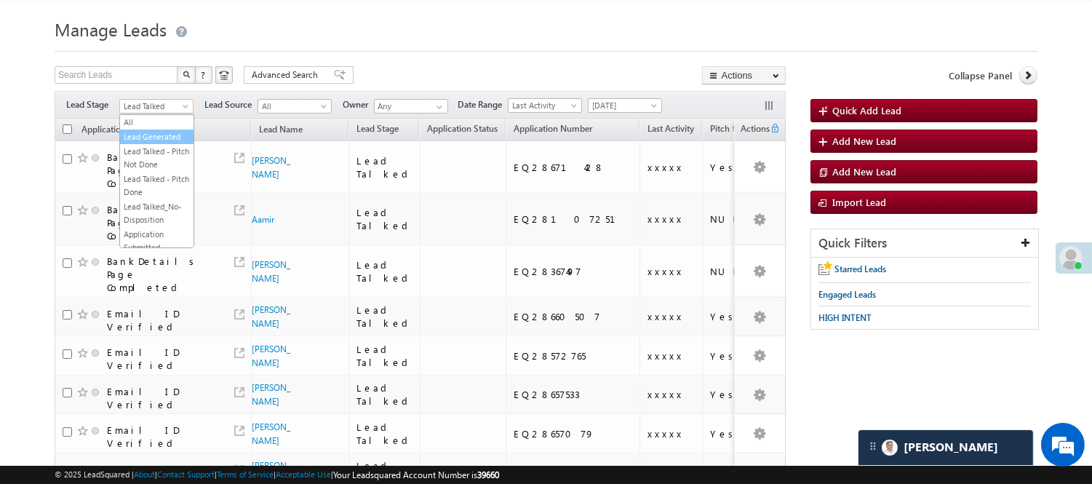
click at [142, 142] on link "Lead Generated" at bounding box center [156, 136] width 73 height 13
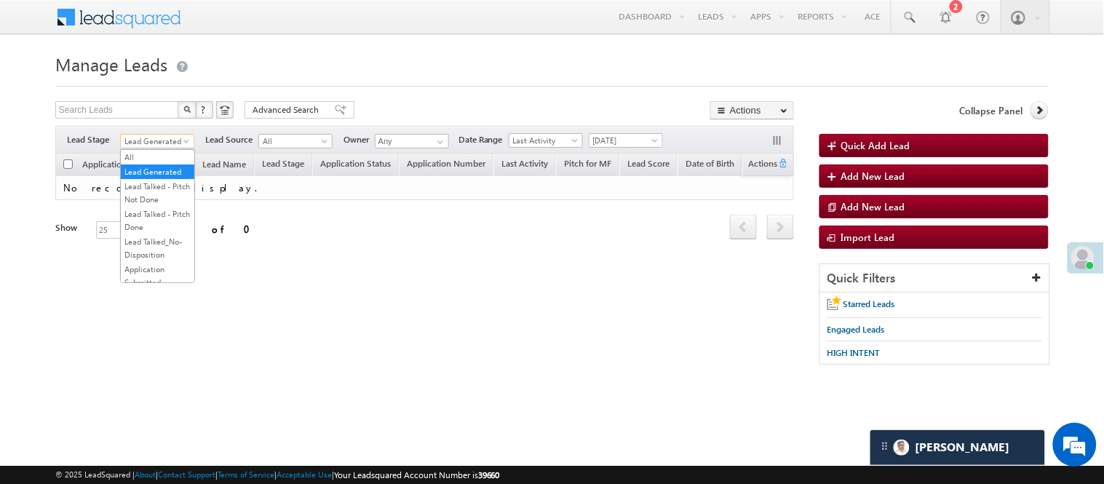
drag, startPoint x: 162, startPoint y: 140, endPoint x: 156, endPoint y: 175, distance: 35.3
click at [160, 140] on span "Lead Generated" at bounding box center [155, 141] width 69 height 13
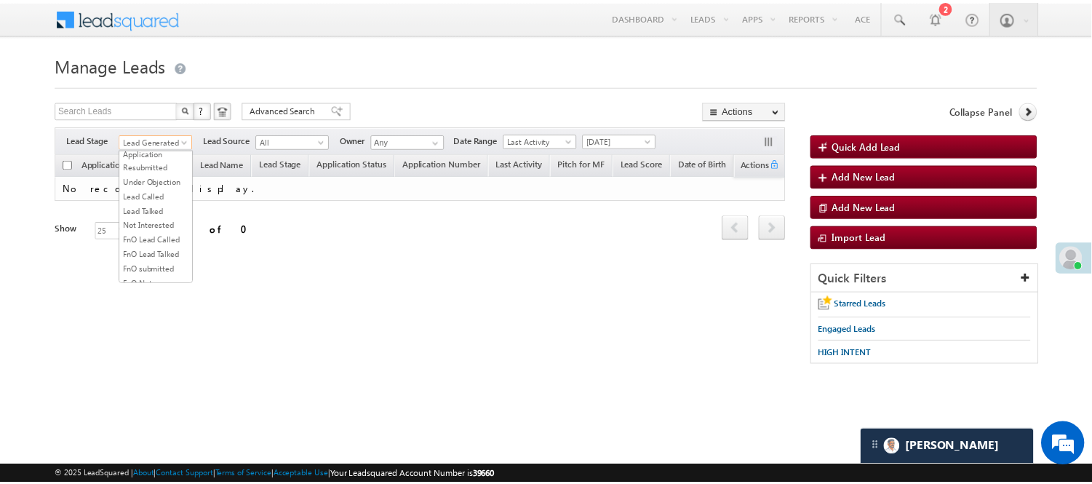
scroll to position [162, 0]
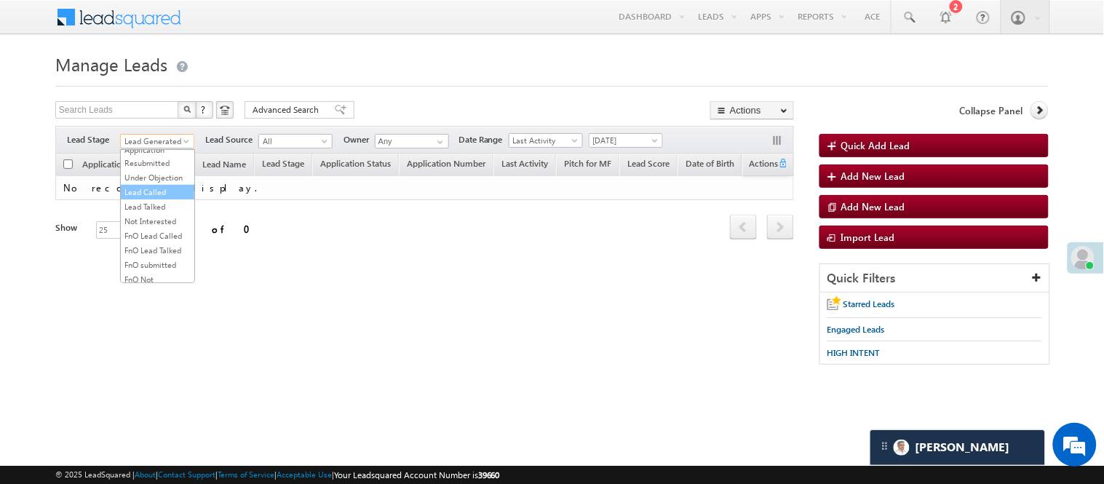
click at [157, 199] on link "Lead Called" at bounding box center [157, 192] width 73 height 13
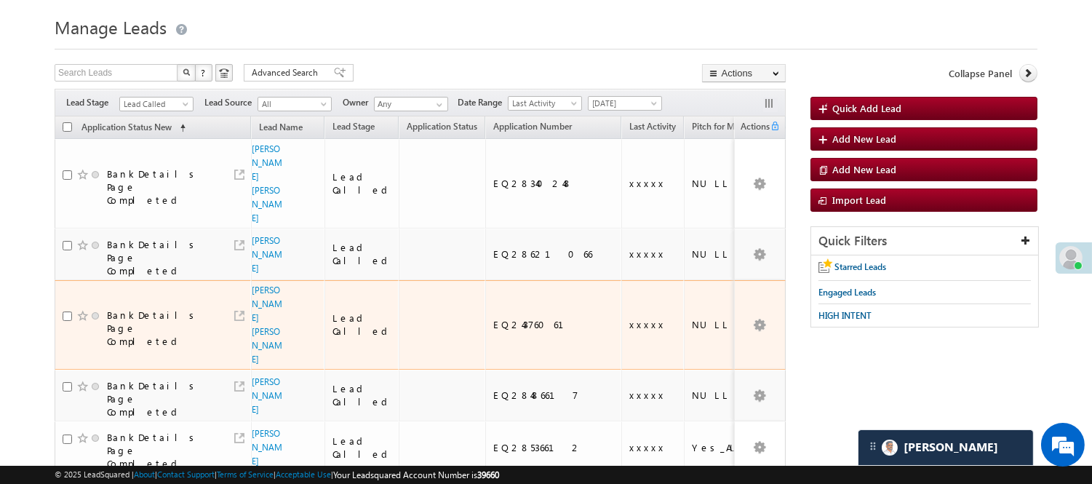
scroll to position [0, 0]
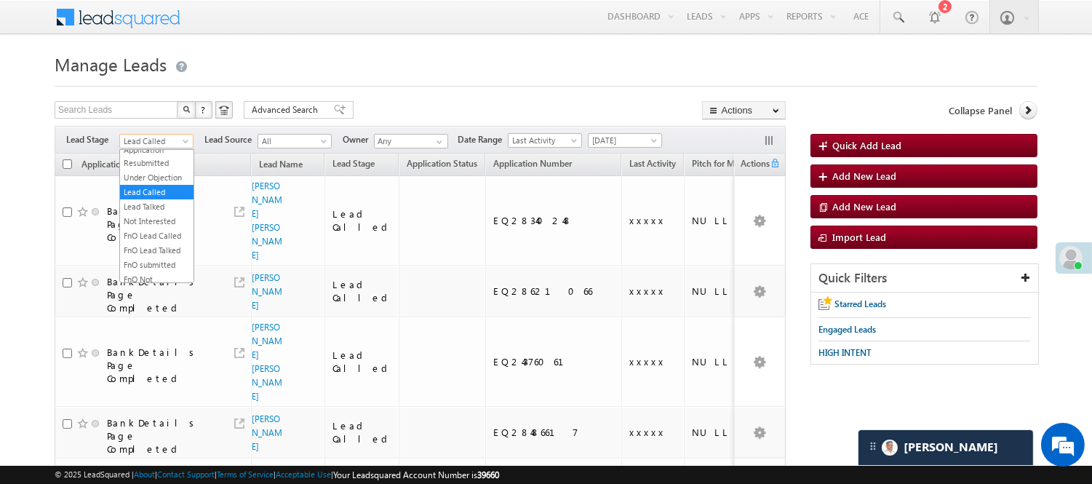
click at [177, 141] on span "Lead Called" at bounding box center [154, 141] width 69 height 13
click at [154, 213] on link "Lead Talked" at bounding box center [156, 206] width 73 height 13
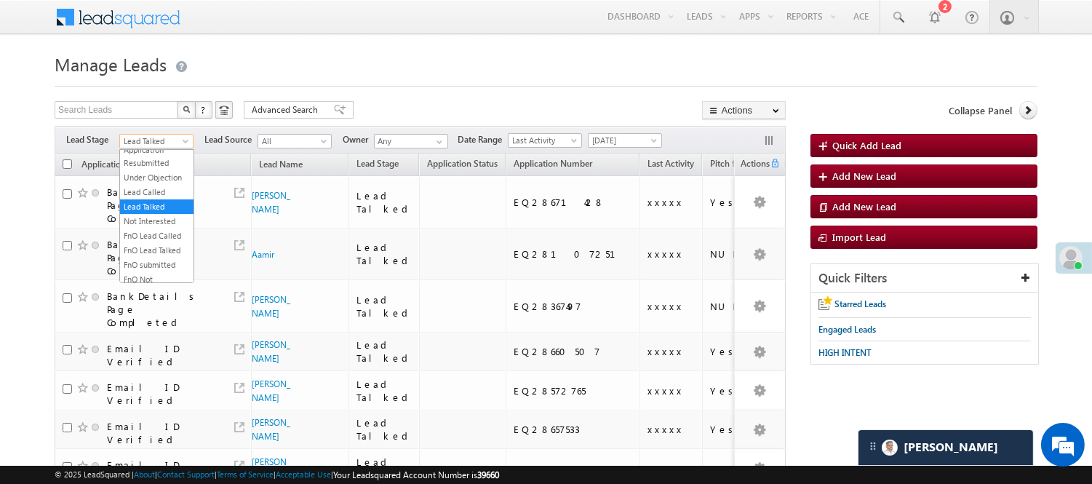
click at [161, 137] on span "Lead Talked" at bounding box center [154, 141] width 69 height 13
click at [153, 175] on link "Lead Generated" at bounding box center [156, 171] width 73 height 13
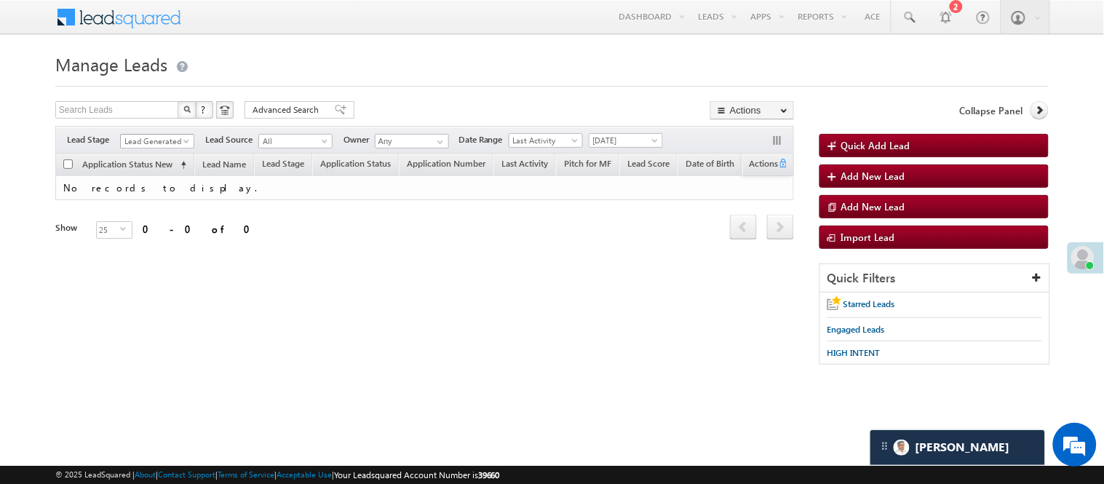
click at [180, 134] on link "Lead Generated" at bounding box center [157, 141] width 74 height 15
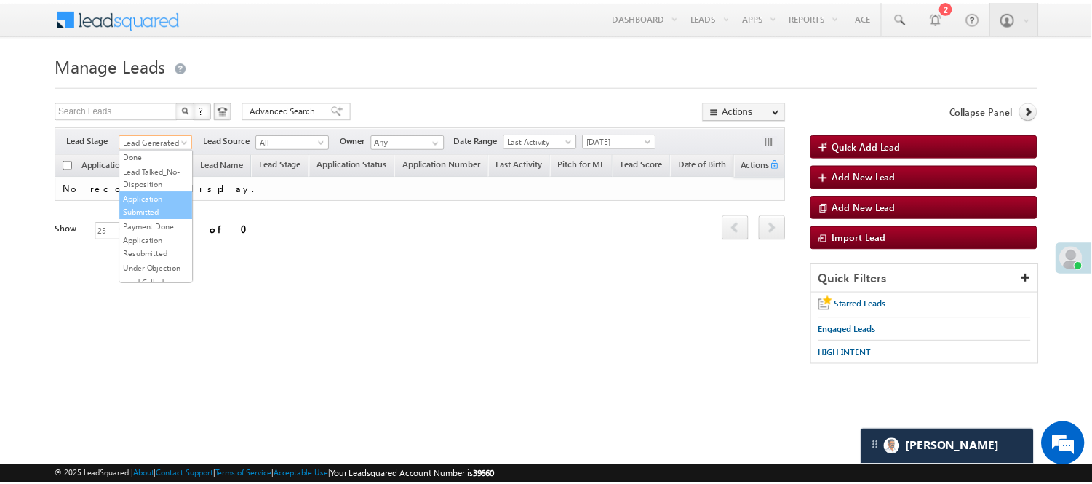
scroll to position [242, 0]
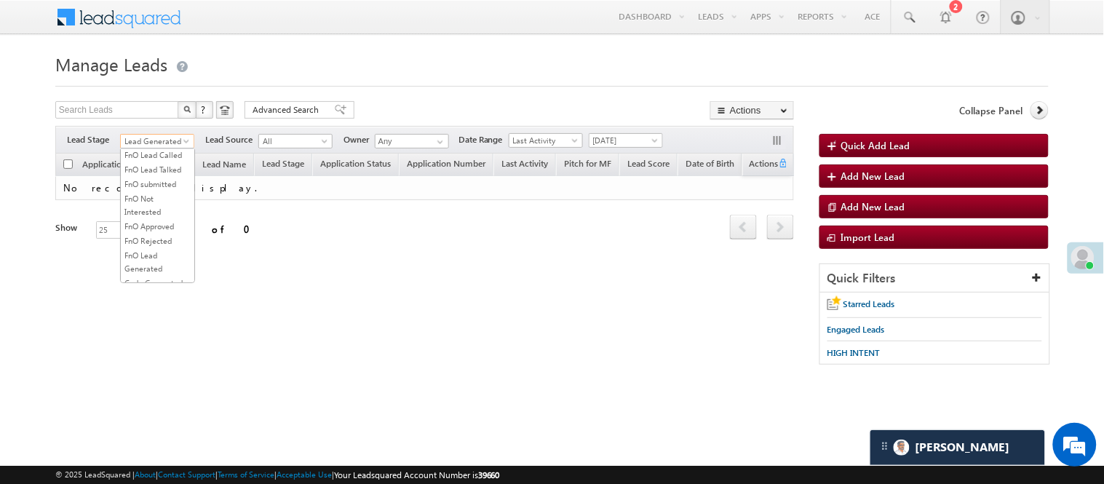
click at [156, 118] on link "Lead Called" at bounding box center [157, 111] width 73 height 13
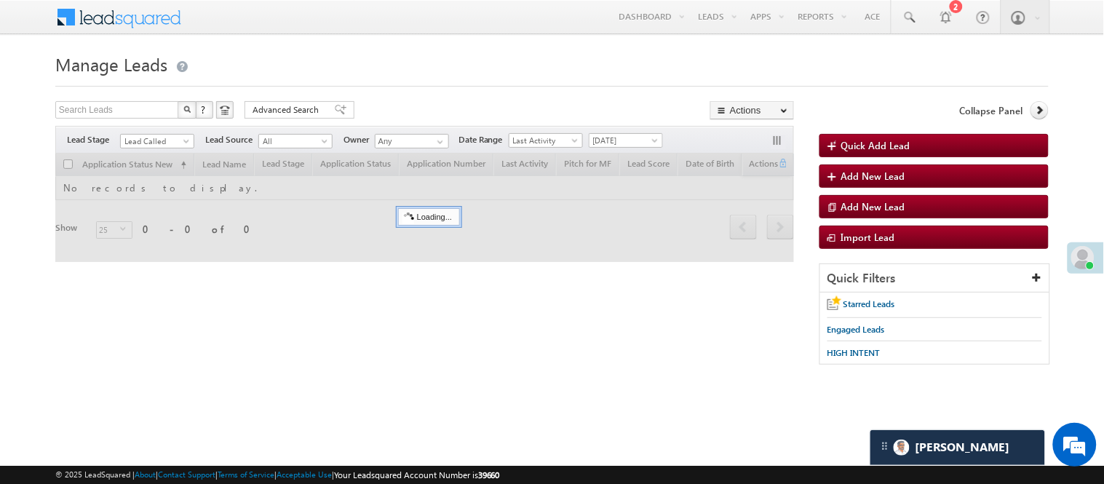
click at [501, 89] on form "Manage Leads Quick Add Lead Search Leads X ? 0 results found Advanced Search Ad…" at bounding box center [551, 214] width 993 height 330
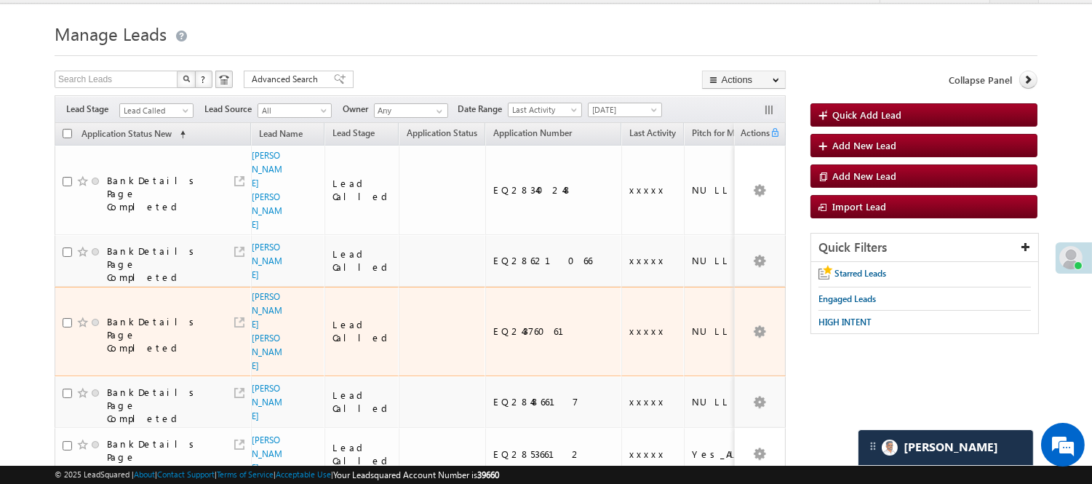
scroll to position [81, 0]
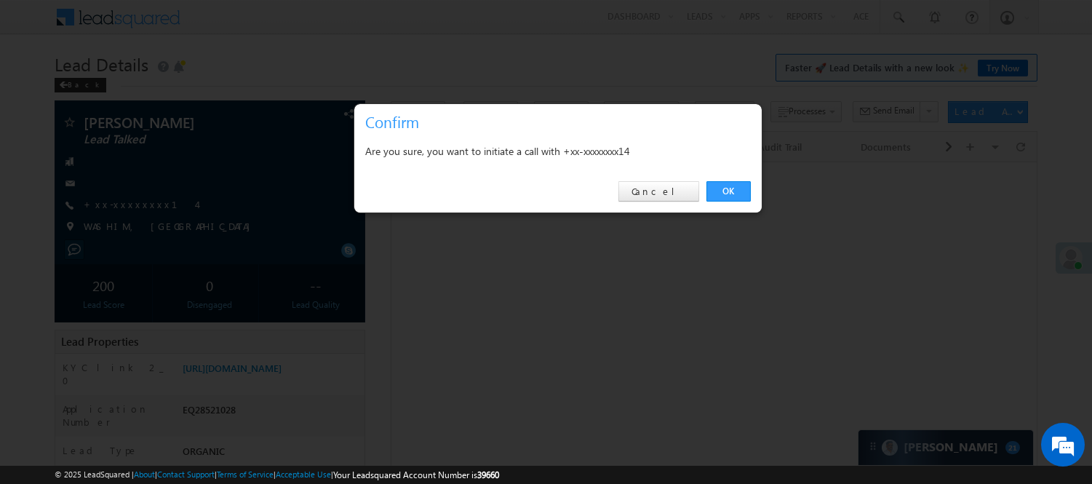
click at [711, 186] on div "OK Cancel" at bounding box center [558, 191] width 408 height 41
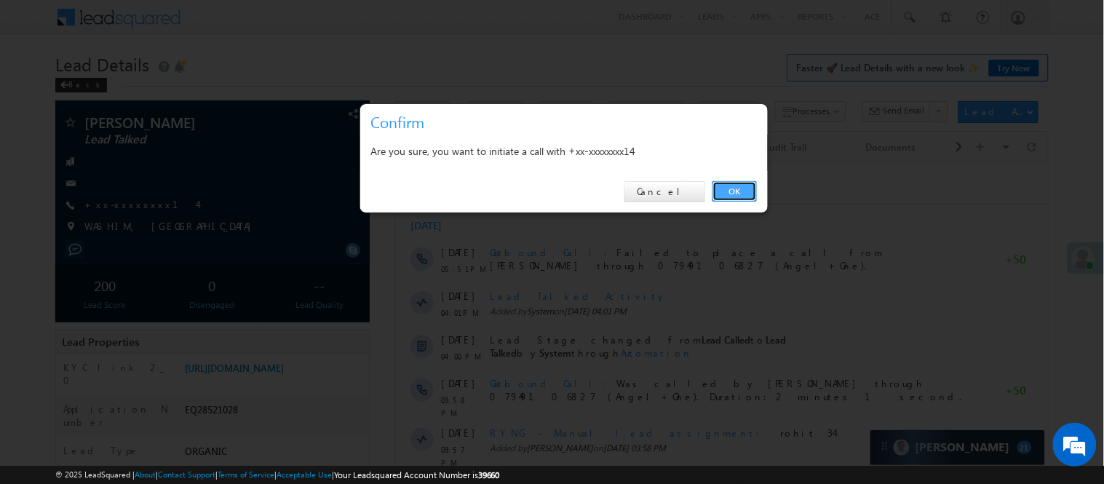
click at [722, 190] on link "OK" at bounding box center [734, 191] width 44 height 20
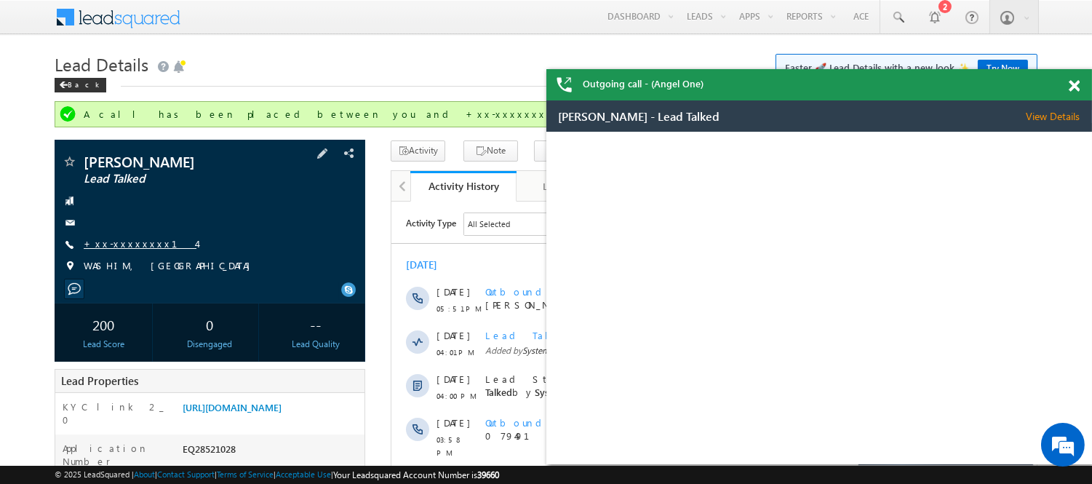
click at [129, 250] on link "+xx-xxxxxxxx14" at bounding box center [140, 243] width 113 height 12
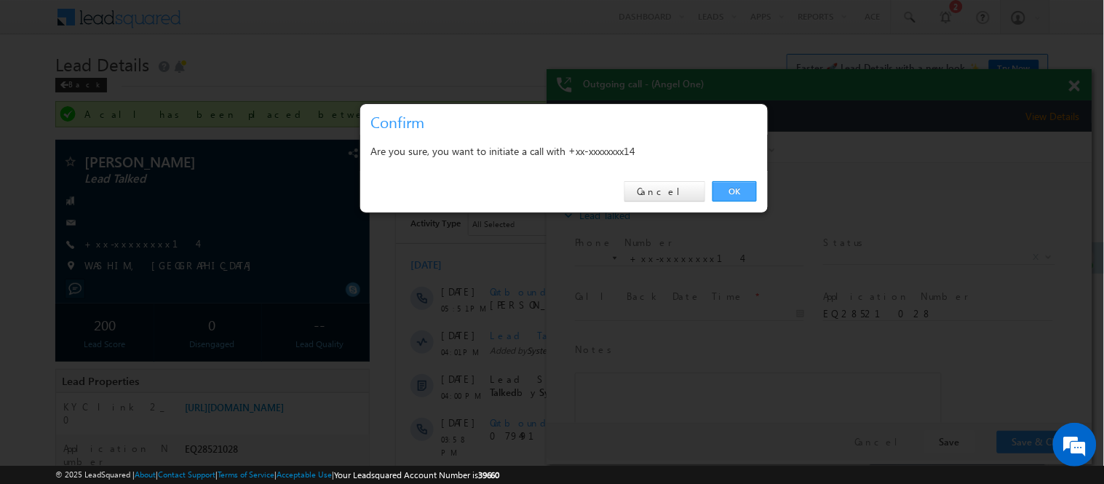
click at [743, 191] on link "OK" at bounding box center [734, 191] width 44 height 20
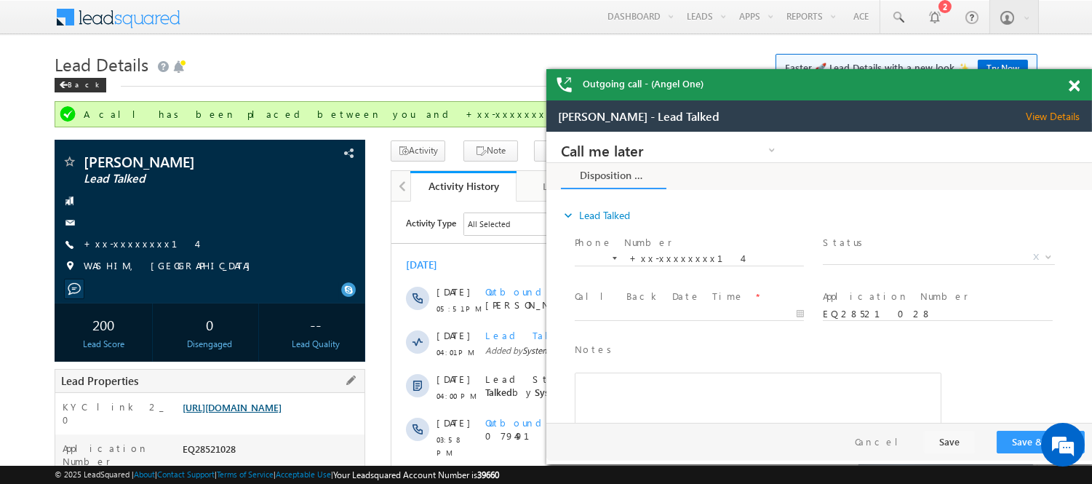
click at [282, 413] on link "[URL][DOMAIN_NAME]" at bounding box center [232, 407] width 99 height 12
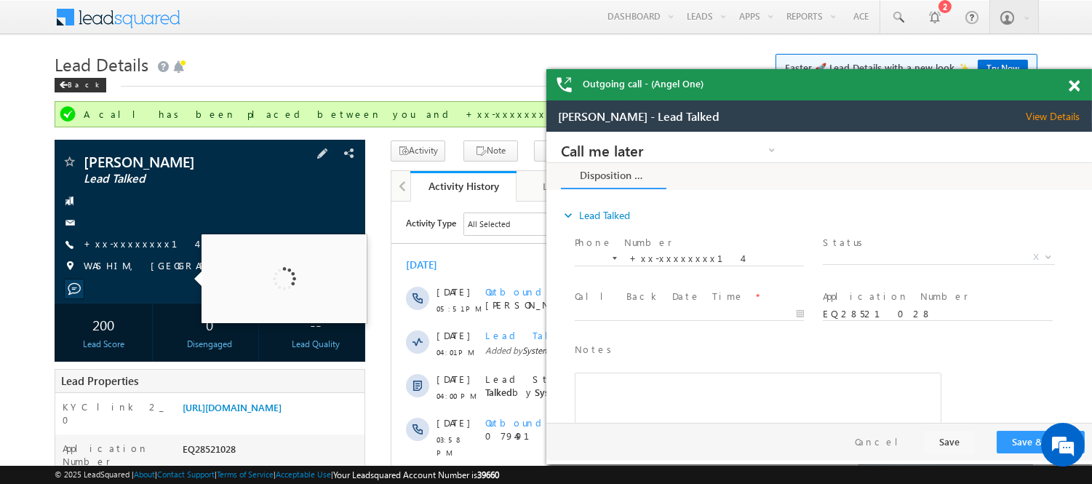
click at [127, 271] on span "WASHIM, [GEOGRAPHIC_DATA]" at bounding box center [171, 266] width 174 height 15
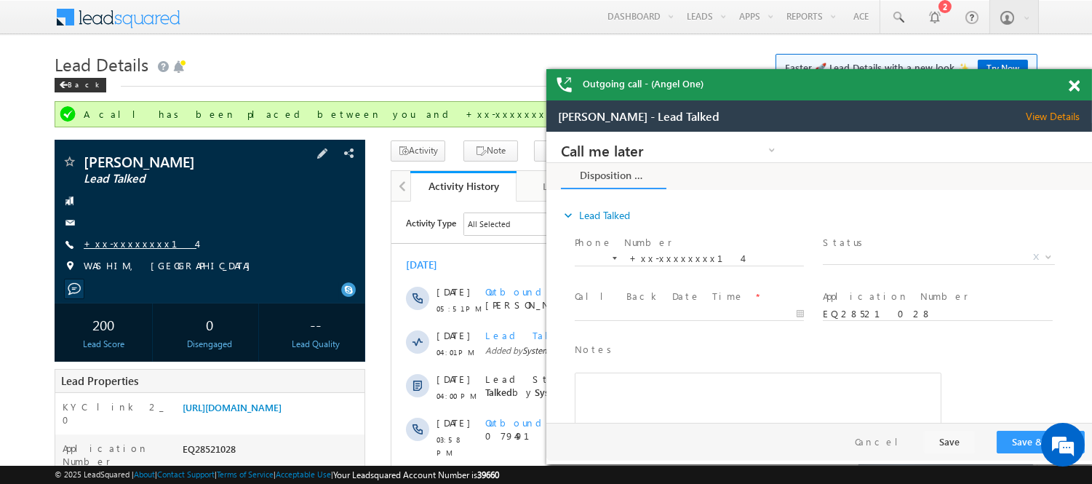
click at [135, 250] on link "+xx-xxxxxxxx14" at bounding box center [140, 243] width 113 height 12
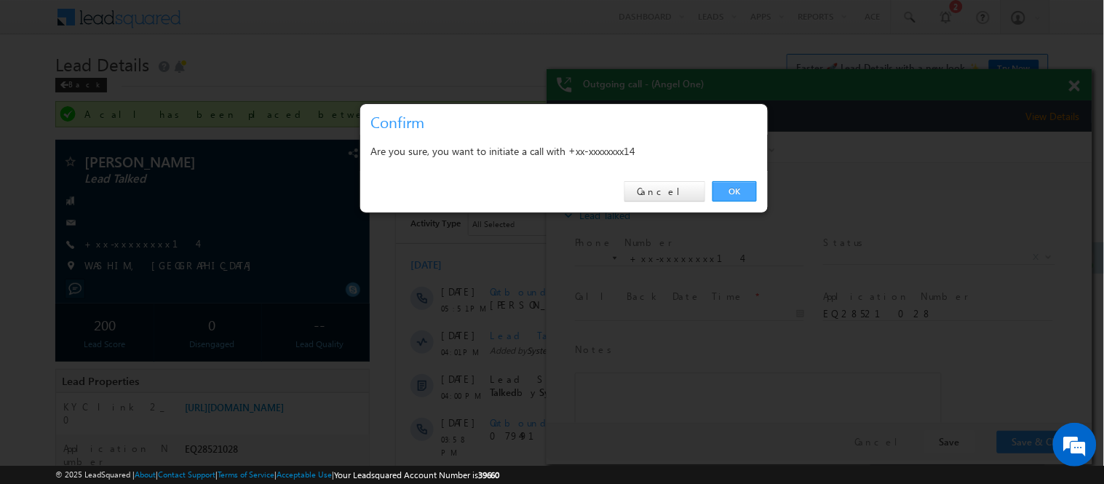
click at [728, 191] on link "OK" at bounding box center [734, 191] width 44 height 20
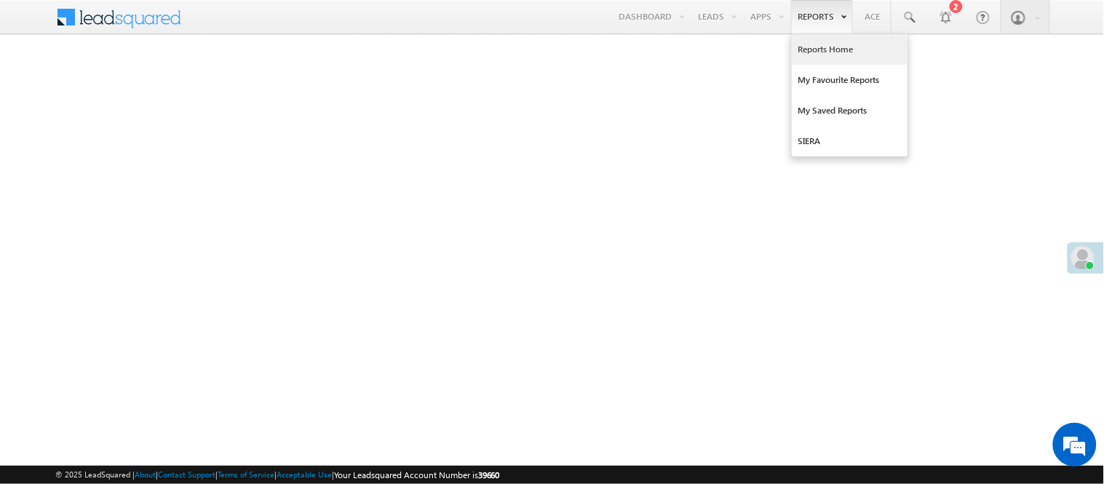
click at [816, 52] on link "Reports Home" at bounding box center [850, 49] width 116 height 31
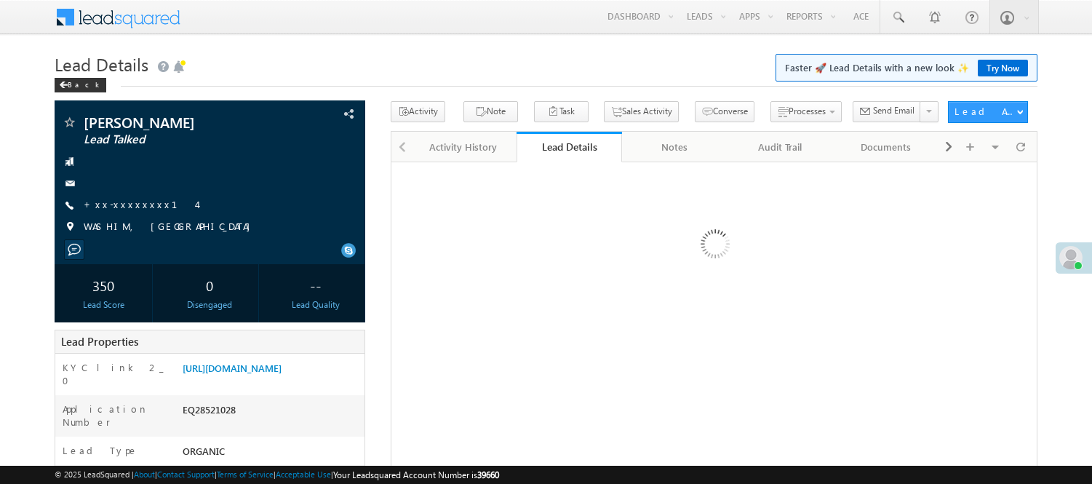
click at [194, 402] on div "EQ28521028" at bounding box center [272, 412] width 186 height 20
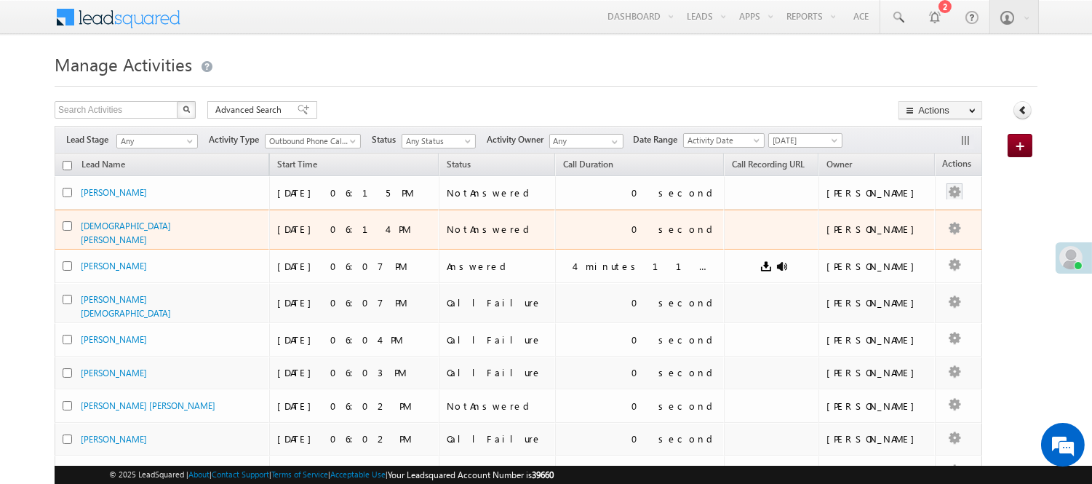
click at [947, 196] on button "button" at bounding box center [954, 192] width 15 height 15
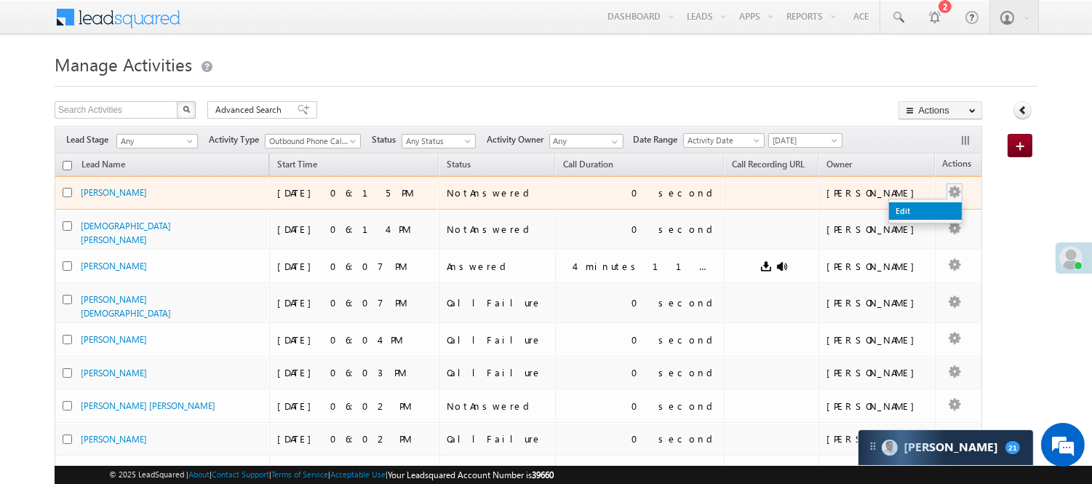
click at [901, 212] on link "Edit" at bounding box center [925, 210] width 73 height 17
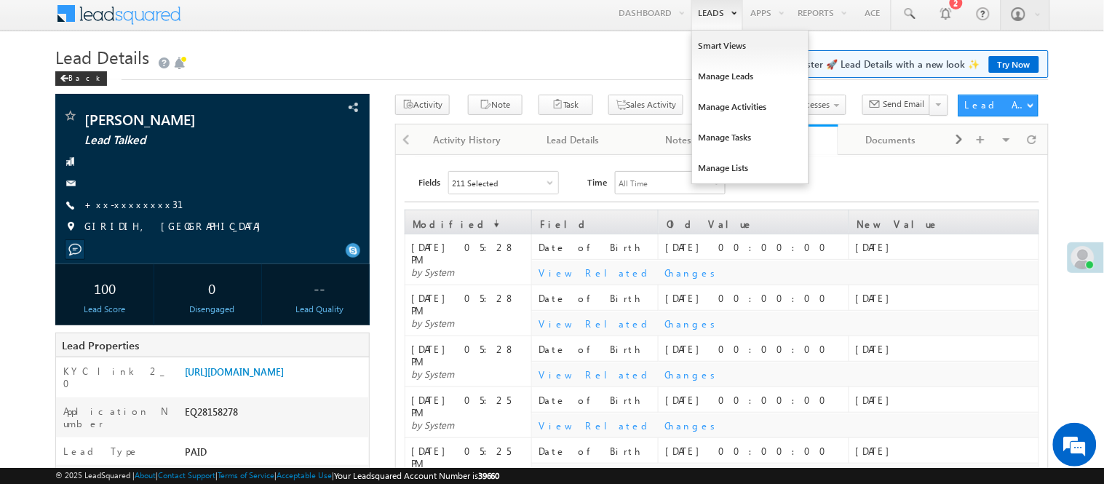
scroll to position [7, 0]
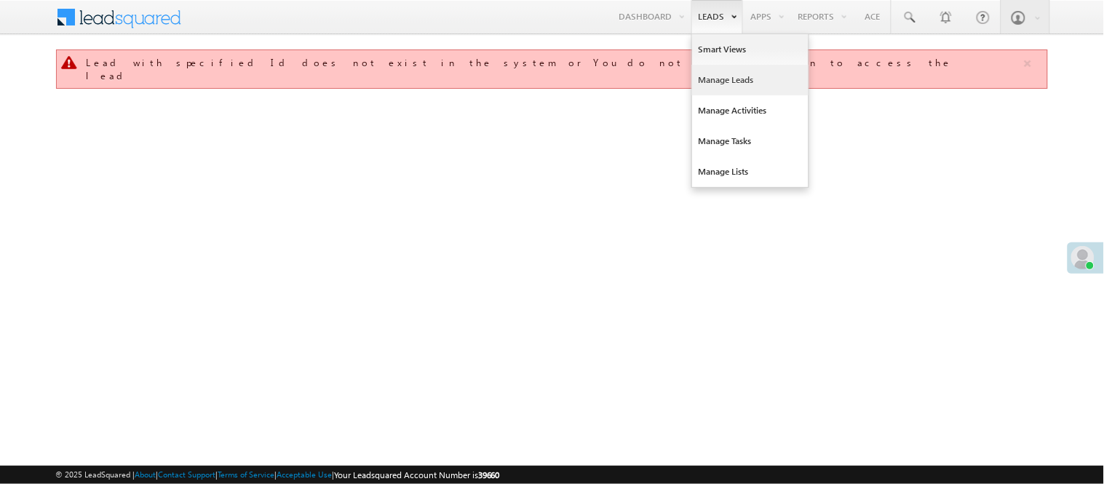
click at [716, 73] on link "Manage Leads" at bounding box center [750, 80] width 116 height 31
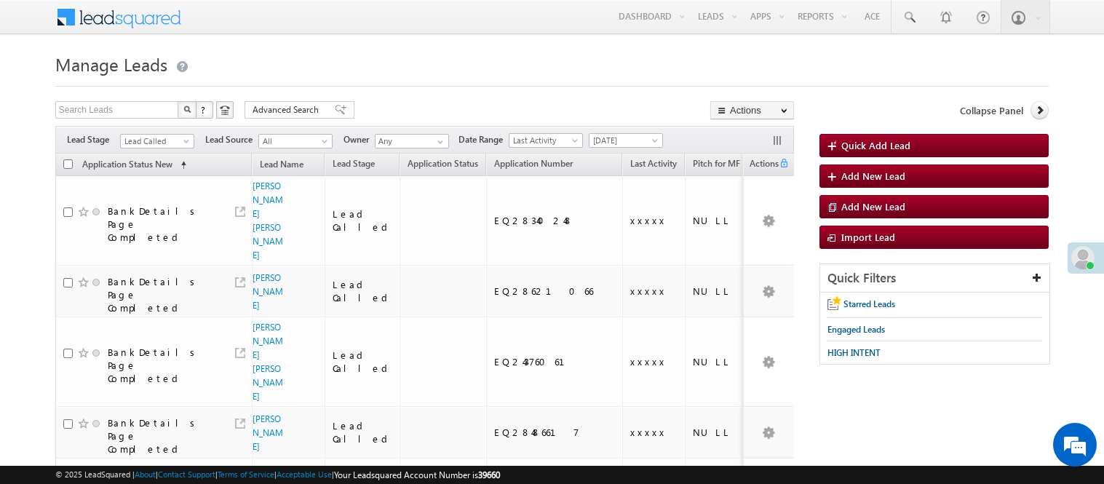
click at [143, 143] on span "Lead Called" at bounding box center [155, 141] width 69 height 13
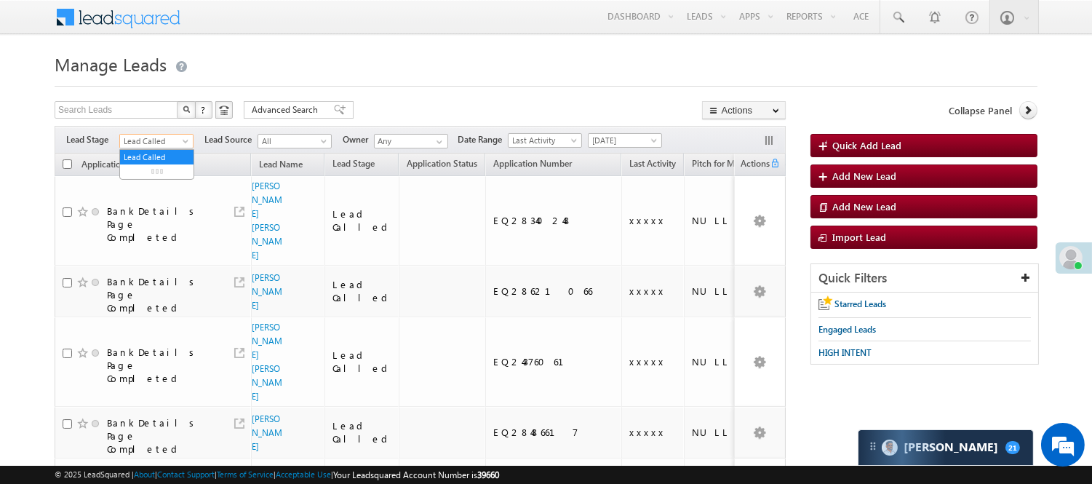
click at [143, 142] on span "Lead Called" at bounding box center [154, 141] width 69 height 13
click at [141, 142] on span "Lead Called" at bounding box center [154, 141] width 69 height 13
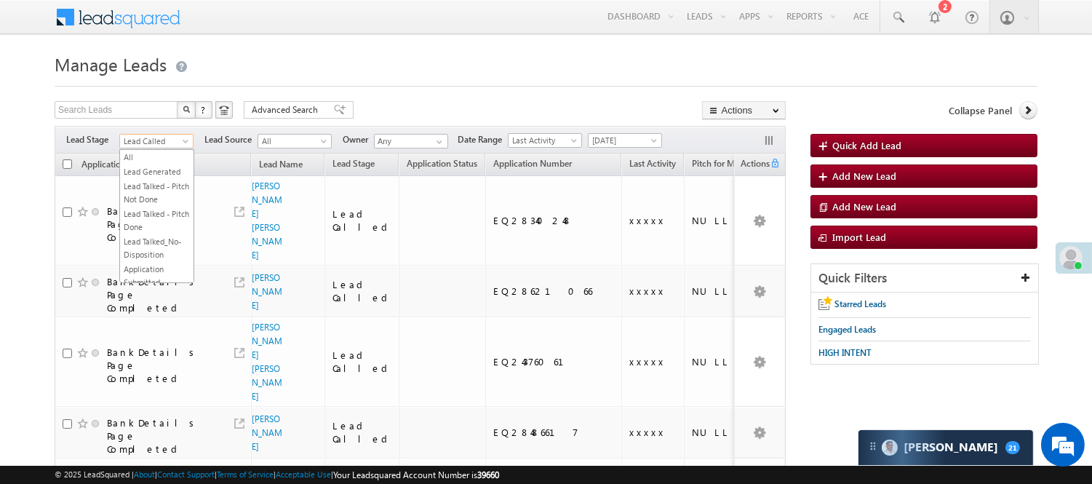
click at [140, 142] on span "Lead Called" at bounding box center [154, 141] width 69 height 13
click at [148, 239] on link "Code Generated" at bounding box center [156, 245] width 73 height 13
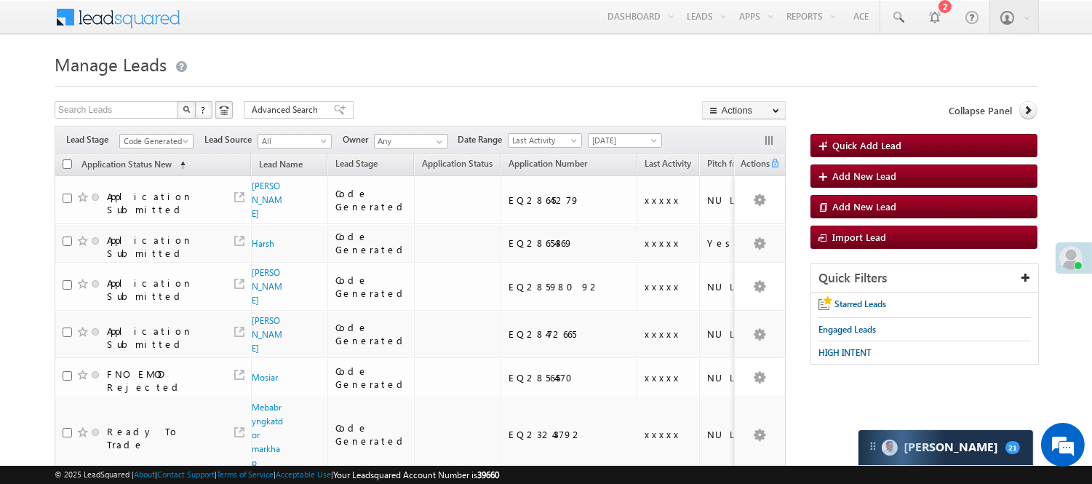
click at [413, 102] on div "Search Leads X ? 17 results found Advanced Search Advanced Search Advanced sear…" at bounding box center [420, 111] width 731 height 21
click at [135, 135] on span "Code Generated" at bounding box center [154, 141] width 69 height 13
click at [140, 178] on link "Lead Generated" at bounding box center [156, 171] width 73 height 13
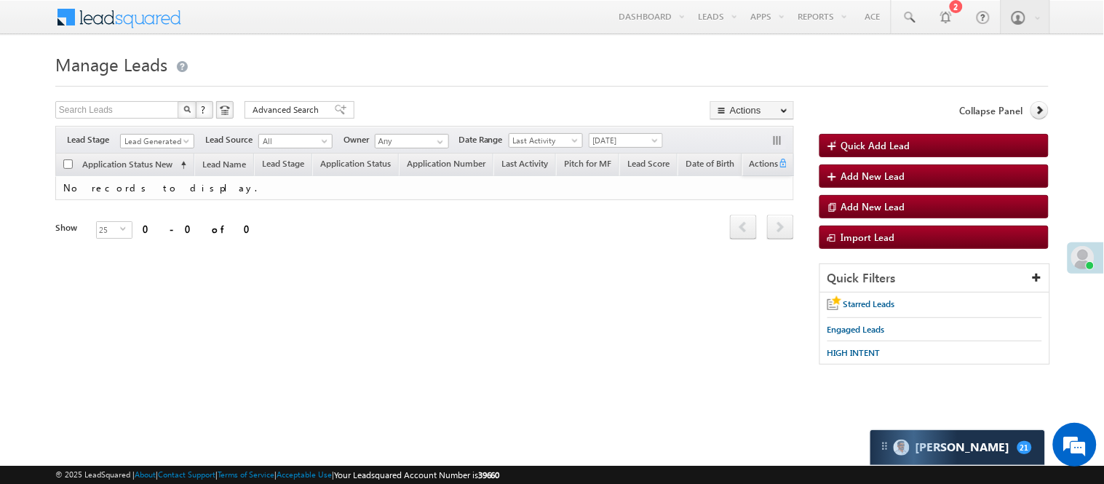
click at [235, 79] on div at bounding box center [551, 81] width 993 height 9
click at [178, 139] on span "Lead Generated" at bounding box center [155, 141] width 69 height 13
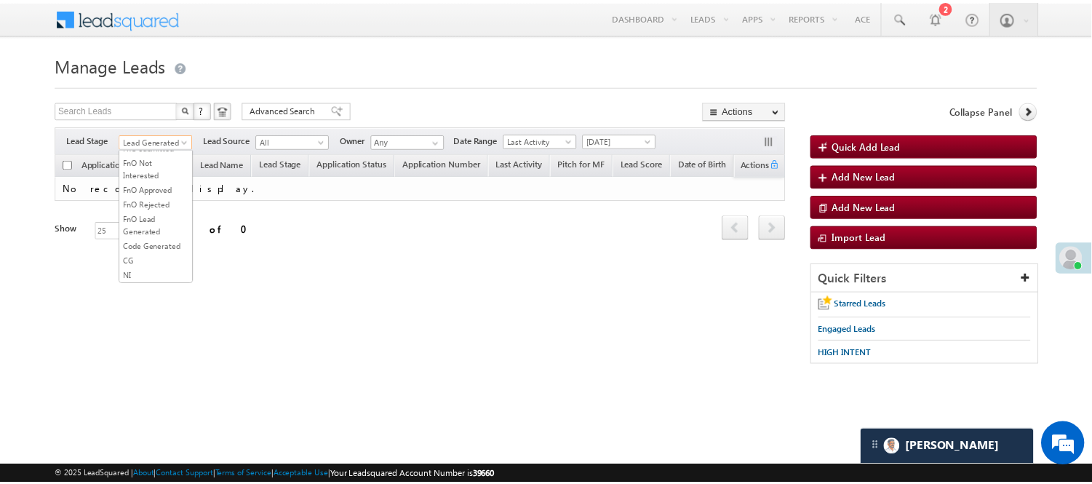
scroll to position [361, 0]
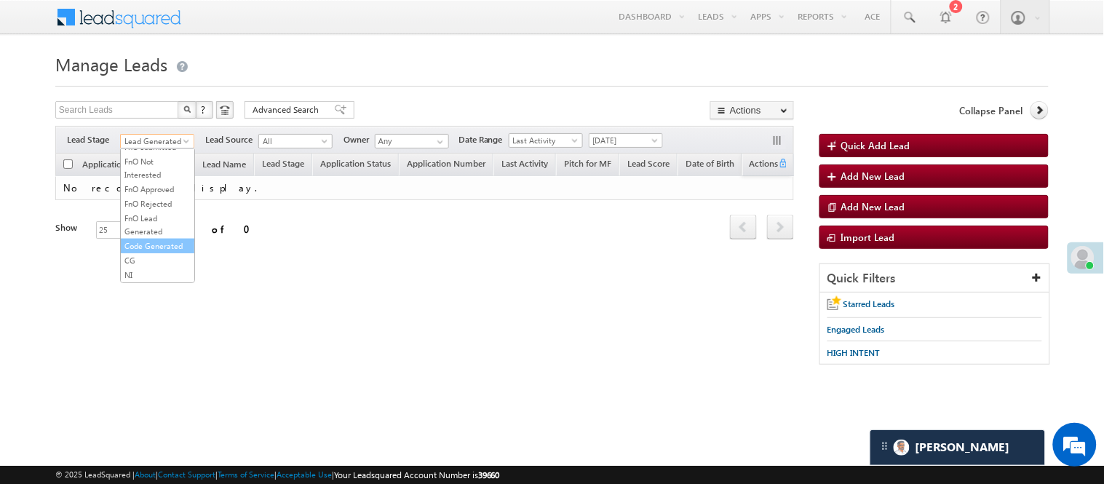
click at [160, 240] on link "Code Generated" at bounding box center [157, 245] width 73 height 13
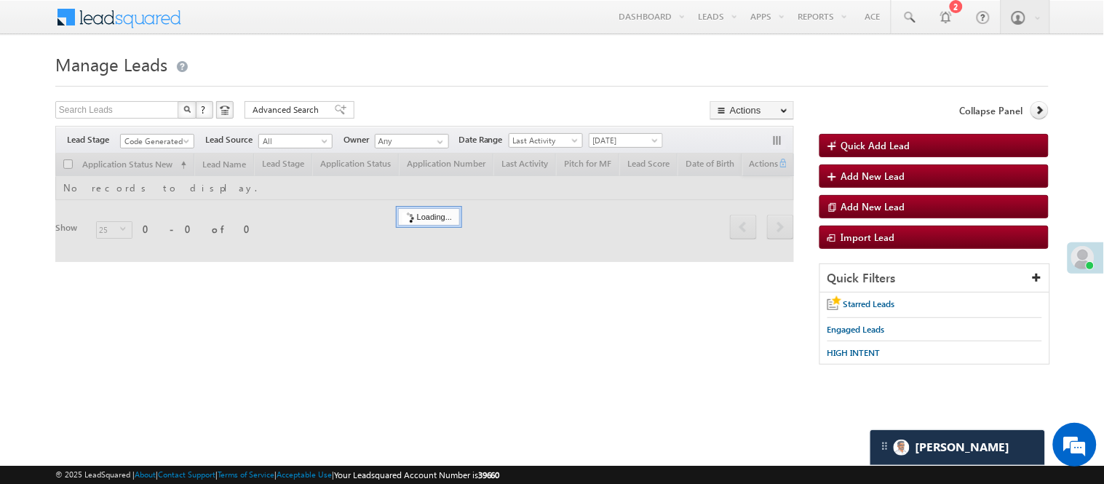
click at [369, 71] on h1 "Manage Leads" at bounding box center [551, 63] width 993 height 28
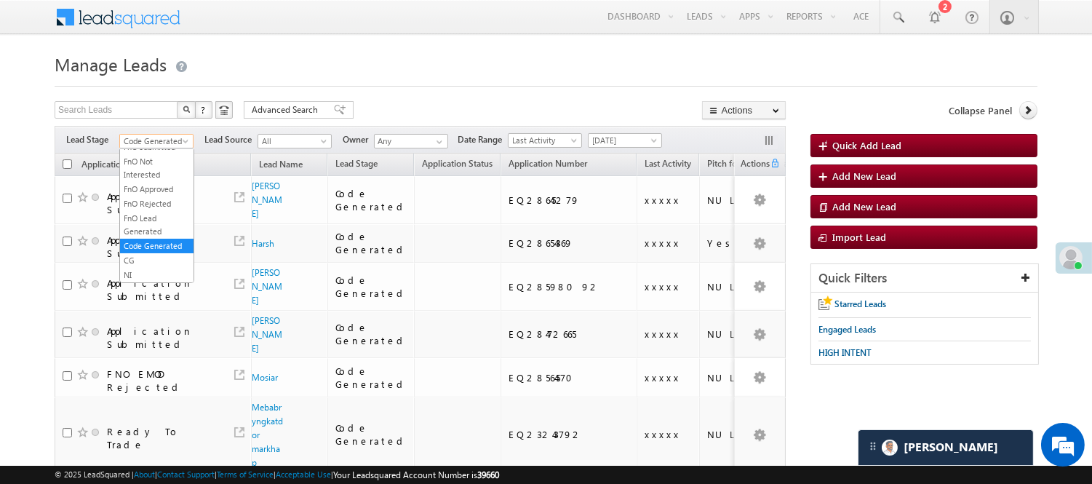
click at [158, 140] on span "Code Generated" at bounding box center [154, 141] width 69 height 13
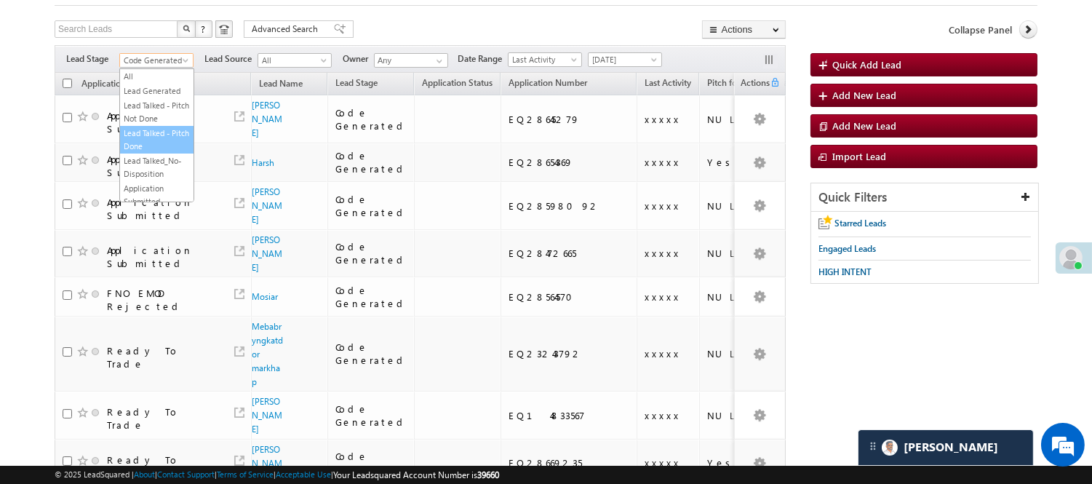
scroll to position [0, 0]
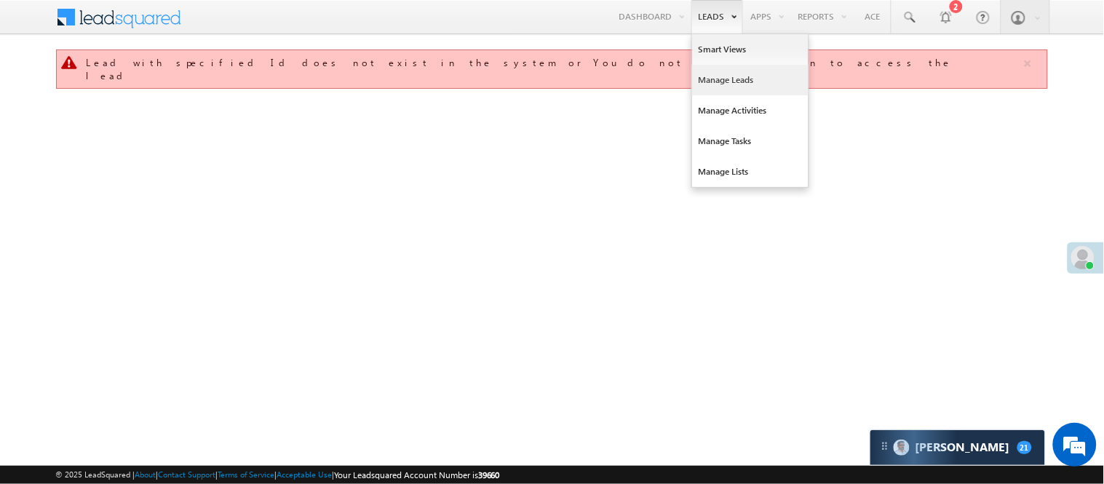
click at [735, 88] on link "Manage Leads" at bounding box center [750, 80] width 116 height 31
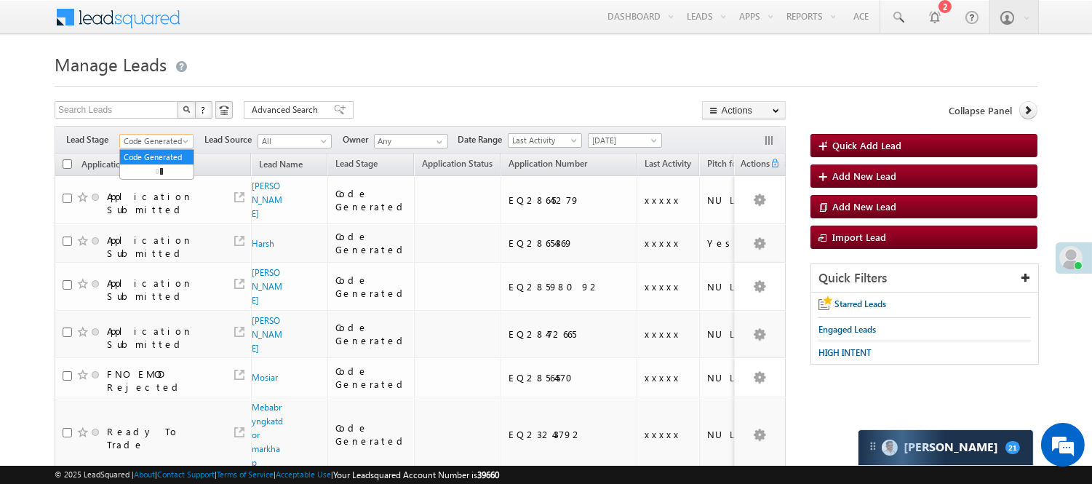
click at [166, 143] on span "Code Generated" at bounding box center [154, 141] width 69 height 13
click at [154, 178] on link "Lead Generated" at bounding box center [156, 171] width 73 height 13
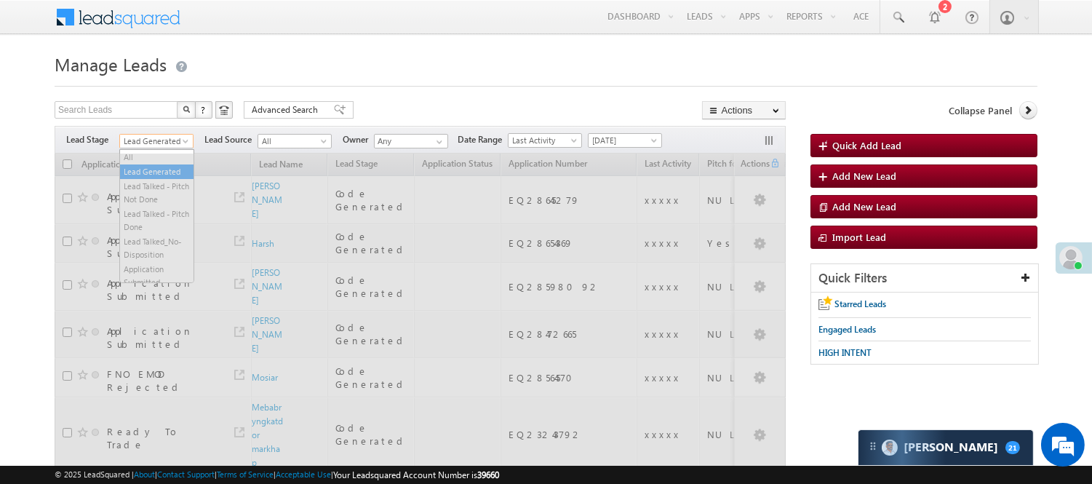
click at [163, 139] on span "Lead Generated" at bounding box center [154, 141] width 69 height 13
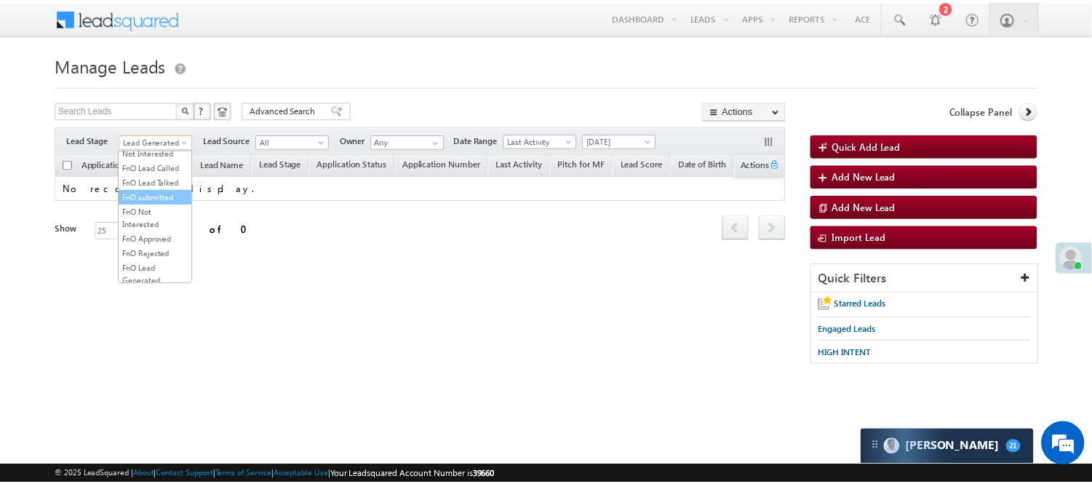
scroll to position [199, 0]
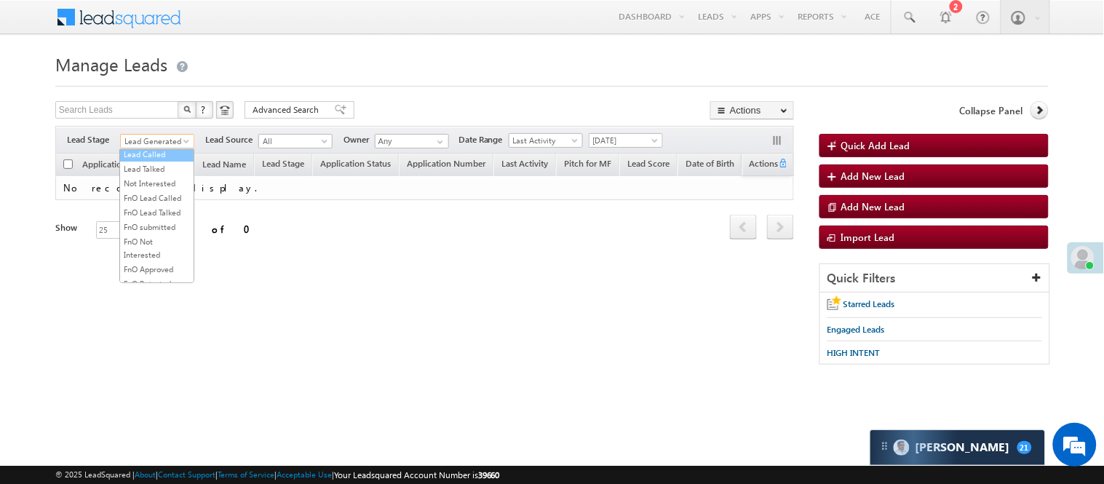
click at [139, 161] on link "Lead Called" at bounding box center [156, 154] width 73 height 13
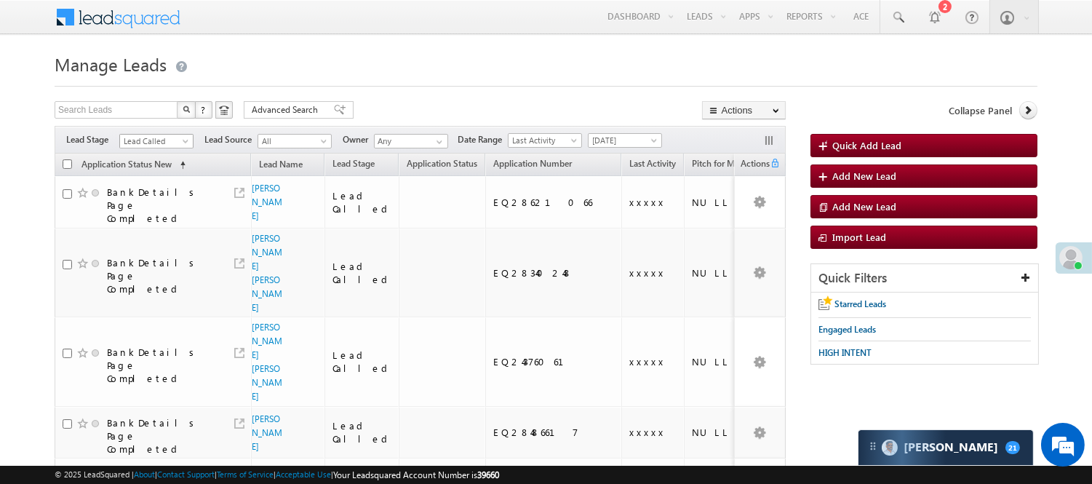
click at [172, 144] on span "Lead Called" at bounding box center [154, 141] width 69 height 13
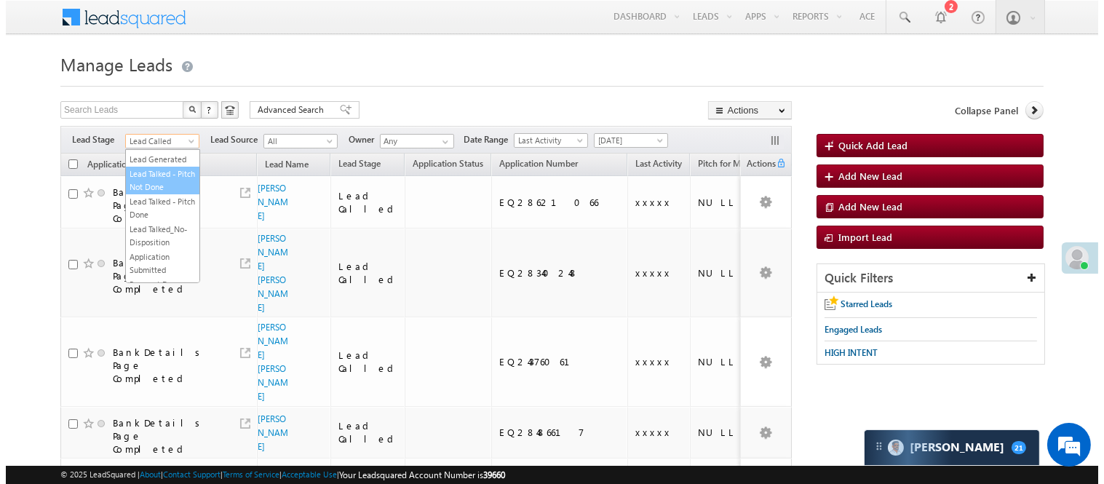
scroll to position [0, 0]
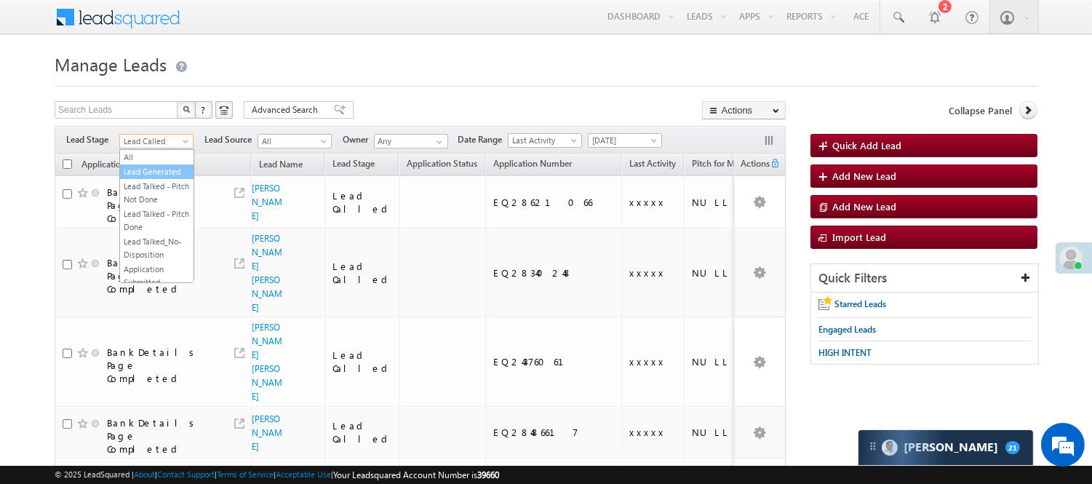
click at [135, 178] on link "Lead Generated" at bounding box center [156, 171] width 73 height 13
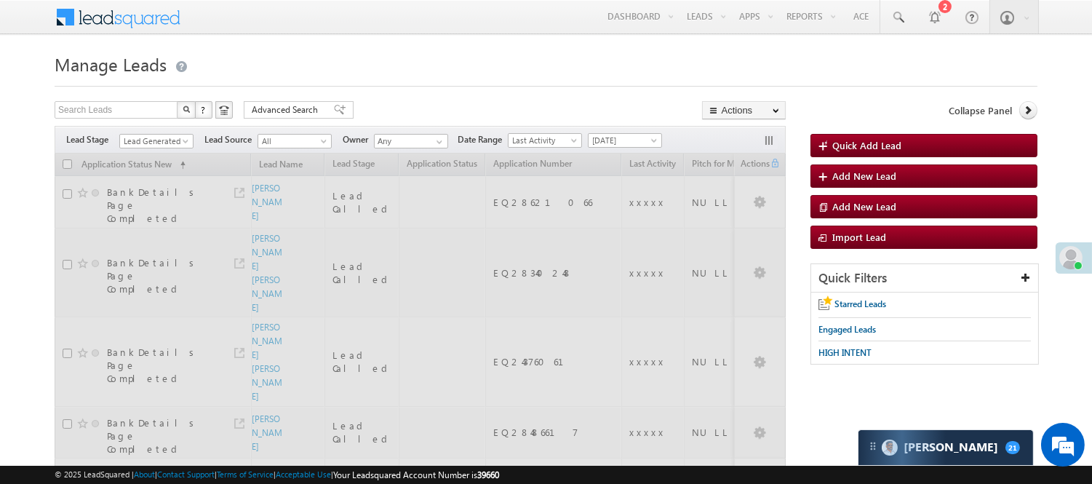
click at [498, 77] on div at bounding box center [546, 81] width 983 height 9
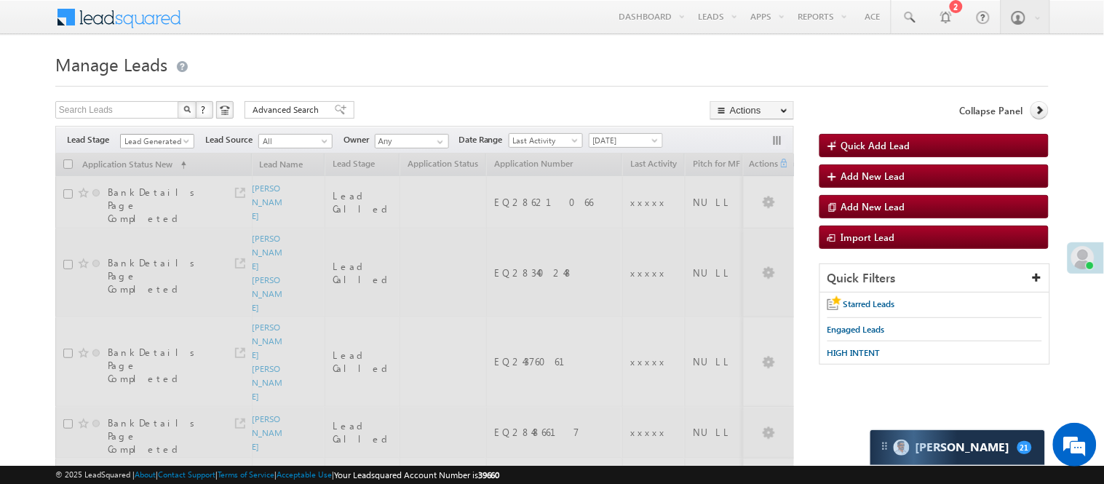
click at [150, 142] on span "Lead Generated" at bounding box center [155, 141] width 69 height 13
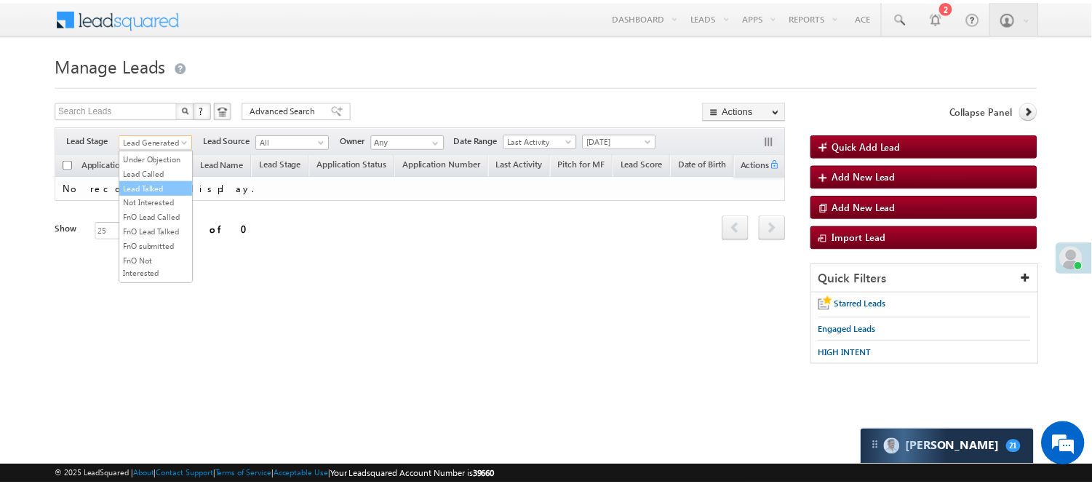
scroll to position [242, 0]
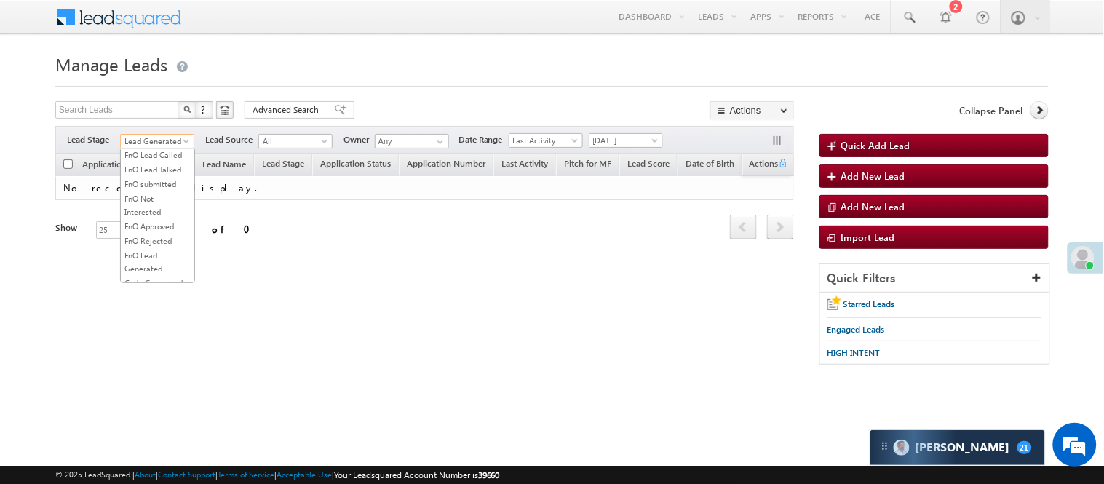
click at [170, 118] on link "Lead Called" at bounding box center [157, 111] width 73 height 13
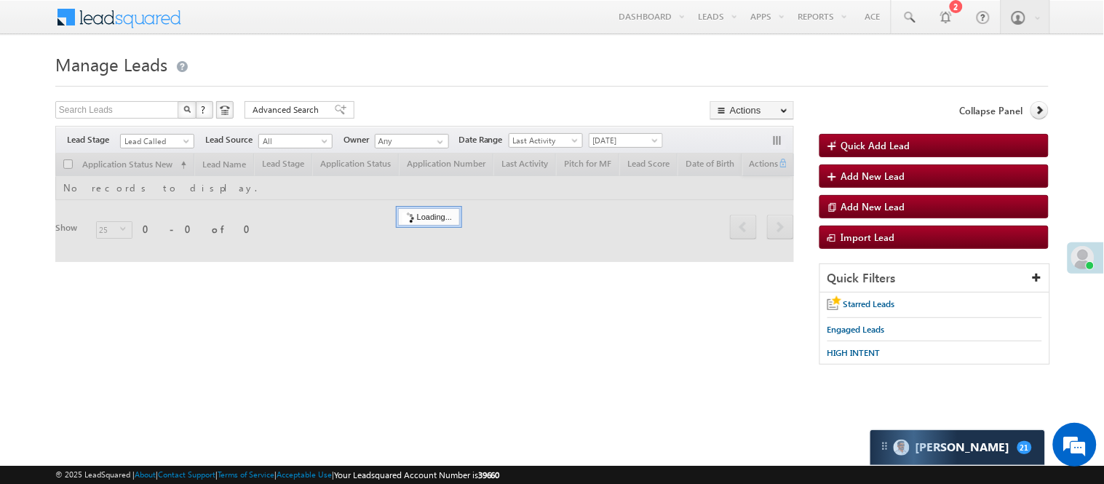
click at [425, 80] on div at bounding box center [551, 81] width 993 height 9
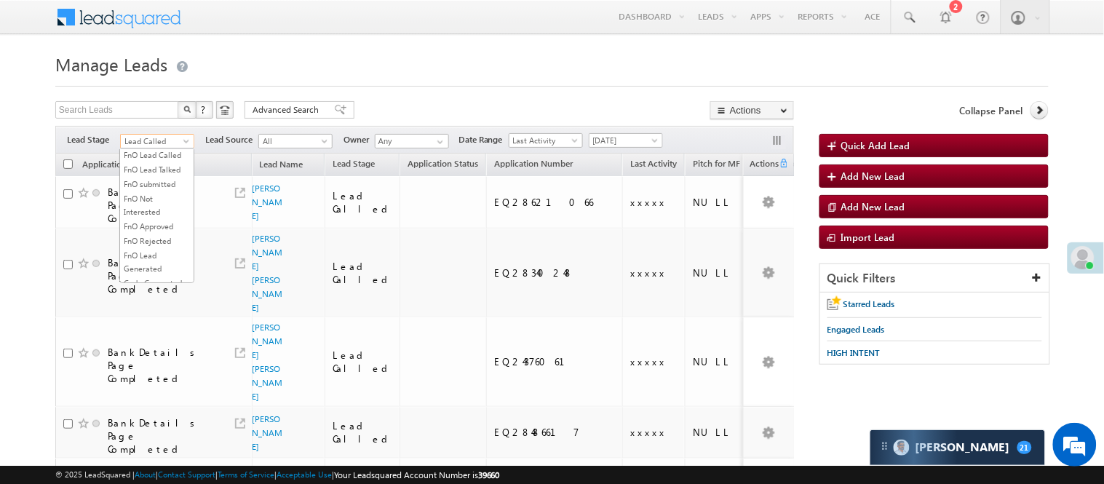
click at [144, 146] on span "Lead Called" at bounding box center [155, 141] width 69 height 13
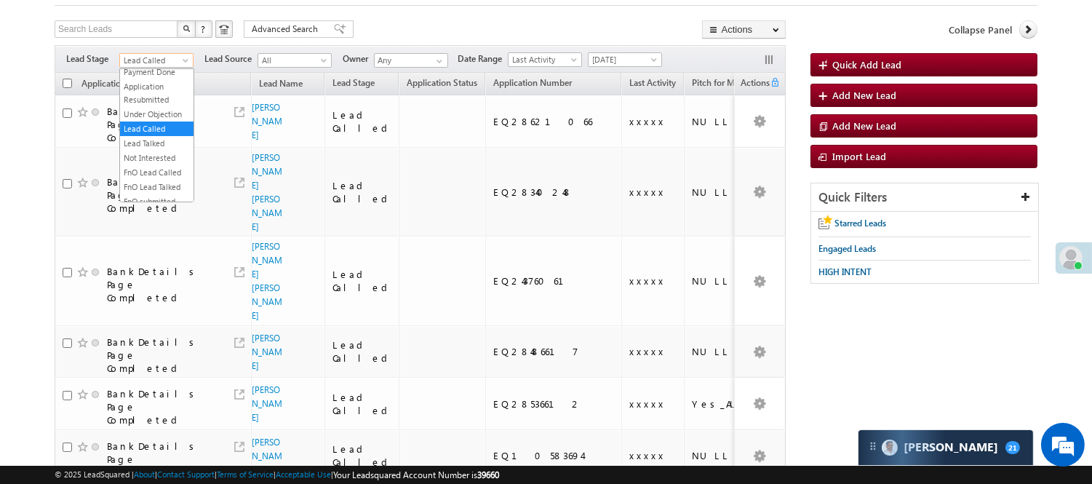
scroll to position [0, 0]
click at [142, 89] on link "Lead Generated" at bounding box center [156, 90] width 73 height 13
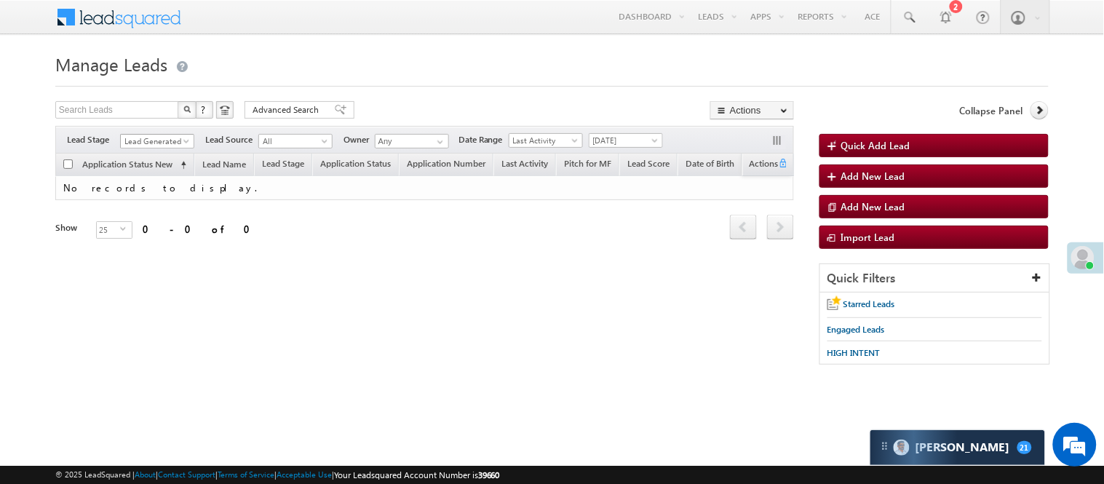
click at [155, 141] on span "Lead Generated" at bounding box center [155, 141] width 69 height 13
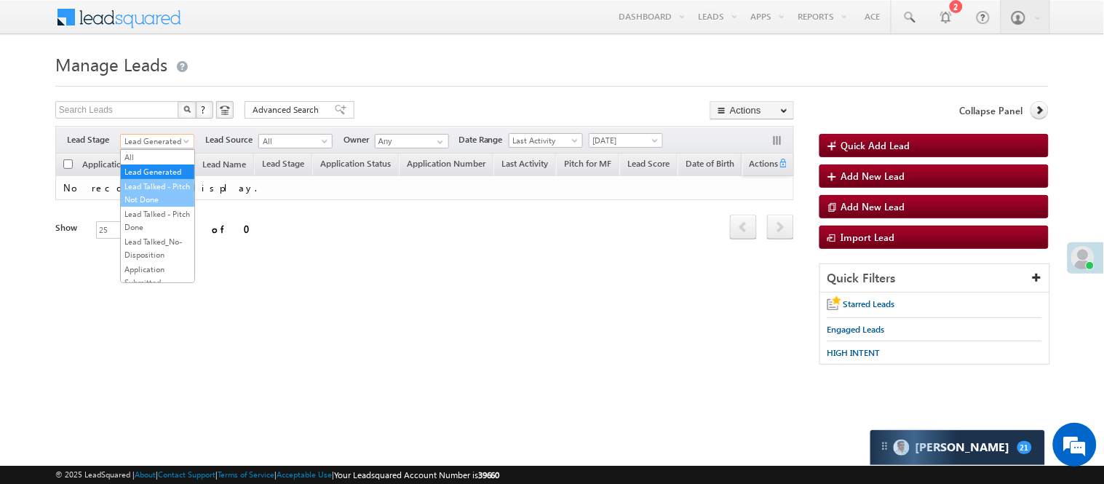
click at [165, 201] on link "Lead Talked - Pitch Not Done" at bounding box center [157, 193] width 73 height 26
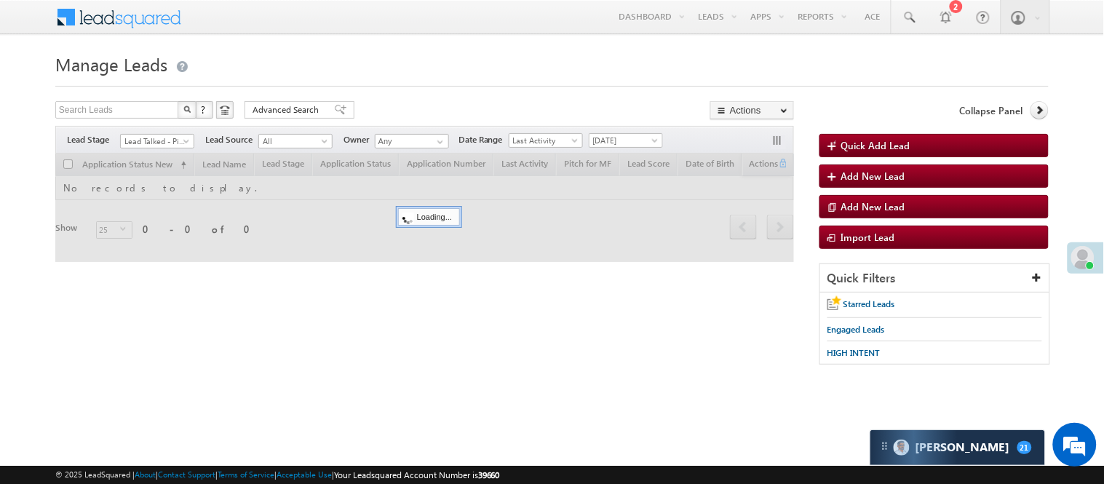
click at [400, 105] on div "Search Leads X ? 0 results found Advanced Search Advanced Search Advanced searc…" at bounding box center [424, 111] width 739 height 21
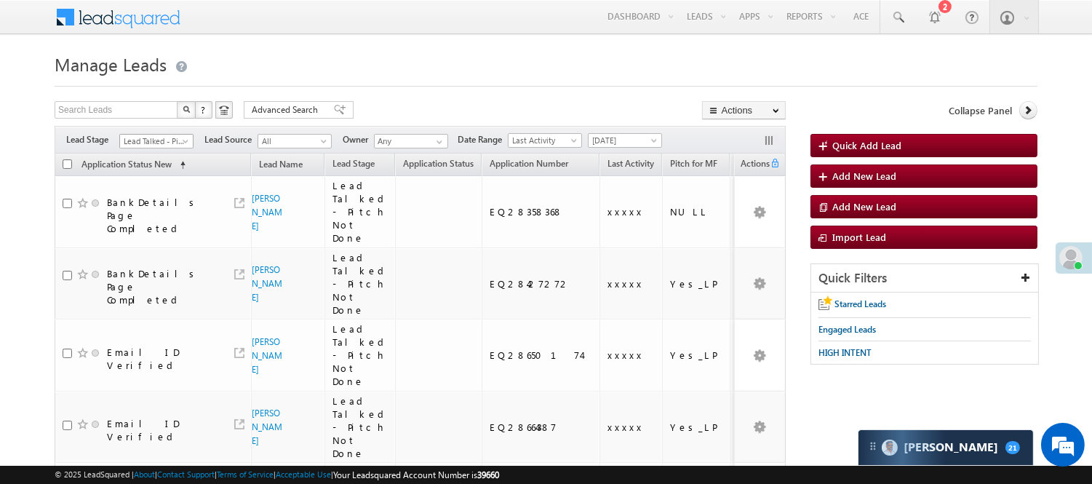
click at [156, 140] on span "Lead Talked - Pitch Not Done" at bounding box center [154, 141] width 69 height 13
click at [158, 140] on span "Lead Talked - Pitch Not Done" at bounding box center [154, 141] width 69 height 13
click at [164, 178] on link "Lead Generated" at bounding box center [156, 171] width 73 height 13
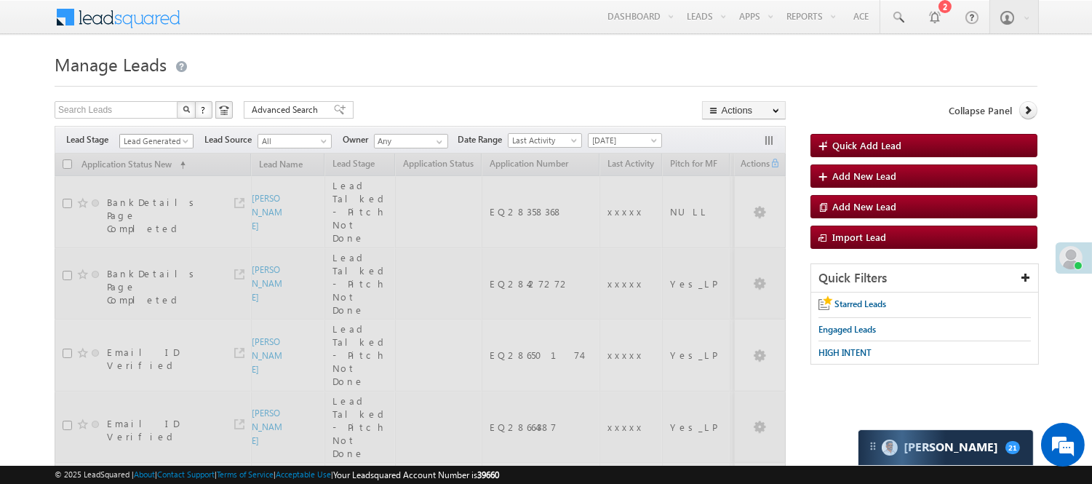
click at [155, 146] on span "Lead Generated" at bounding box center [154, 141] width 69 height 13
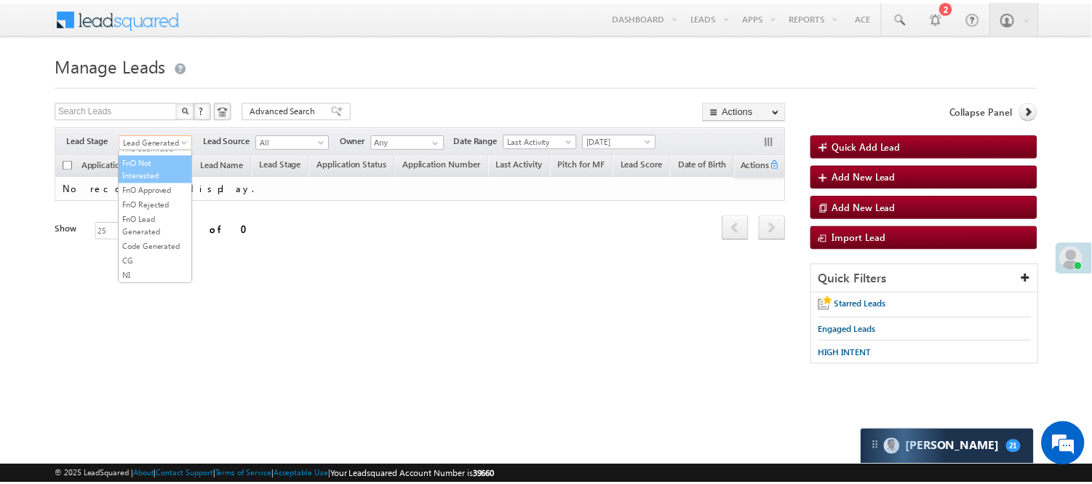
scroll to position [361, 0]
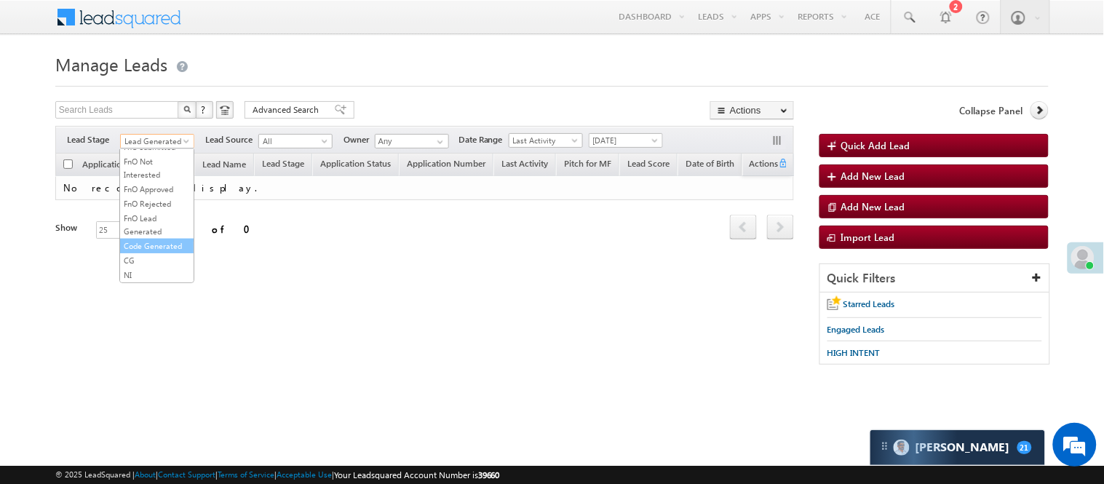
click at [151, 239] on link "Code Generated" at bounding box center [156, 245] width 73 height 13
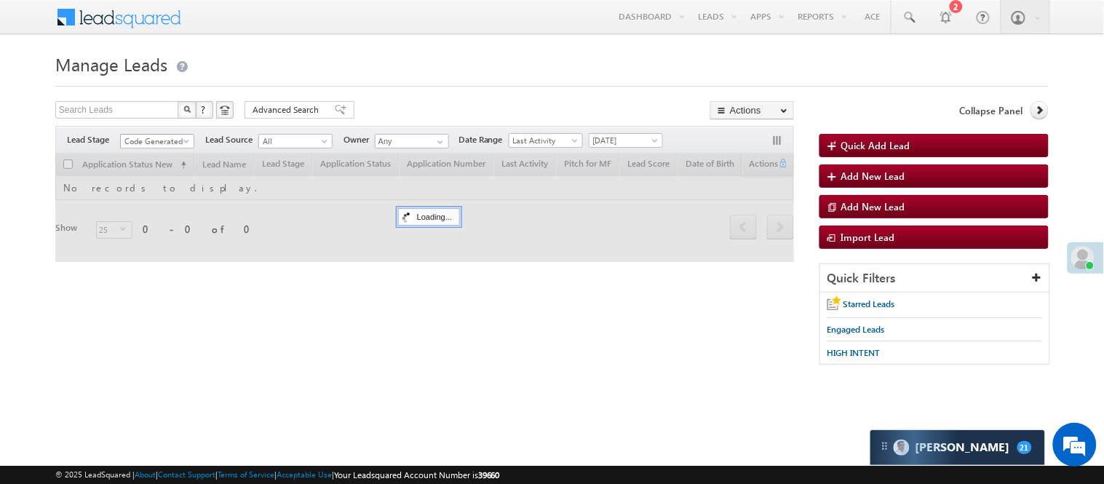
click at [151, 140] on span "Code Generated" at bounding box center [155, 141] width 69 height 13
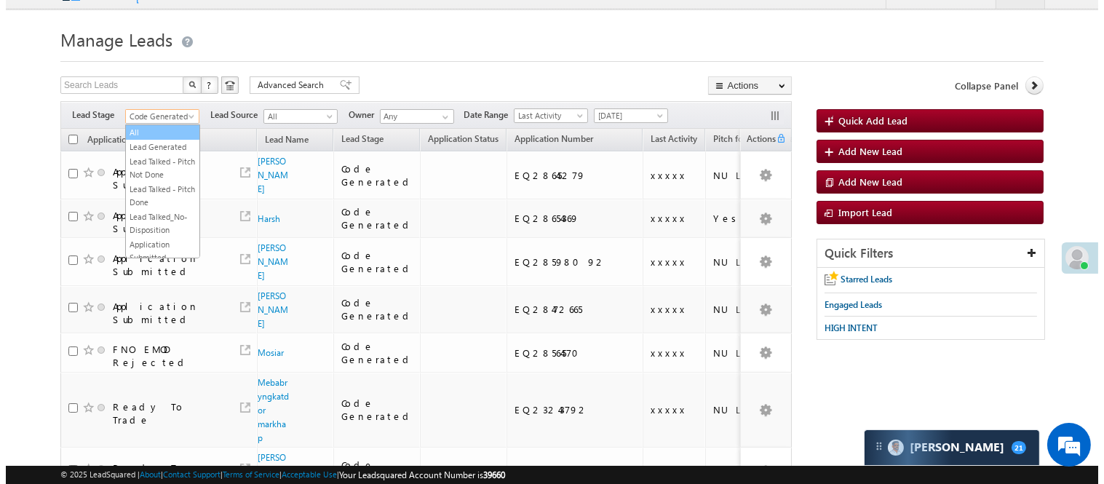
scroll to position [0, 0]
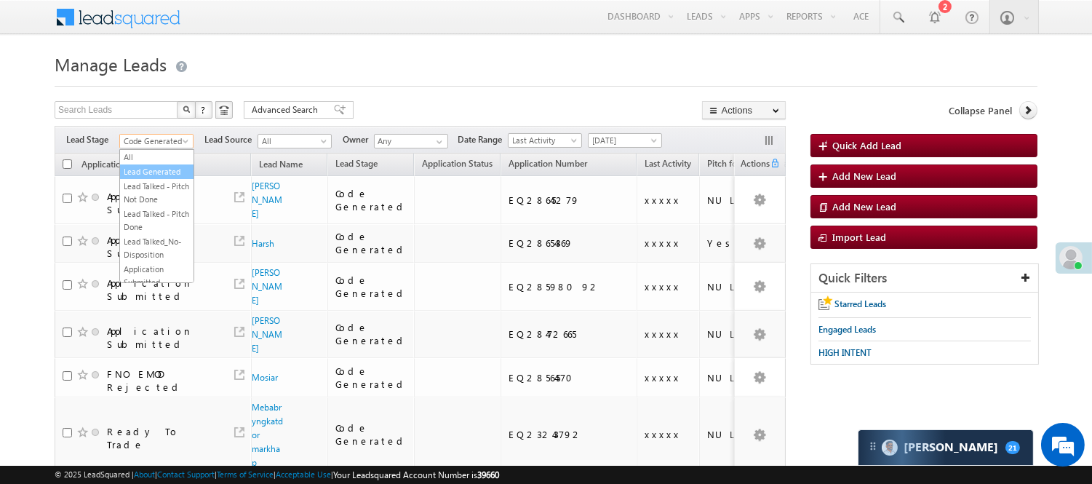
click at [157, 172] on link "Lead Generated" at bounding box center [156, 171] width 73 height 13
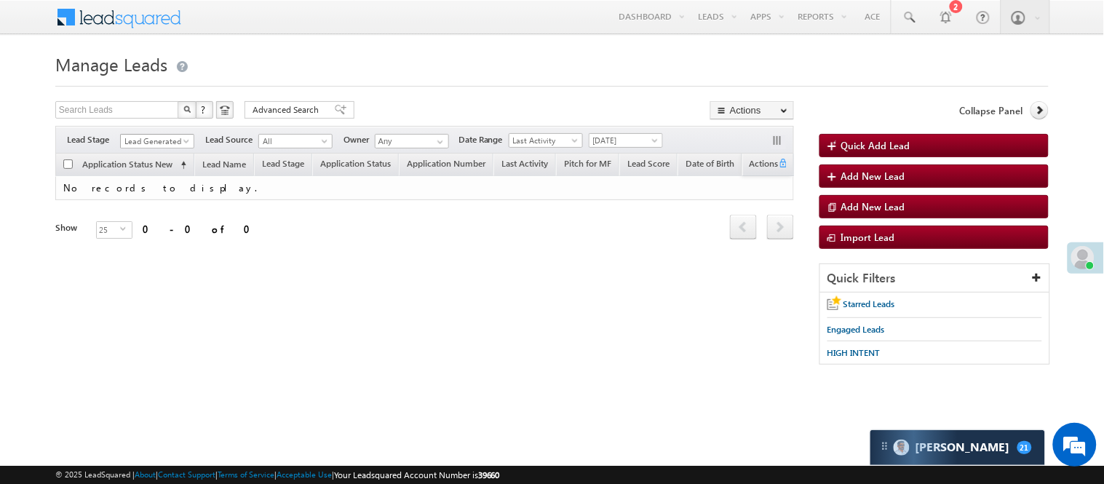
click at [164, 139] on span "Lead Generated" at bounding box center [155, 141] width 69 height 13
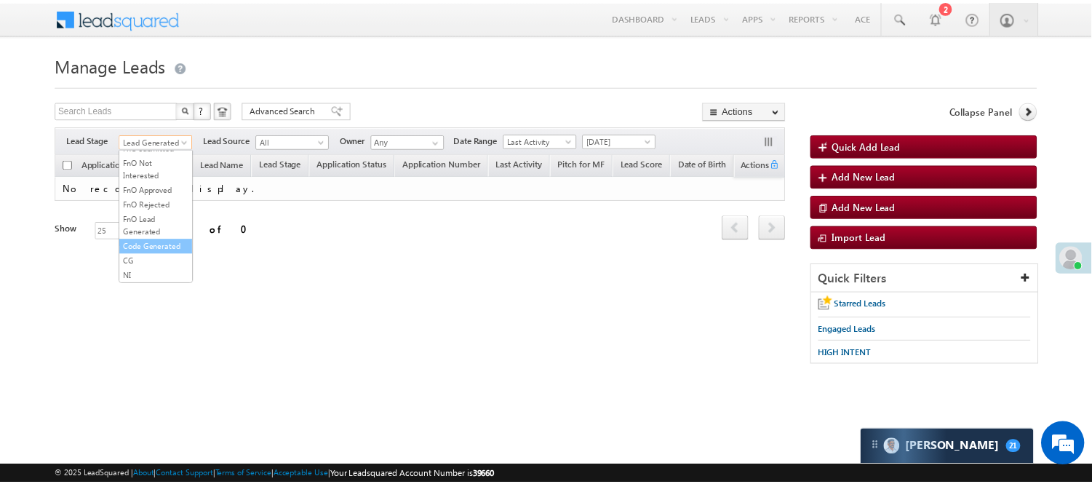
scroll to position [361, 0]
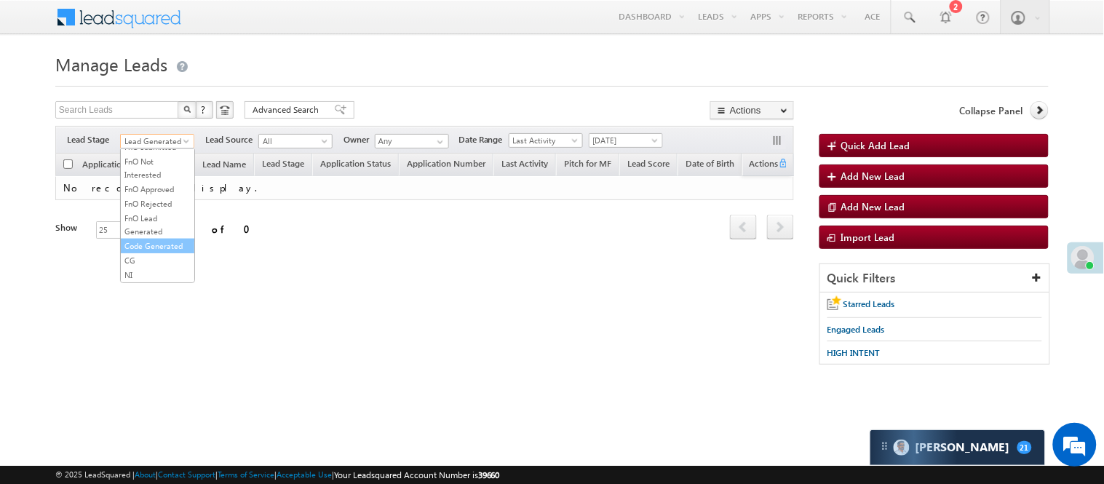
click at [139, 249] on link "Code Generated" at bounding box center [157, 245] width 73 height 13
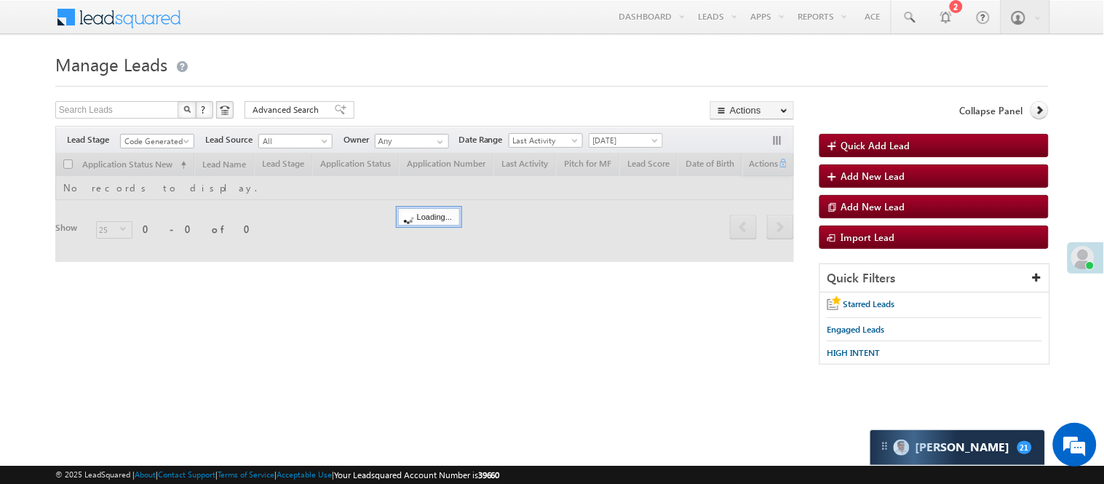
click at [395, 90] on form "Manage Leads Quick Add Lead Search Leads X ? 0 results found Advanced Search Ad…" at bounding box center [551, 214] width 993 height 330
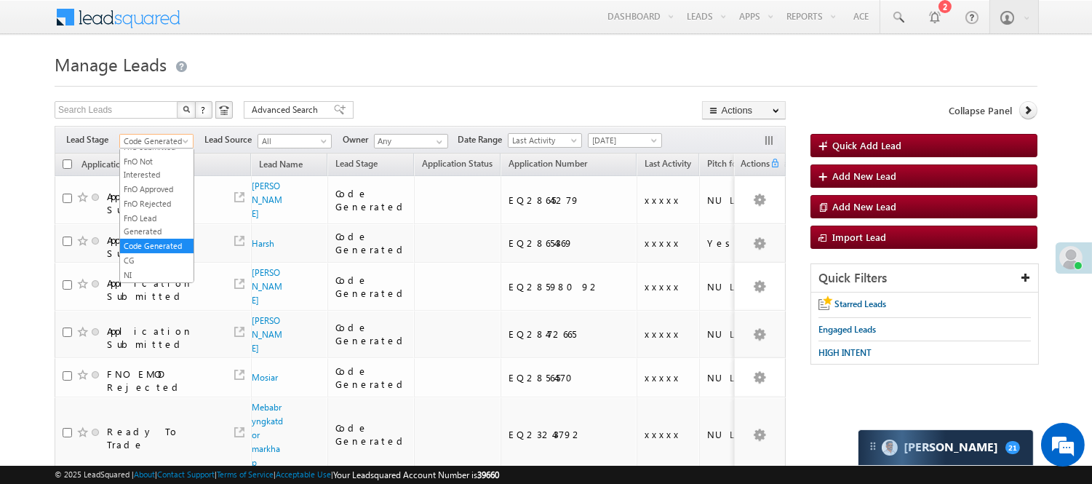
click at [168, 140] on span "Code Generated" at bounding box center [154, 141] width 69 height 13
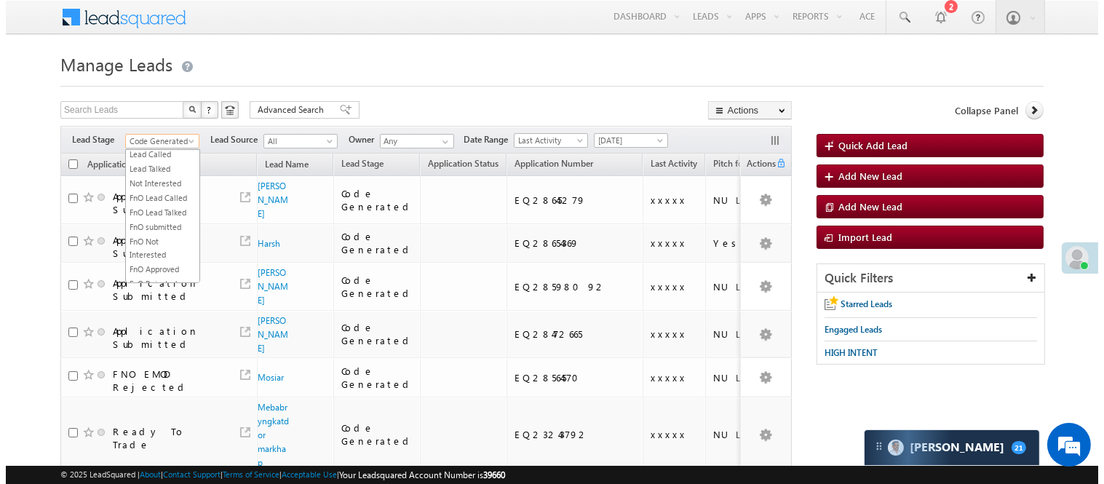
scroll to position [0, 0]
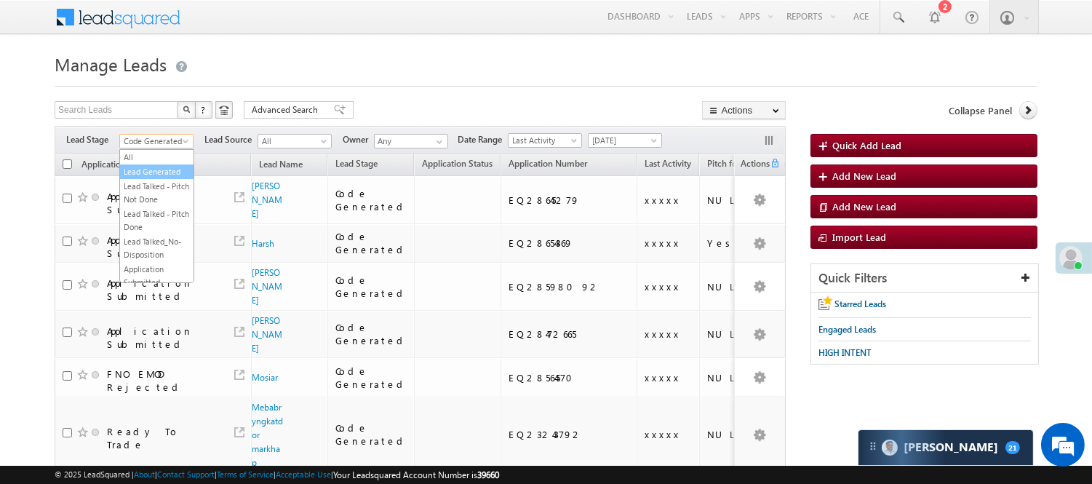
click at [146, 170] on link "Lead Generated" at bounding box center [156, 171] width 73 height 13
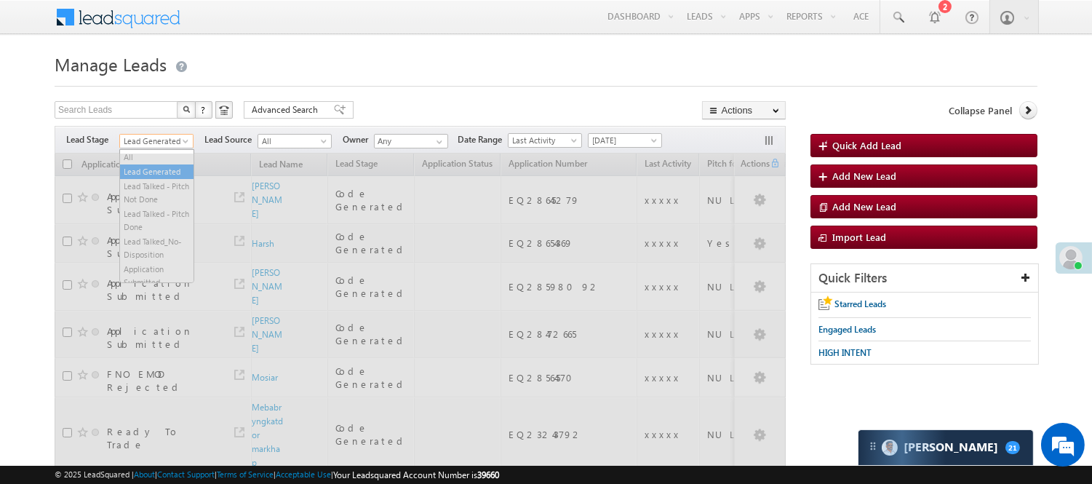
click at [164, 139] on span "Lead Generated" at bounding box center [154, 141] width 69 height 13
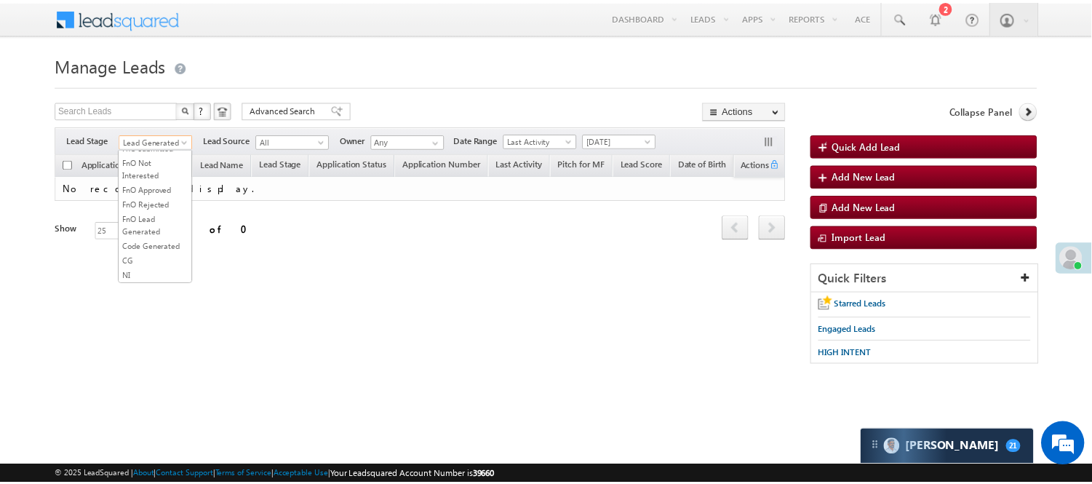
scroll to position [323, 0]
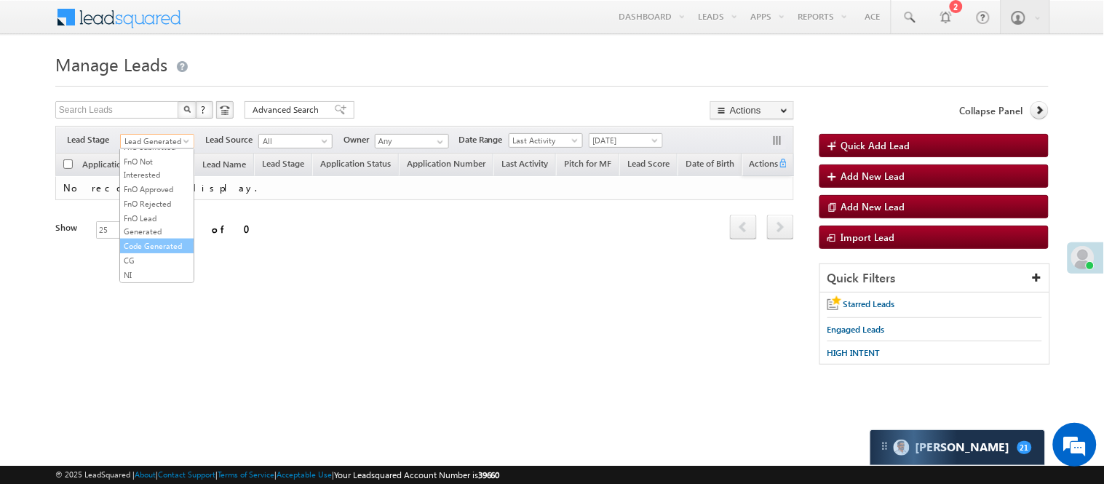
click at [156, 253] on link "Code Generated" at bounding box center [156, 245] width 73 height 13
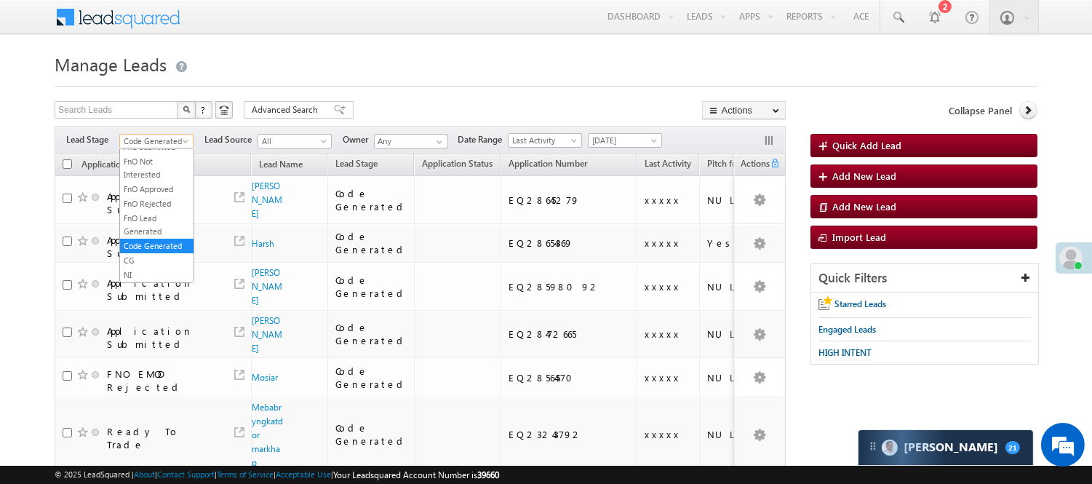
click at [162, 144] on span "Code Generated" at bounding box center [154, 141] width 69 height 13
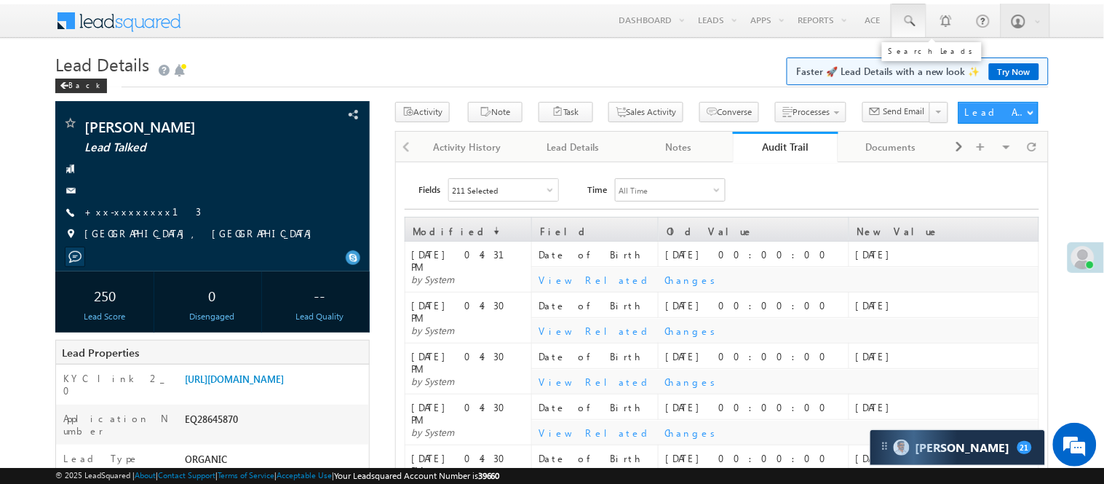
click at [918, 25] on link at bounding box center [908, 20] width 35 height 33
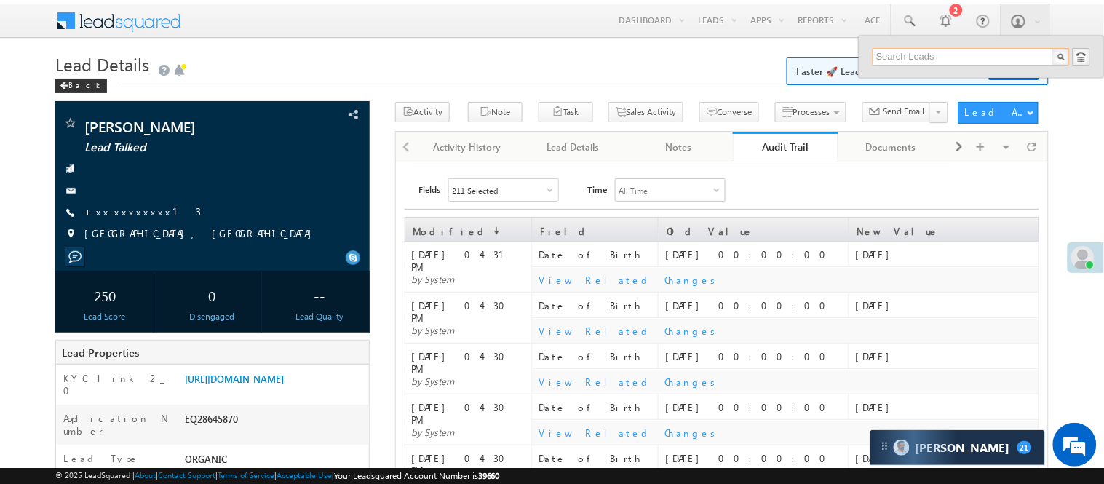
click at [947, 55] on input "text" at bounding box center [971, 56] width 197 height 17
drag, startPoint x: 939, startPoint y: 52, endPoint x: 794, endPoint y: 60, distance: 145.0
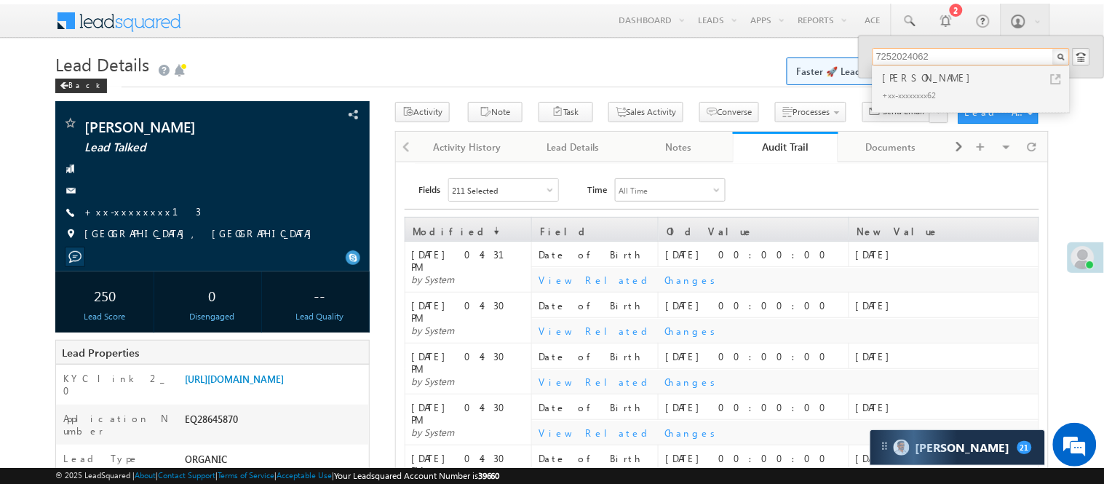
type input "7252024062"
click at [911, 83] on div "Anuj Kumar" at bounding box center [977, 78] width 195 height 16
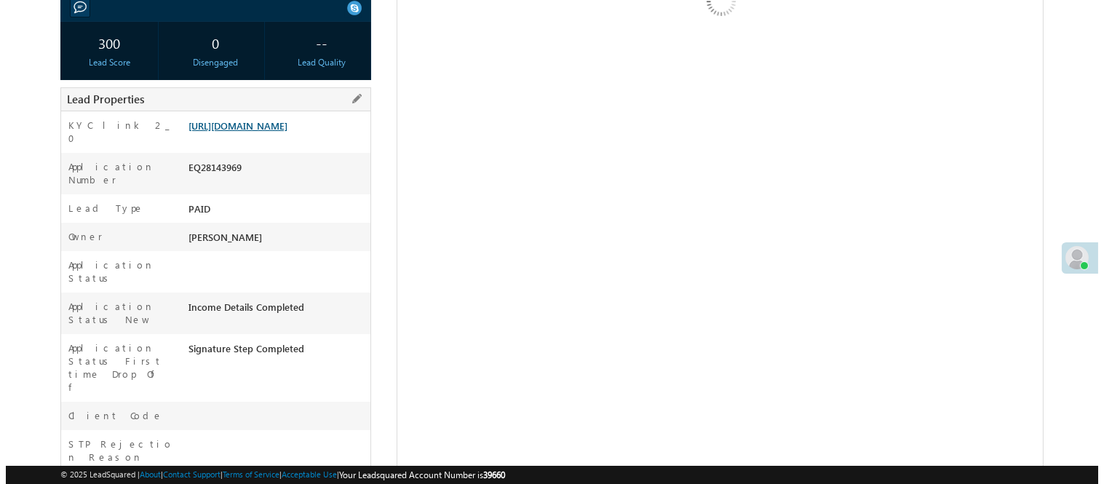
scroll to position [242, 0]
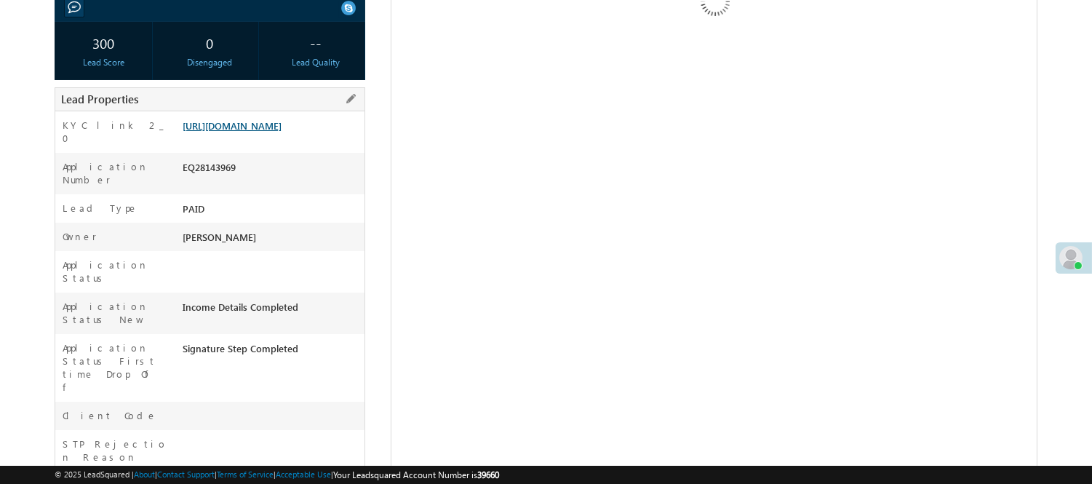
click at [265, 132] on link "[URL][DOMAIN_NAME]" at bounding box center [232, 125] width 99 height 12
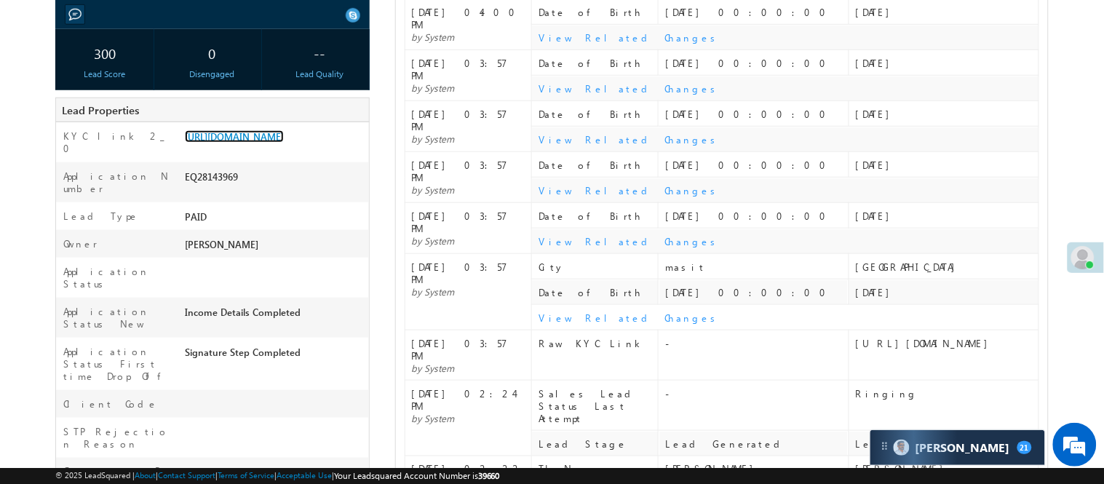
scroll to position [0, 0]
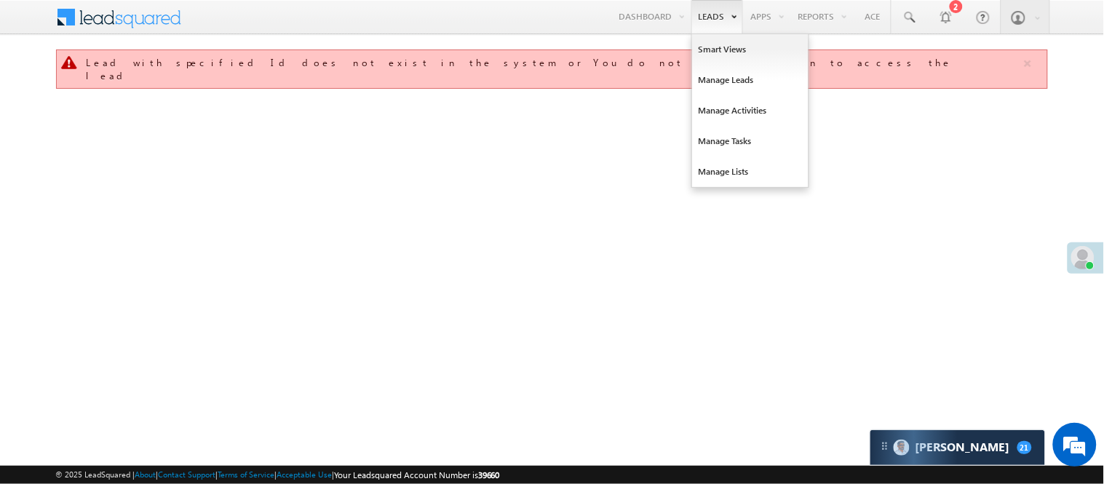
click at [710, 16] on link "Leads" at bounding box center [717, 16] width 52 height 33
click at [743, 76] on link "Manage Leads" at bounding box center [750, 80] width 116 height 31
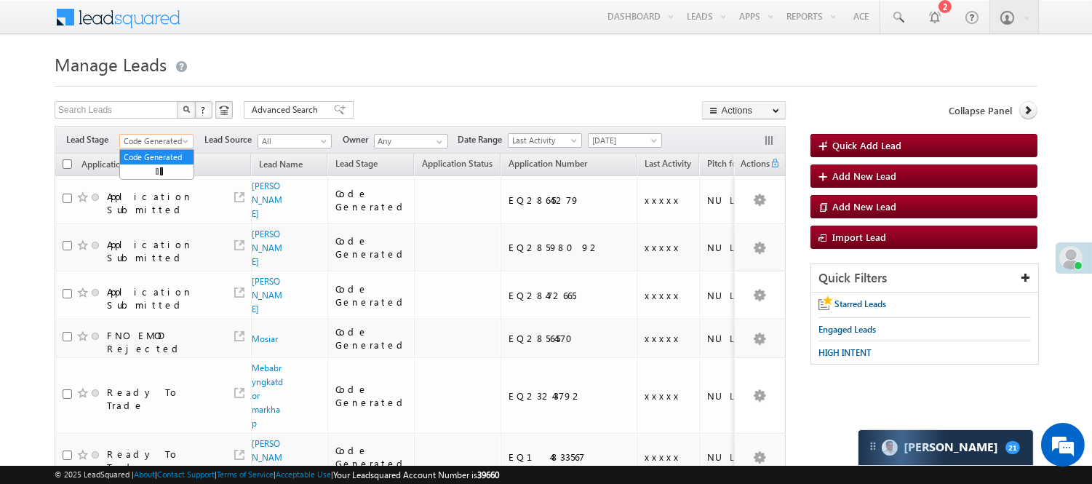
click at [166, 140] on span "Code Generated" at bounding box center [154, 141] width 69 height 13
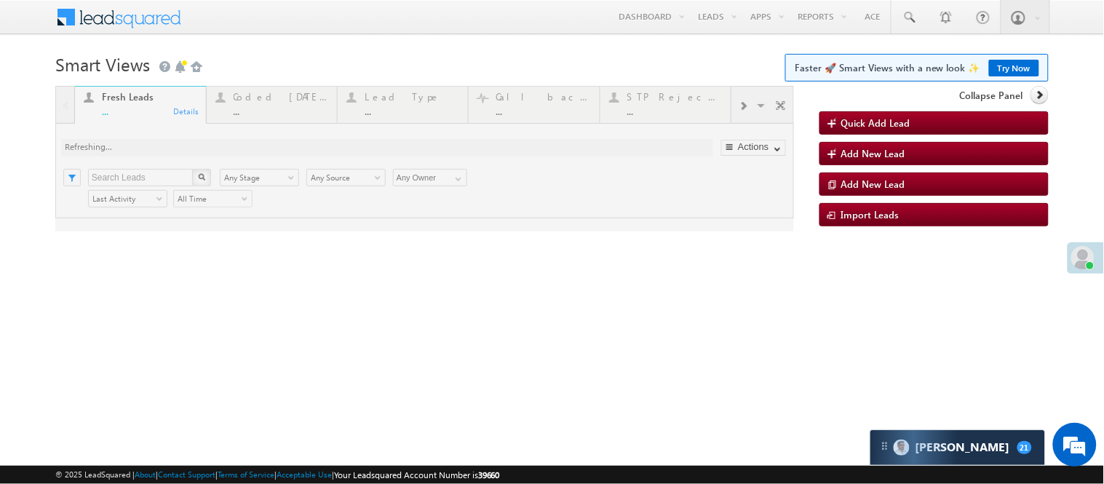
click at [279, 106] on div at bounding box center [424, 159] width 739 height 146
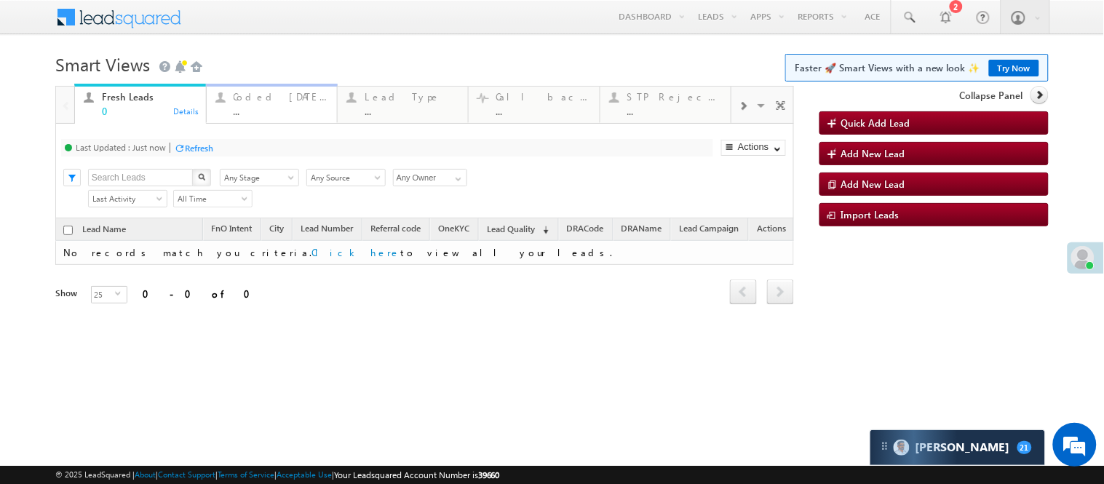
click at [278, 106] on div "..." at bounding box center [281, 111] width 95 height 11
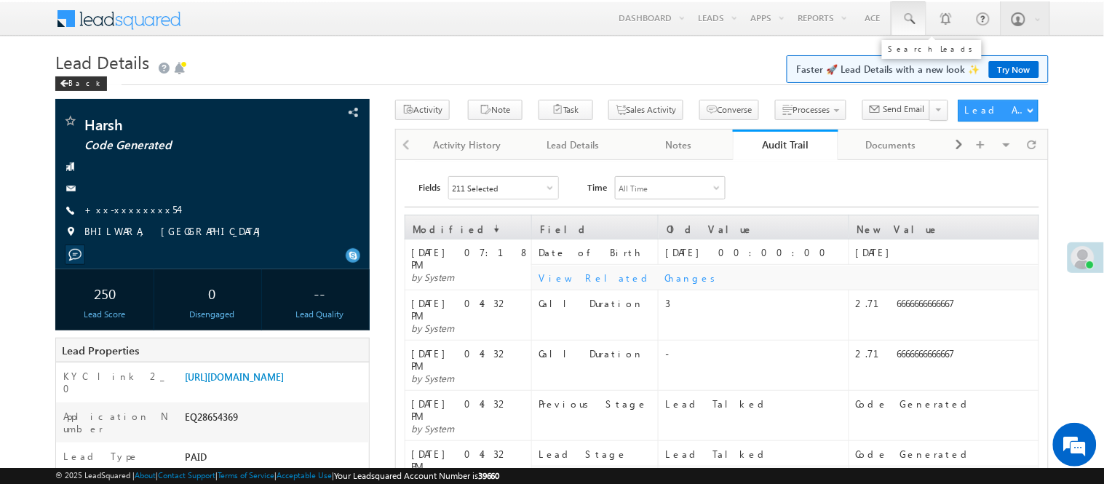
scroll to position [2, 0]
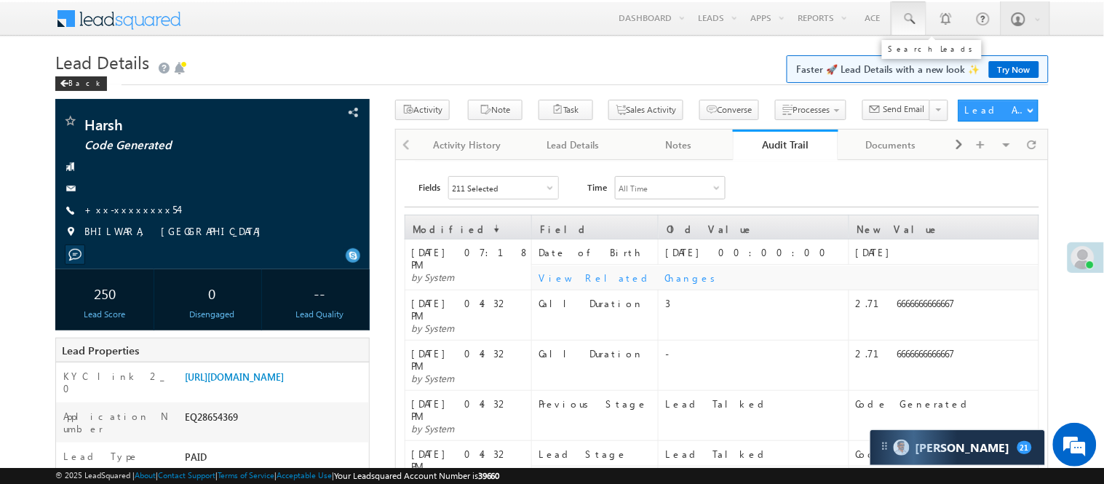
click at [918, 12] on link at bounding box center [908, 17] width 35 height 33
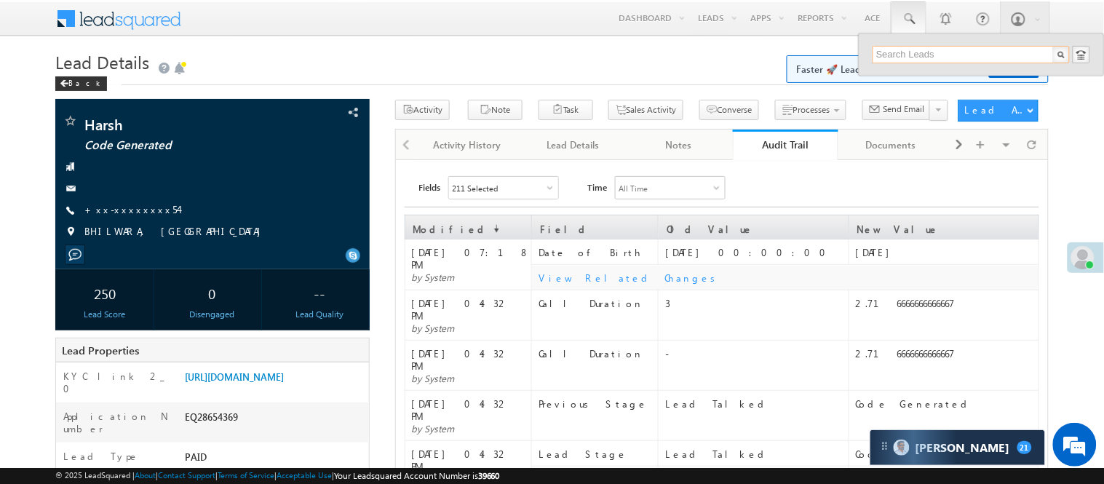
click at [949, 51] on input "text" at bounding box center [971, 54] width 197 height 17
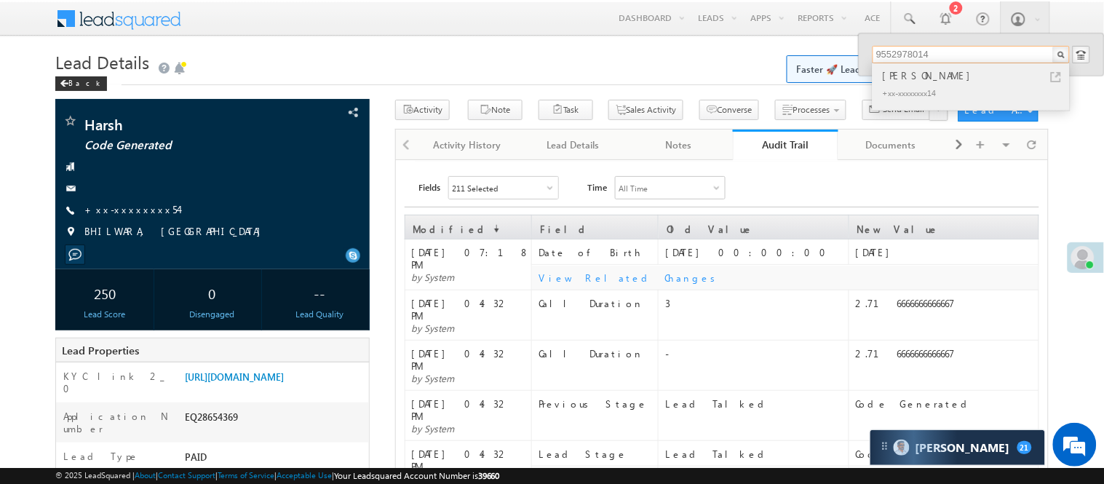
type input "9552978014"
click at [937, 75] on div "Hemantkumar Rambhau Bhagat" at bounding box center [977, 76] width 195 height 16
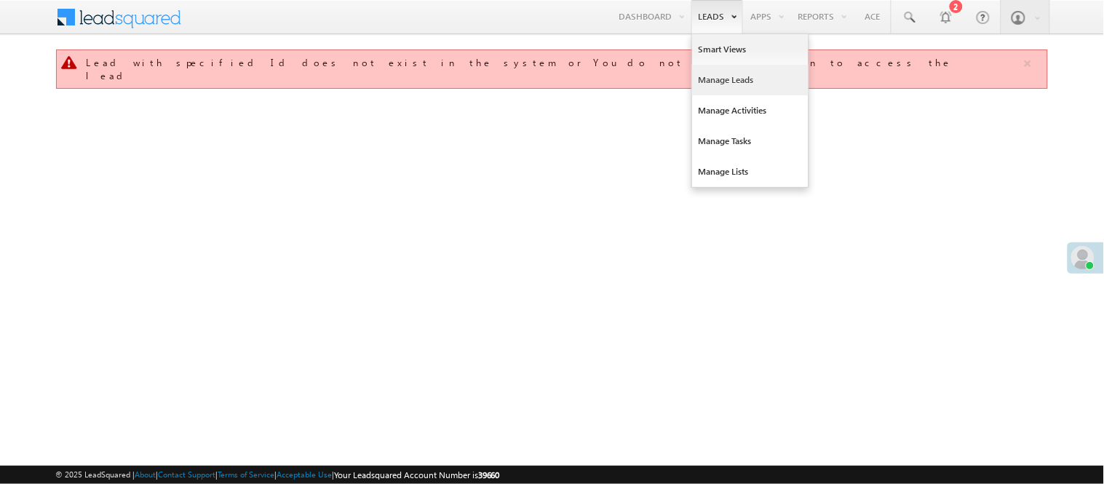
click at [731, 77] on link "Manage Leads" at bounding box center [750, 80] width 116 height 31
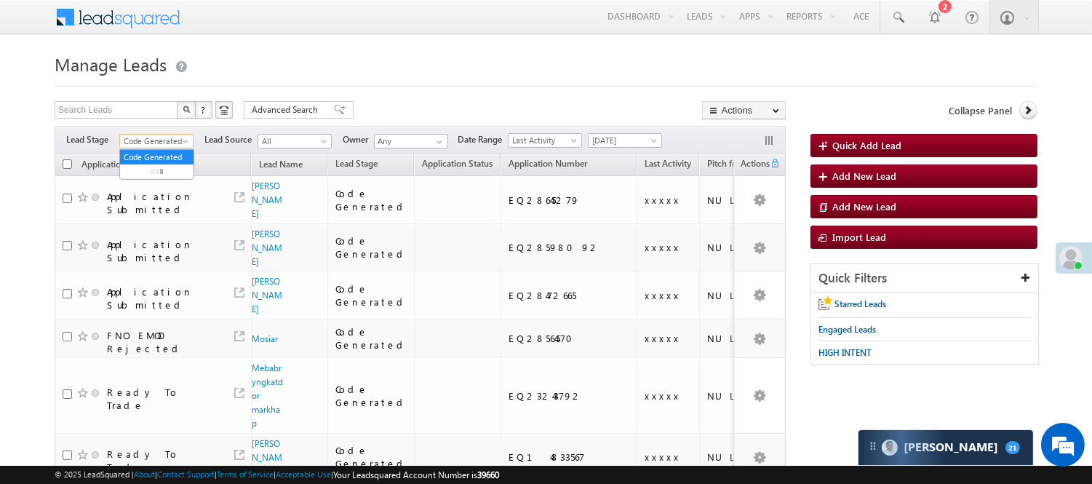
click at [162, 146] on span "Code Generated" at bounding box center [154, 141] width 69 height 13
click at [146, 175] on link "Lead Generated" at bounding box center [156, 171] width 73 height 13
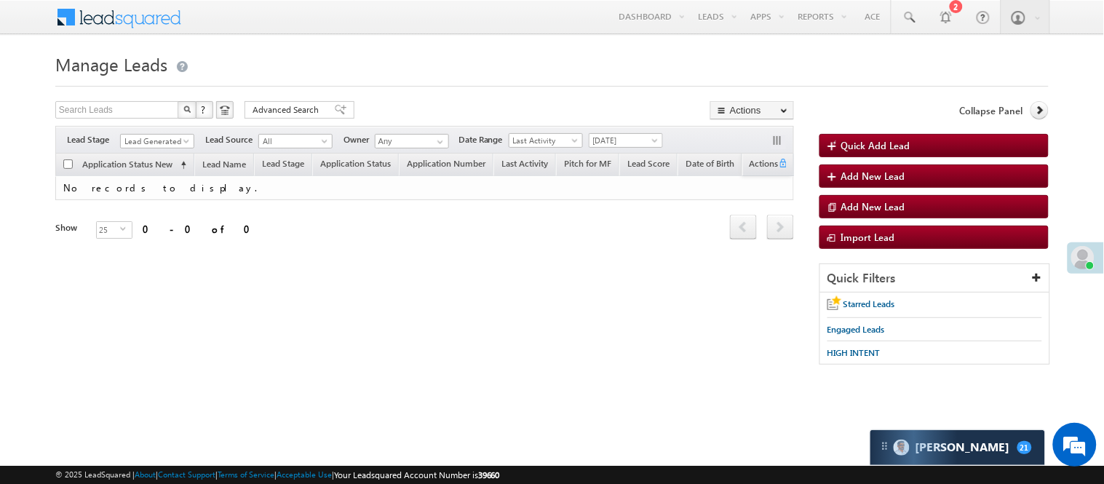
click at [165, 140] on span "Lead Generated" at bounding box center [155, 141] width 69 height 13
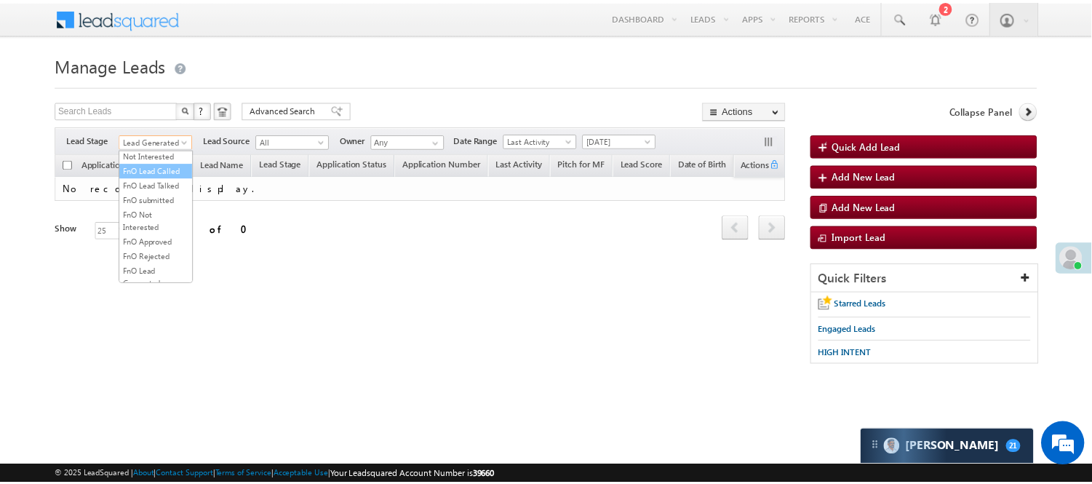
scroll to position [242, 0]
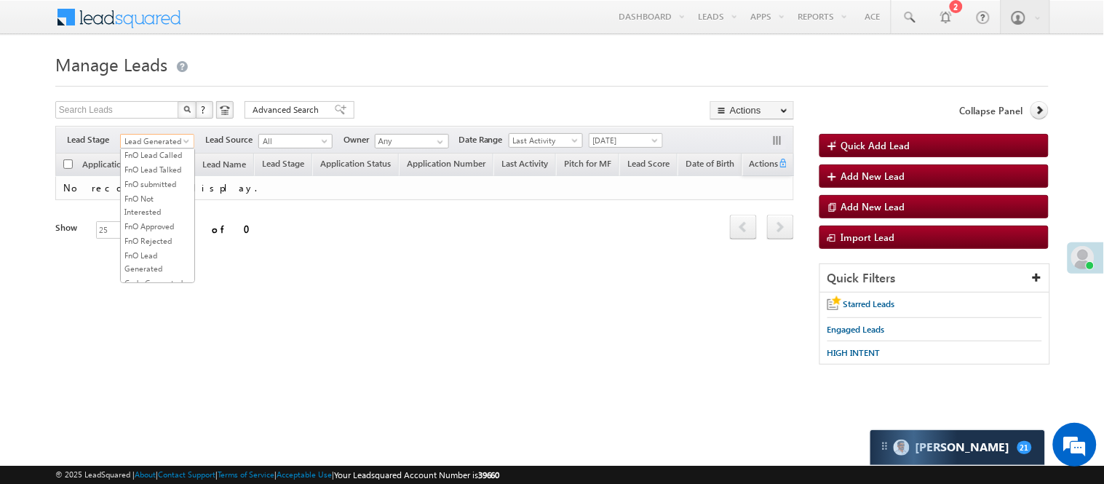
click at [153, 118] on link "Lead Called" at bounding box center [157, 111] width 73 height 13
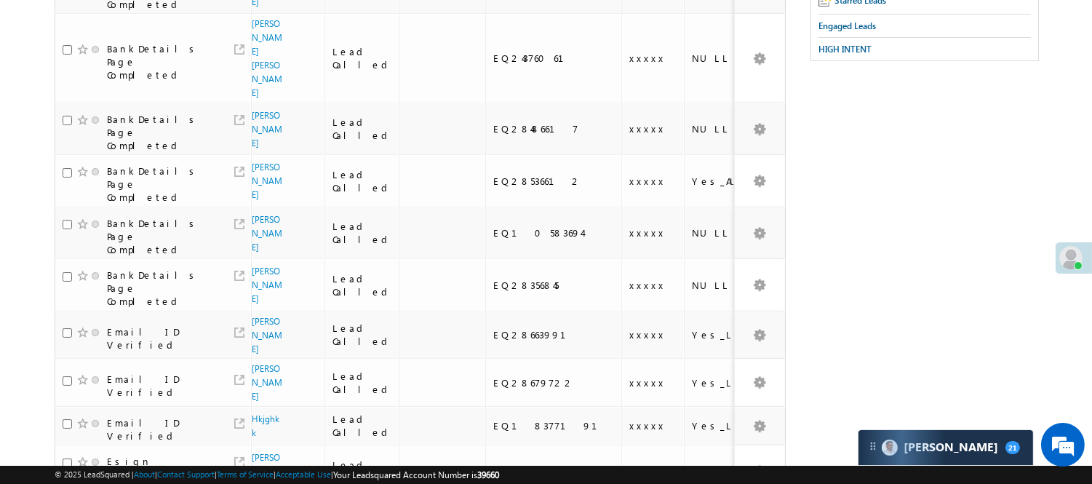
scroll to position [0, 0]
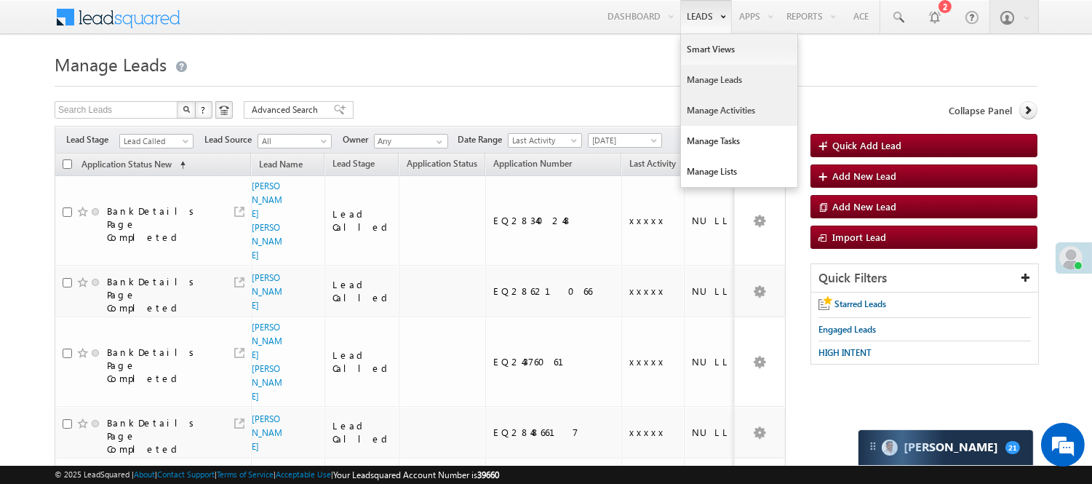
click at [723, 103] on link "Manage Activities" at bounding box center [739, 110] width 116 height 31
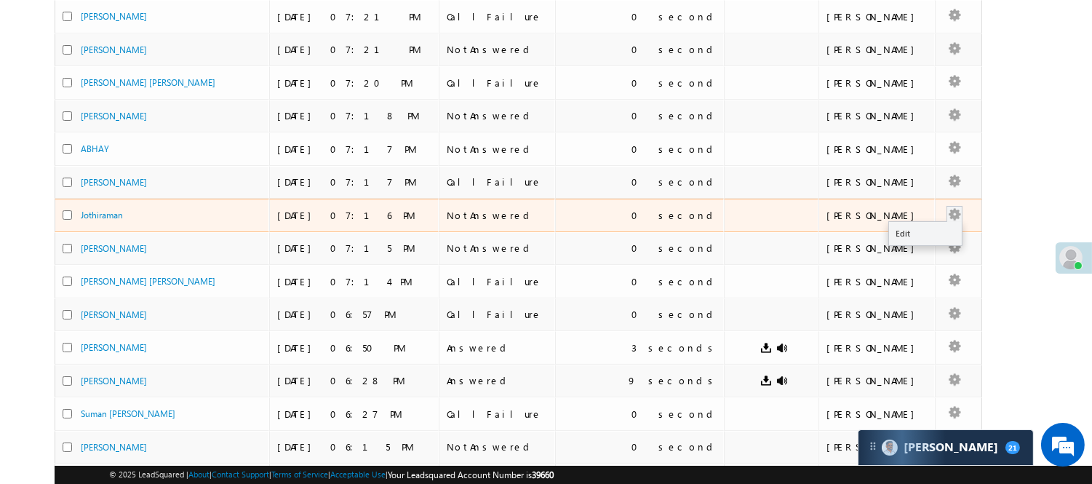
click at [947, 218] on button "button" at bounding box center [954, 214] width 15 height 15
click at [947, 215] on button "button" at bounding box center [954, 214] width 15 height 15
click at [915, 227] on link "Edit" at bounding box center [925, 233] width 73 height 17
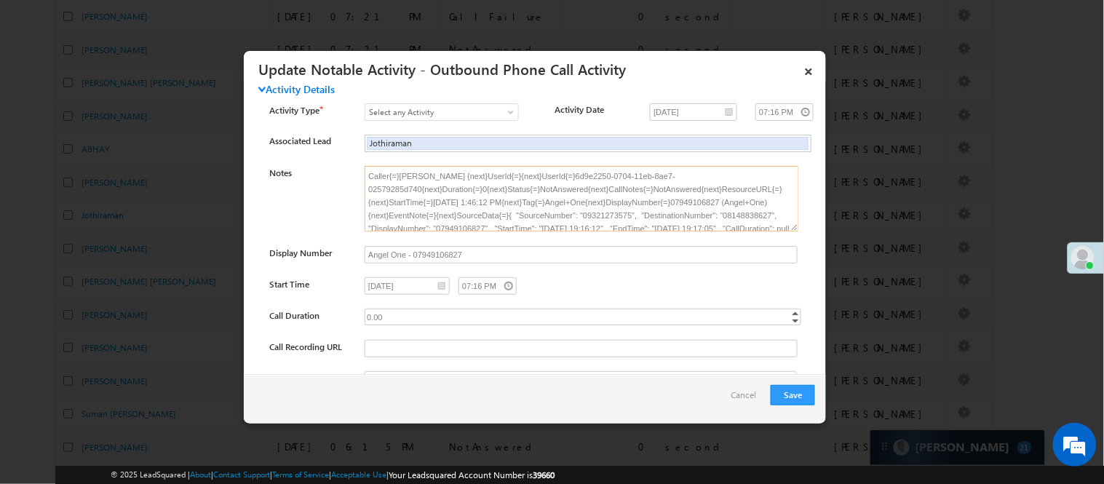
click at [738, 220] on textarea "Caller{=}[PERSON_NAME] {next}UserId{=}{next}UserId{=}6d9e2250-0704-11eb-8ae7-02…" at bounding box center [582, 198] width 434 height 65
click at [738, 218] on textarea "Caller{=}[PERSON_NAME] {next}UserId{=}{next}UserId{=}6d9e2250-0704-11eb-8ae7-02…" at bounding box center [582, 198] width 434 height 65
click at [738, 218] on textarea "Caller{=}Nisha Anand Yadav {next}UserId{=}{next}UserId{=}6d9e2250-0704-11eb-8ae…" at bounding box center [582, 198] width 434 height 65
click at [199, 189] on div at bounding box center [552, 242] width 1104 height 484
click at [810, 66] on link "×" at bounding box center [808, 68] width 25 height 25
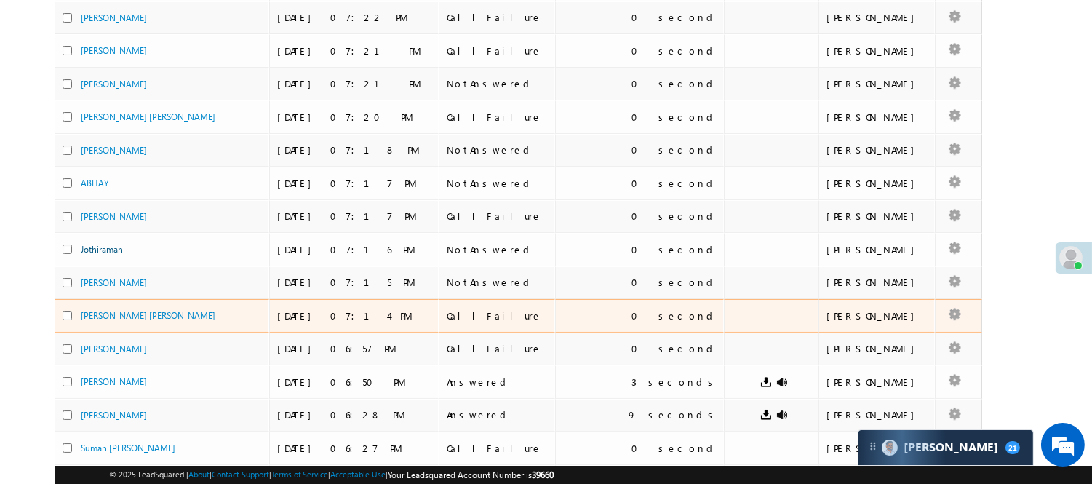
scroll to position [237, 0]
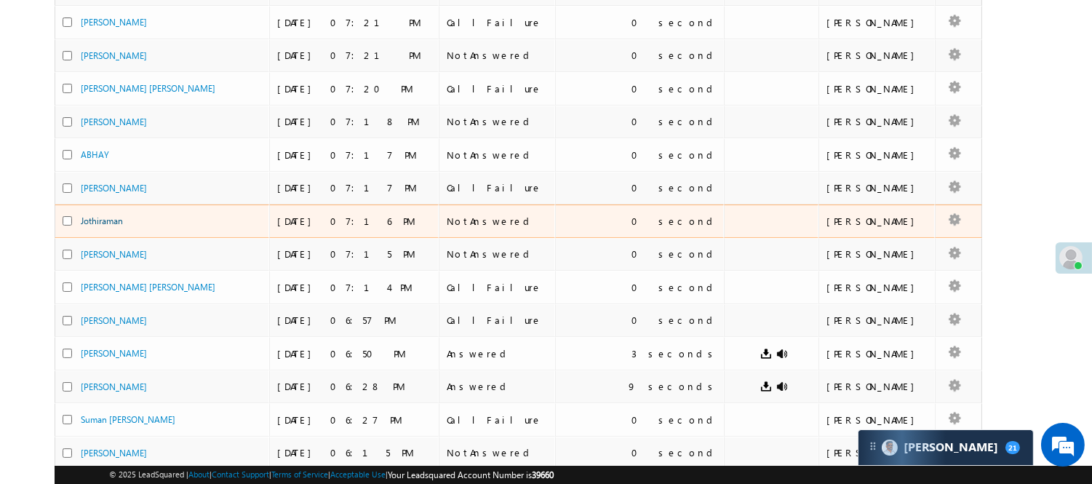
click at [111, 223] on link "Jothiraman" at bounding box center [102, 220] width 42 height 11
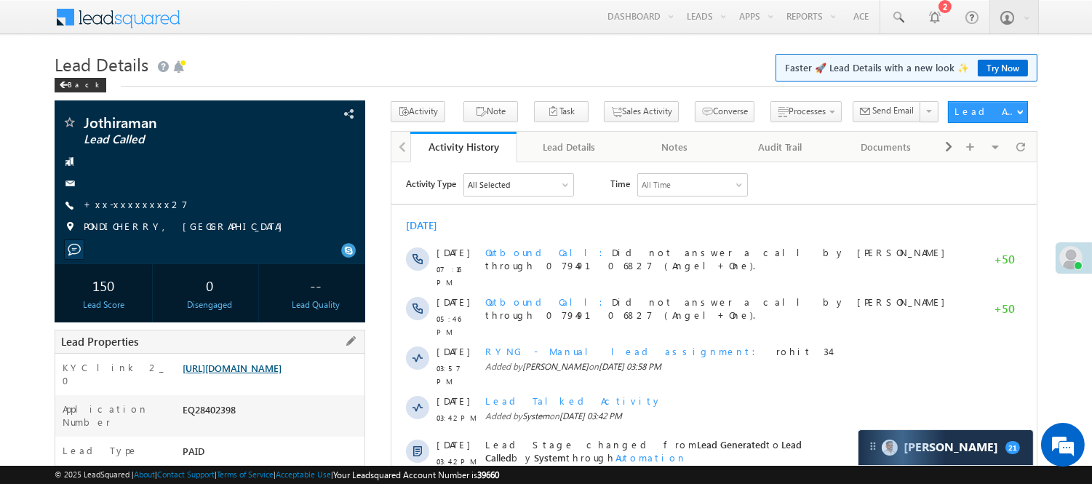
click at [263, 373] on link "[URL][DOMAIN_NAME]" at bounding box center [232, 368] width 99 height 12
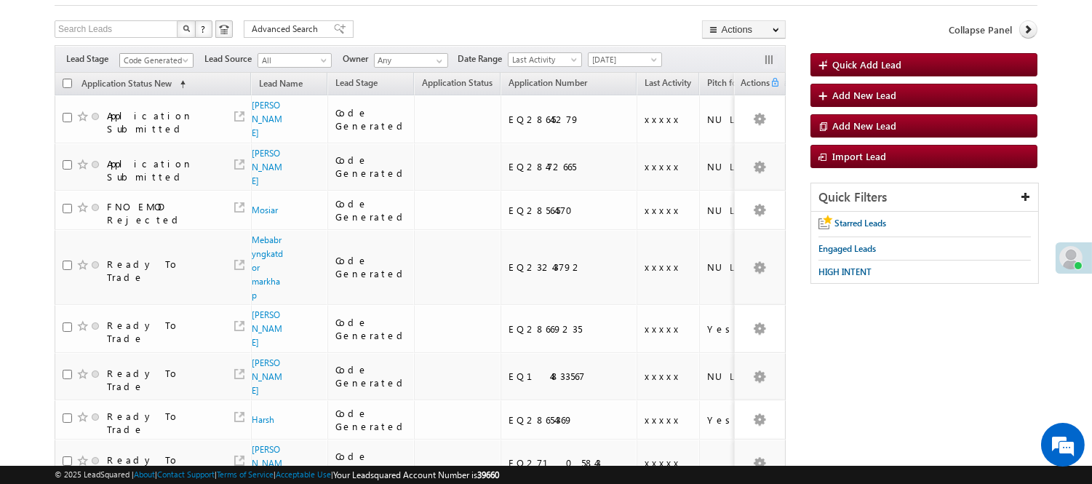
click at [166, 57] on span "Code Generated" at bounding box center [154, 60] width 69 height 13
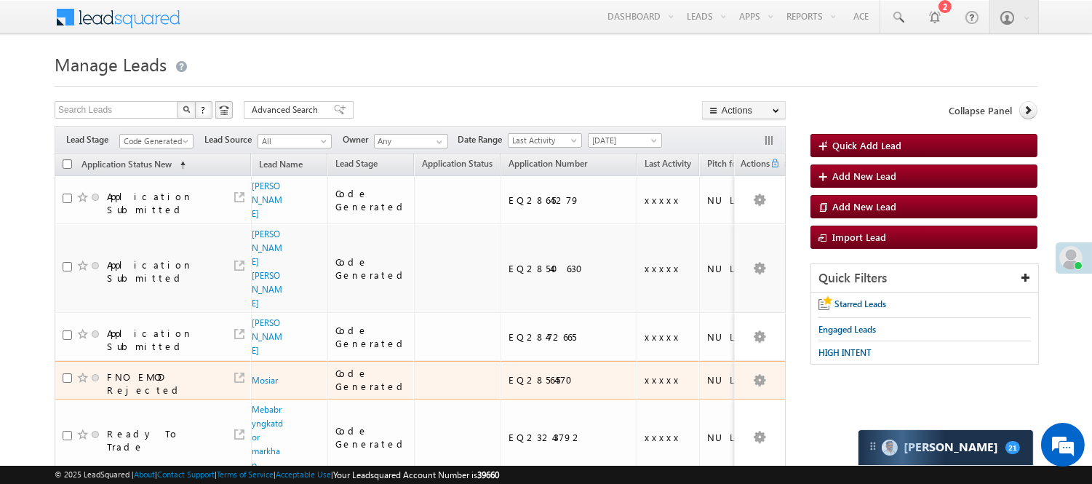
click at [501, 361] on td "EQ28564570" at bounding box center [569, 380] width 136 height 39
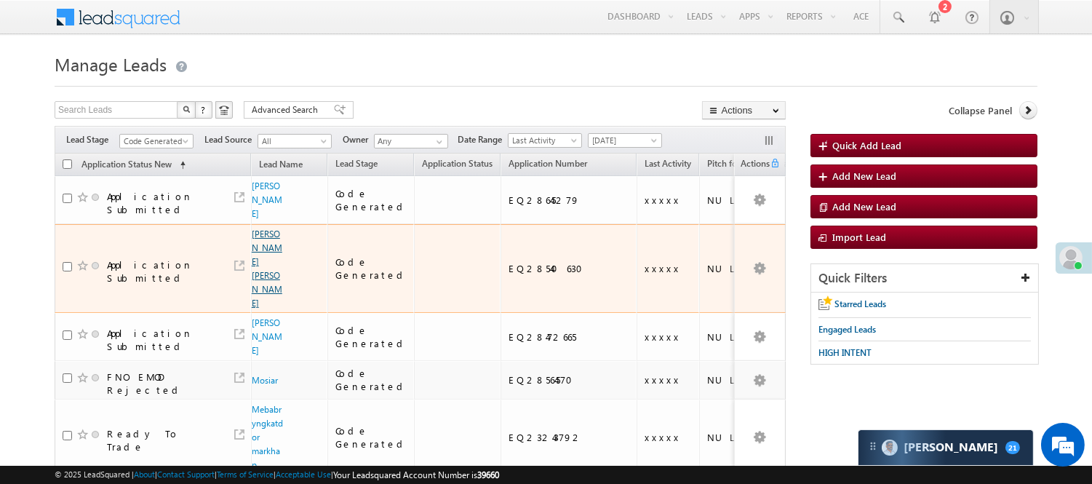
click at [252, 239] on link "[PERSON_NAME] [PERSON_NAME]" at bounding box center [267, 269] width 31 height 80
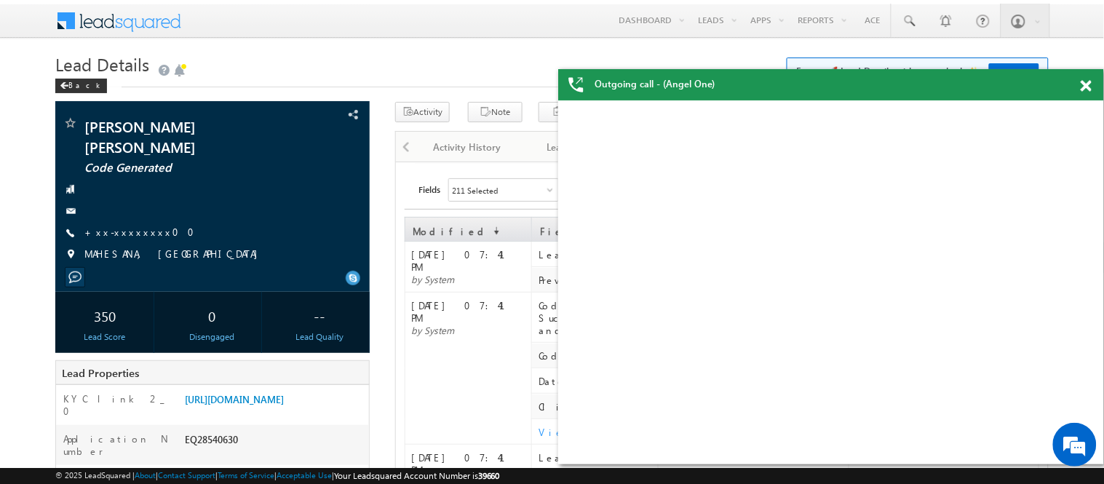
click at [1088, 82] on span at bounding box center [1086, 86] width 11 height 12
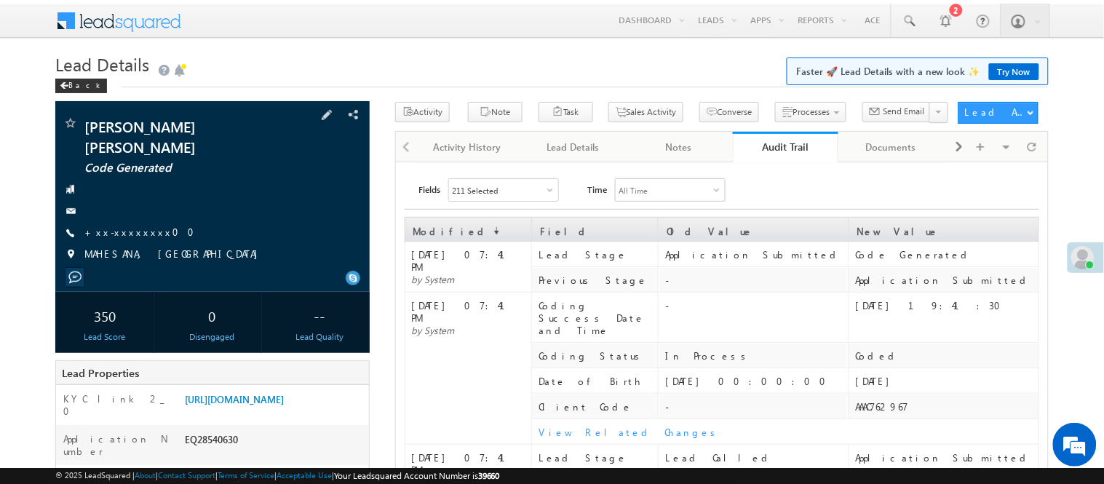
click at [134, 204] on div at bounding box center [213, 211] width 300 height 15
click at [135, 226] on link "+xx-xxxxxxxx00" at bounding box center [143, 232] width 119 height 12
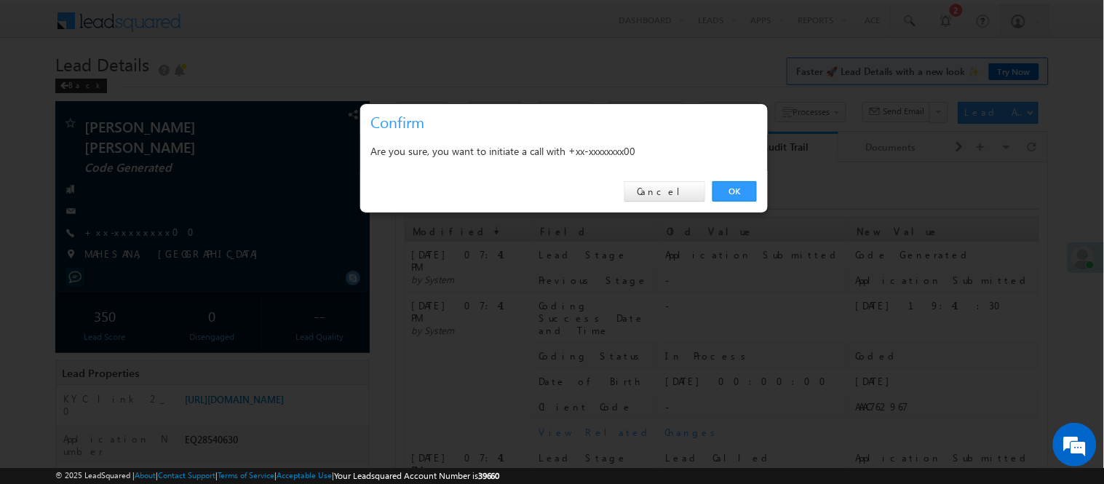
click at [726, 190] on link "OK" at bounding box center [734, 191] width 44 height 20
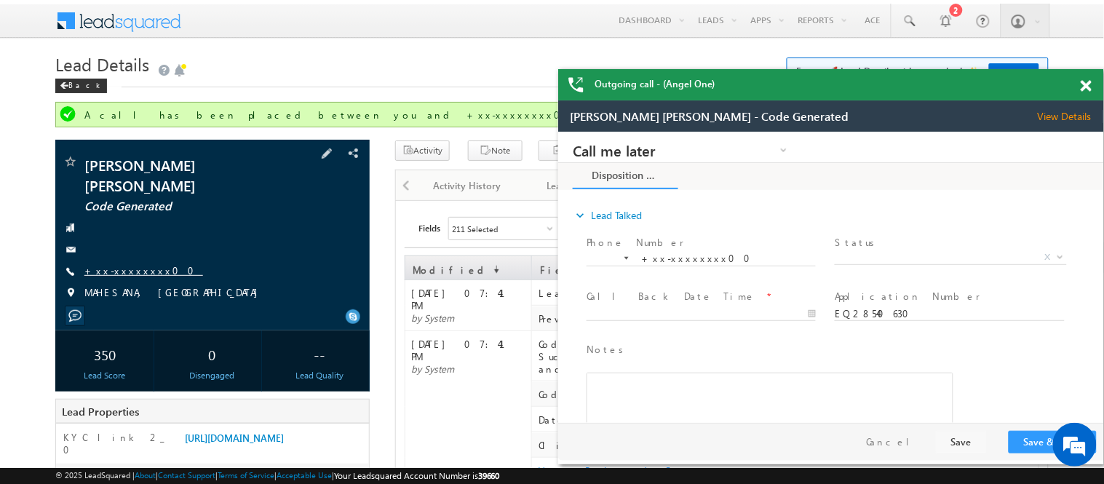
click at [93, 264] on link "+xx-xxxxxxxx00" at bounding box center [143, 270] width 119 height 12
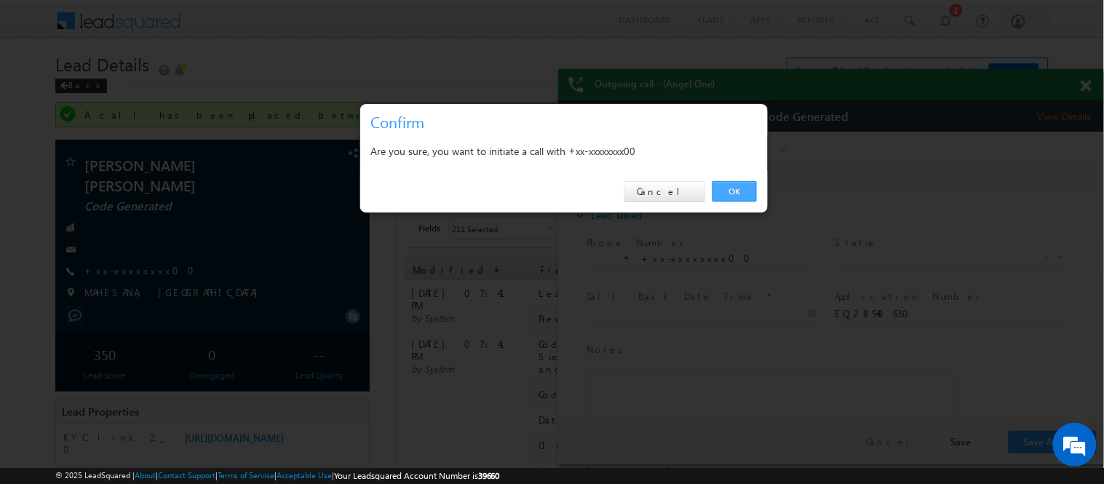
click at [731, 188] on link "OK" at bounding box center [734, 191] width 44 height 20
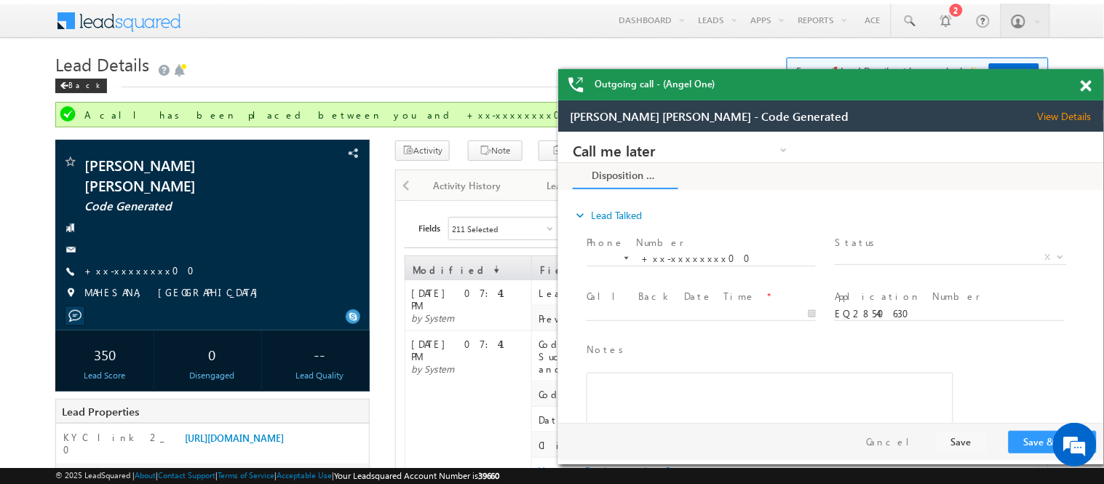
click at [1082, 85] on span at bounding box center [1086, 86] width 11 height 12
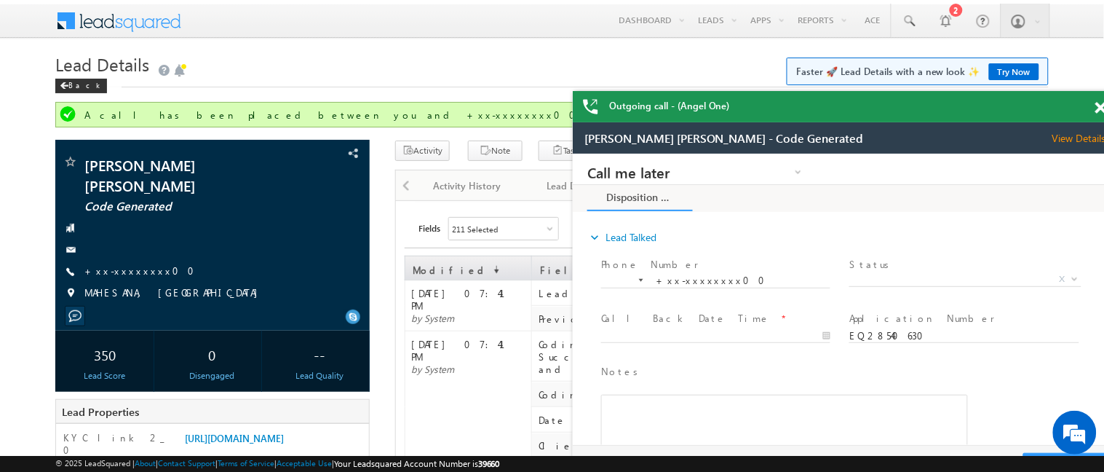
click at [1092, 106] on span at bounding box center [1100, 108] width 11 height 12
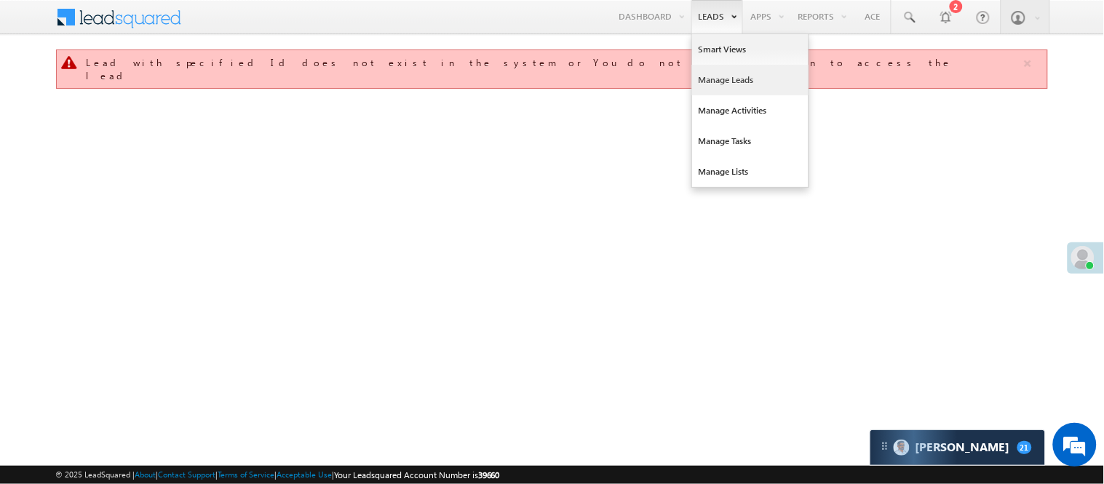
click at [706, 79] on link "Manage Leads" at bounding box center [750, 80] width 116 height 31
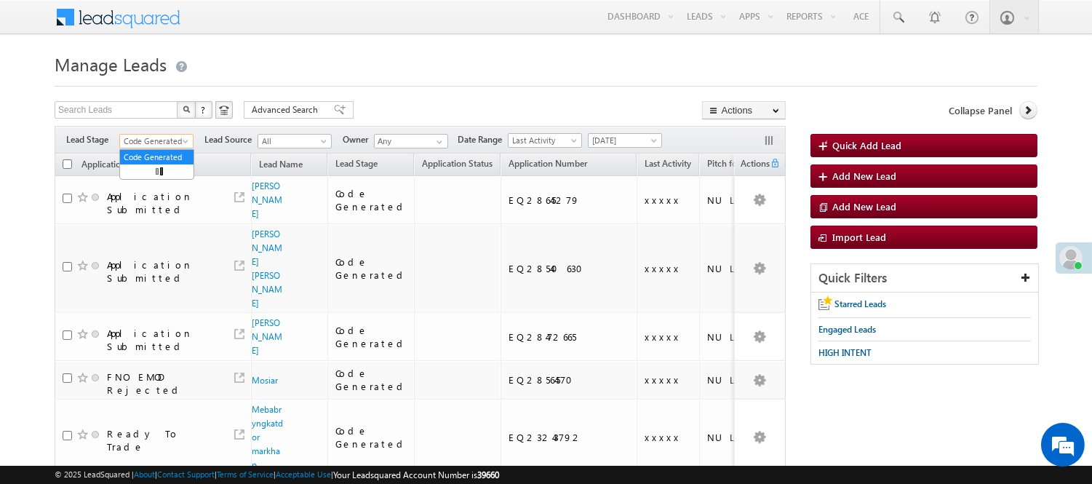
click at [159, 140] on span "Code Generated" at bounding box center [154, 141] width 69 height 13
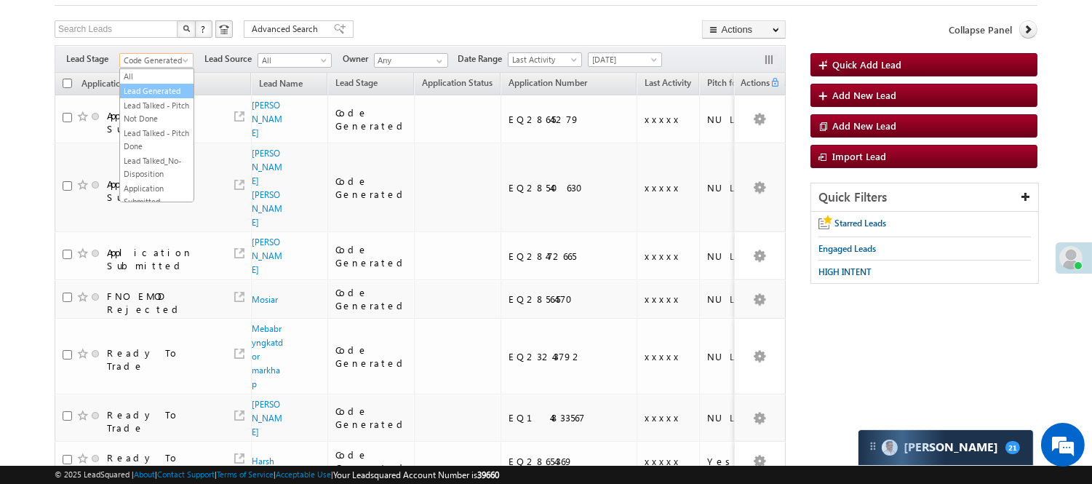
click at [151, 90] on link "Lead Generated" at bounding box center [156, 90] width 73 height 13
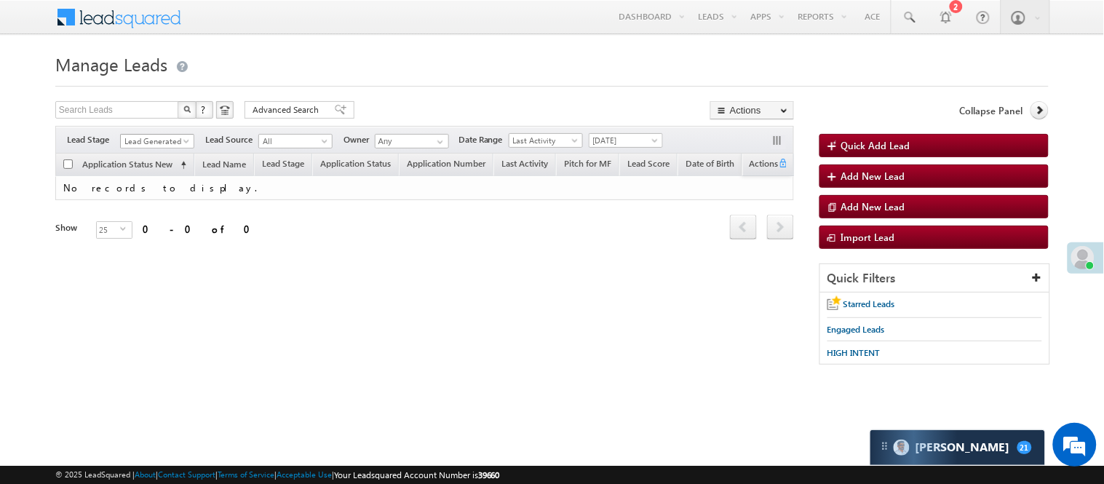
click at [140, 140] on span "Lead Generated" at bounding box center [155, 141] width 69 height 13
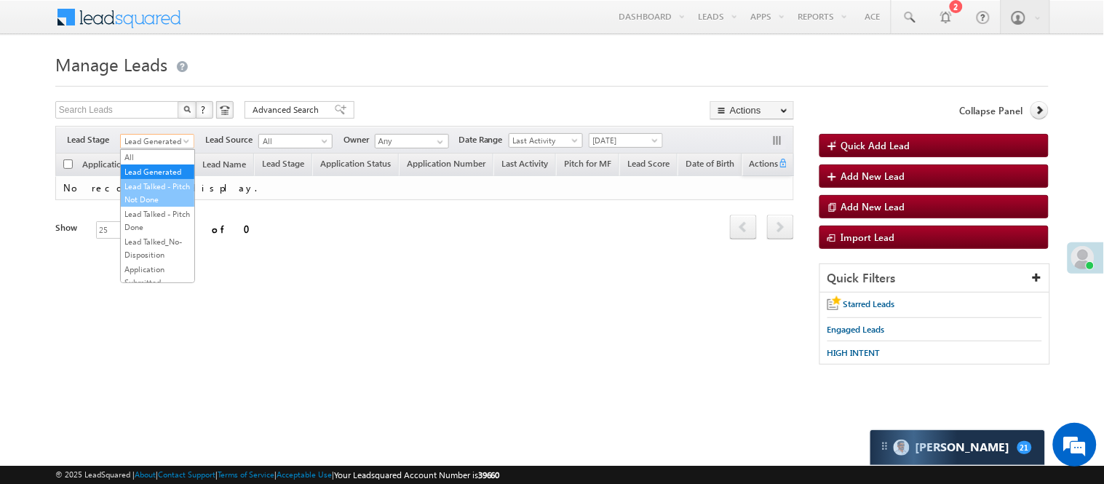
click at [151, 206] on link "Lead Talked - Pitch Not Done" at bounding box center [157, 193] width 73 height 26
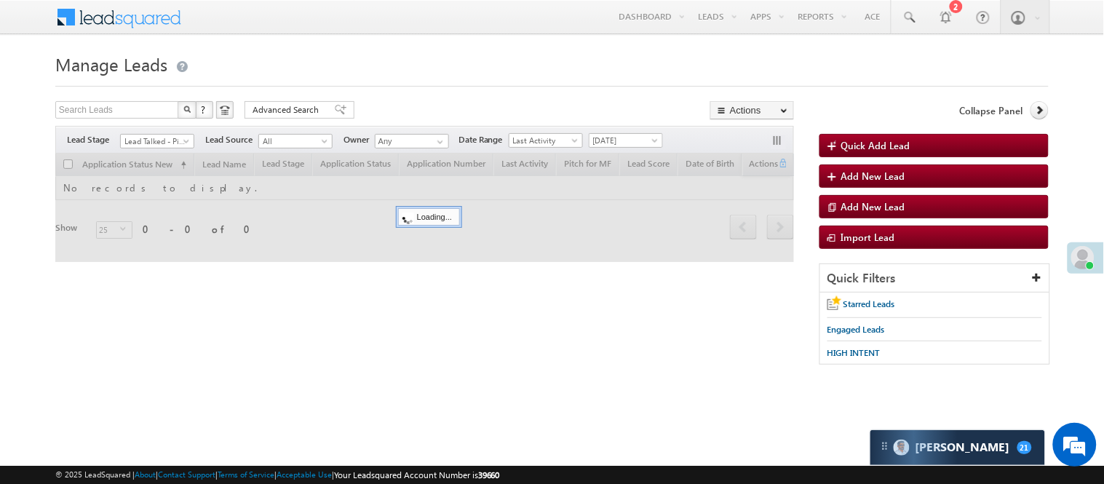
click at [162, 142] on span "Lead Talked - Pitch Not Done" at bounding box center [155, 141] width 69 height 13
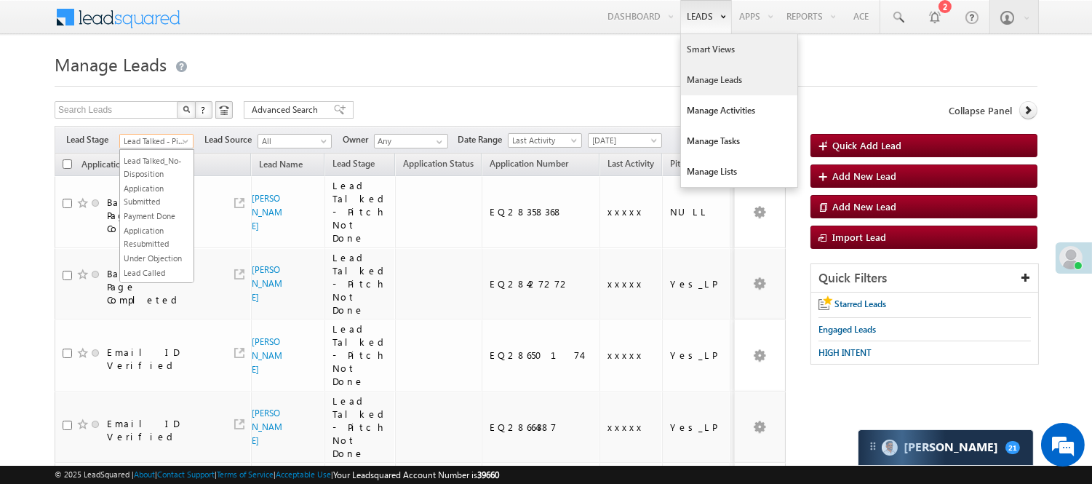
click at [721, 55] on link "Smart Views" at bounding box center [739, 49] width 116 height 31
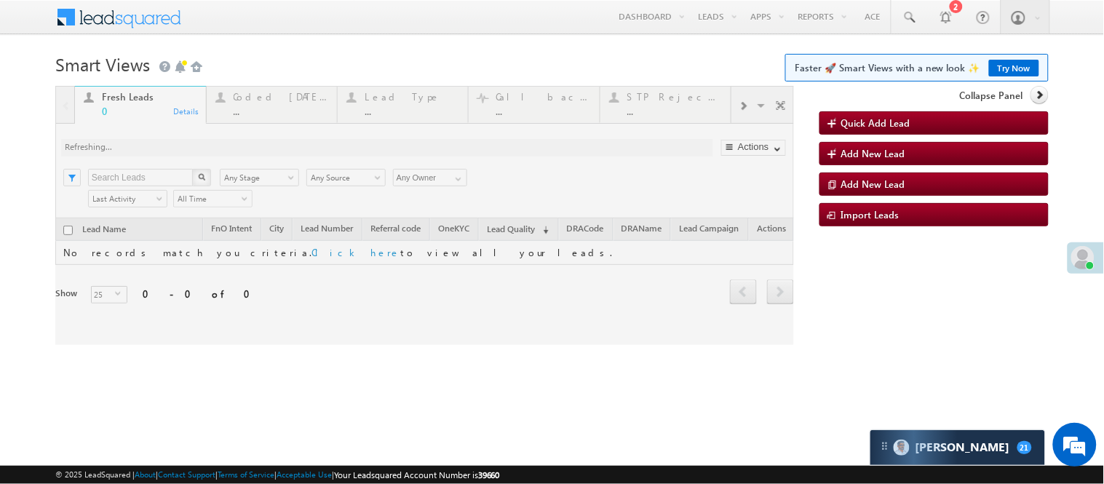
click at [287, 100] on div at bounding box center [424, 215] width 739 height 259
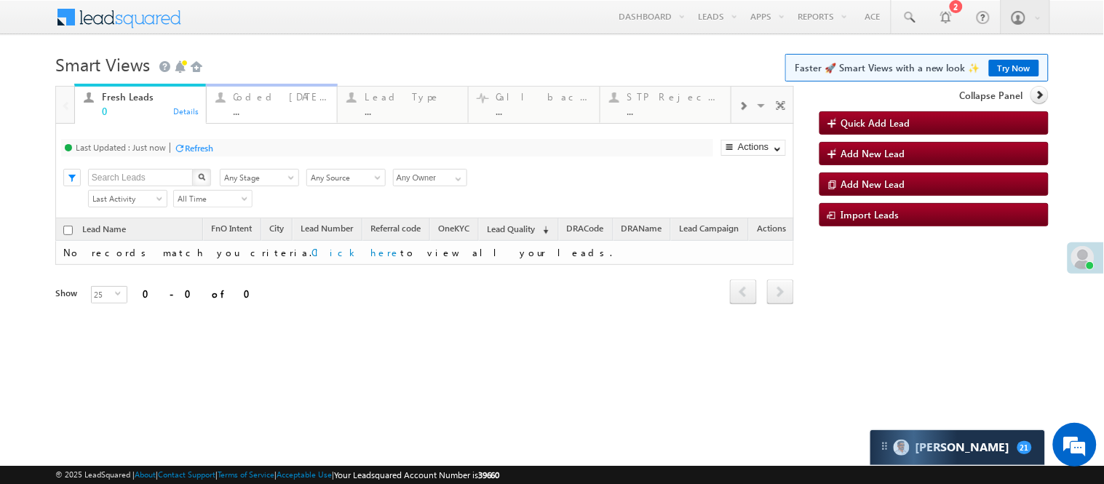
click at [278, 106] on div "..." at bounding box center [281, 111] width 95 height 11
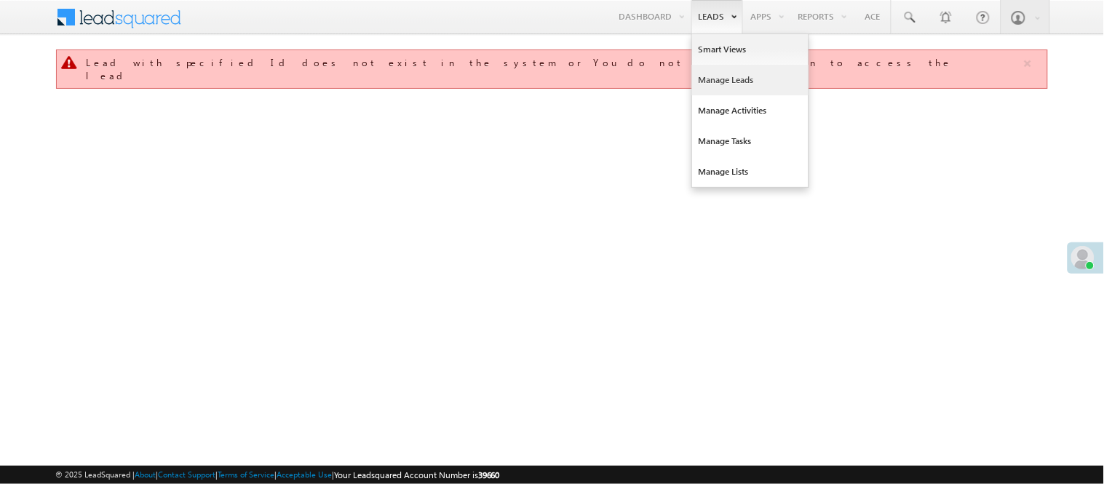
drag, startPoint x: 0, startPoint y: 0, endPoint x: 707, endPoint y: 81, distance: 711.2
click at [707, 81] on link "Manage Leads" at bounding box center [750, 80] width 116 height 31
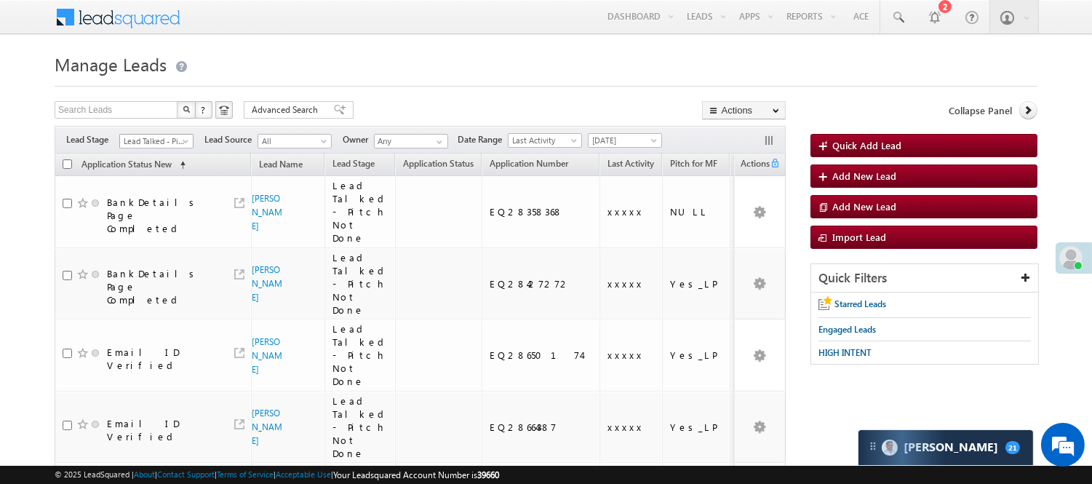
click at [170, 139] on span "Lead Talked - Pitch Not Done" at bounding box center [154, 141] width 69 height 13
click at [146, 177] on link "Lead Generated" at bounding box center [156, 171] width 73 height 13
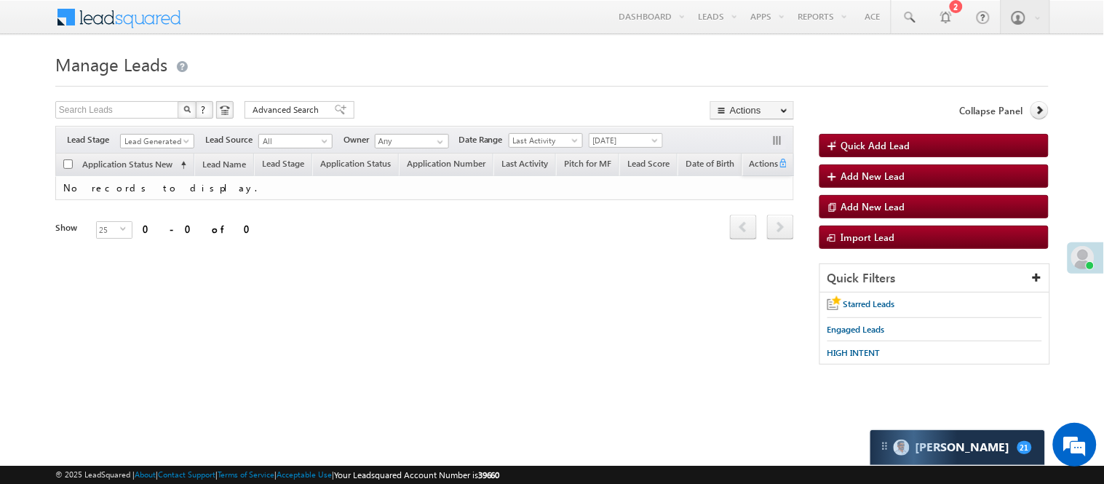
click at [156, 143] on span "Lead Generated" at bounding box center [155, 141] width 69 height 13
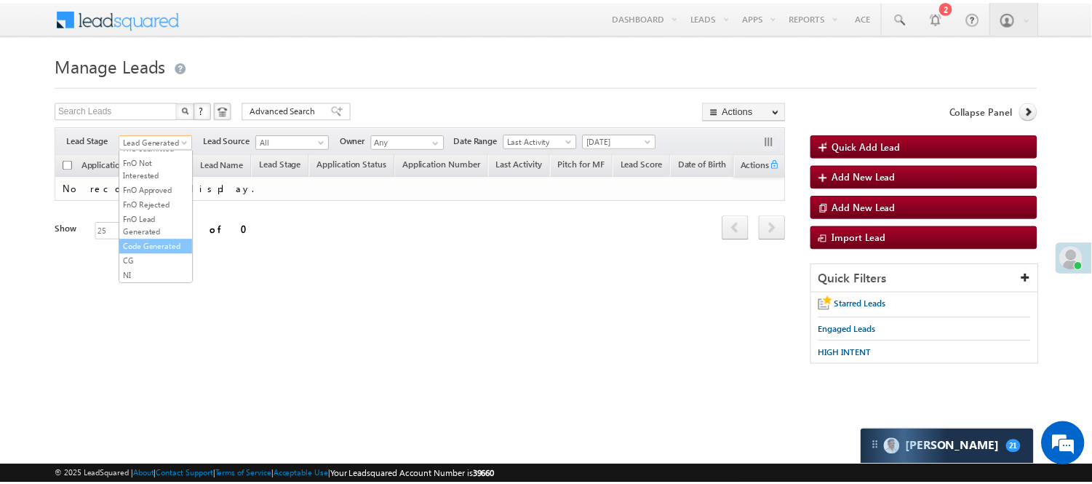
scroll to position [361, 0]
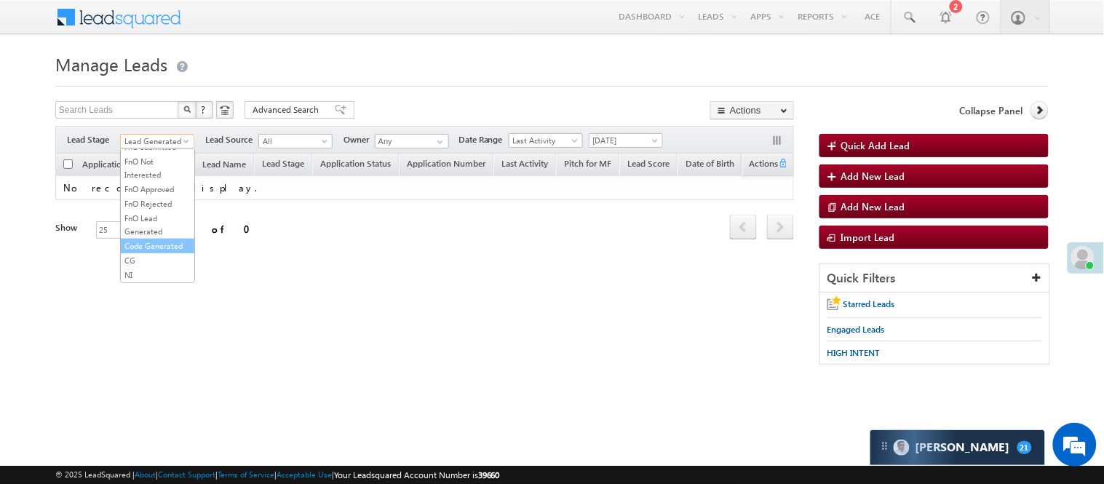
click at [160, 242] on link "Code Generated" at bounding box center [157, 245] width 73 height 13
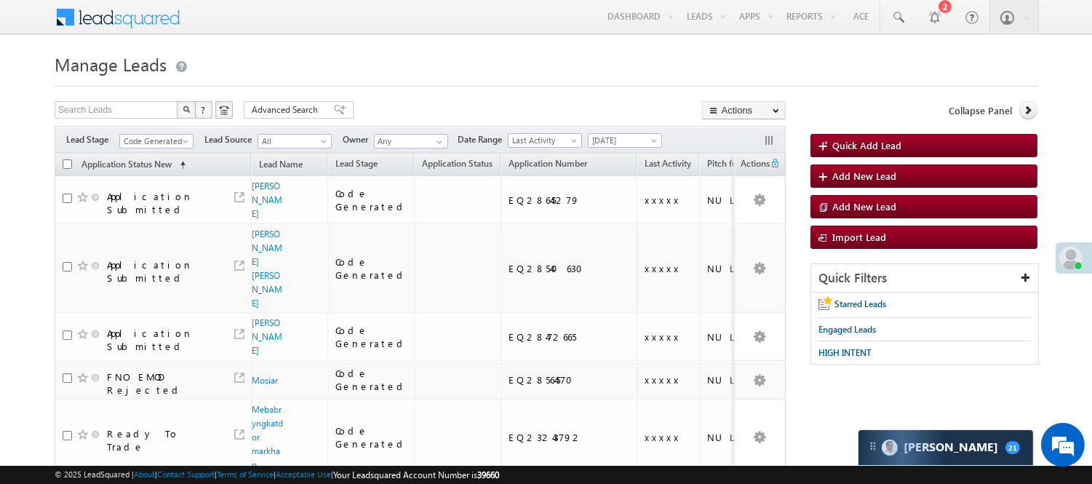
scroll to position [323, 0]
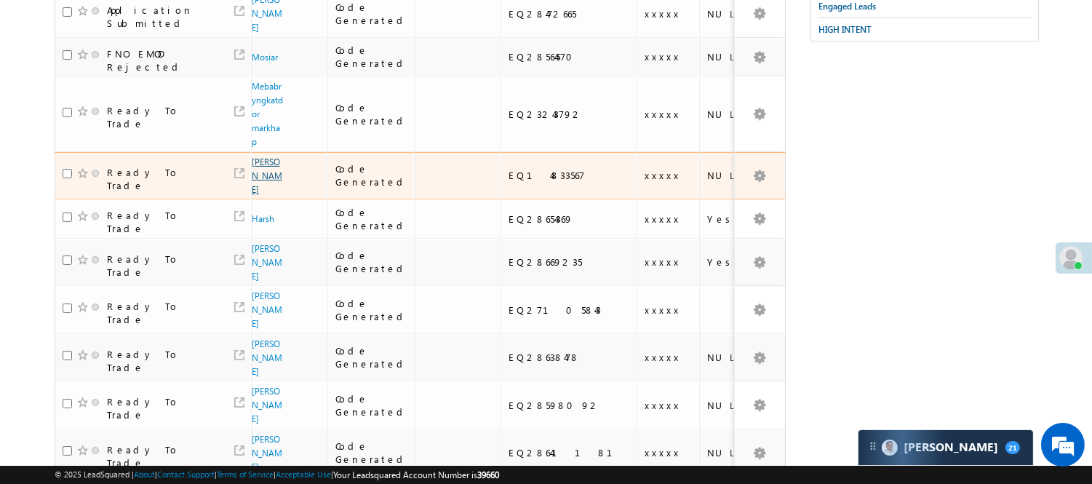
click at [262, 156] on link "[PERSON_NAME]" at bounding box center [267, 175] width 31 height 39
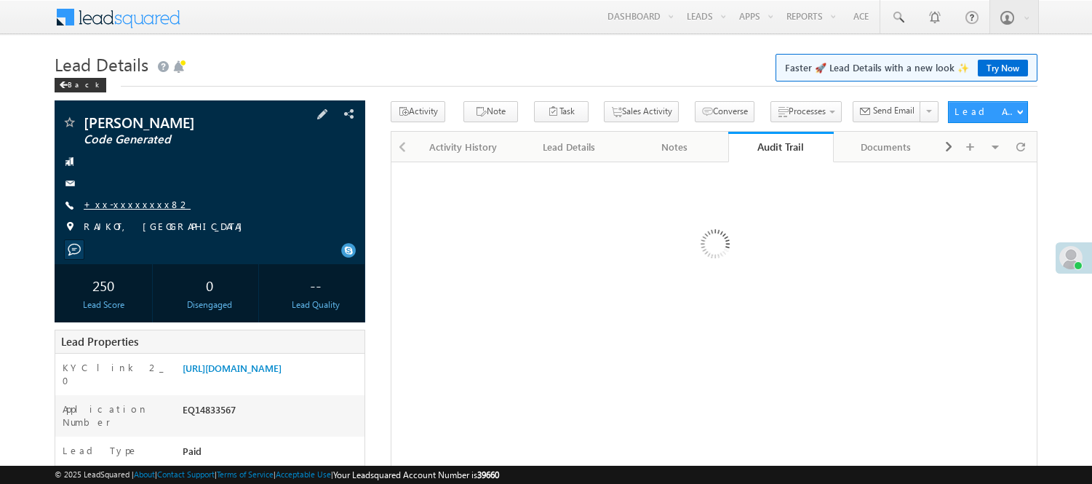
drag, startPoint x: 0, startPoint y: 0, endPoint x: 119, endPoint y: 207, distance: 238.9
click at [119, 207] on link "+xx-xxxxxxxx82" at bounding box center [137, 204] width 107 height 12
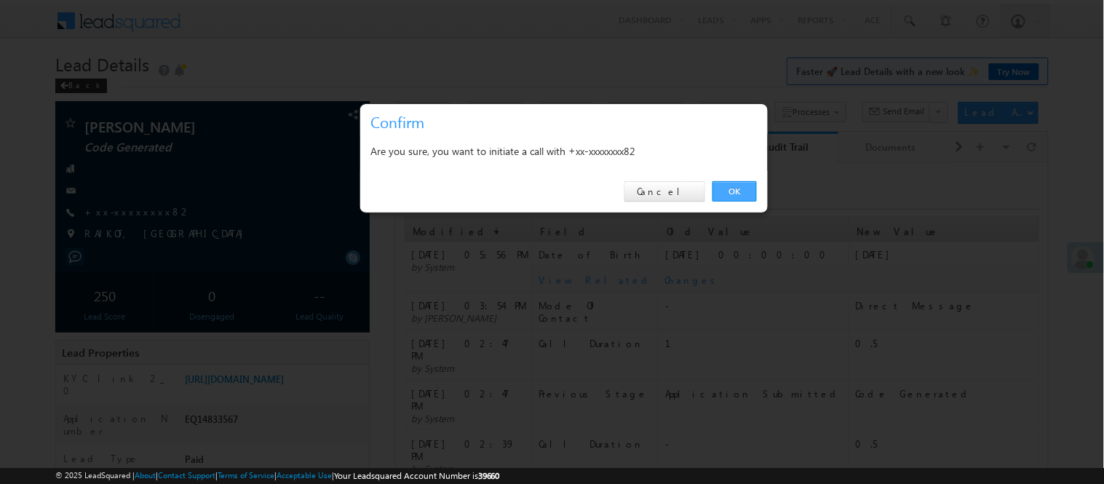
click at [731, 188] on link "OK" at bounding box center [734, 191] width 44 height 20
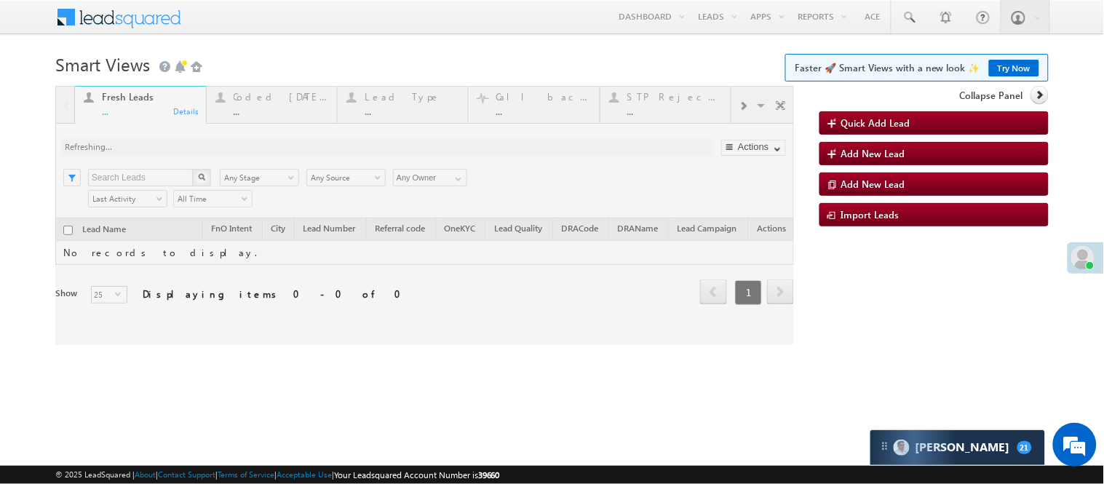
click at [285, 110] on div at bounding box center [424, 215] width 739 height 259
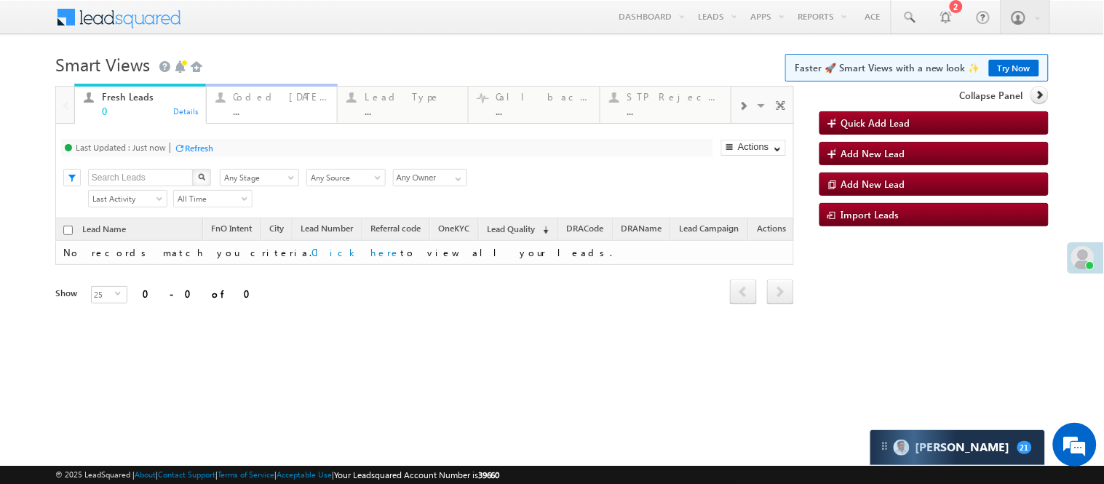
click at [265, 107] on div "..." at bounding box center [281, 111] width 95 height 11
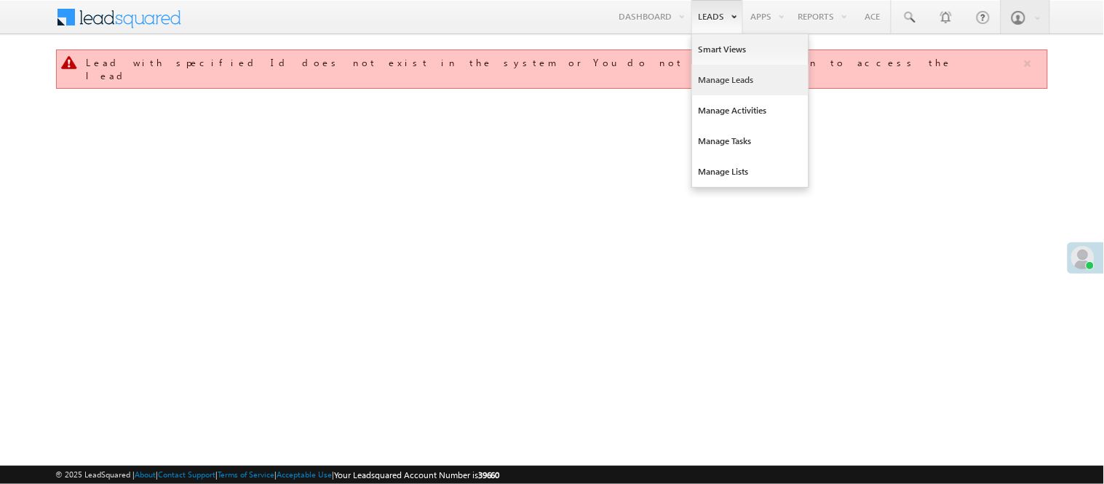
click at [720, 76] on link "Manage Leads" at bounding box center [750, 80] width 116 height 31
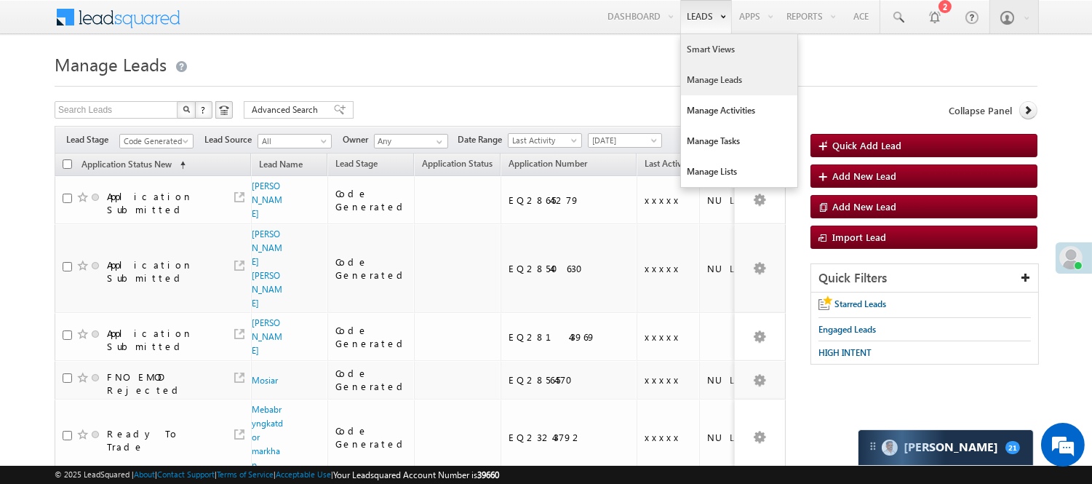
click at [716, 47] on link "Smart Views" at bounding box center [739, 49] width 116 height 31
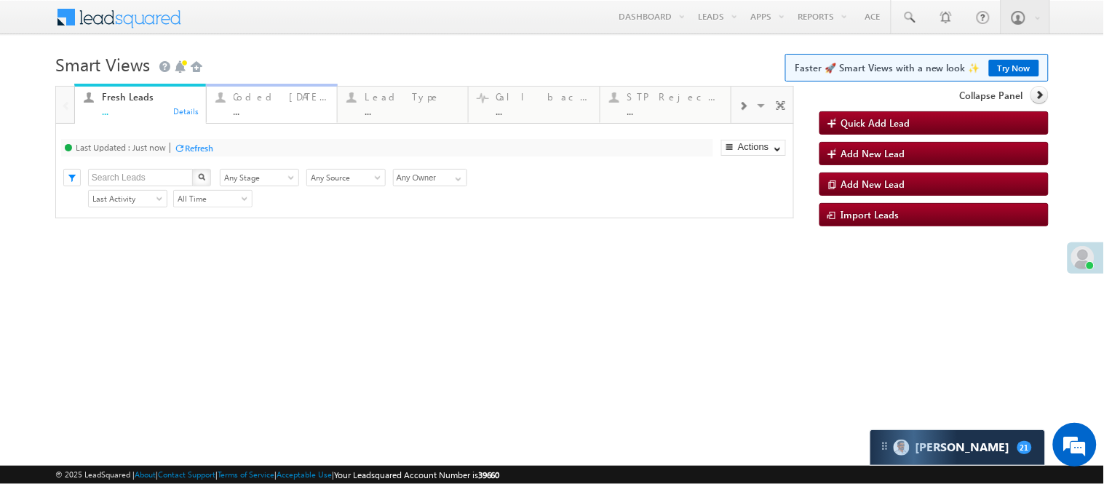
click at [274, 106] on div "..." at bounding box center [281, 111] width 95 height 11
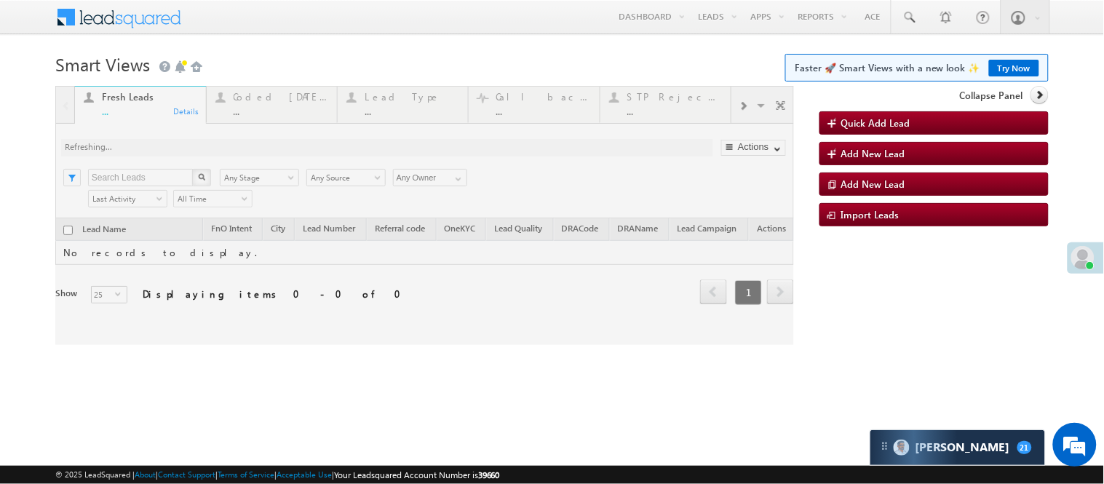
click at [268, 104] on div at bounding box center [424, 215] width 739 height 259
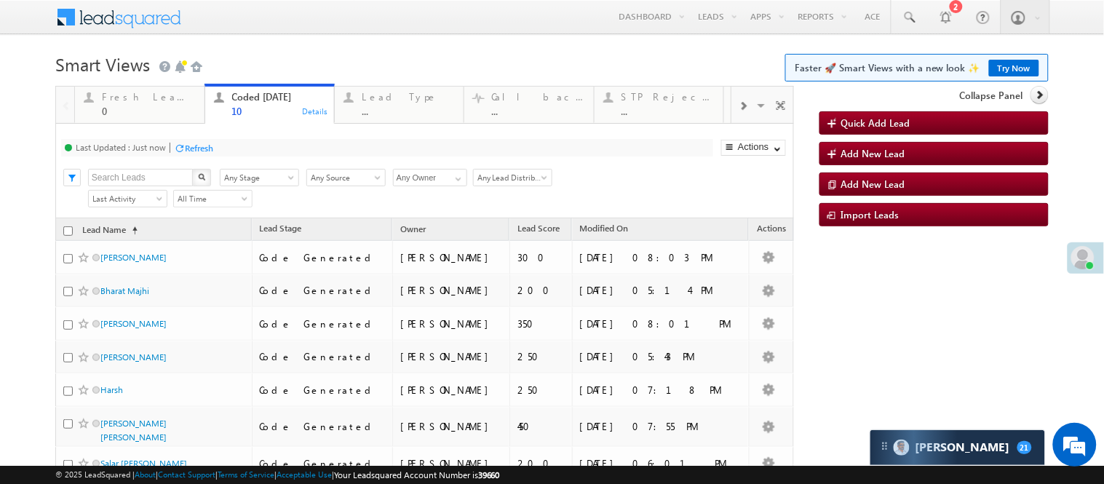
click at [376, 39] on body "Menu Nisha Anand Yadav Nisha .Yada v@ang elbro king. com" at bounding box center [552, 330] width 1104 height 660
click at [338, 44] on body "Menu Nisha Anand Yadav Nisha .Yada v@ang elbro king. com" at bounding box center [552, 330] width 1104 height 660
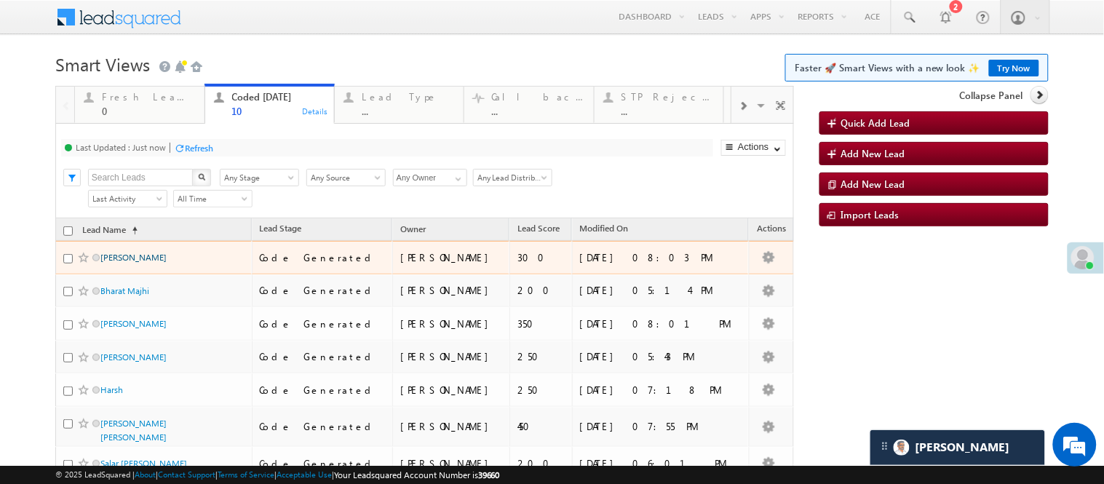
click at [109, 263] on link "[PERSON_NAME]" at bounding box center [133, 257] width 66 height 11
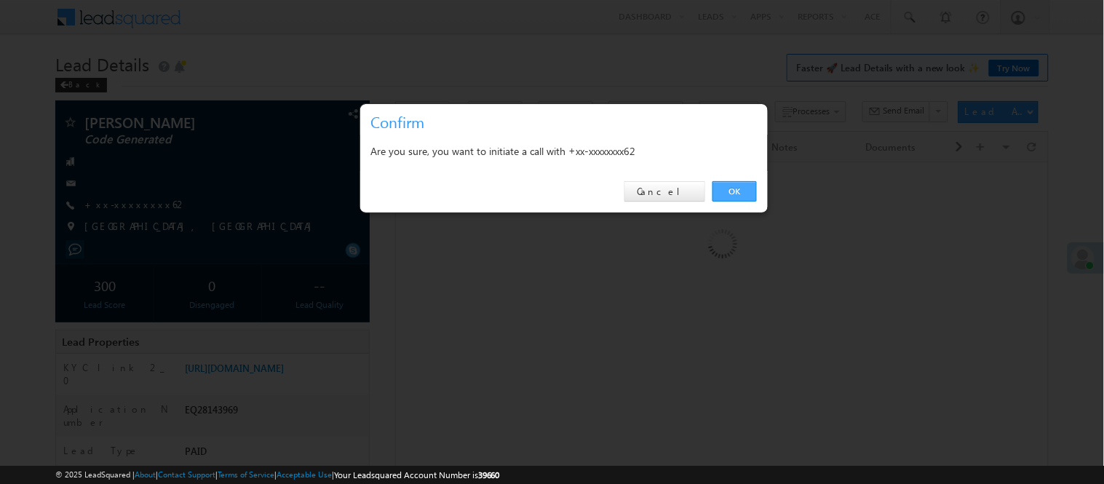
click at [747, 183] on link "OK" at bounding box center [734, 191] width 44 height 20
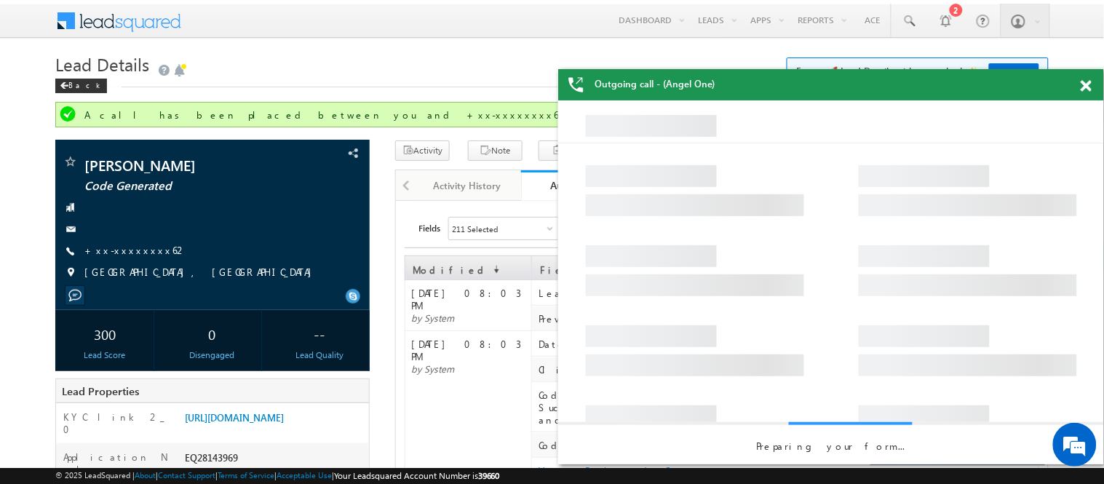
click at [1081, 90] on span at bounding box center [1086, 86] width 11 height 12
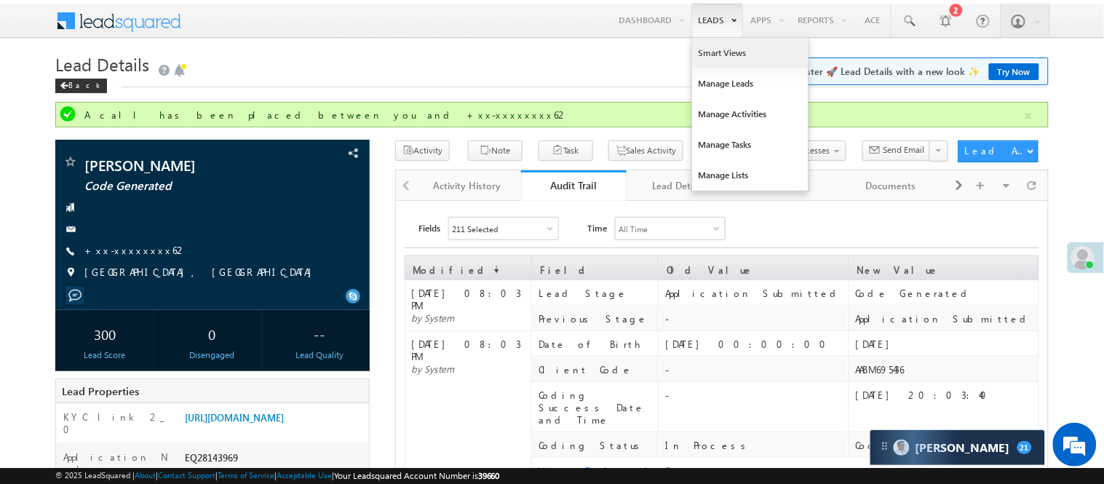
click at [718, 54] on link "Smart Views" at bounding box center [750, 53] width 116 height 31
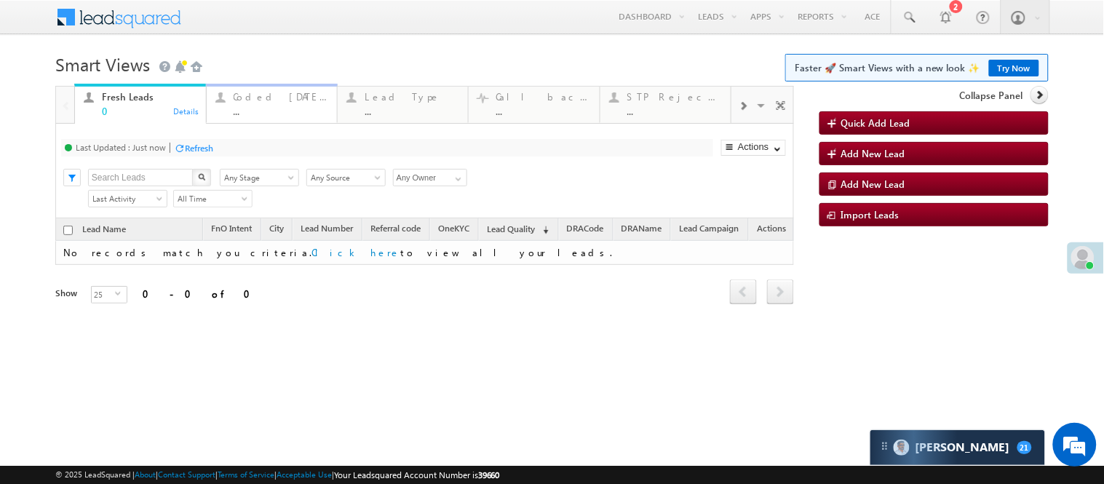
click at [271, 106] on div "..." at bounding box center [281, 111] width 95 height 11
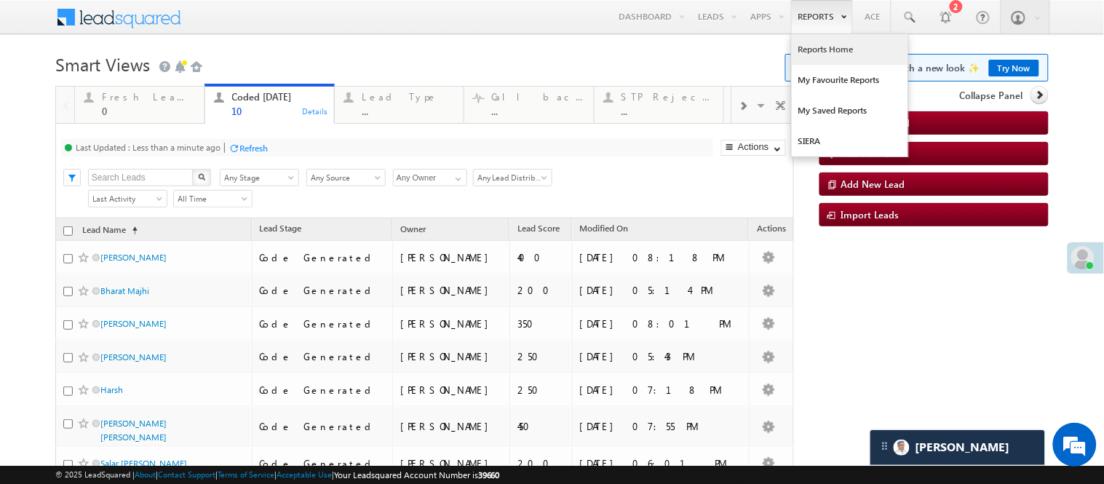
click at [806, 49] on link "Reports Home" at bounding box center [850, 49] width 116 height 31
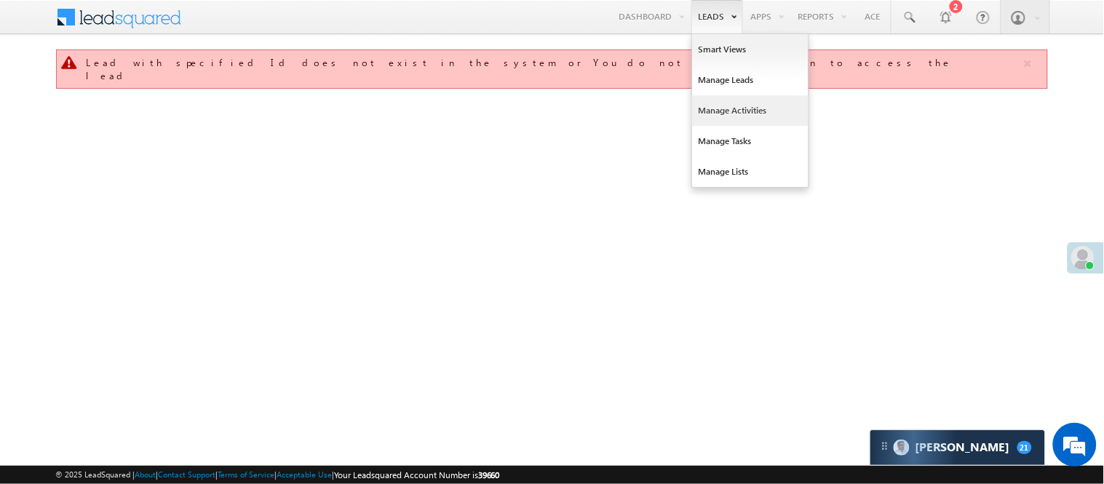
click at [740, 116] on link "Manage Activities" at bounding box center [750, 110] width 116 height 31
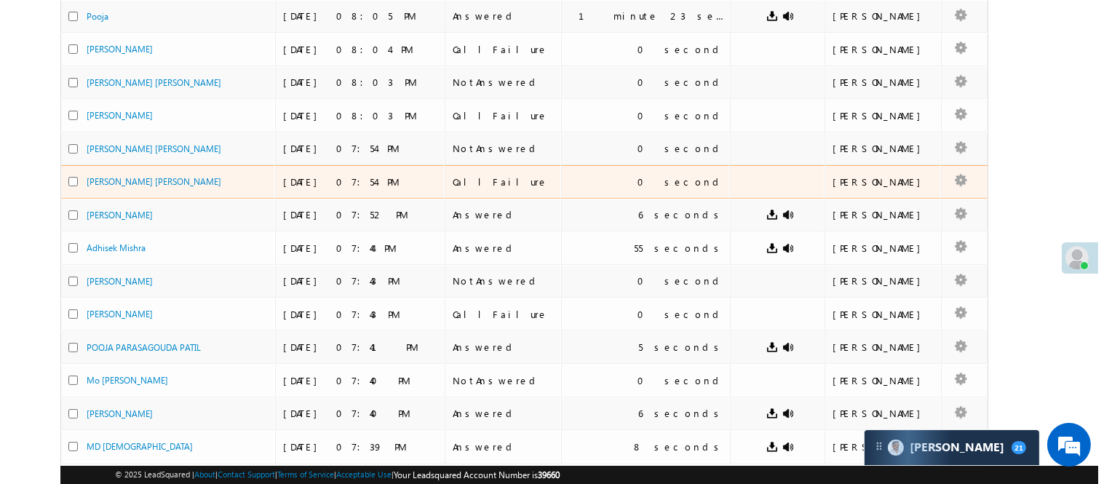
scroll to position [398, 0]
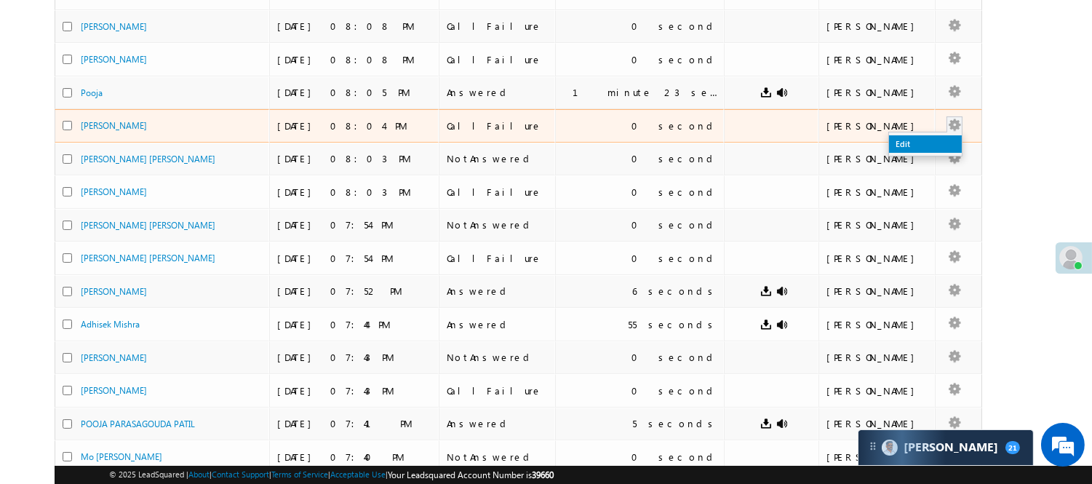
click at [895, 139] on link "Edit" at bounding box center [925, 143] width 73 height 17
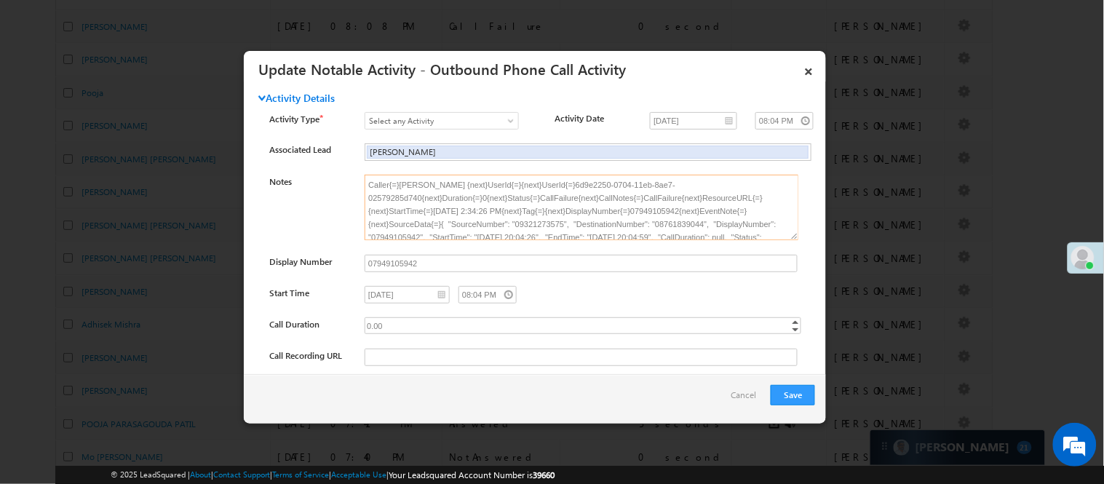
click at [672, 224] on textarea "Caller{=}Nisha Anand Yadav {next}UserId{=}{next}UserId{=}6d9e2250-0704-11eb-8ae…" at bounding box center [582, 207] width 434 height 65
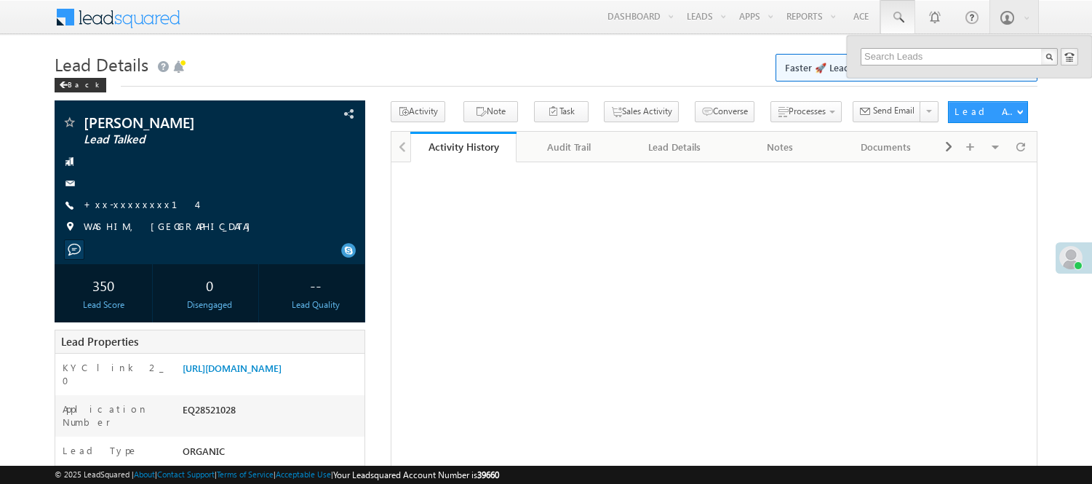
click at [923, 51] on input "text" at bounding box center [959, 56] width 197 height 17
click at [928, 52] on input "text" at bounding box center [959, 56] width 197 height 17
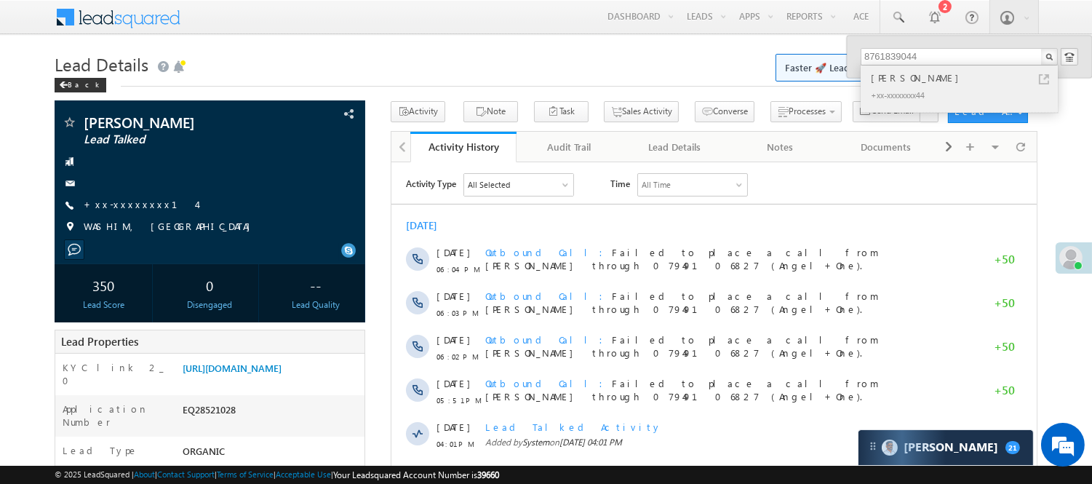
type input "8761839044"
click at [921, 84] on div "[PERSON_NAME]" at bounding box center [965, 78] width 195 height 16
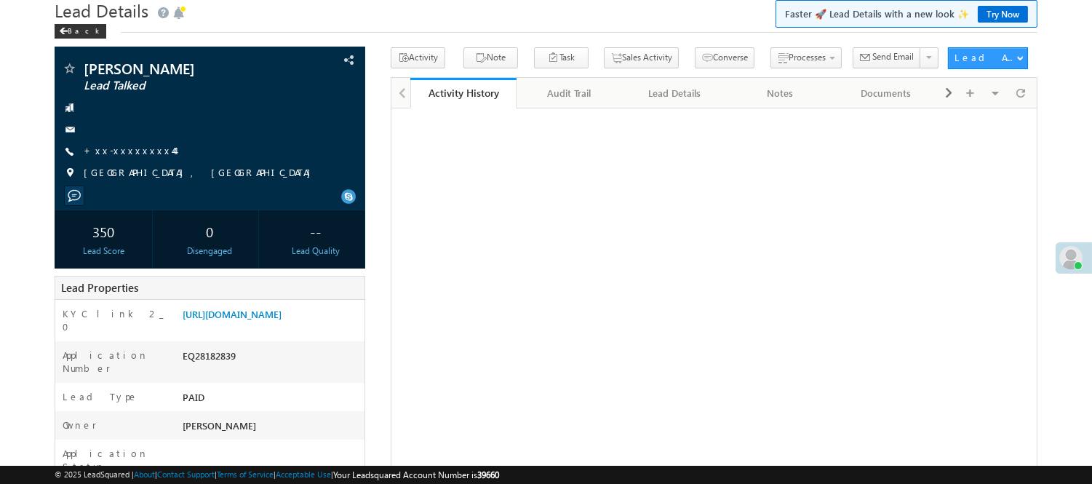
scroll to position [81, 0]
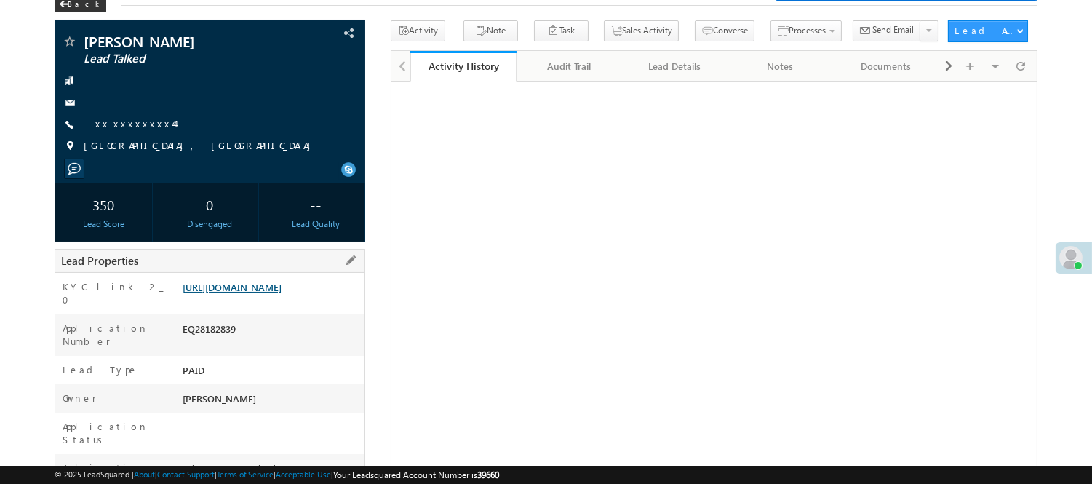
click at [228, 293] on link "[URL][DOMAIN_NAME]" at bounding box center [232, 287] width 99 height 12
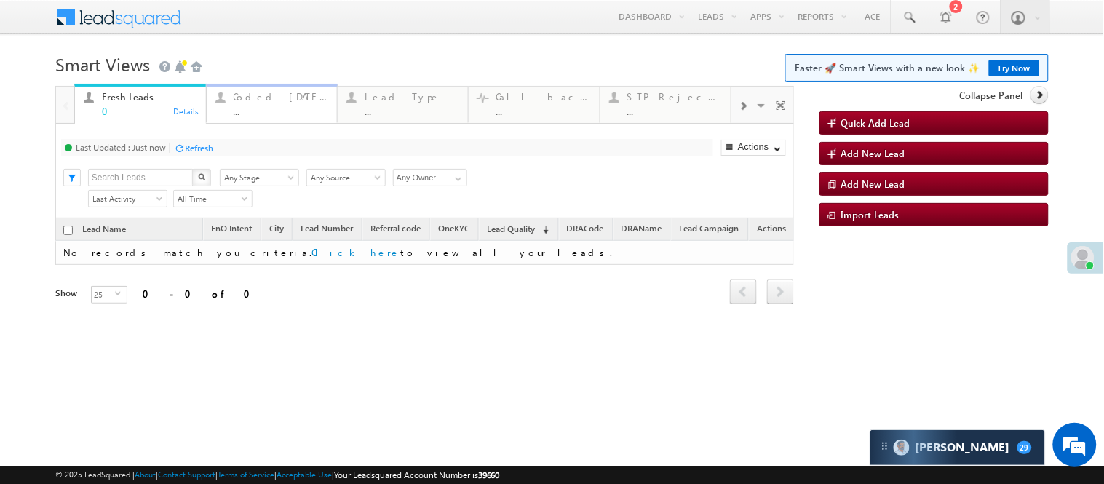
click at [262, 100] on div "Coded [DATE]" at bounding box center [281, 97] width 95 height 12
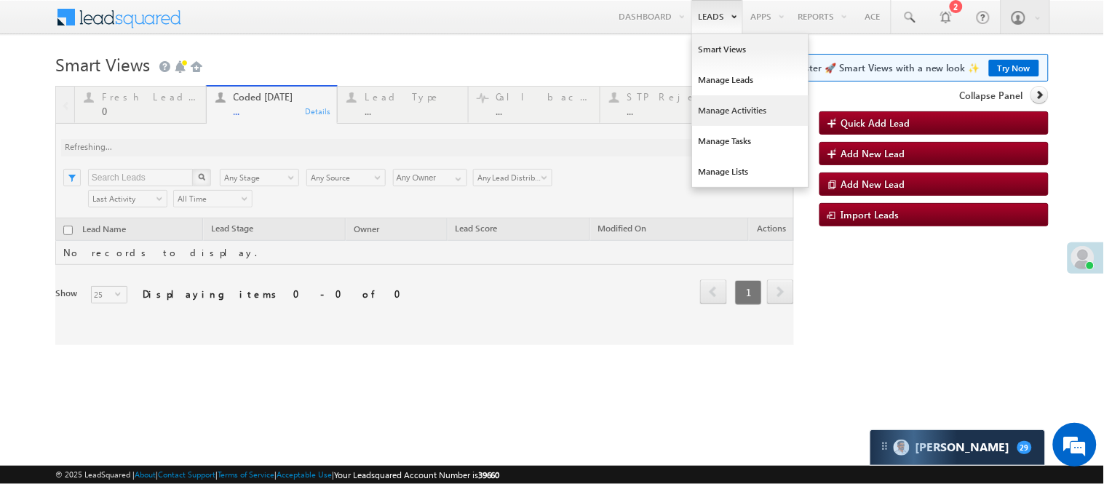
click at [750, 111] on link "Manage Activities" at bounding box center [750, 110] width 116 height 31
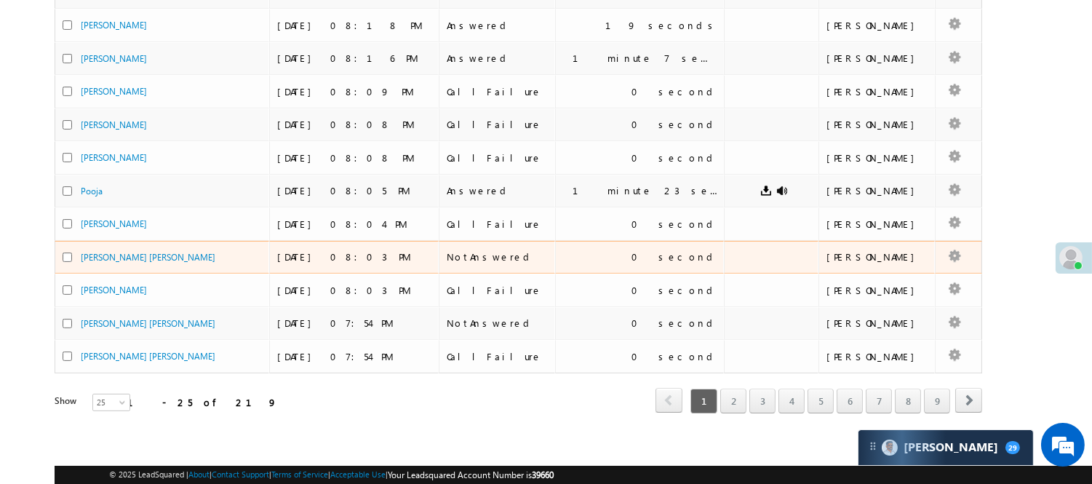
scroll to position [641, 0]
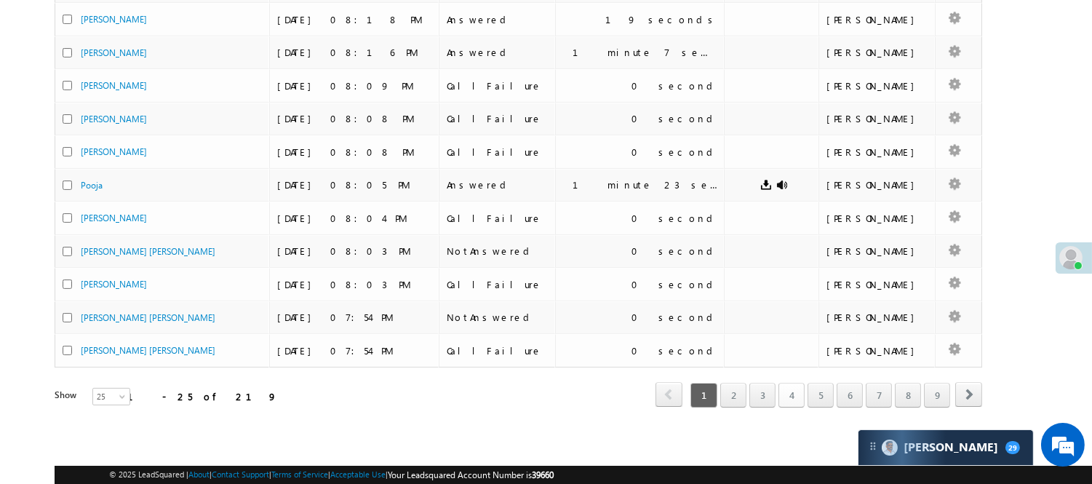
click at [792, 397] on link "4" at bounding box center [792, 395] width 26 height 25
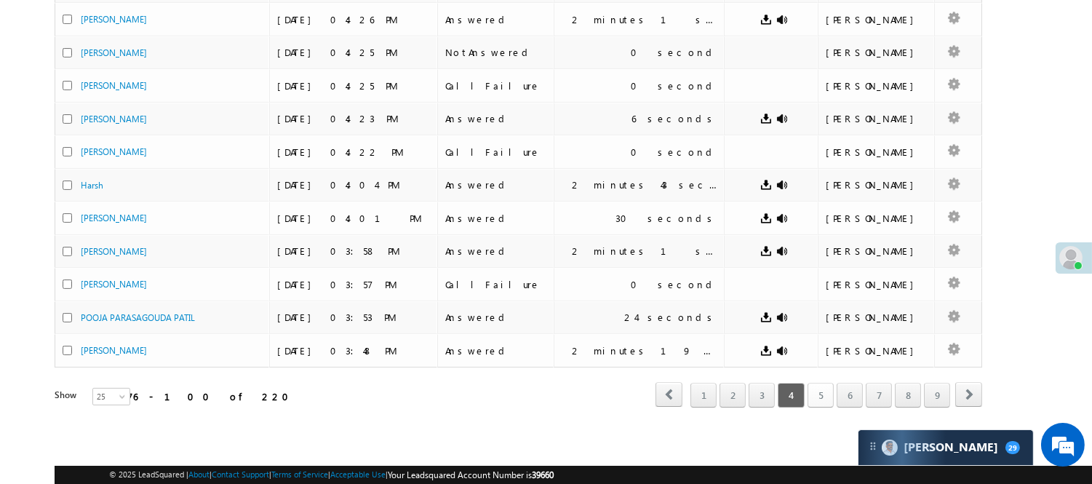
click at [808, 393] on link "5" at bounding box center [821, 395] width 26 height 25
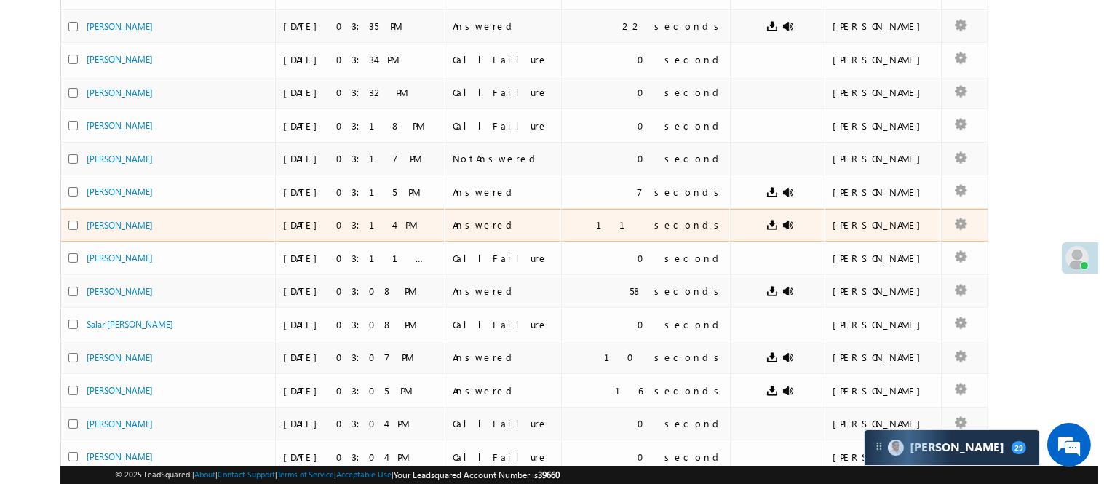
scroll to position [317, 0]
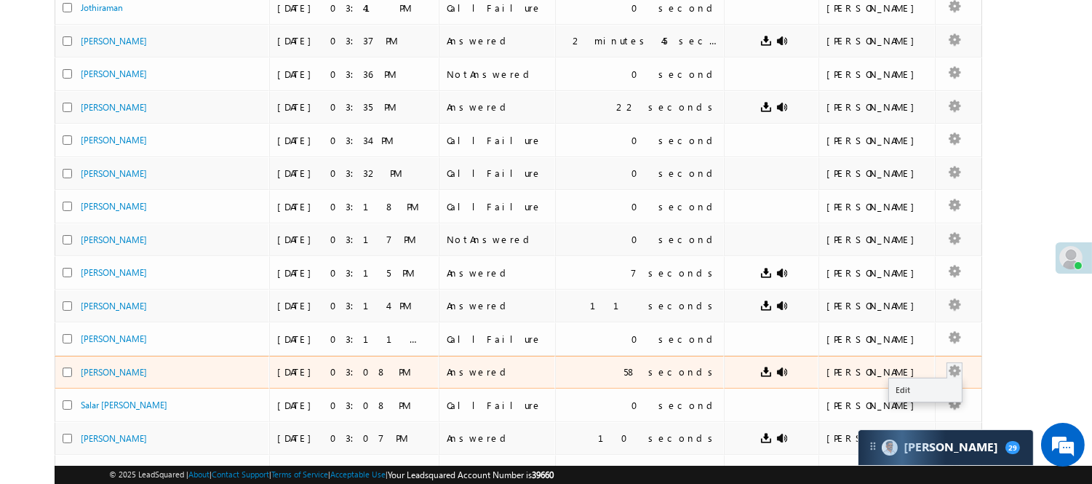
click at [947, 375] on button "button" at bounding box center [954, 371] width 15 height 15
click at [907, 386] on link "Edit" at bounding box center [925, 389] width 73 height 17
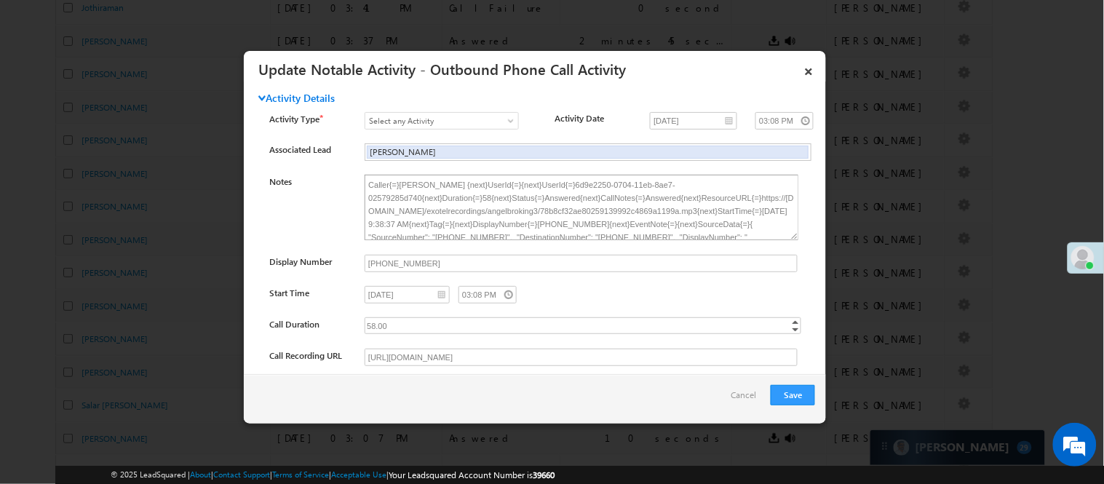
scroll to position [73, 0]
click at [645, 202] on textarea "Caller{=}Nisha Anand Yadav {next}UserId{=}{next}UserId{=}6d9e2250-0704-11eb-8ae…" at bounding box center [582, 207] width 434 height 65
click at [637, 228] on textarea "Caller{=}Nisha Anand Yadav {next}UserId{=}{next}UserId{=}6d9e2250-0704-11eb-8ae…" at bounding box center [582, 207] width 434 height 65
click at [806, 68] on link "×" at bounding box center [808, 68] width 25 height 25
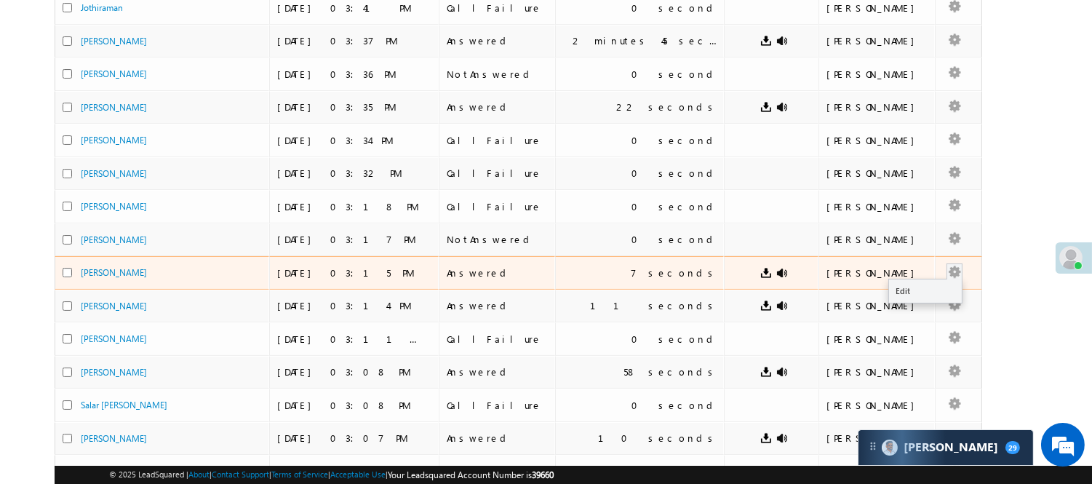
click at [947, 279] on button "button" at bounding box center [954, 272] width 15 height 15
click at [889, 296] on link "Edit" at bounding box center [925, 290] width 73 height 17
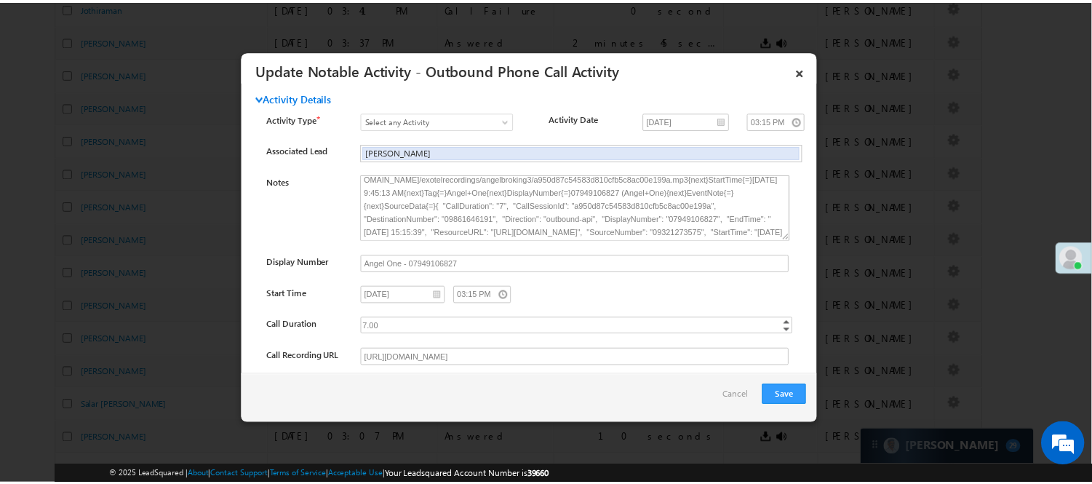
scroll to position [0, 0]
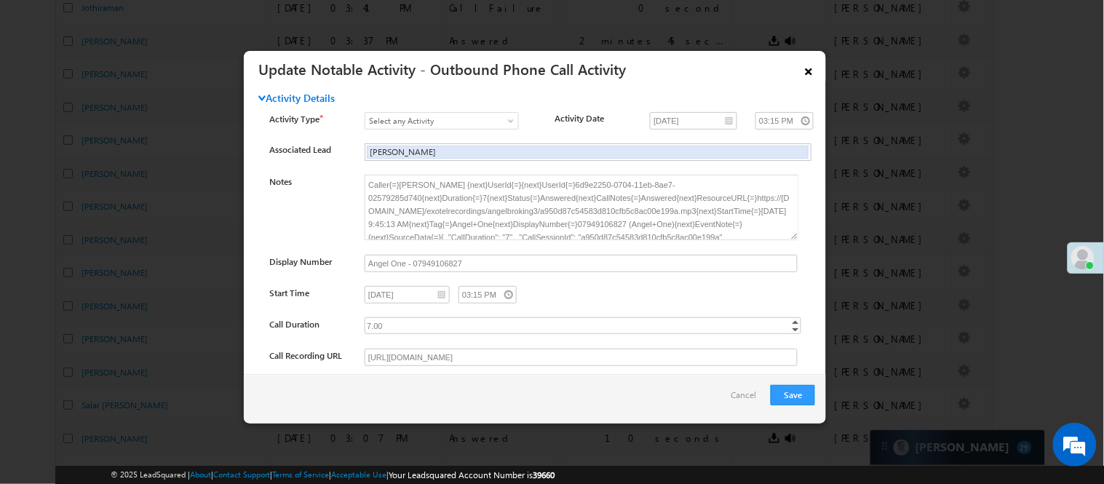
click at [798, 74] on link "×" at bounding box center [808, 68] width 25 height 25
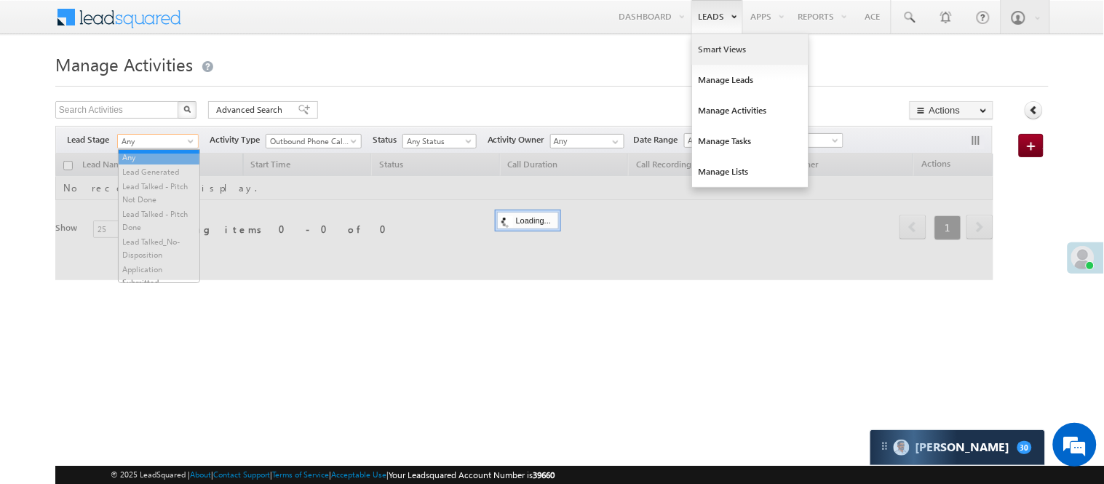
click at [724, 45] on link "Smart Views" at bounding box center [750, 49] width 116 height 31
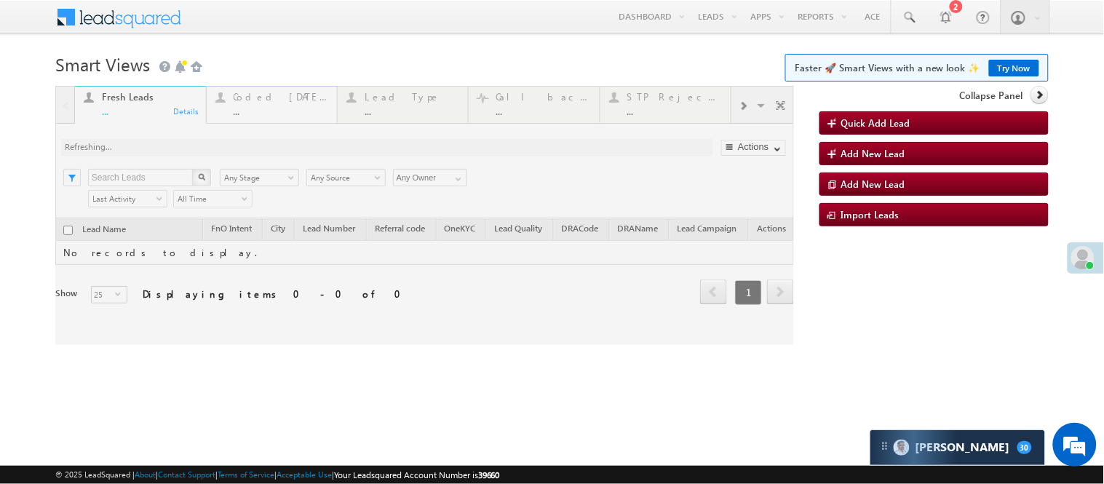
click at [279, 112] on div at bounding box center [424, 215] width 739 height 259
click at [263, 112] on div at bounding box center [424, 215] width 739 height 259
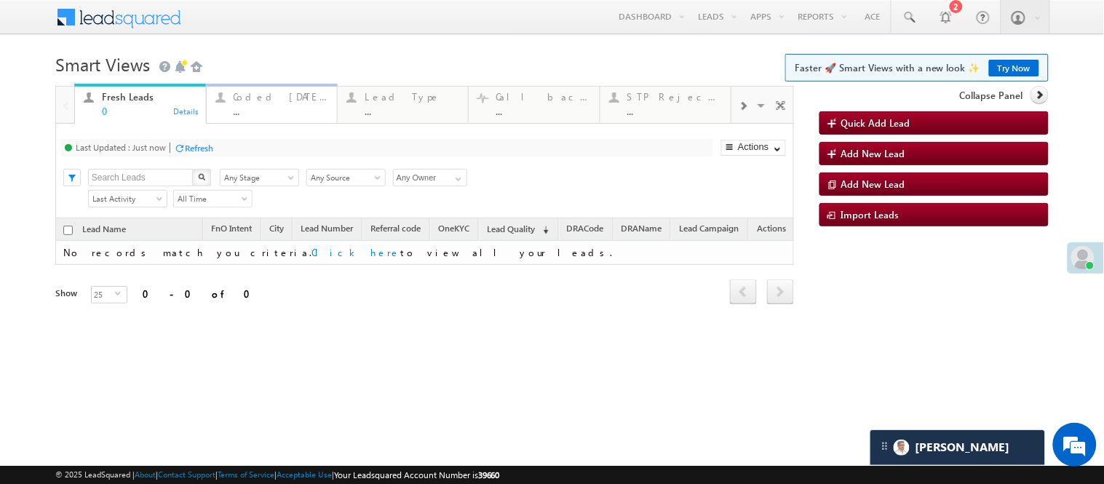
click at [266, 112] on div "..." at bounding box center [281, 111] width 95 height 11
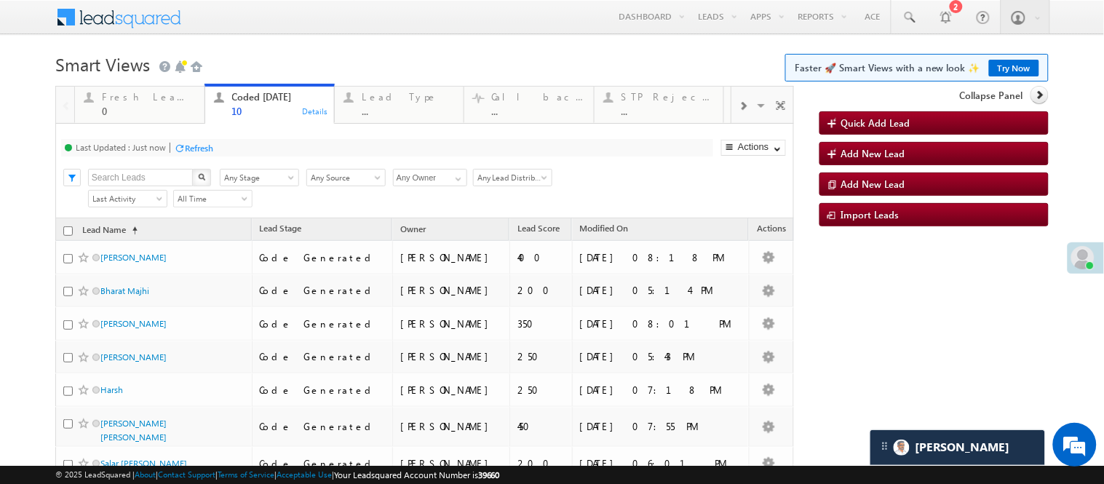
click at [367, 44] on body "Menu Nisha Anand Yadav Nisha .Yada v@ang elbro king. com" at bounding box center [552, 330] width 1104 height 660
click at [321, 47] on body "Menu Nisha Anand Yadav Nisha .Yada v@ang elbro king. com" at bounding box center [552, 330] width 1104 height 660
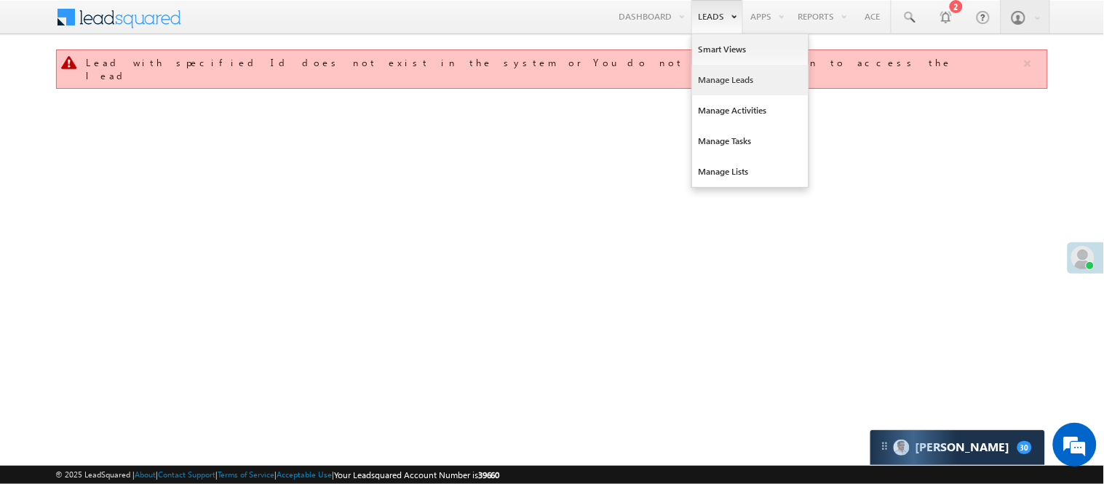
click at [733, 78] on link "Manage Leads" at bounding box center [750, 80] width 116 height 31
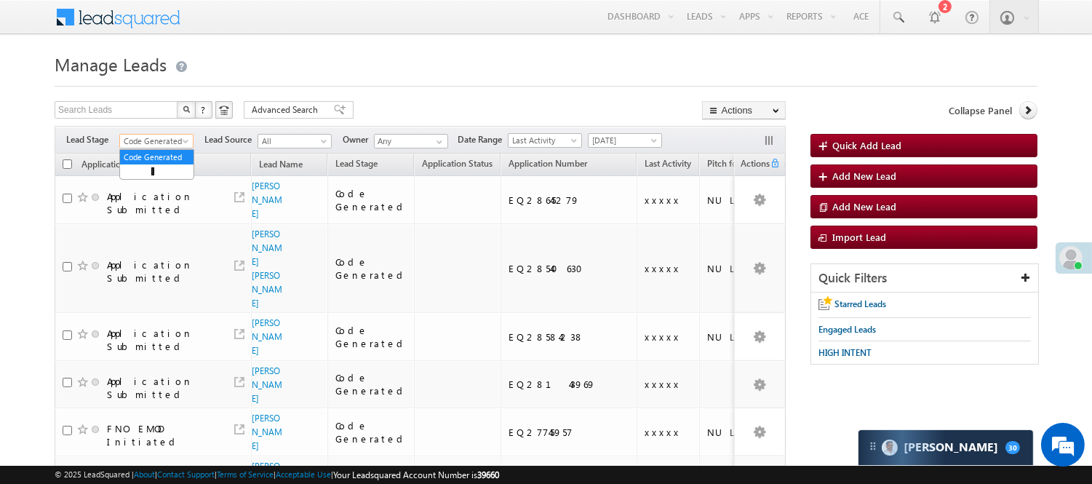
click at [156, 141] on span "Code Generated" at bounding box center [154, 141] width 69 height 13
click at [165, 178] on link "Lead Generated" at bounding box center [156, 171] width 73 height 13
